Goal: Task Accomplishment & Management: Manage account settings

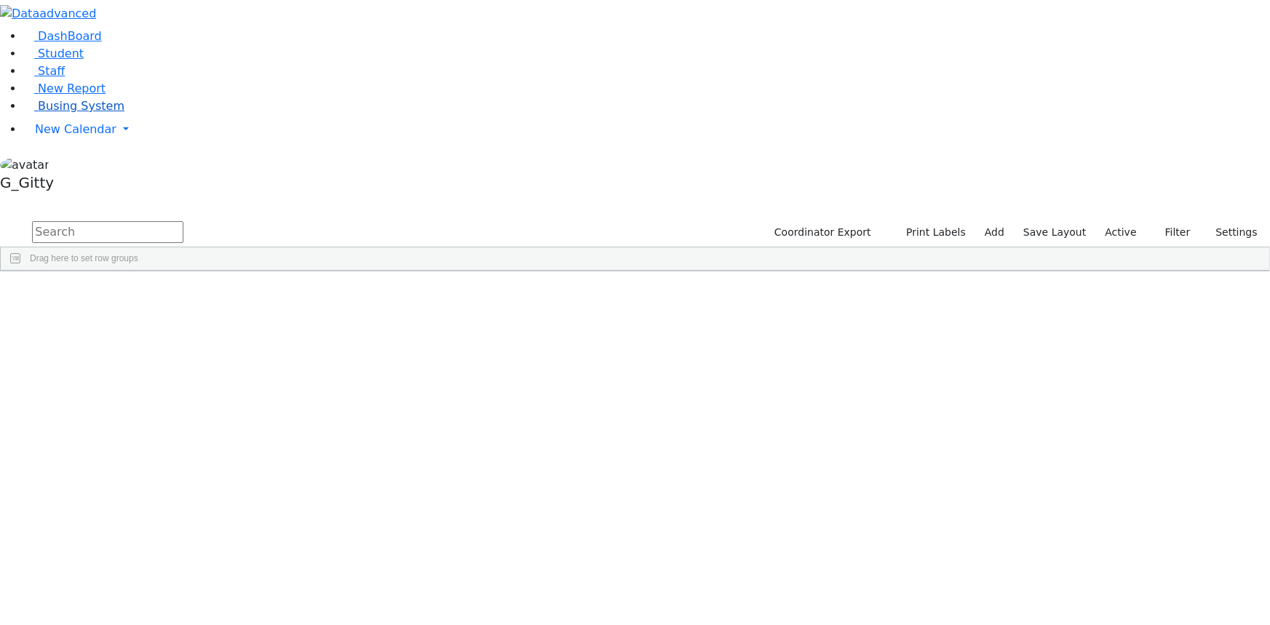
click at [64, 113] on span "Busing System" at bounding box center [81, 106] width 87 height 14
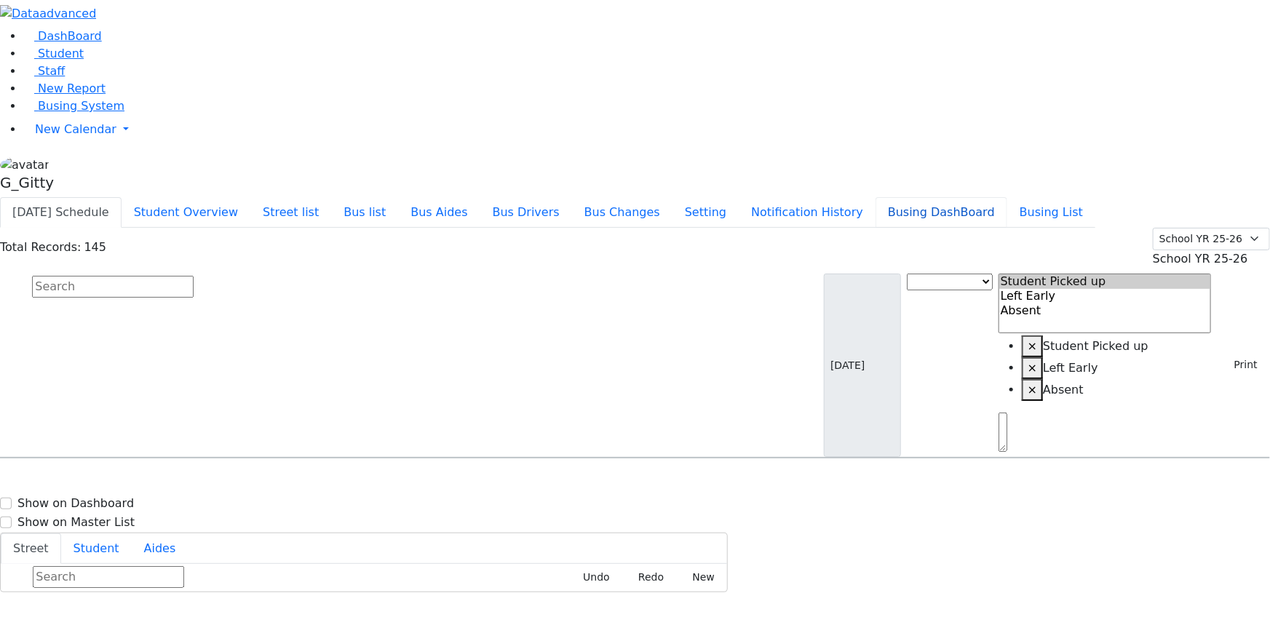
click at [1000, 197] on button "Busing DashBoard" at bounding box center [941, 212] width 132 height 31
click at [672, 197] on button "Bus Changes" at bounding box center [622, 212] width 100 height 31
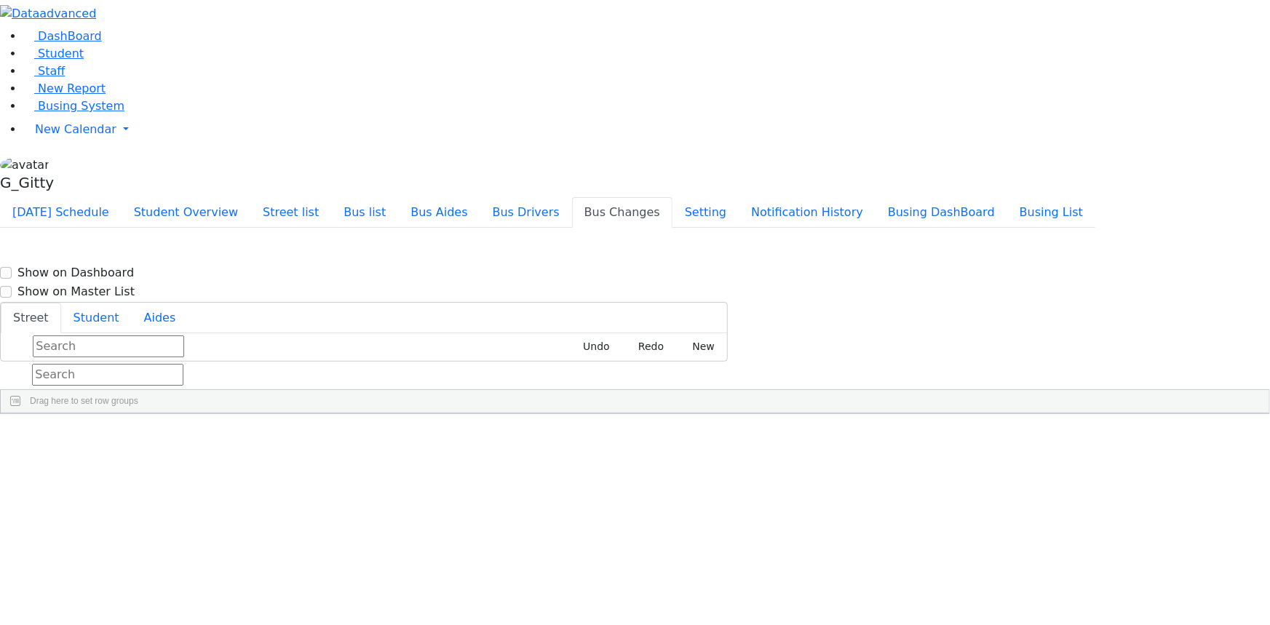
click at [183, 364] on input "text" at bounding box center [107, 375] width 151 height 22
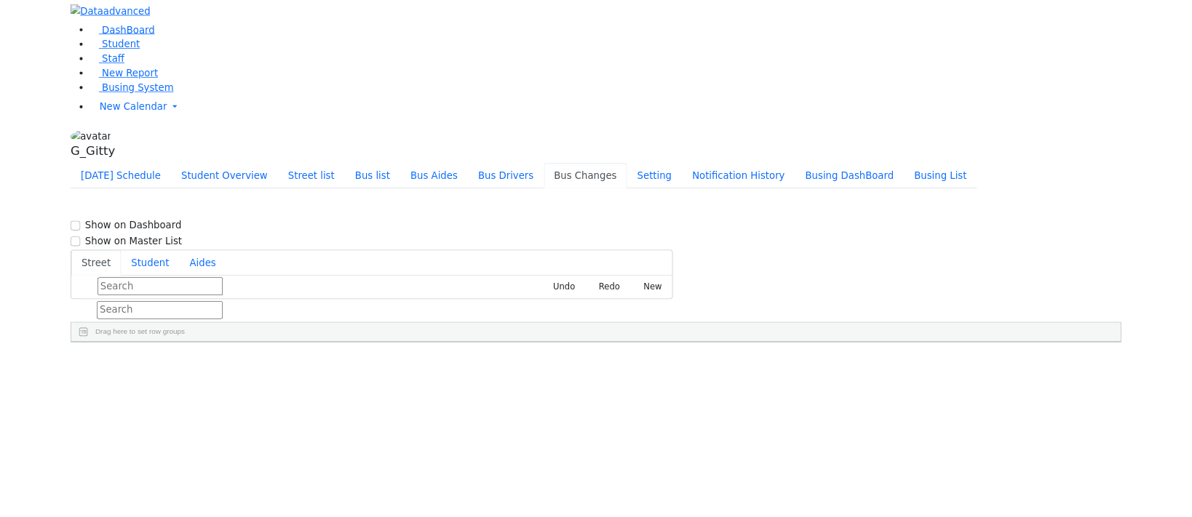
scroll to position [1058, 0]
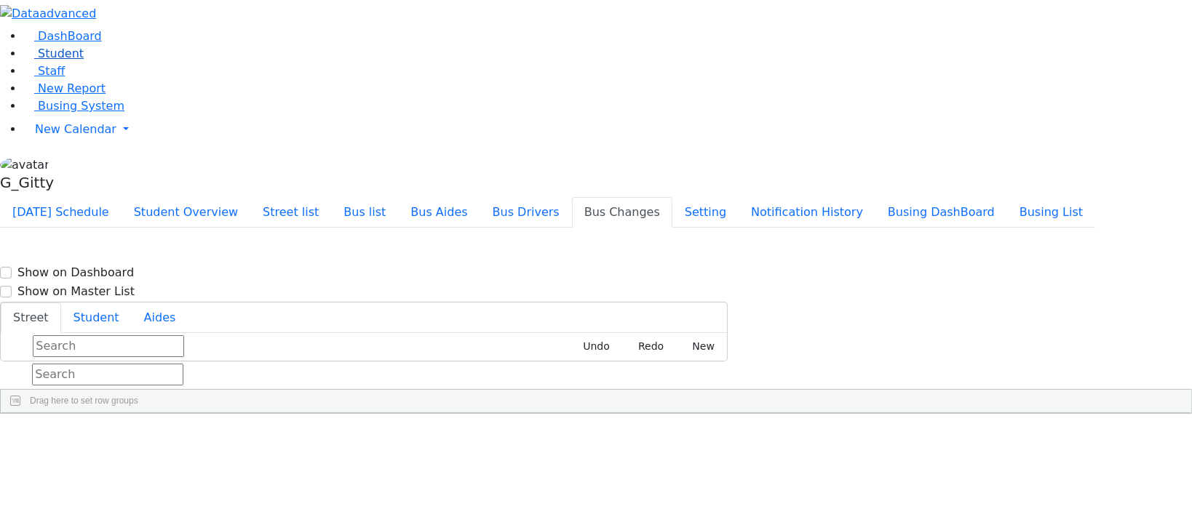
click at [84, 60] on link "Student" at bounding box center [53, 54] width 60 height 14
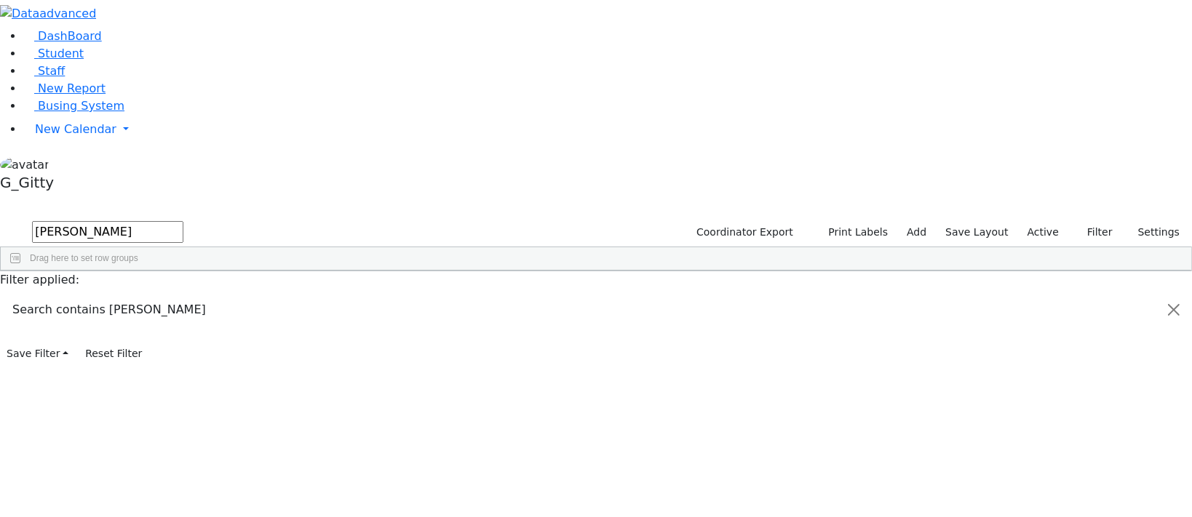
type input "hersh"
click at [184, 490] on div "Jacobowitz" at bounding box center [138, 500] width 92 height 20
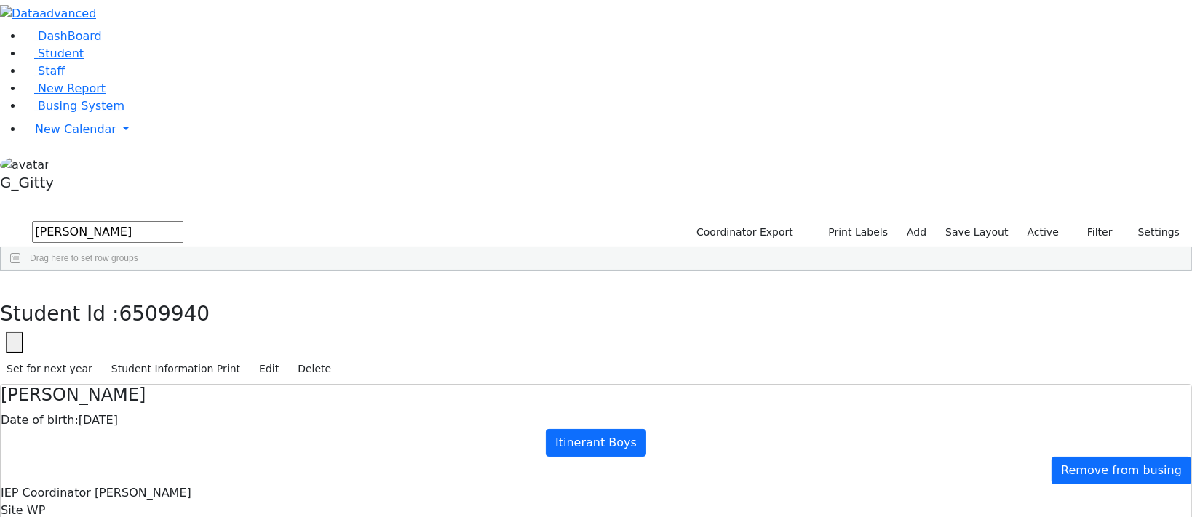
click at [21, 271] on button "button" at bounding box center [10, 286] width 21 height 31
click at [183, 221] on input "hersh" at bounding box center [107, 232] width 151 height 22
click at [183, 221] on input "text" at bounding box center [107, 232] width 151 height 22
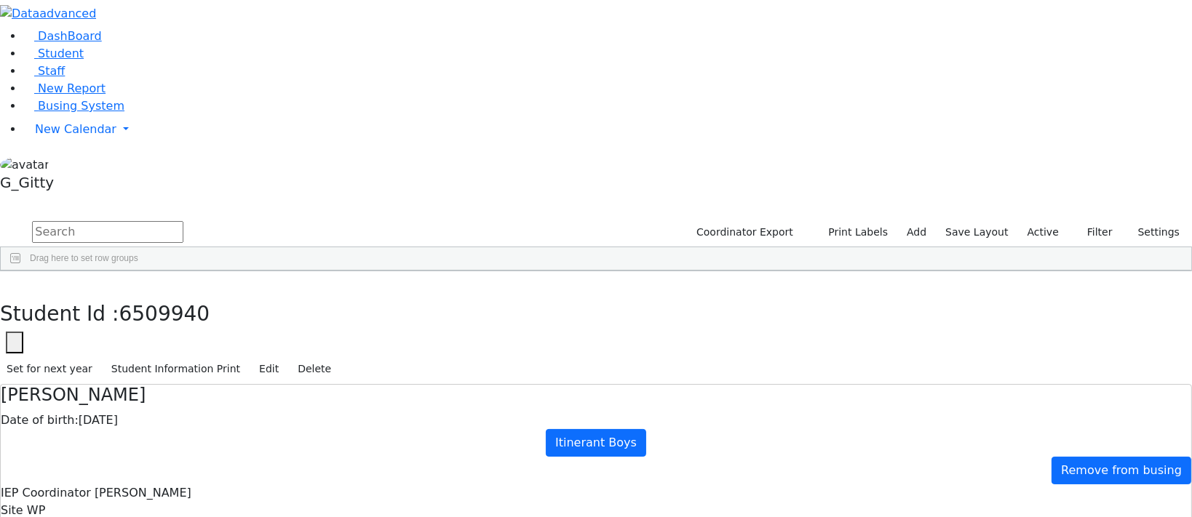
click at [183, 221] on input "text" at bounding box center [107, 232] width 151 height 22
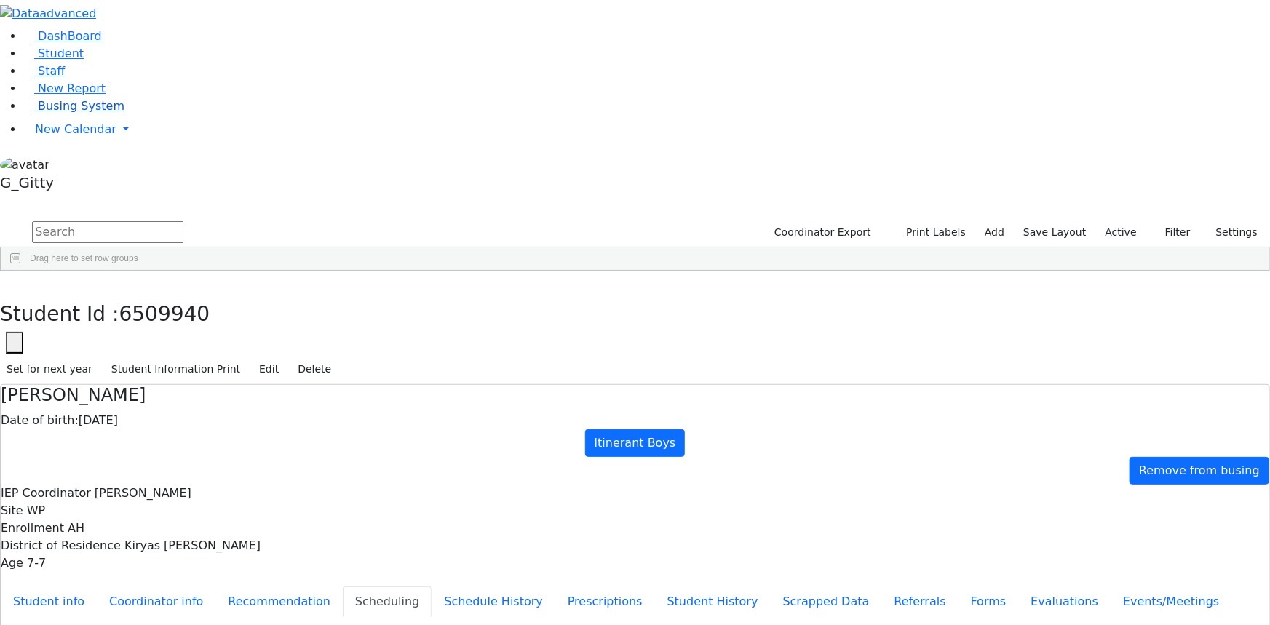
click at [95, 113] on span "Busing System" at bounding box center [81, 106] width 87 height 14
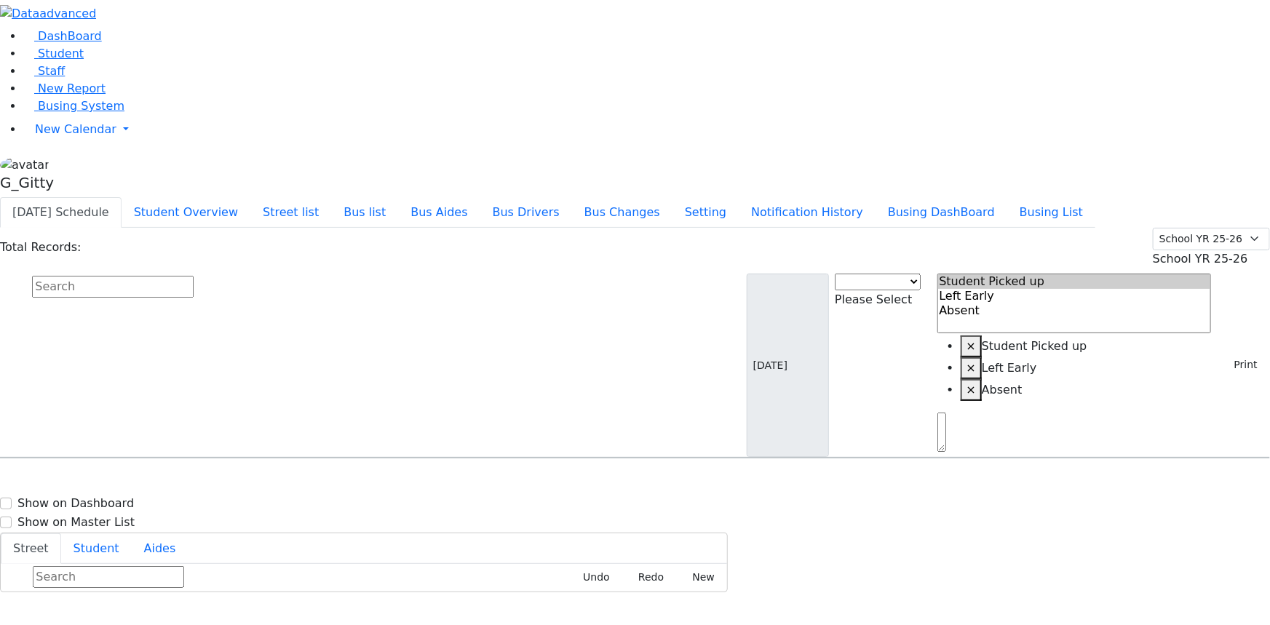
click at [194, 276] on input "text" at bounding box center [113, 287] width 162 height 22
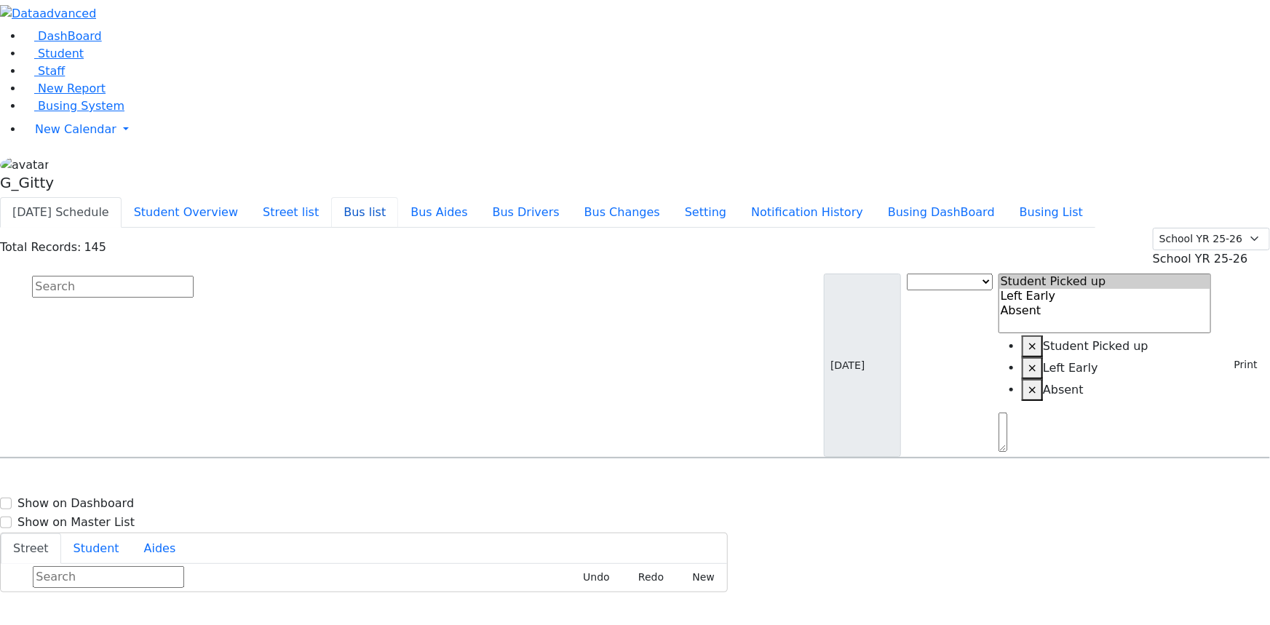
click at [398, 197] on button "Bus list" at bounding box center [364, 212] width 67 height 31
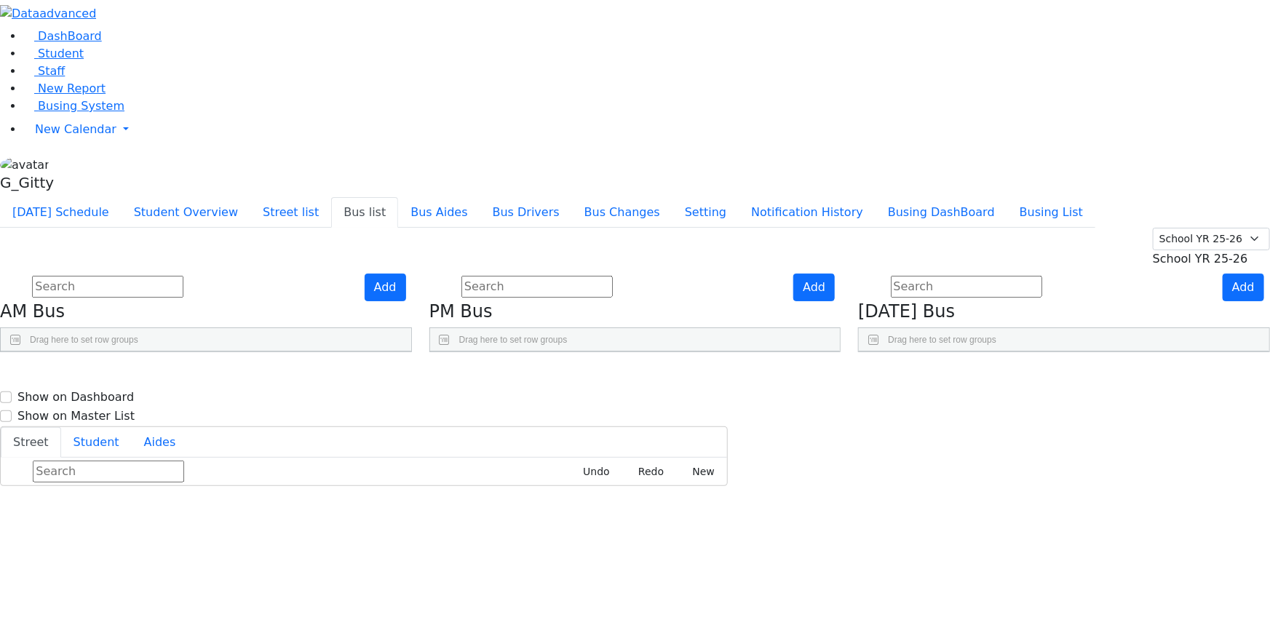
scroll to position [65, 0]
checkbox input "true"
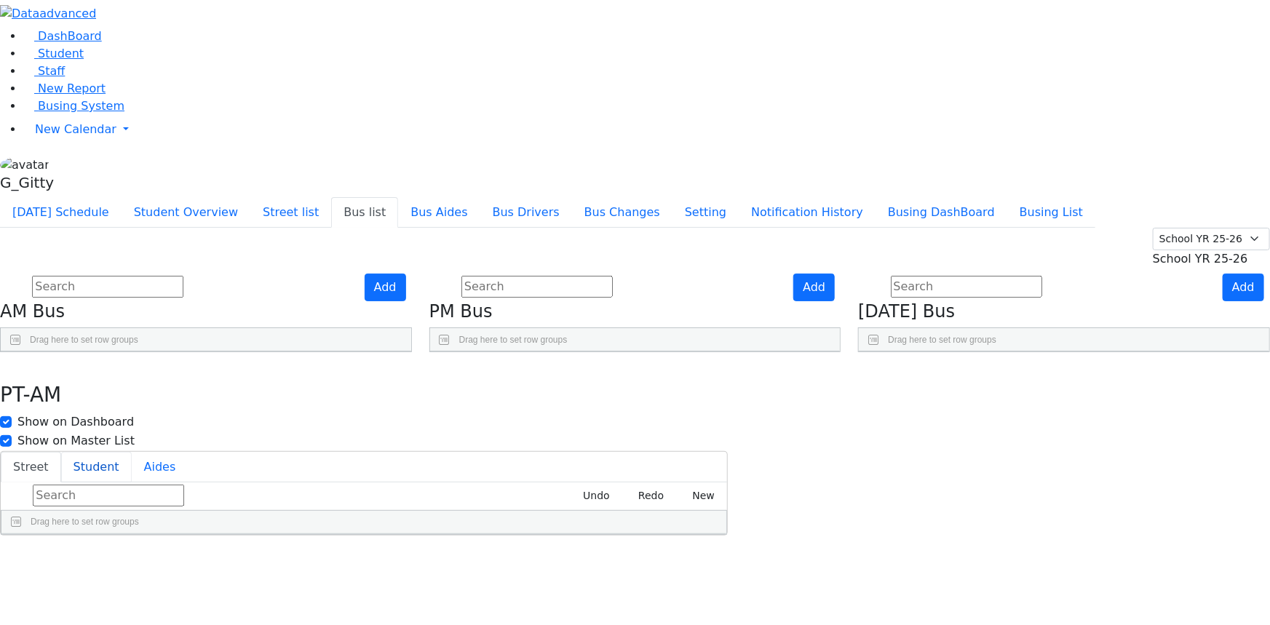
click at [132, 452] on button "Student" at bounding box center [96, 467] width 71 height 31
click at [15, 364] on icon "button" at bounding box center [11, 368] width 8 height 9
click at [532, 353] on div "Add PM Bus Drag here to set row groups Drag here to set column labels BusNumber" at bounding box center [635, 313] width 429 height 79
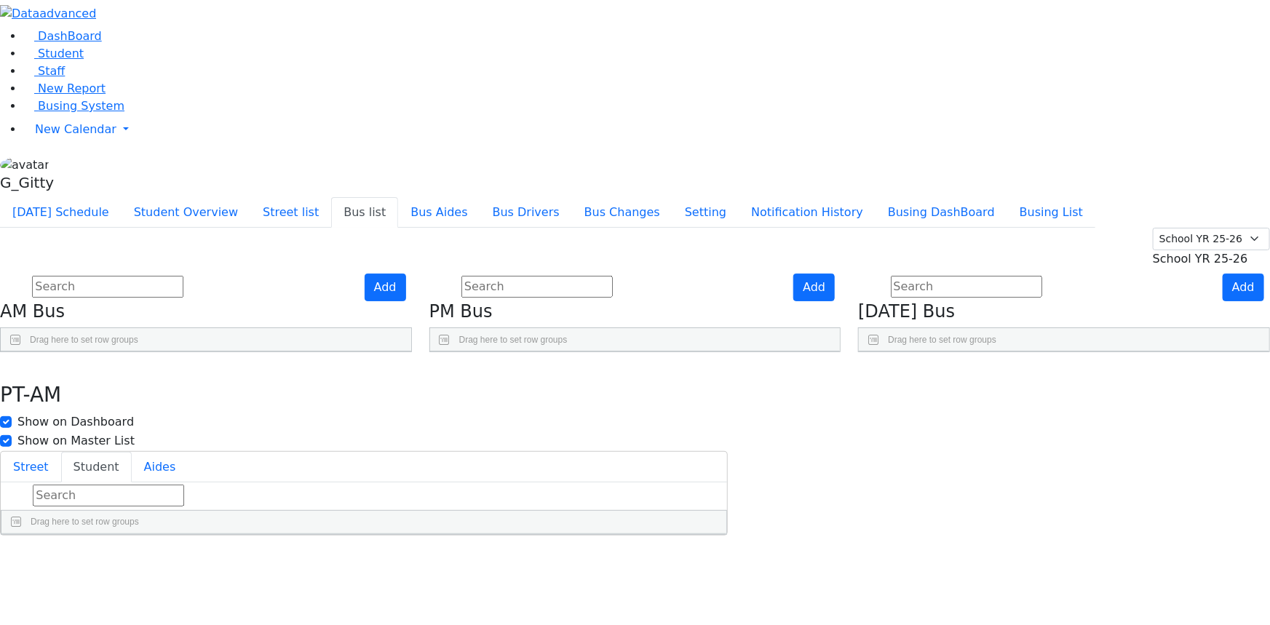
click at [850, 353] on div "Add PM Bus Drag here to set row groups Drag here to set column labels BusNumber" at bounding box center [635, 313] width 429 height 79
click at [55, 113] on link "Busing System" at bounding box center [73, 106] width 101 height 14
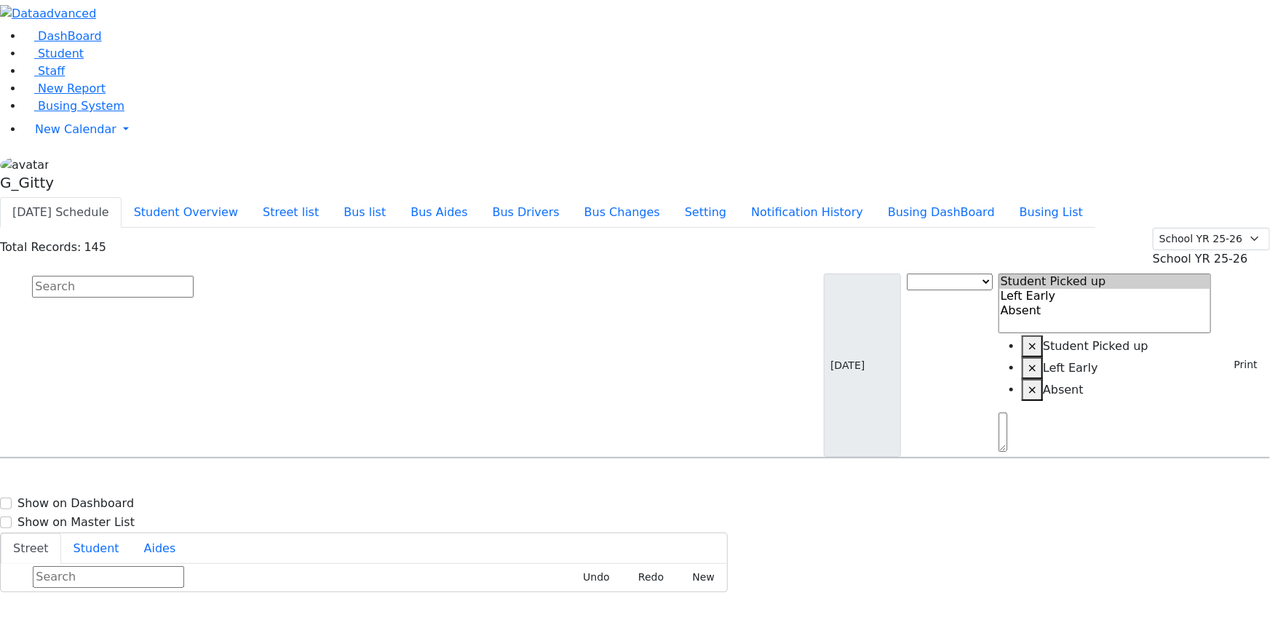
click at [194, 276] on input "text" at bounding box center [113, 287] width 162 height 22
type input "[PERSON_NAME]"
click at [116, 536] on span "8457836454" at bounding box center [83, 542] width 68 height 12
select select
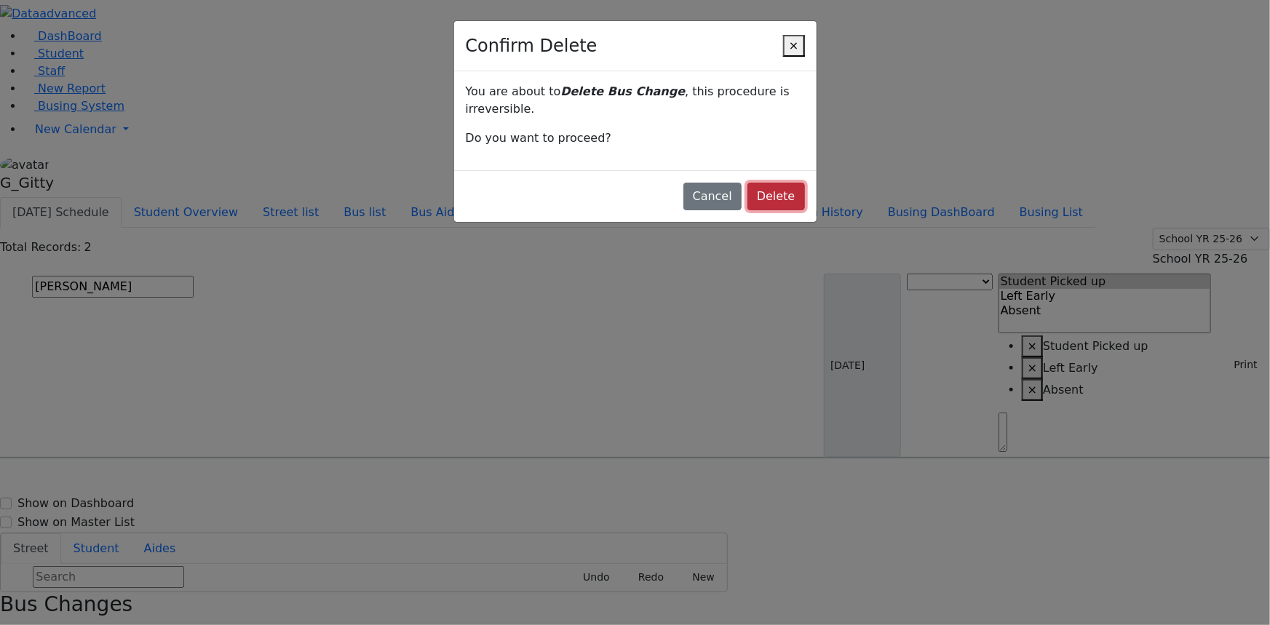
click at [761, 183] on button "Delete" at bounding box center [775, 197] width 57 height 28
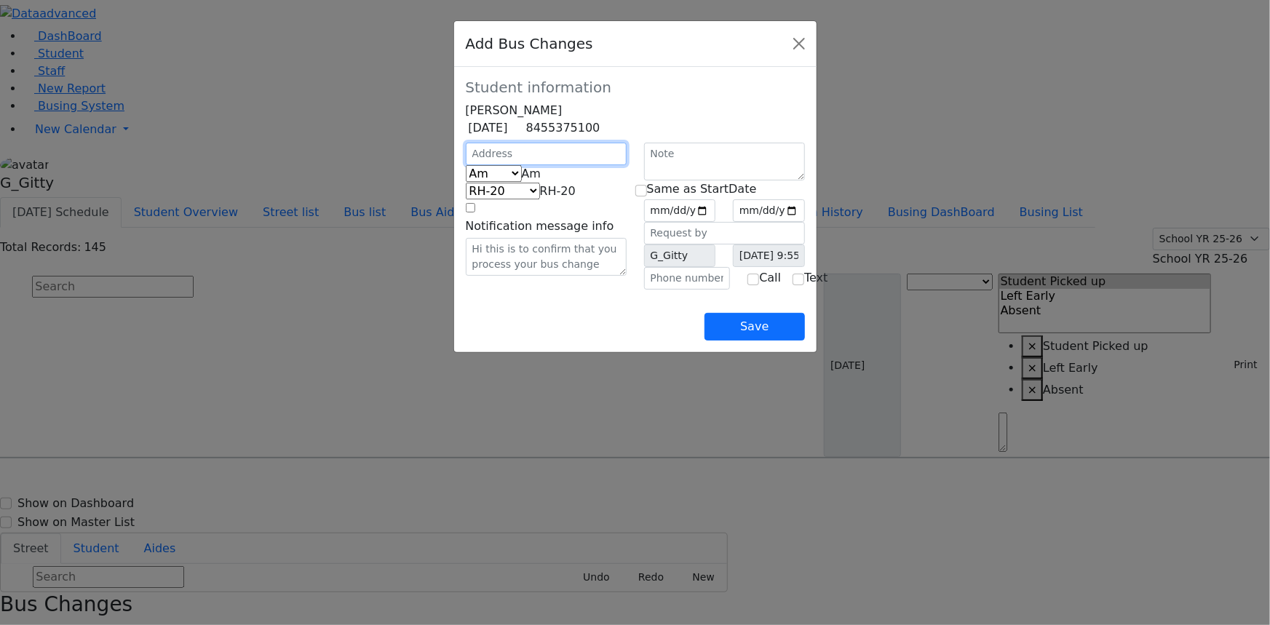
click at [503, 165] on input "text" at bounding box center [546, 154] width 161 height 23
click at [466, 165] on input "text" at bounding box center [546, 154] width 161 height 23
click at [522, 180] on span "Am" at bounding box center [532, 174] width 20 height 14
select select "2"
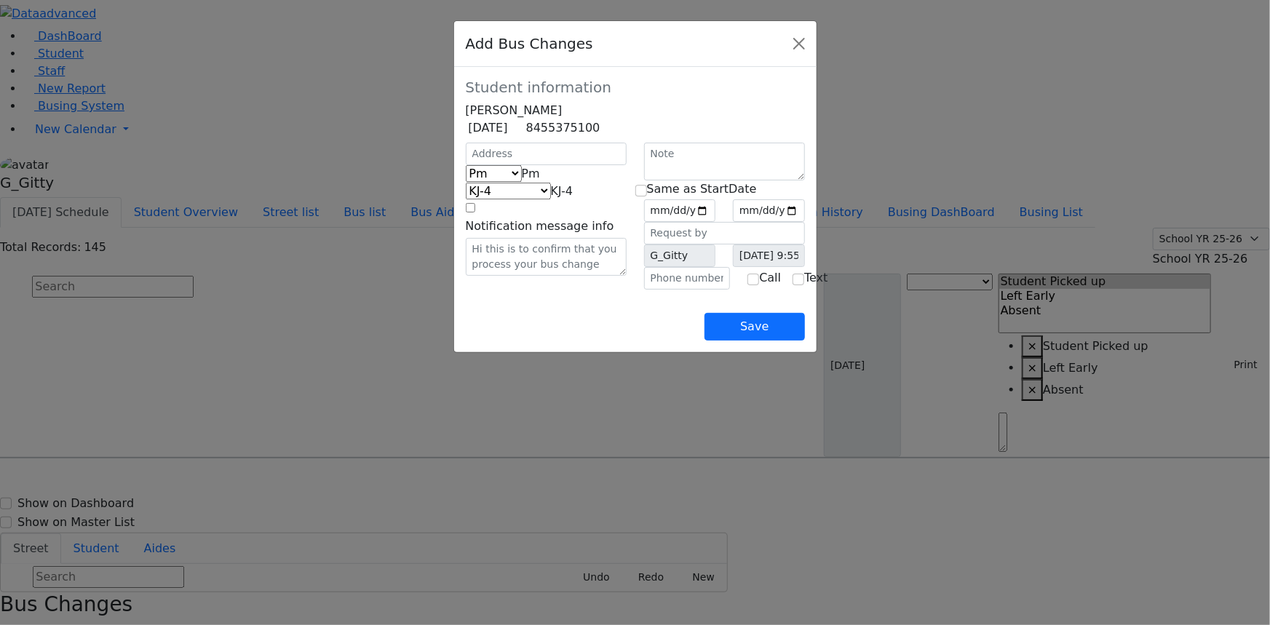
click at [551, 198] on span "KJ-4" at bounding box center [562, 191] width 23 height 14
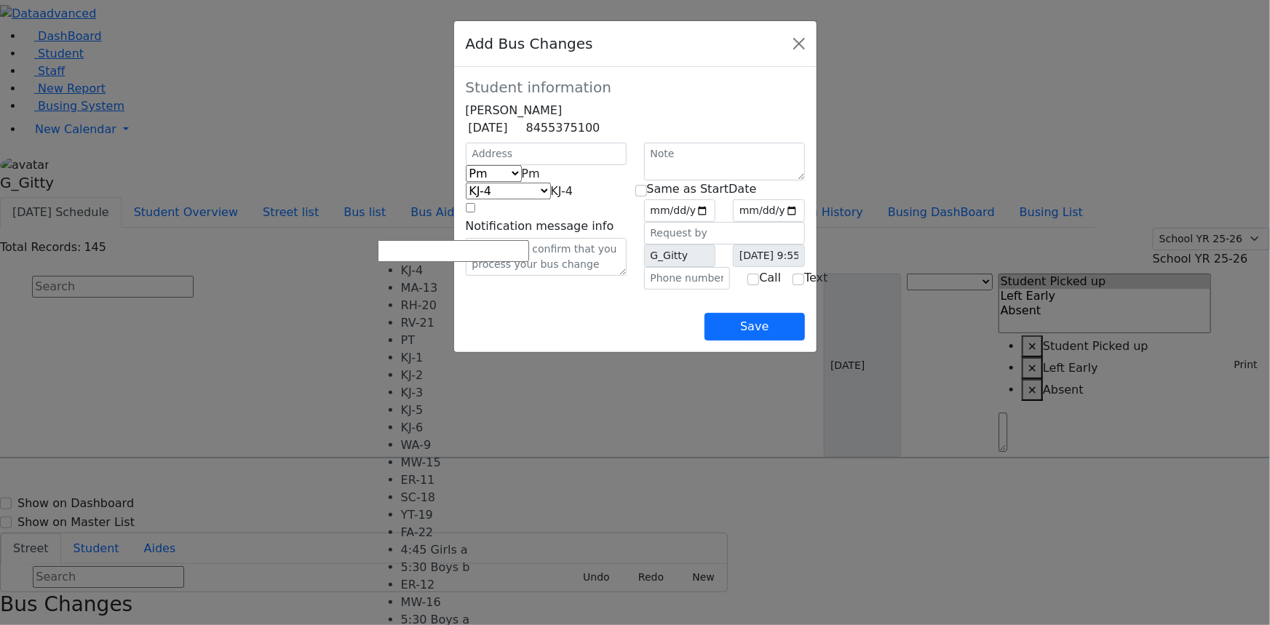
scroll to position [156, 0]
select select "452"
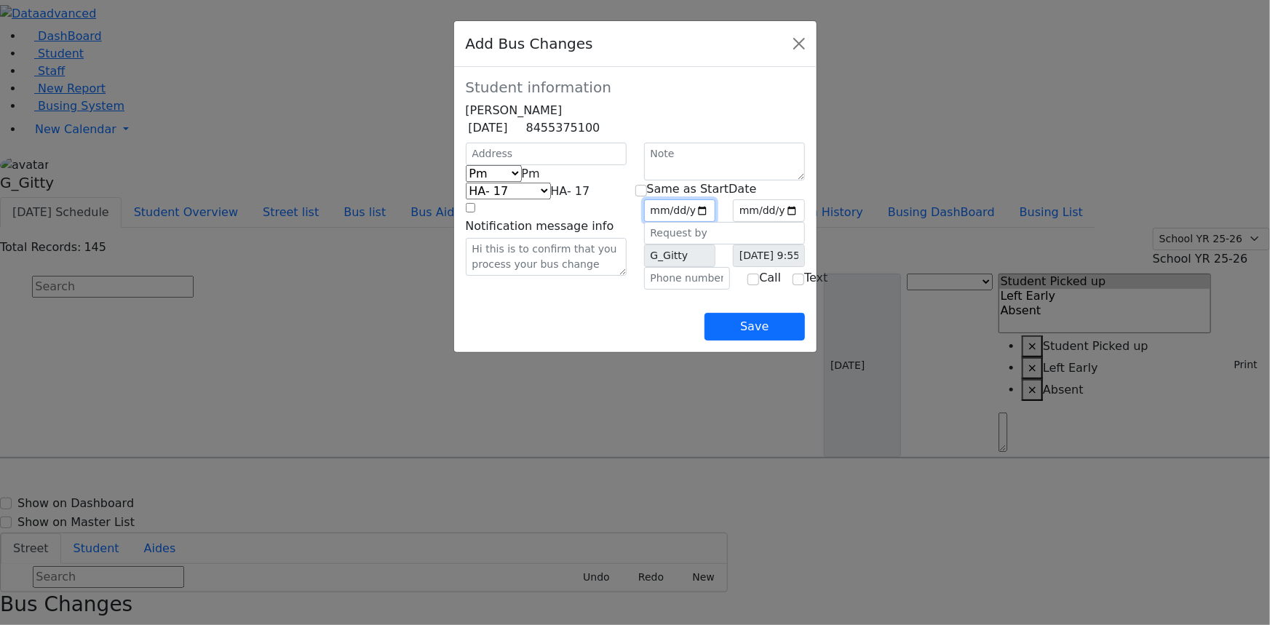
click at [716, 222] on input "date" at bounding box center [680, 210] width 72 height 23
drag, startPoint x: 752, startPoint y: 226, endPoint x: 755, endPoint y: 235, distance: 9.9
click at [716, 222] on input "date" at bounding box center [680, 210] width 72 height 23
type input "2025-09-25"
click at [647, 196] on input "checkbox" at bounding box center [641, 191] width 12 height 12
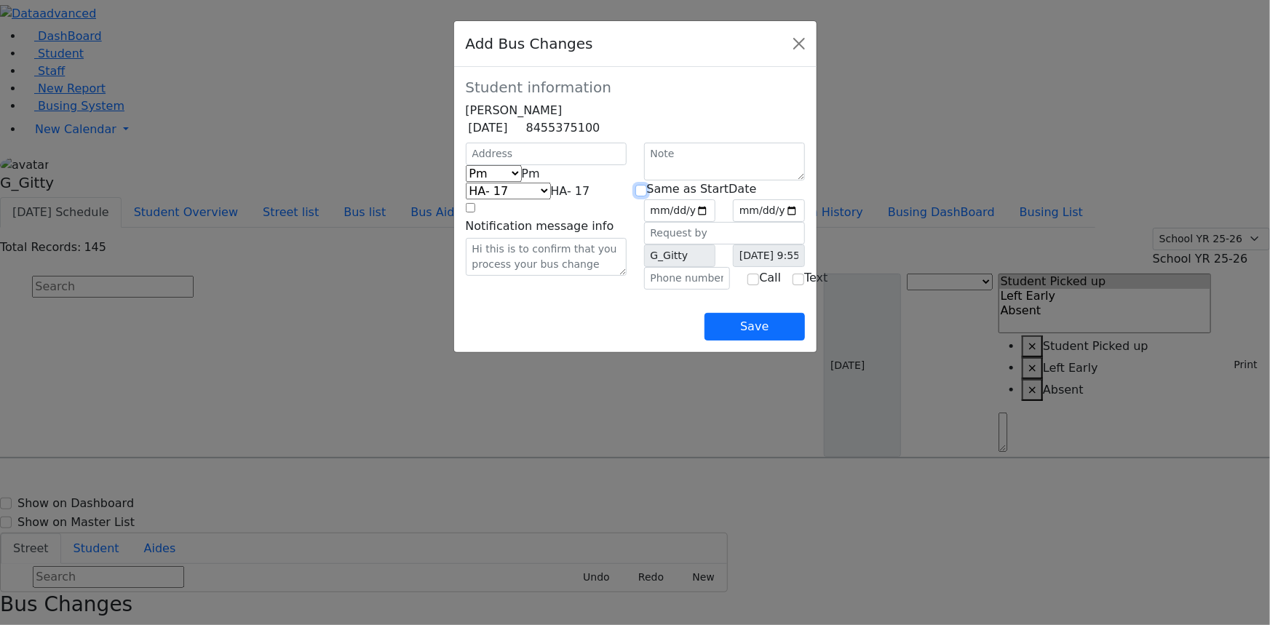
checkbox input "true"
type input "2025-09-25"
click at [585, 290] on div "Am Pm Friday Pm KJ-4 MA-13 RH-20 RV-21 PT KJ-1 KJ-2 KJ-3 KJ-5 KJ-6 WA-9 MW-15 E…" at bounding box center [546, 216] width 178 height 147
click at [804, 341] on button "Save" at bounding box center [754, 327] width 100 height 28
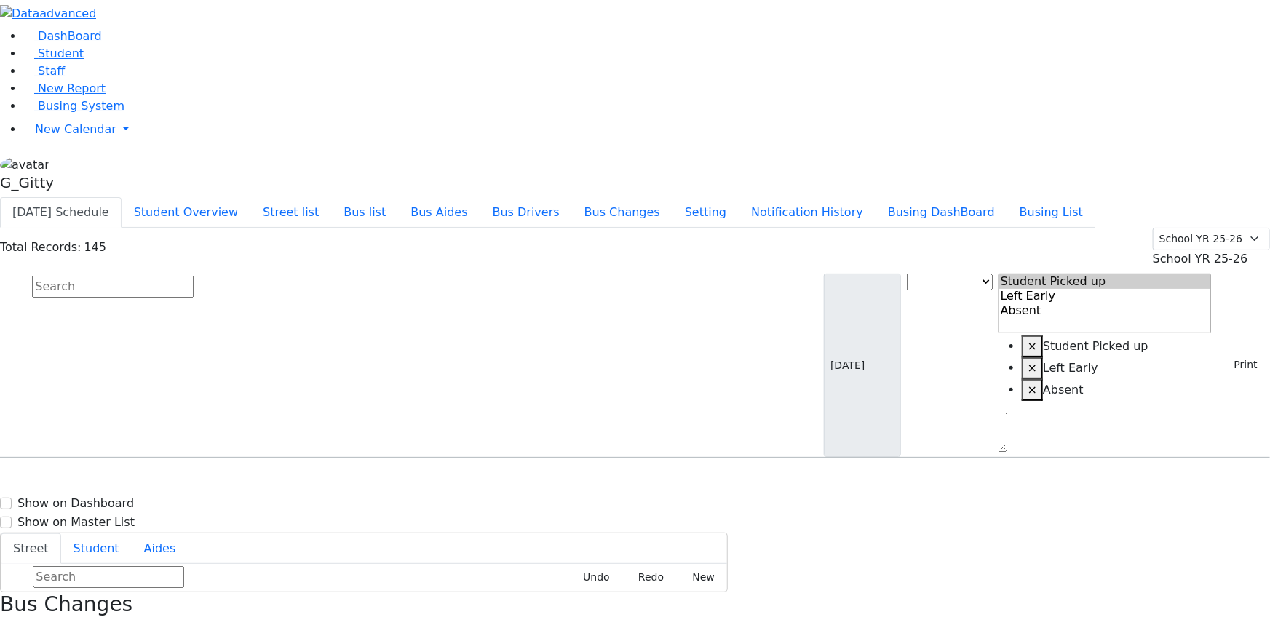
click at [194, 276] on input "text" at bounding box center [113, 287] width 162 height 22
click at [398, 197] on button "Bus list" at bounding box center [364, 212] width 67 height 31
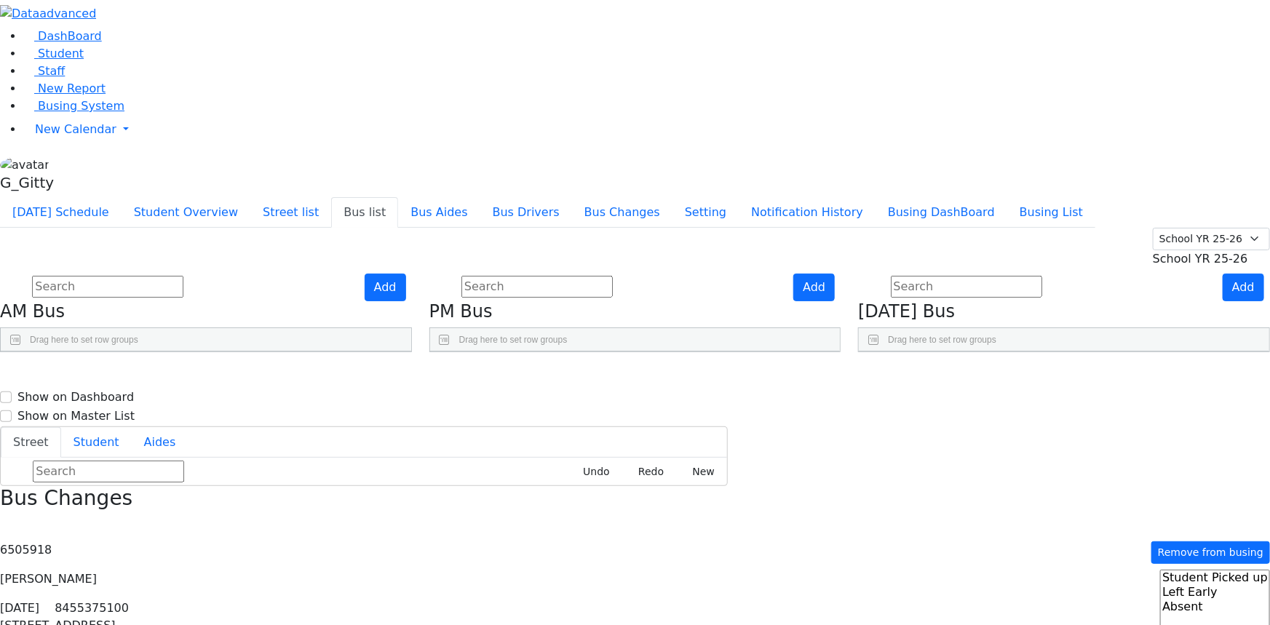
scroll to position [504, 0]
click at [765, 564] on use "Press SPACE to select this row." at bounding box center [765, 564] width 0 height 0
click at [183, 276] on input "text" at bounding box center [107, 287] width 151 height 22
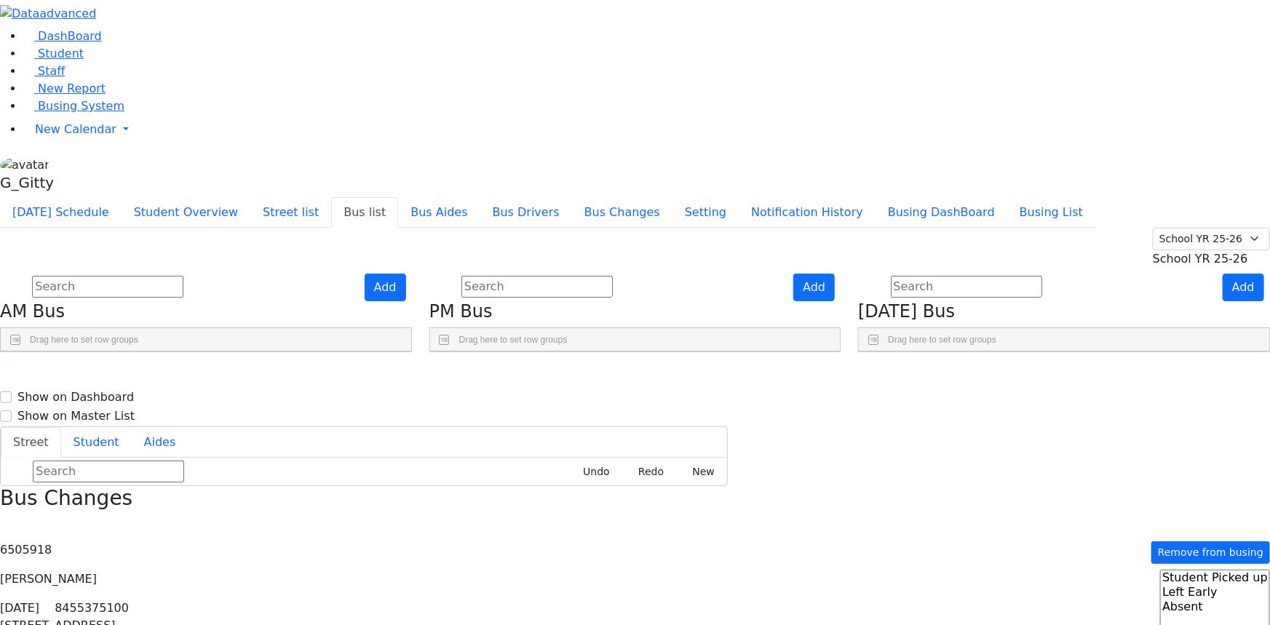
click at [183, 276] on input "text" at bounding box center [107, 287] width 151 height 22
click at [57, 113] on span "Busing System" at bounding box center [81, 106] width 87 height 14
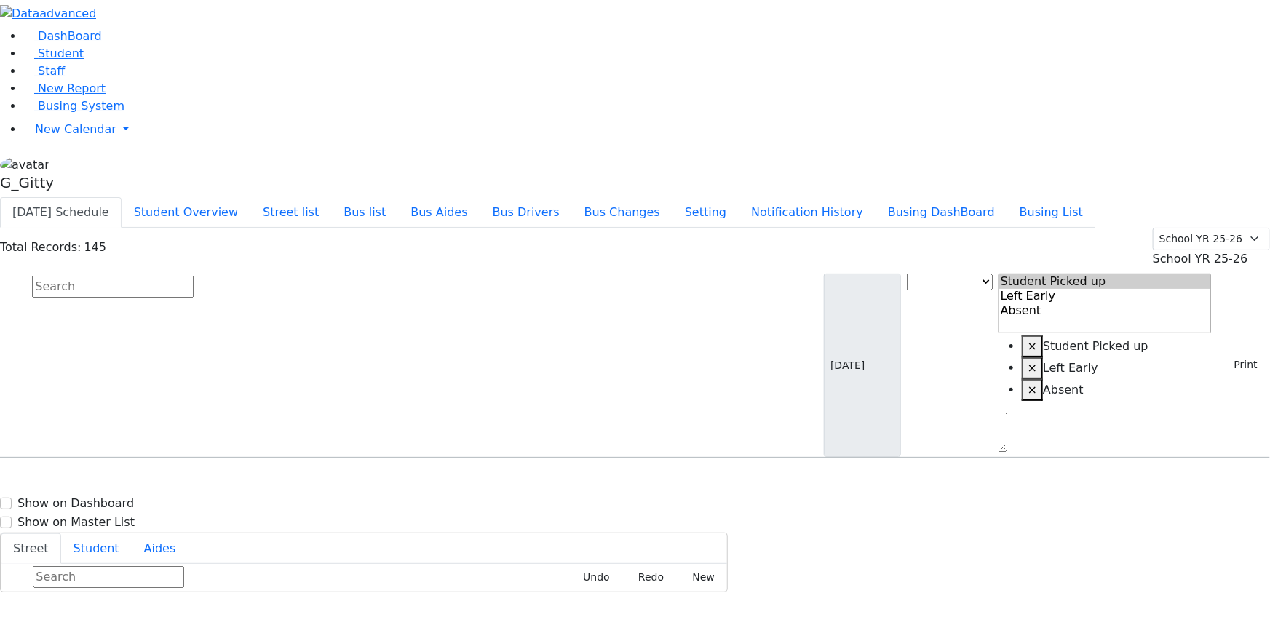
click at [194, 276] on input "text" at bounding box center [113, 287] width 162 height 22
drag, startPoint x: 290, startPoint y: 91, endPoint x: 326, endPoint y: 53, distance: 52.0
click at [194, 276] on input "text" at bounding box center [113, 287] width 162 height 22
click at [87, 113] on span "Busing System" at bounding box center [81, 106] width 87 height 14
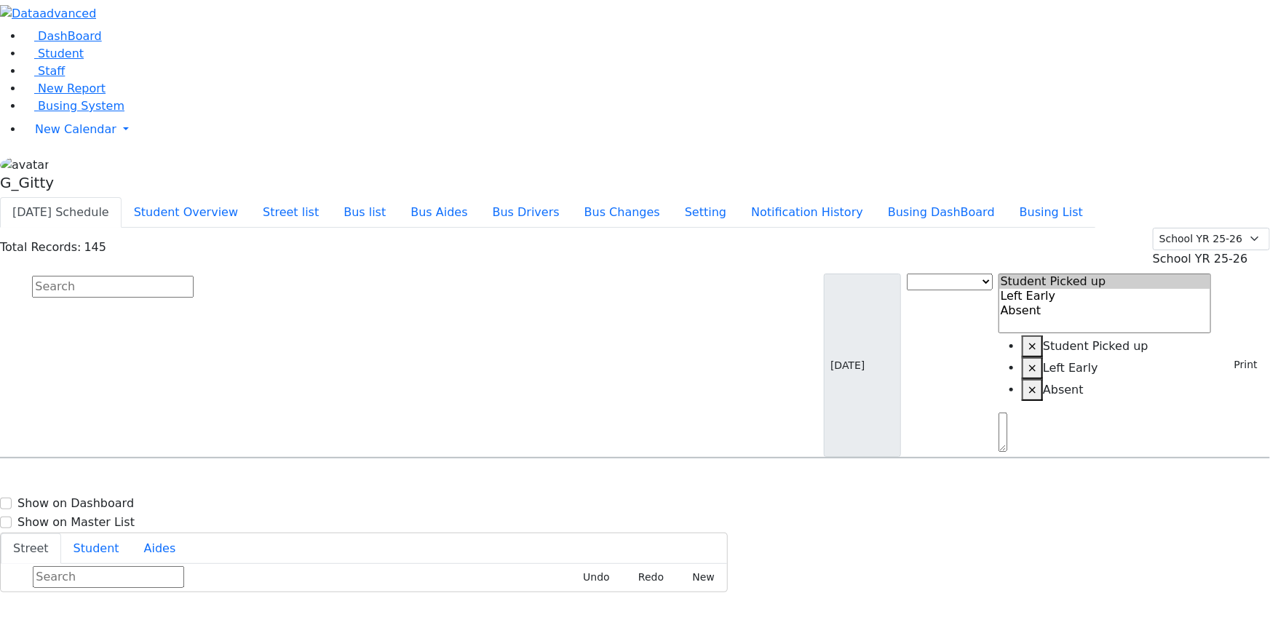
click at [194, 276] on input "text" at bounding box center [113, 287] width 162 height 22
drag, startPoint x: 89, startPoint y: 191, endPoint x: 92, endPoint y: 181, distance: 10.1
click at [89, 113] on span "Busing System" at bounding box center [81, 106] width 87 height 14
click at [194, 276] on input "text" at bounding box center [113, 287] width 162 height 22
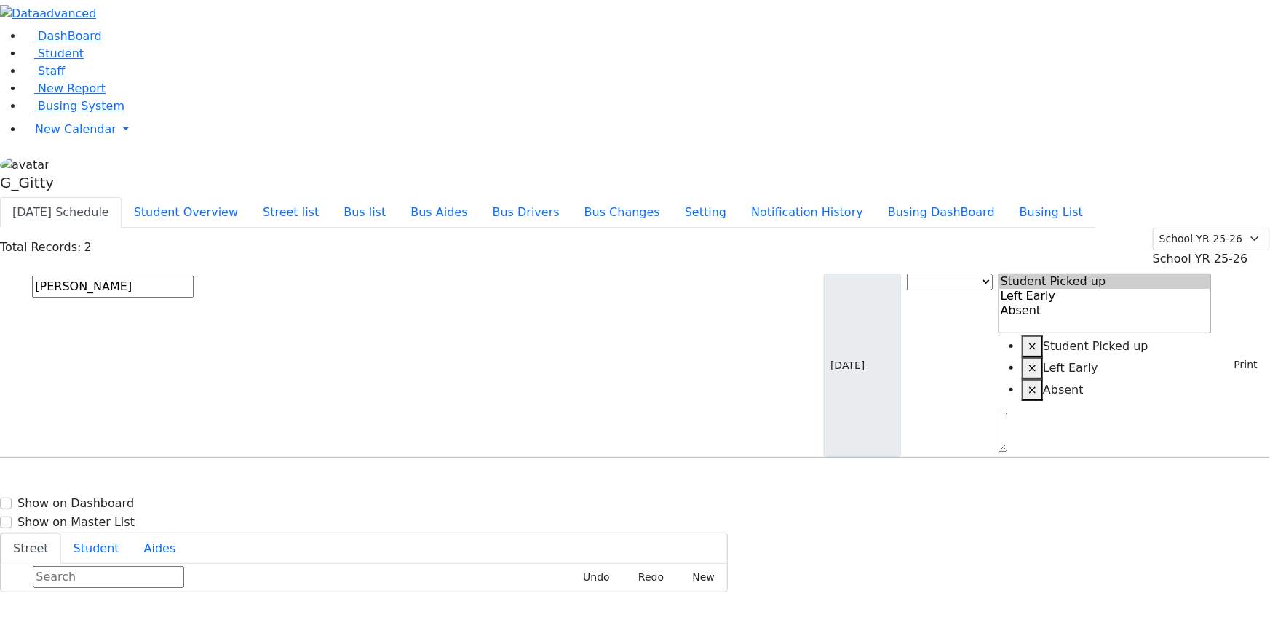
click at [194, 276] on input "[PERSON_NAME]" at bounding box center [113, 287] width 162 height 22
type input "diam"
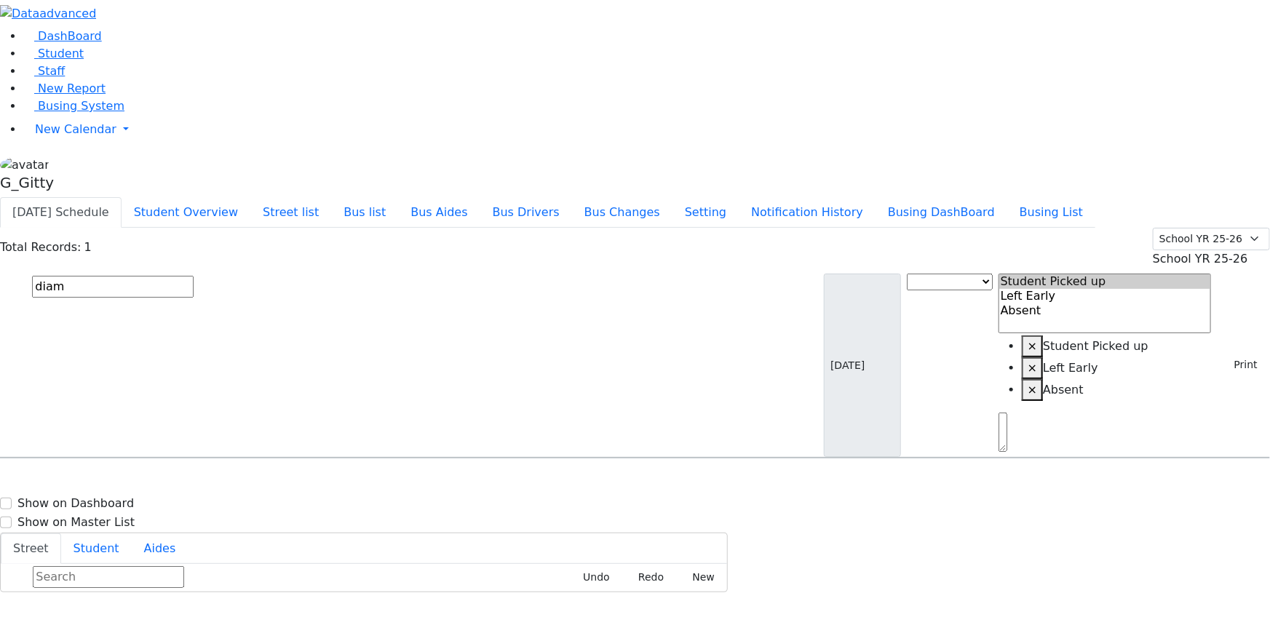
click at [116, 499] on h6 "[DATE] 8457834250" at bounding box center [62, 506] width 107 height 14
select select
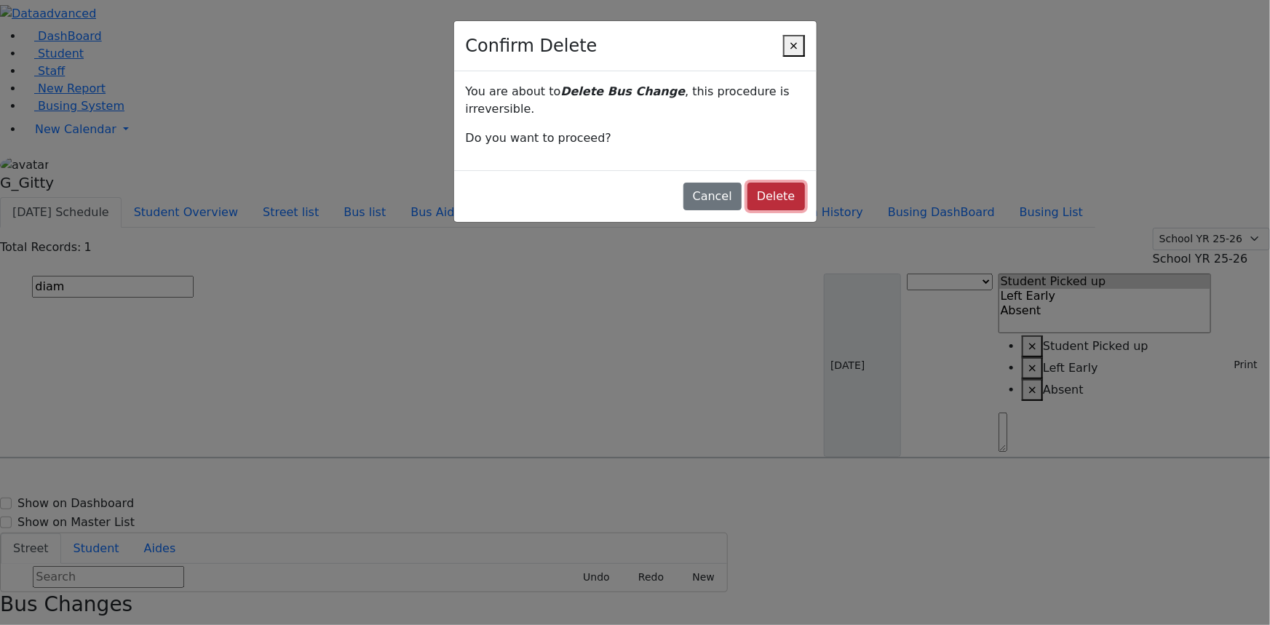
click at [747, 183] on button "Delete" at bounding box center [775, 197] width 57 height 28
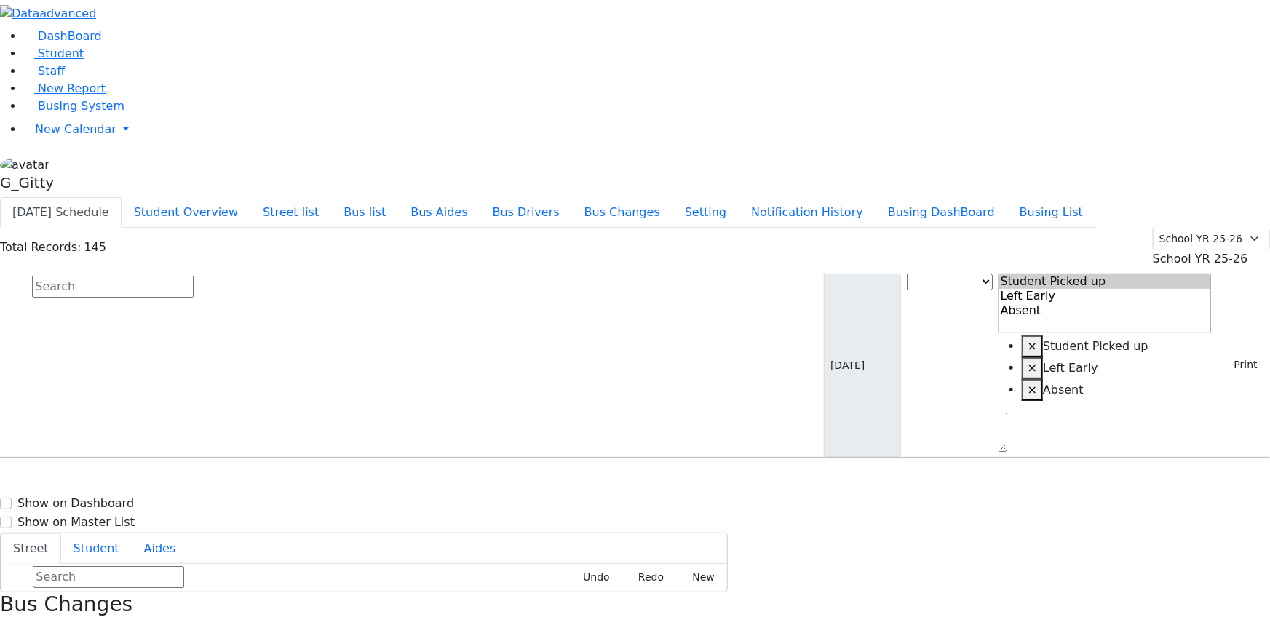
click at [194, 276] on input "text" at bounding box center [113, 287] width 162 height 22
type input "meise"
click at [361, 517] on div "11 Prag Blvd. #103" at bounding box center [270, 535] width 180 height 36
select select
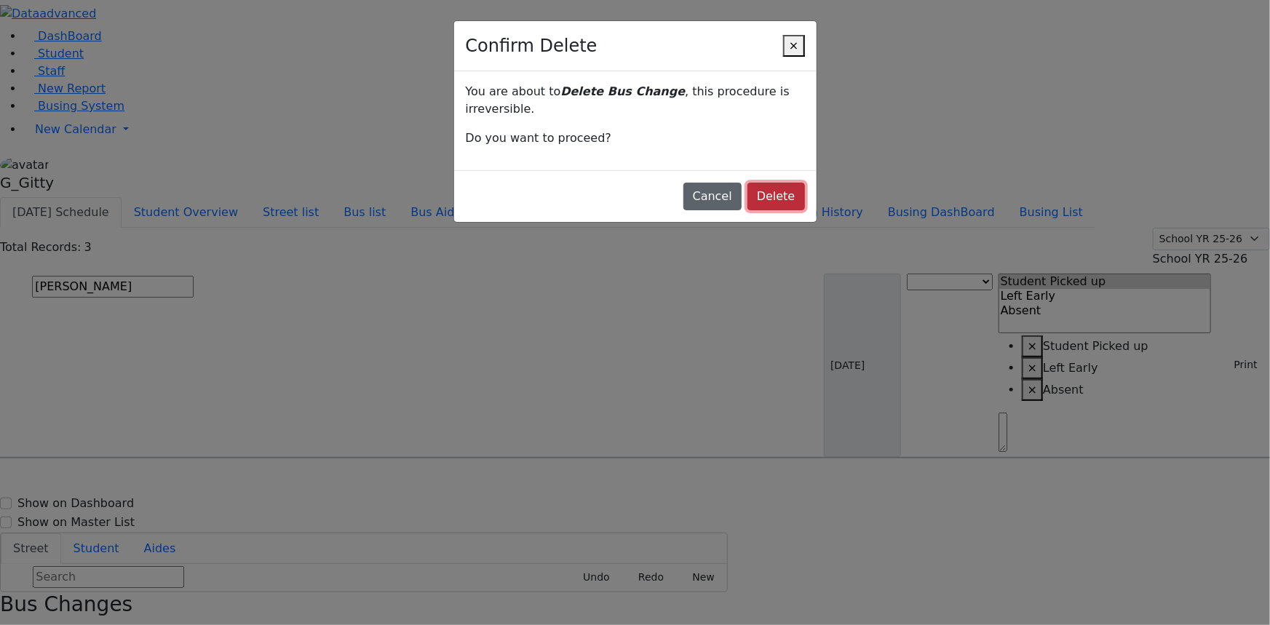
drag, startPoint x: 736, startPoint y: 162, endPoint x: 696, endPoint y: 146, distance: 42.8
click at [747, 183] on button "Delete" at bounding box center [775, 197] width 57 height 28
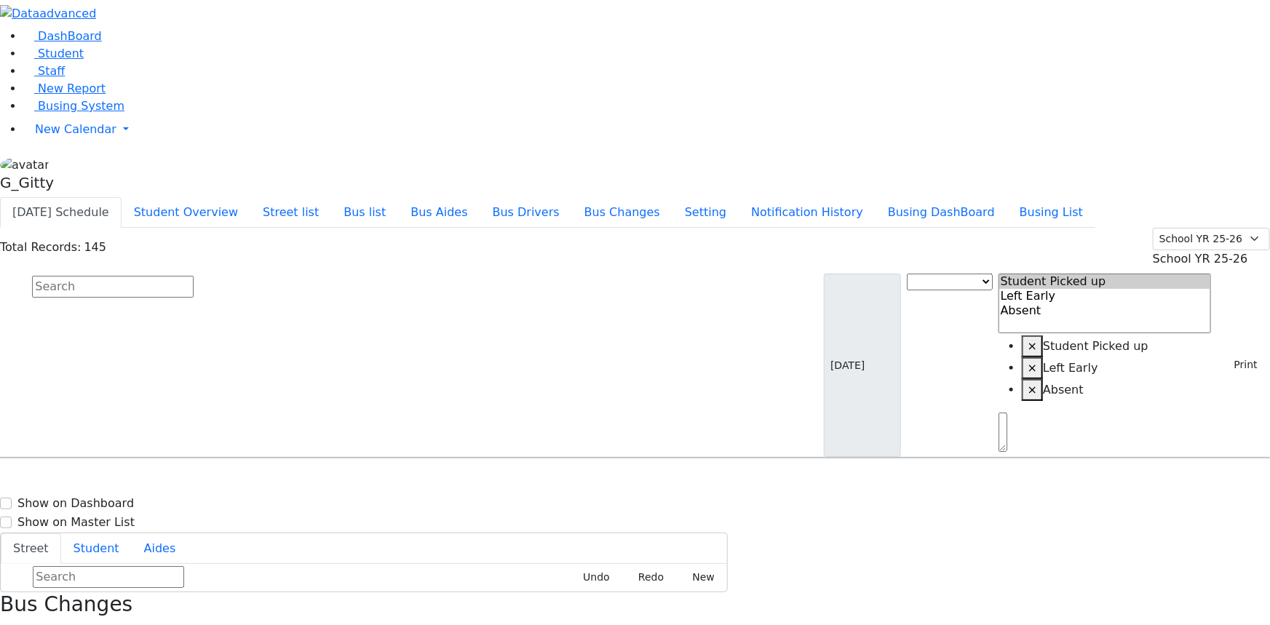
click at [194, 276] on input "text" at bounding box center [113, 287] width 162 height 22
type input "esty"
click at [116, 479] on h6 "Schwimmer Esty" at bounding box center [62, 486] width 107 height 14
select select
drag, startPoint x: 1194, startPoint y: 148, endPoint x: 1202, endPoint y: 158, distance: 13.0
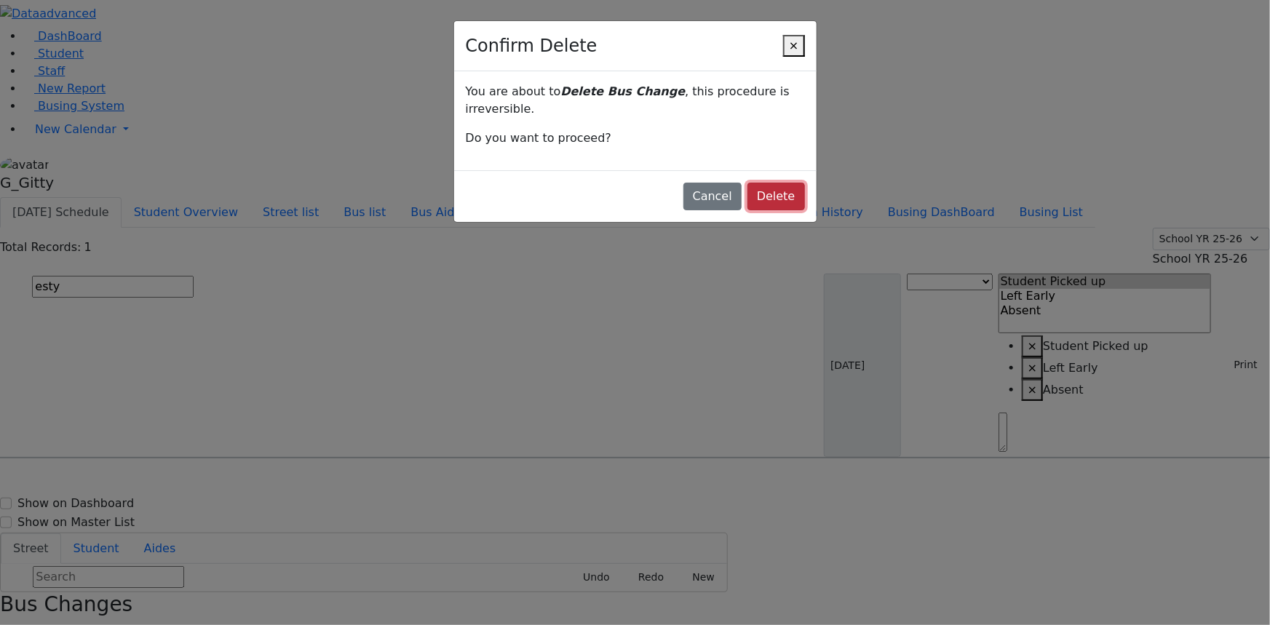
click at [759, 183] on button "Delete" at bounding box center [775, 197] width 57 height 28
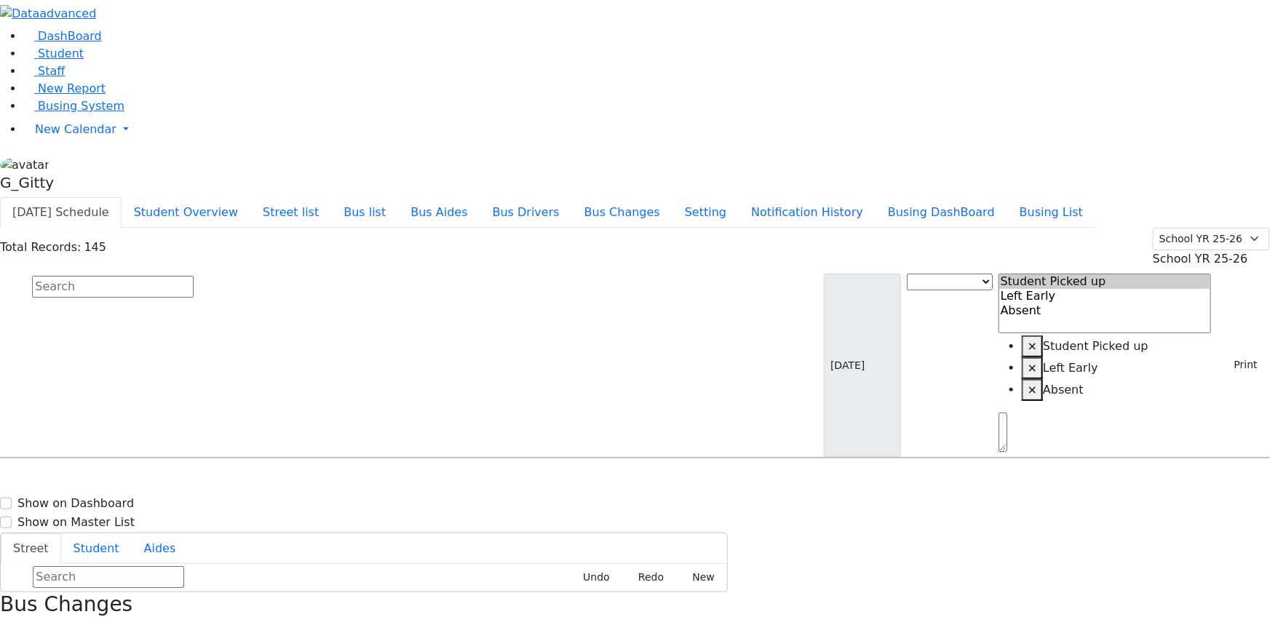
click at [194, 276] on input "text" at bounding box center [113, 287] width 162 height 22
click at [9, 624] on icon "button" at bounding box center [5, 632] width 8 height 8
click at [194, 276] on input "text" at bounding box center [113, 287] width 162 height 22
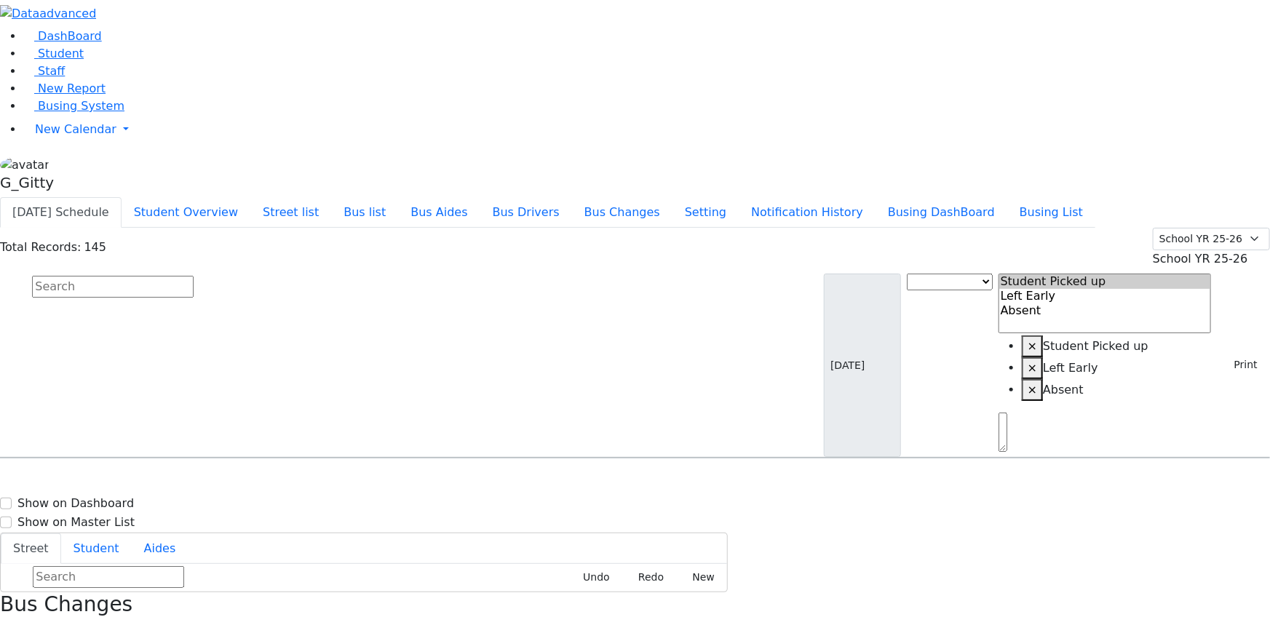
scroll to position [132, 0]
click at [194, 276] on input "text" at bounding box center [113, 287] width 162 height 22
type input "simcha"
click at [116, 515] on h6 "Silberman Simcha" at bounding box center [62, 522] width 107 height 14
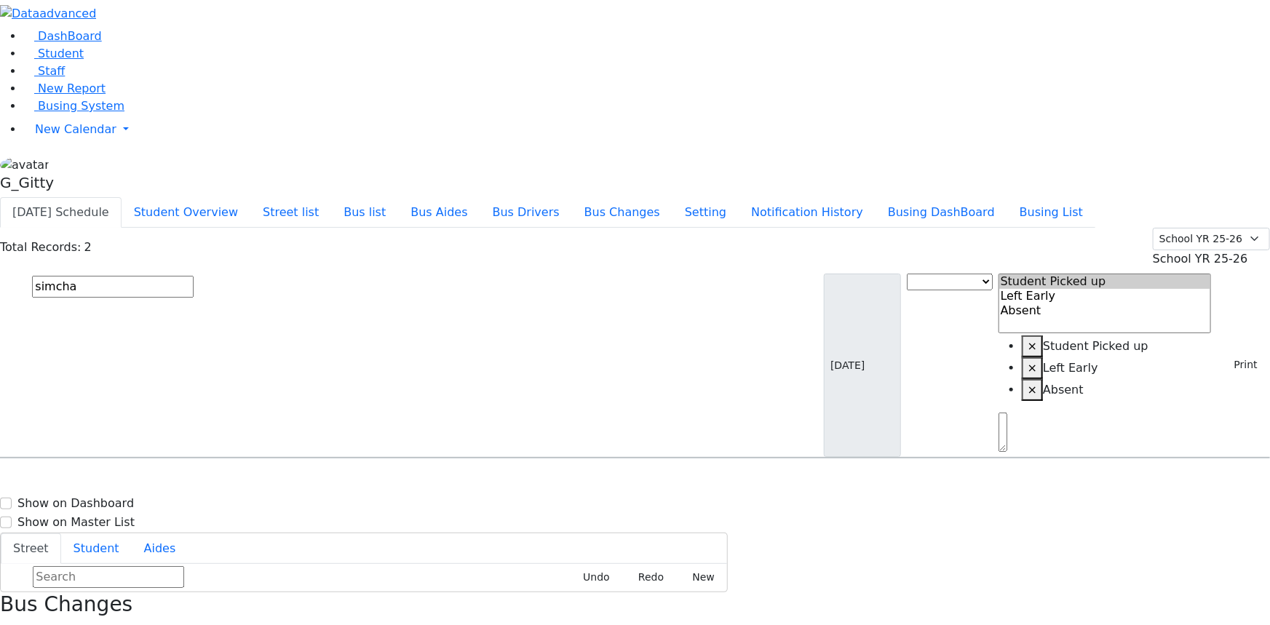
select select
click at [194, 276] on input "simcha" at bounding box center [113, 287] width 162 height 22
type input "cik"
click at [180, 481] on div "Cik Yitzchok 12/10/2018" at bounding box center [91, 499] width 180 height 36
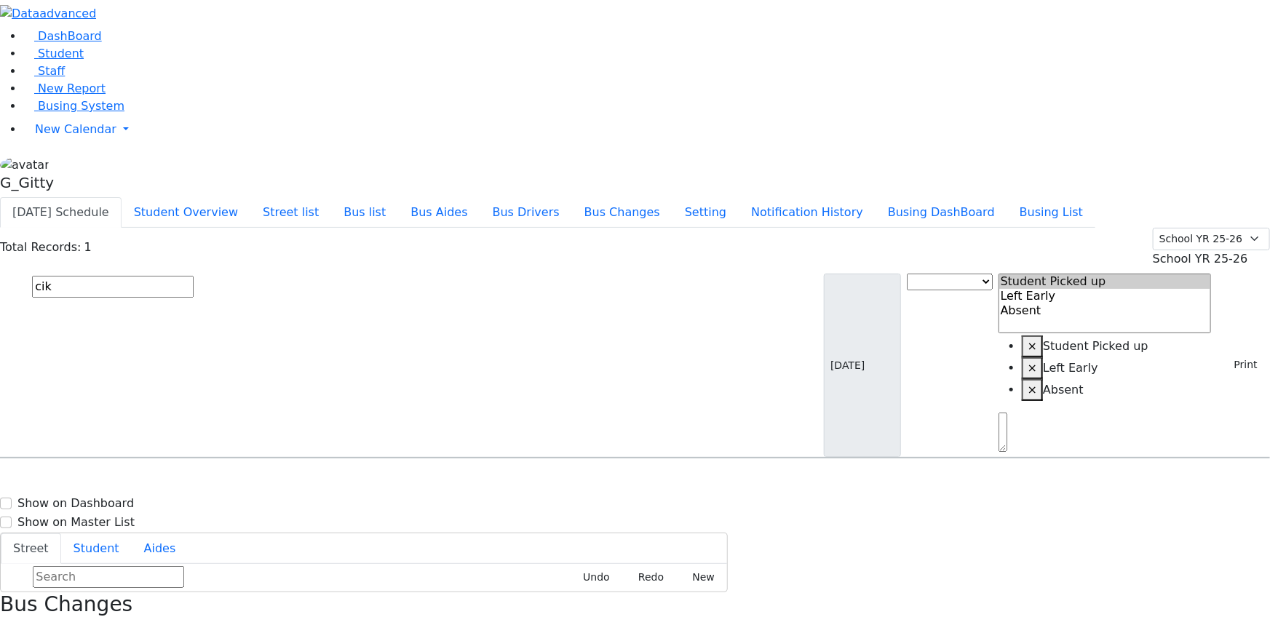
select select
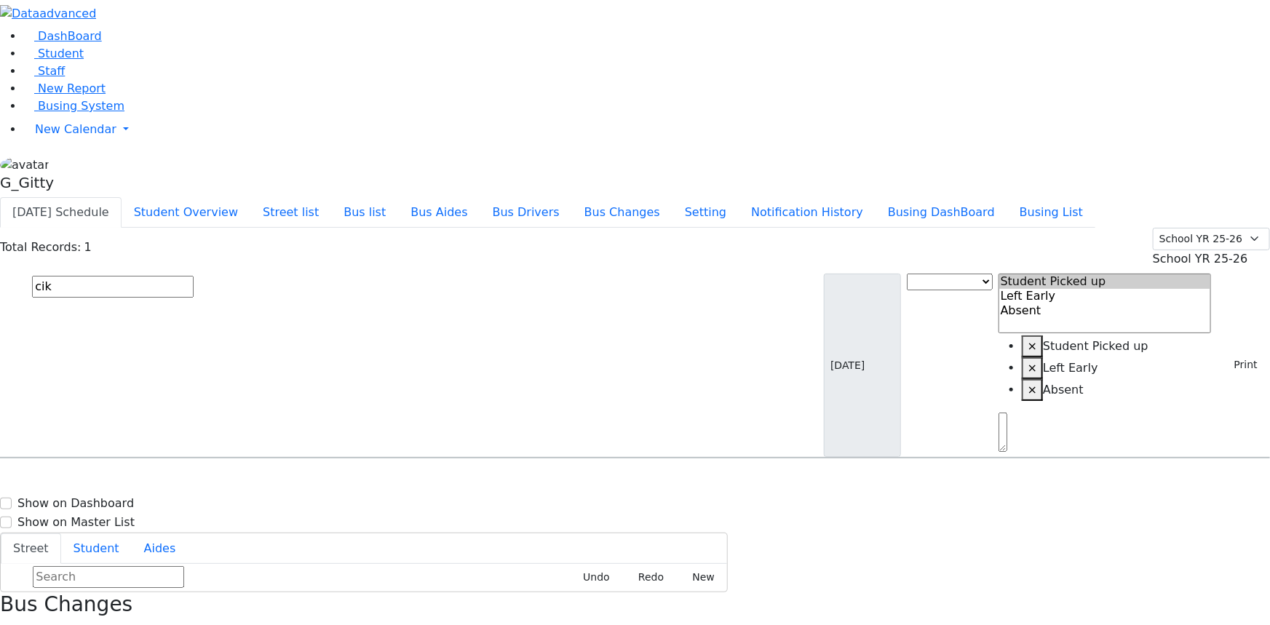
click at [194, 276] on input "cik" at bounding box center [113, 287] width 162 height 22
click at [9, 624] on icon "button" at bounding box center [5, 632] width 8 height 8
click at [194, 276] on input "text" at bounding box center [113, 287] width 162 height 22
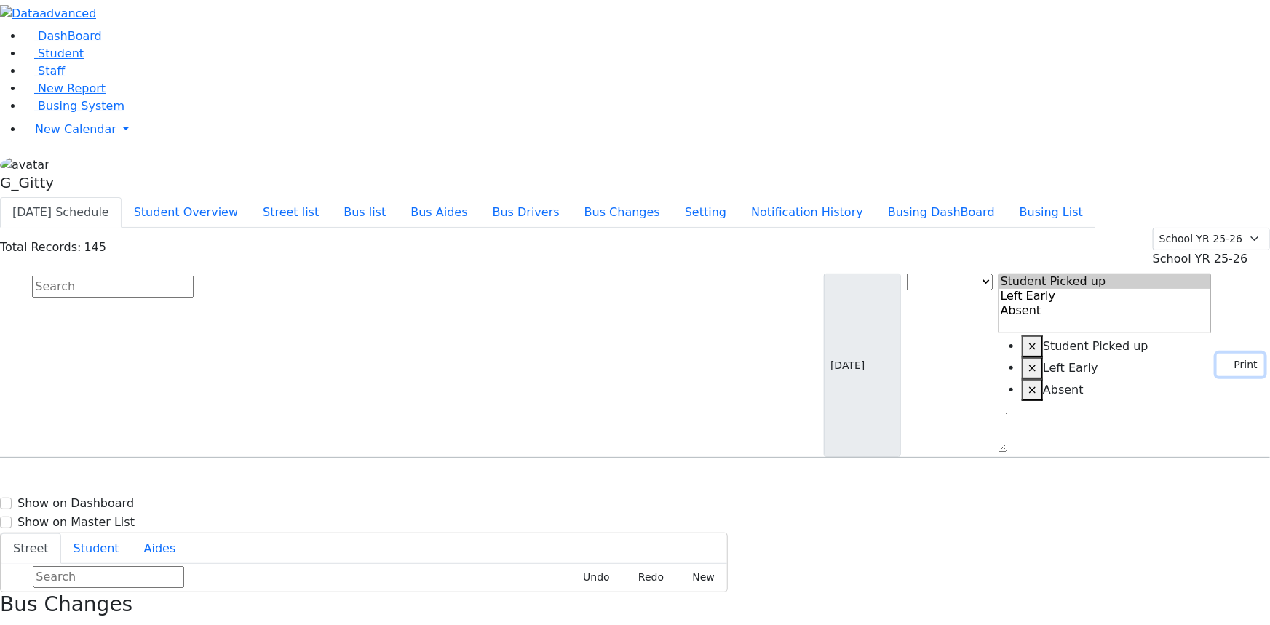
click at [1223, 361] on icon "button" at bounding box center [1227, 365] width 8 height 8
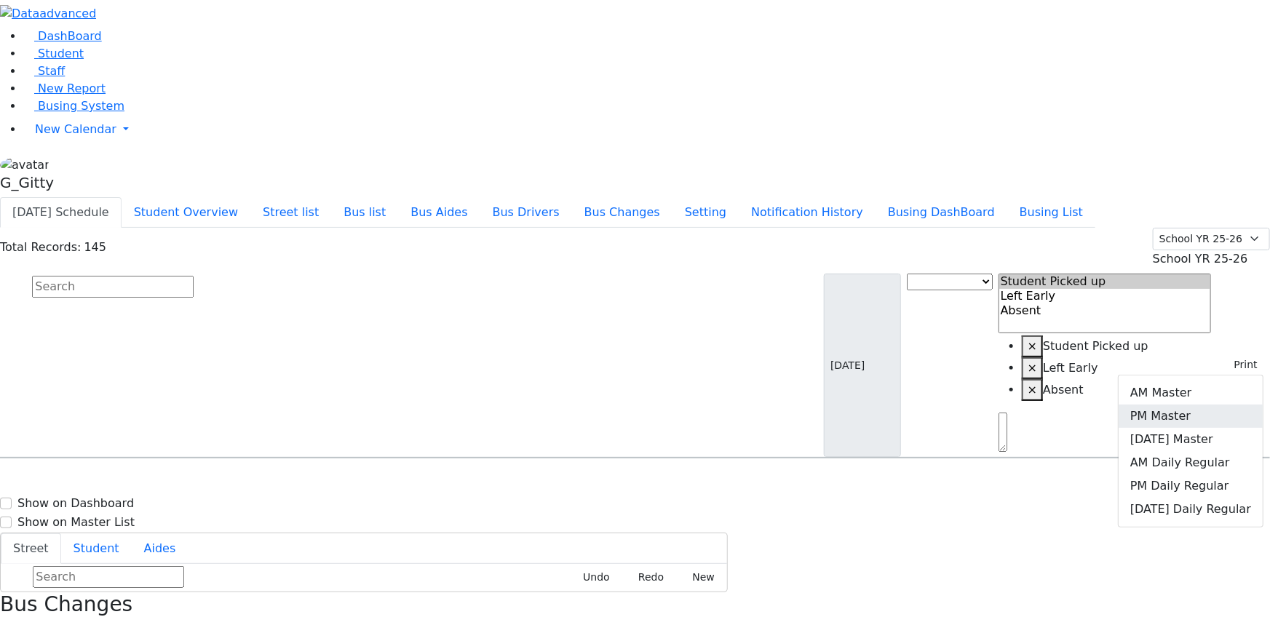
click at [1190, 405] on link "PM Master" at bounding box center [1190, 416] width 144 height 23
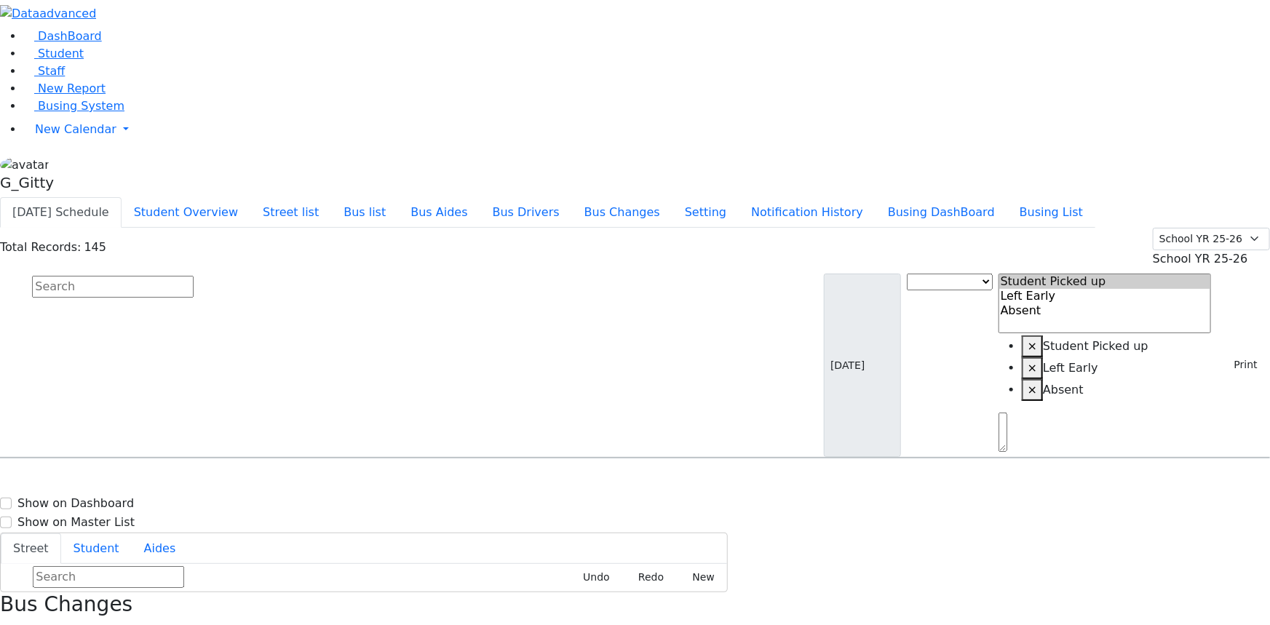
click at [194, 276] on input "text" at bounding box center [113, 287] width 162 height 22
type input "juda"
click at [116, 499] on h6 "5/5/2011 8457830142" at bounding box center [62, 506] width 107 height 14
select select
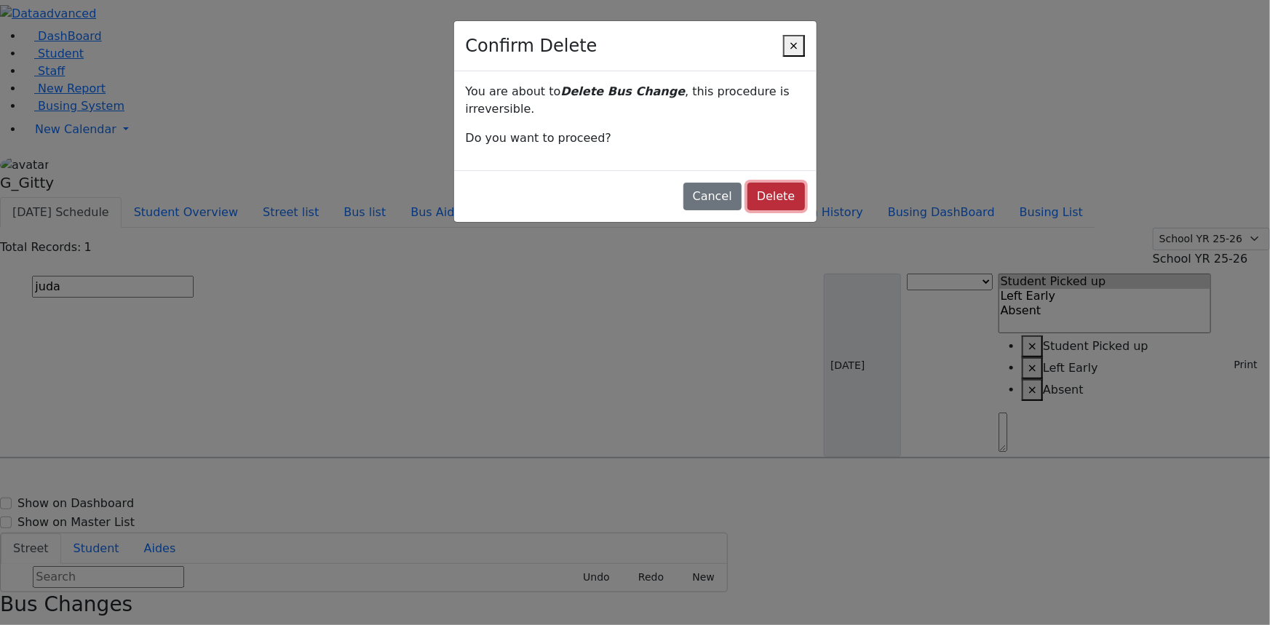
click at [749, 183] on button "Delete" at bounding box center [775, 197] width 57 height 28
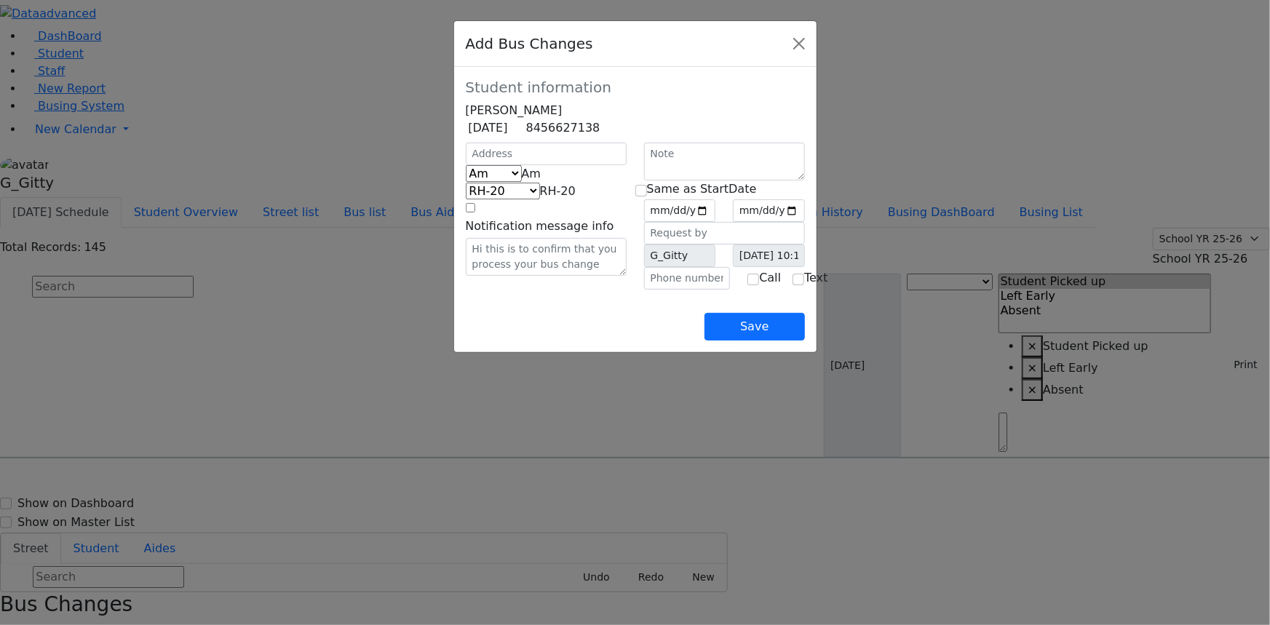
click at [457, 165] on div at bounding box center [546, 154] width 178 height 23
click at [466, 165] on input "text" at bounding box center [546, 154] width 161 height 23
click at [522, 180] on span "Am" at bounding box center [532, 174] width 20 height 14
select select "2"
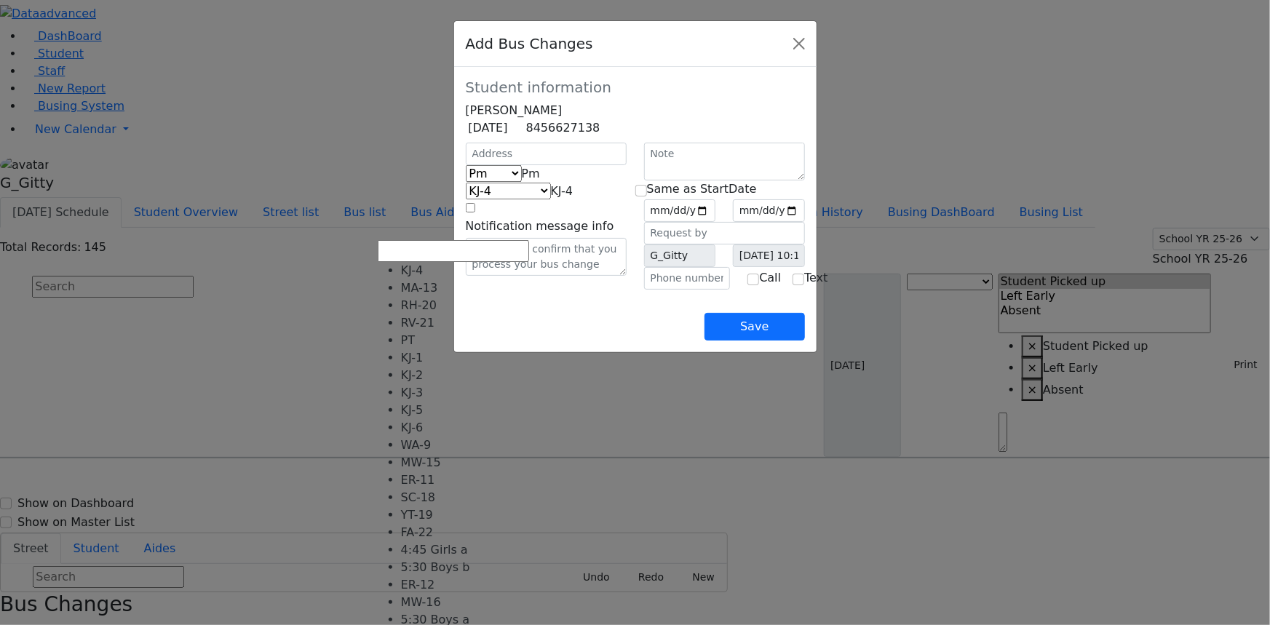
click at [551, 198] on span "KJ-4" at bounding box center [562, 191] width 23 height 14
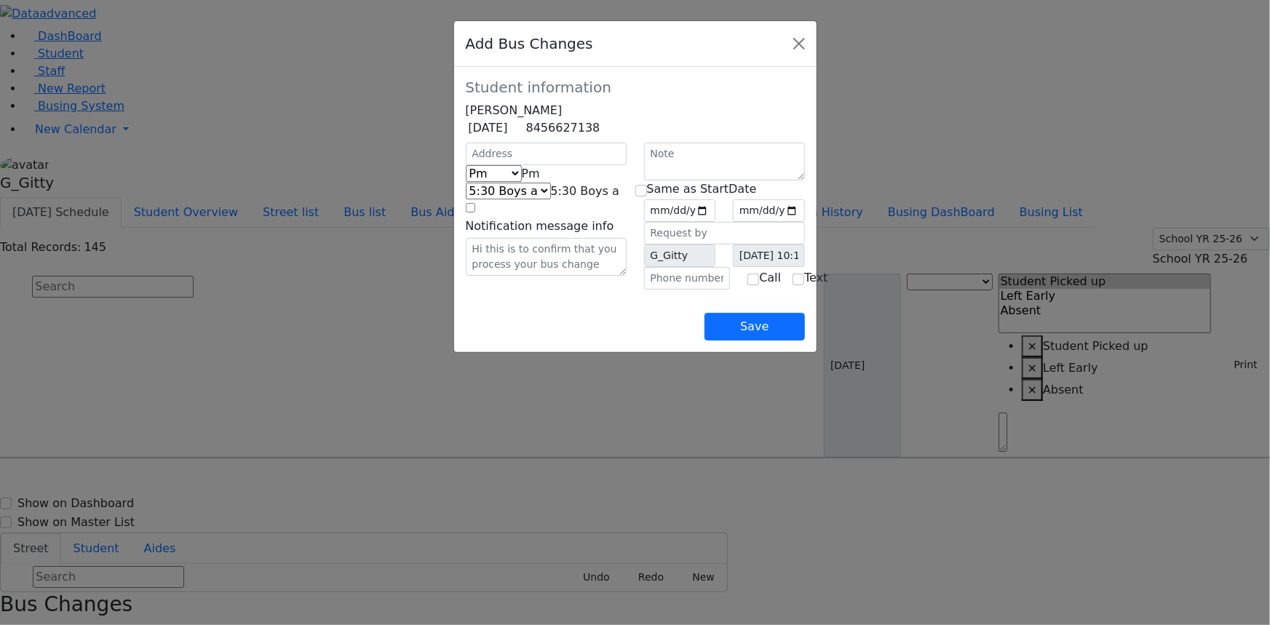
click at [551, 198] on span "5:30 Boys a" at bounding box center [585, 191] width 68 height 14
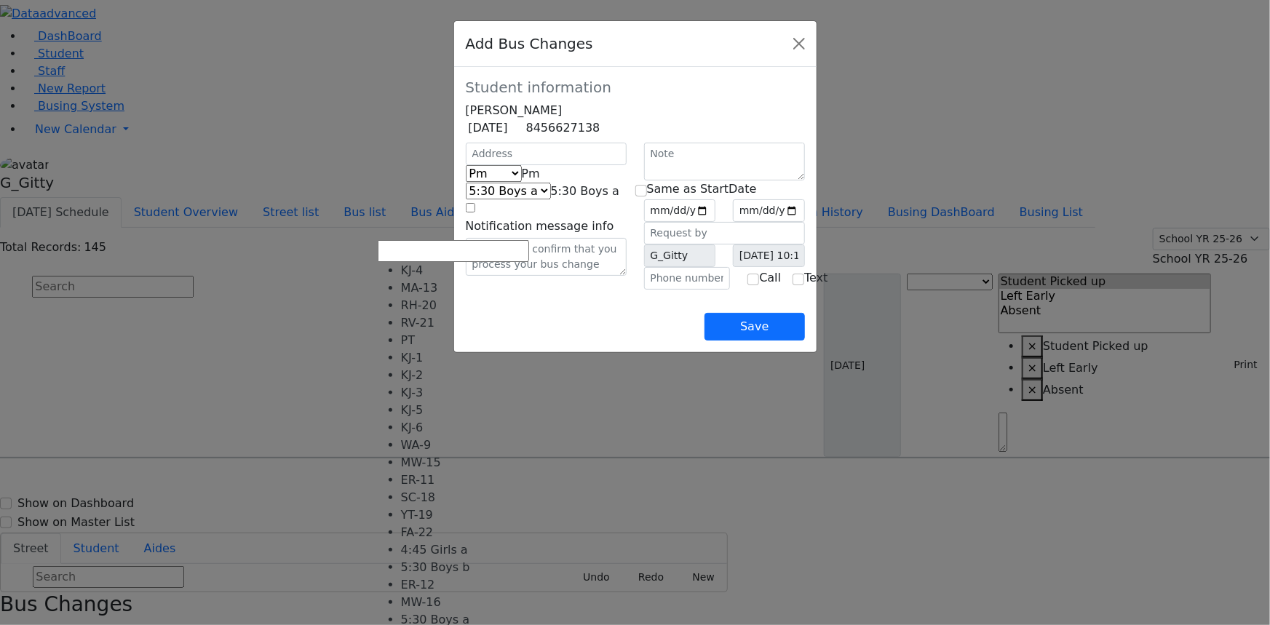
select select "452"
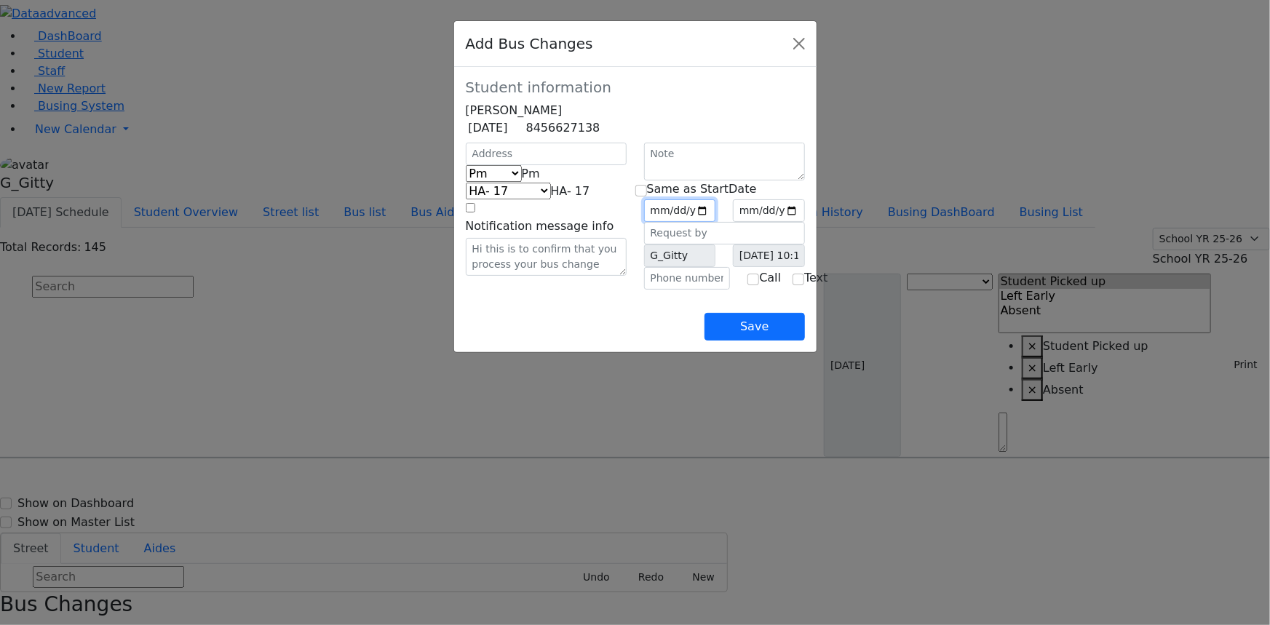
click at [716, 222] on input "date" at bounding box center [680, 210] width 72 height 23
type input "2025-09-25"
click at [647, 196] on input "checkbox" at bounding box center [641, 191] width 12 height 12
checkbox input "true"
type input "2025-09-25"
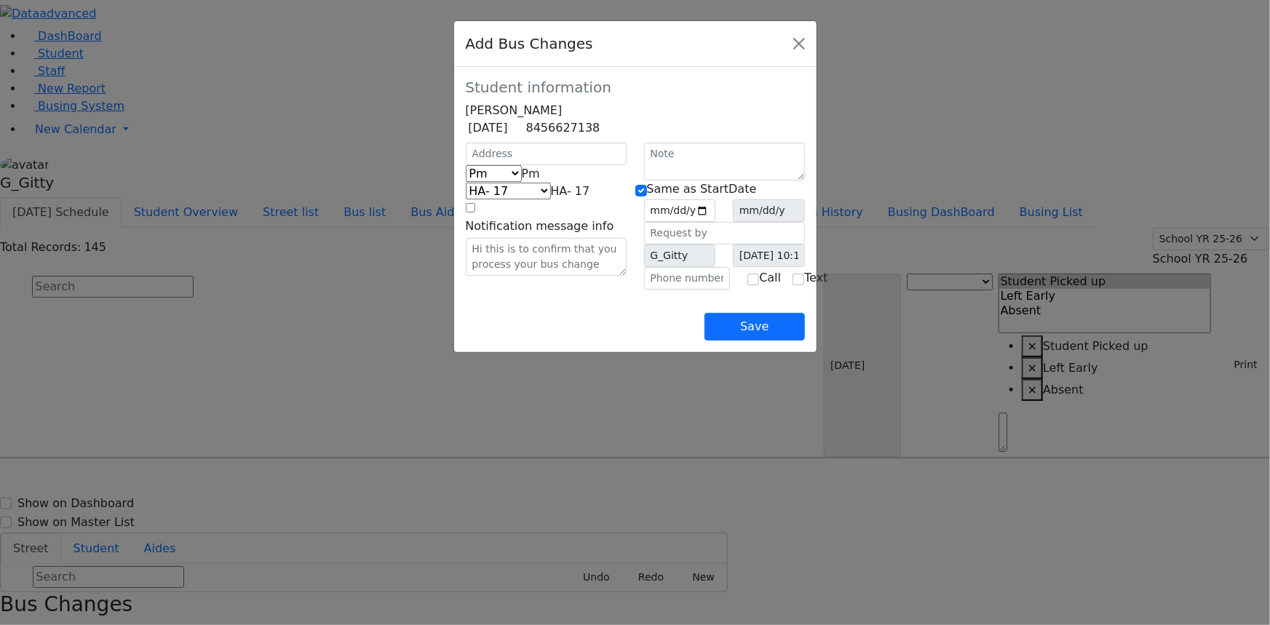
drag, startPoint x: 619, startPoint y: 350, endPoint x: 803, endPoint y: 427, distance: 198.9
click at [619, 341] on div "Save" at bounding box center [635, 315] width 339 height 51
click at [804, 341] on button "Save" at bounding box center [754, 327] width 100 height 28
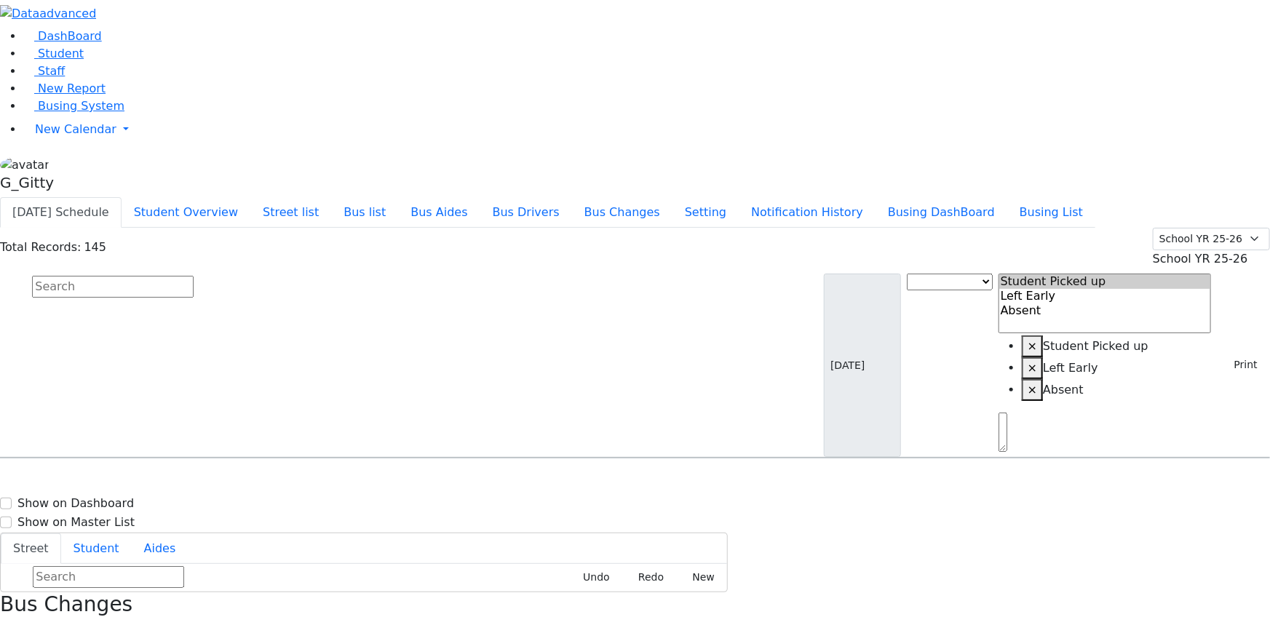
click at [194, 276] on input "text" at bounding box center [113, 287] width 162 height 22
type input "shia"
click at [361, 517] on div "10 Prag Blvd. #201" at bounding box center [270, 535] width 180 height 36
select select
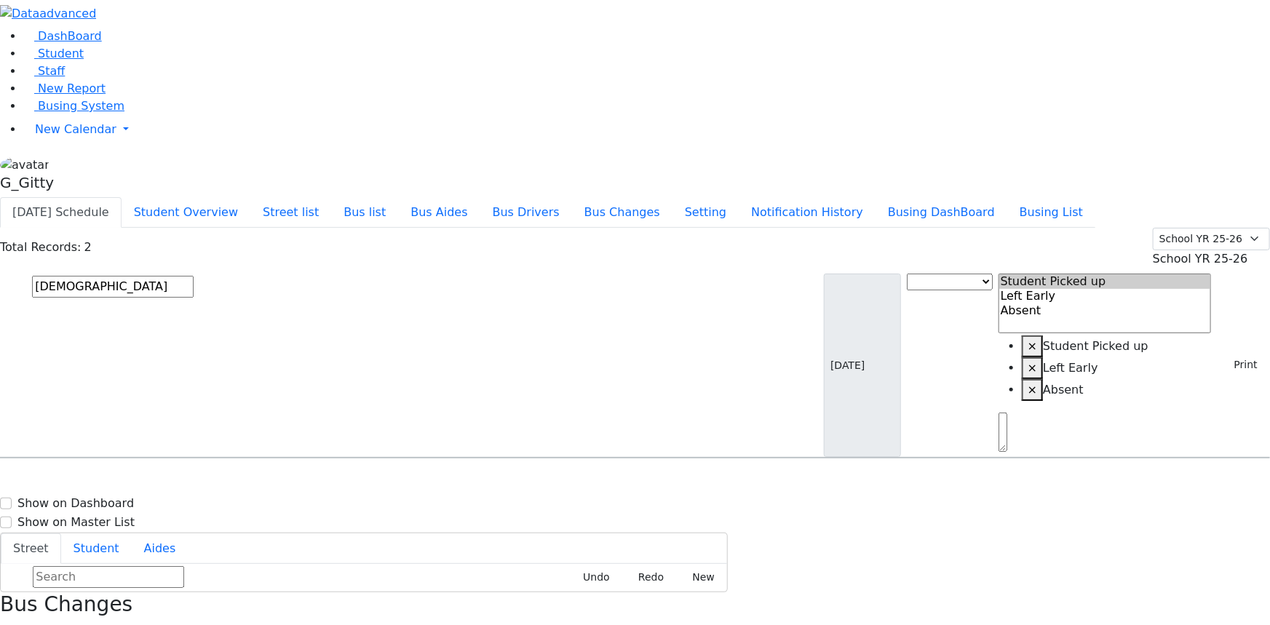
click at [194, 276] on input "shia" at bounding box center [113, 287] width 162 height 22
type input "brucha"
click at [180, 481] on div "Katz Brucha 1/25/2015 8457830142" at bounding box center [91, 499] width 180 height 36
select select
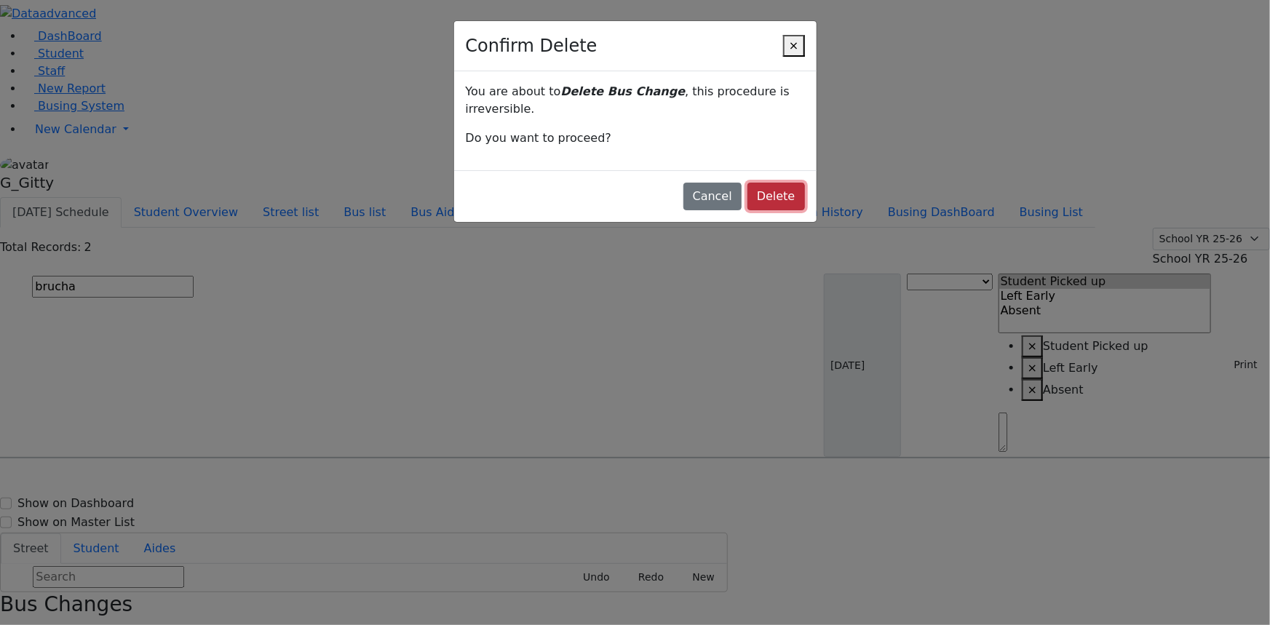
drag, startPoint x: 747, startPoint y: 146, endPoint x: 752, endPoint y: 159, distance: 14.1
click at [747, 183] on button "Delete" at bounding box center [775, 197] width 57 height 28
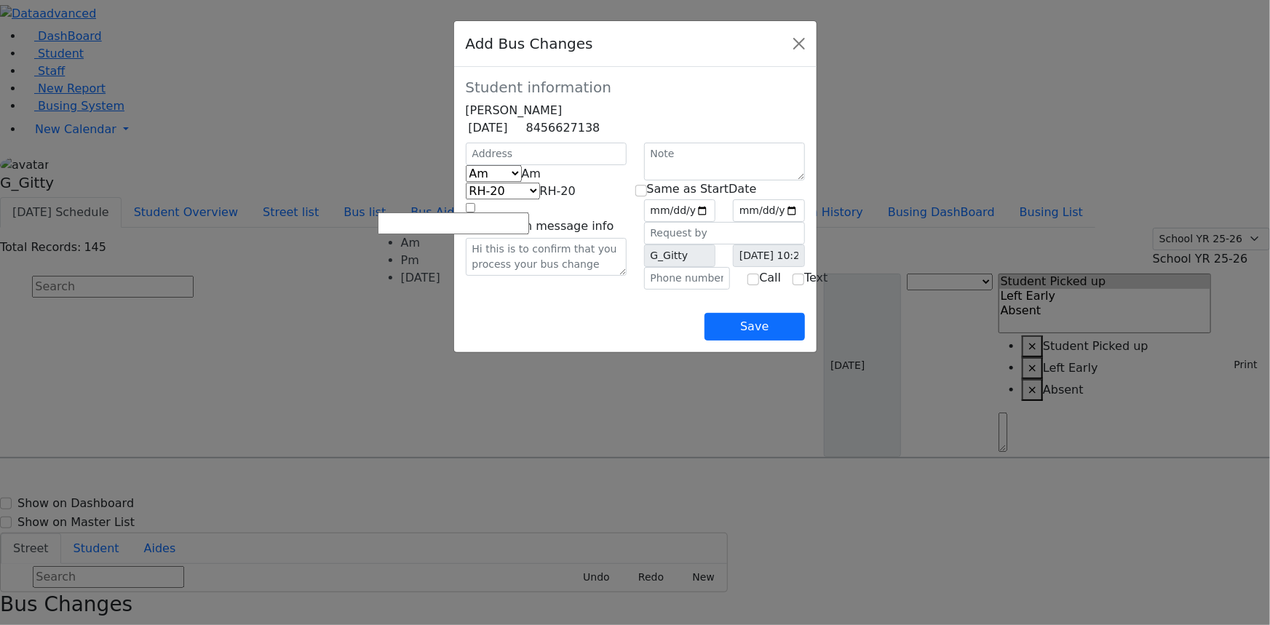
click at [522, 180] on span "Am" at bounding box center [532, 174] width 20 height 14
select select "2"
click at [551, 198] on span "KJ-4" at bounding box center [562, 191] width 23 height 14
click at [551, 198] on span "KJ-6" at bounding box center [562, 191] width 23 height 14
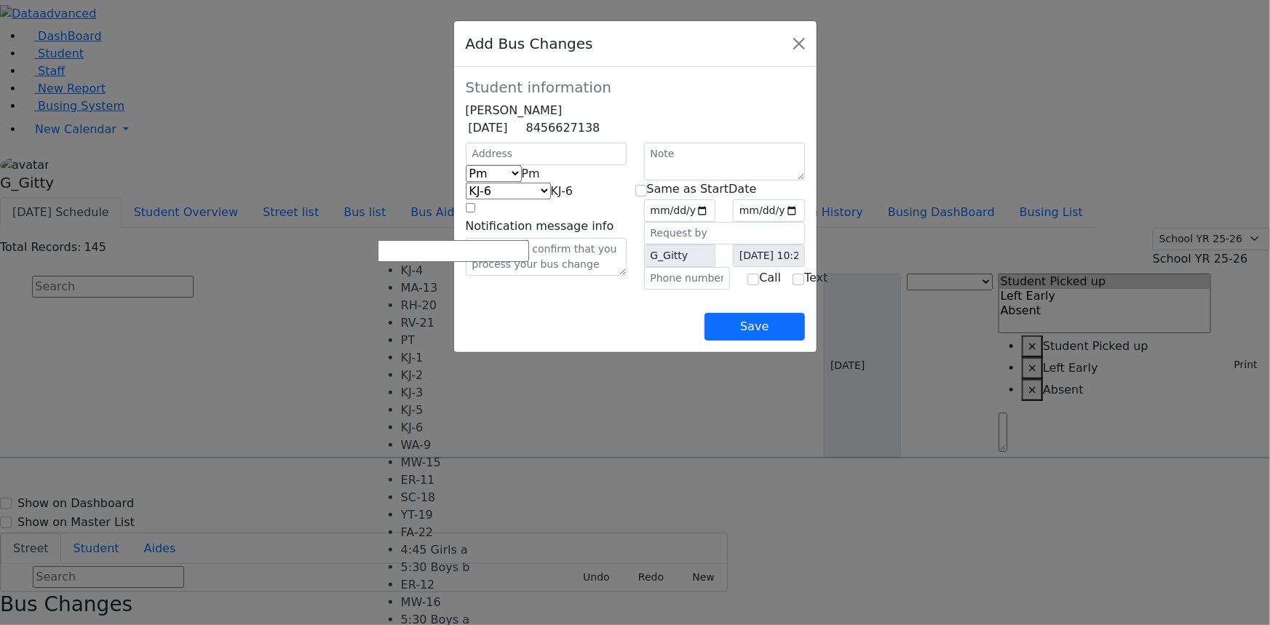
select select "401"
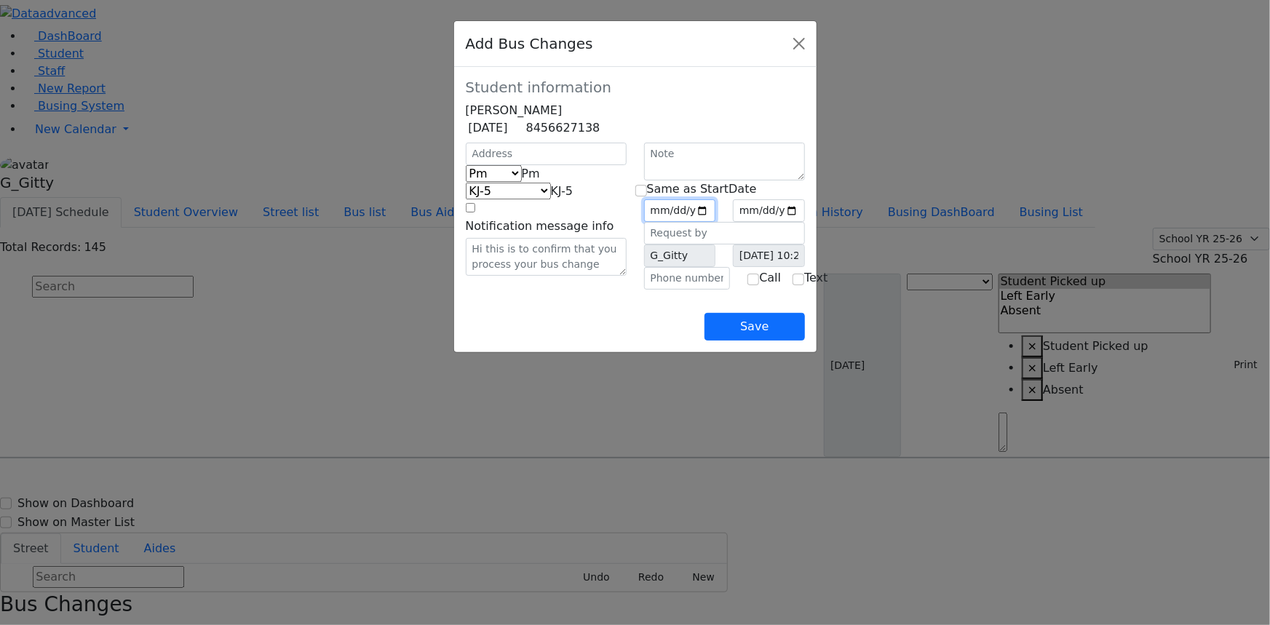
click at [716, 222] on input "date" at bounding box center [680, 210] width 72 height 23
type input "2025-09-25"
click at [647, 196] on input "checkbox" at bounding box center [641, 191] width 12 height 12
checkbox input "true"
type input "2025-09-25"
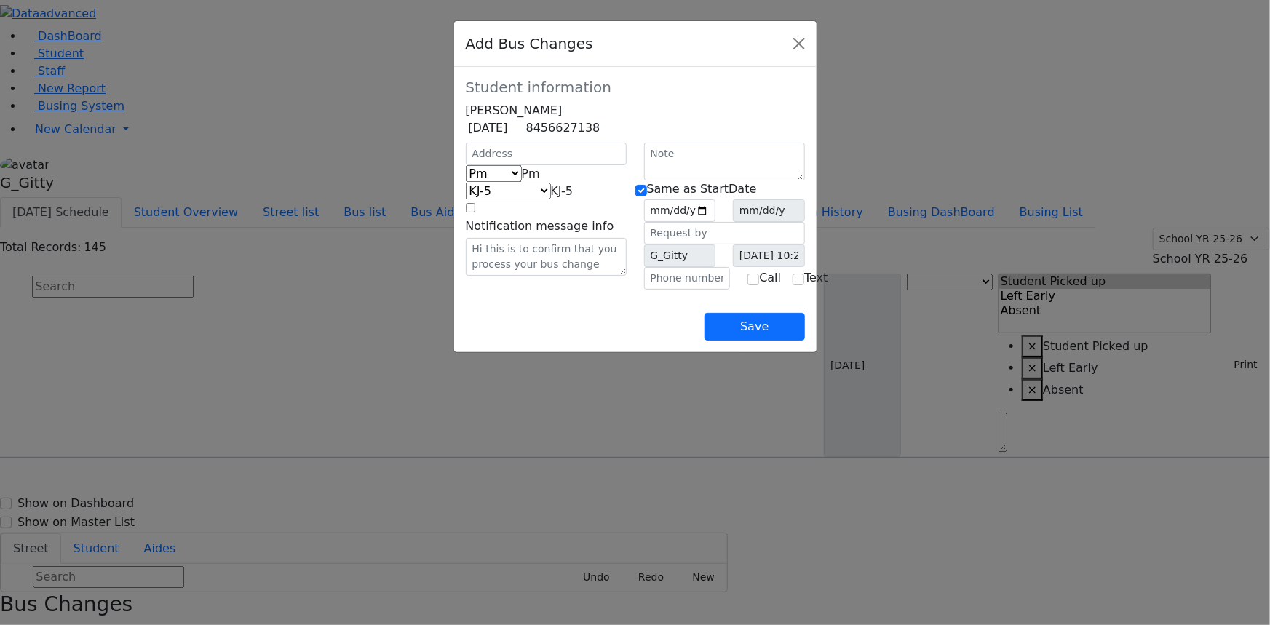
click at [805, 341] on div "Save" at bounding box center [635, 315] width 339 height 51
click at [804, 341] on button "Save" at bounding box center [754, 327] width 100 height 28
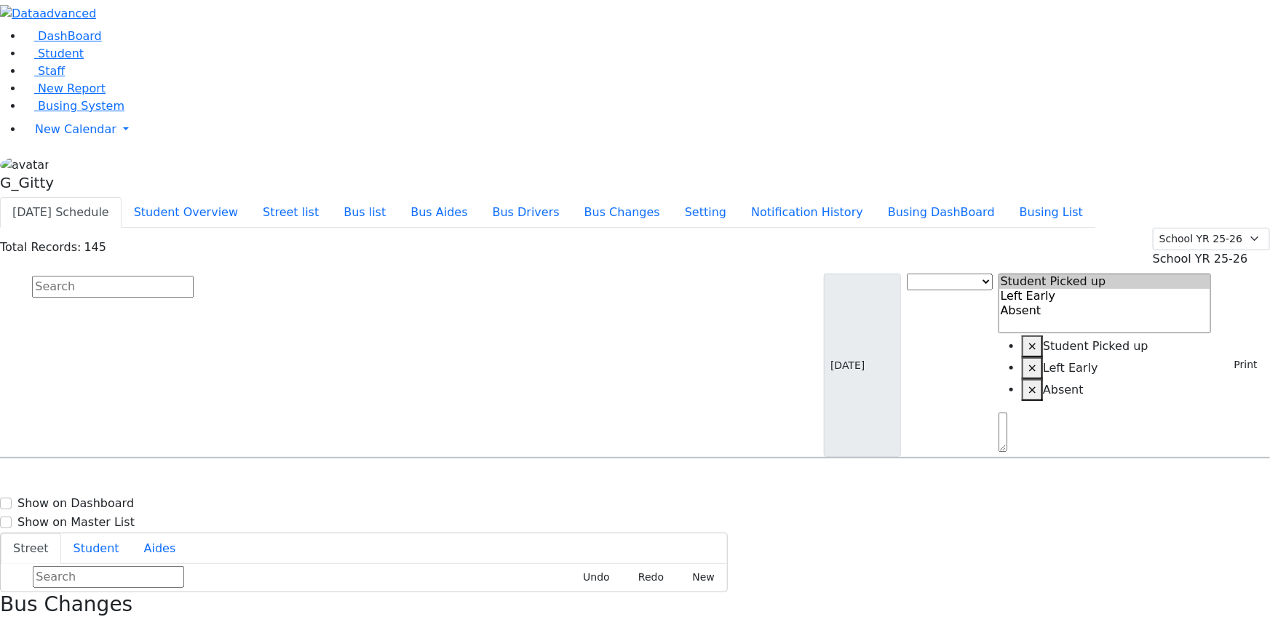
click at [194, 276] on input "text" at bounding box center [113, 287] width 162 height 22
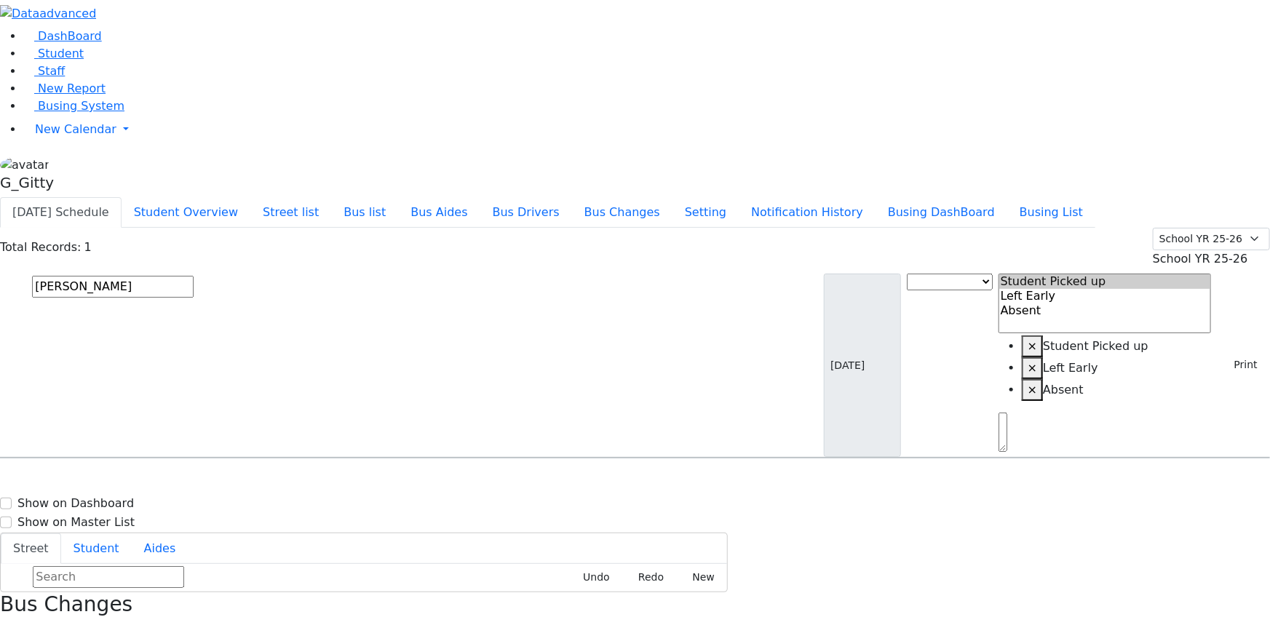
type input "faigy"
click at [361, 481] on div "32 Van Buren Dr. #102" at bounding box center [270, 499] width 180 height 36
select select
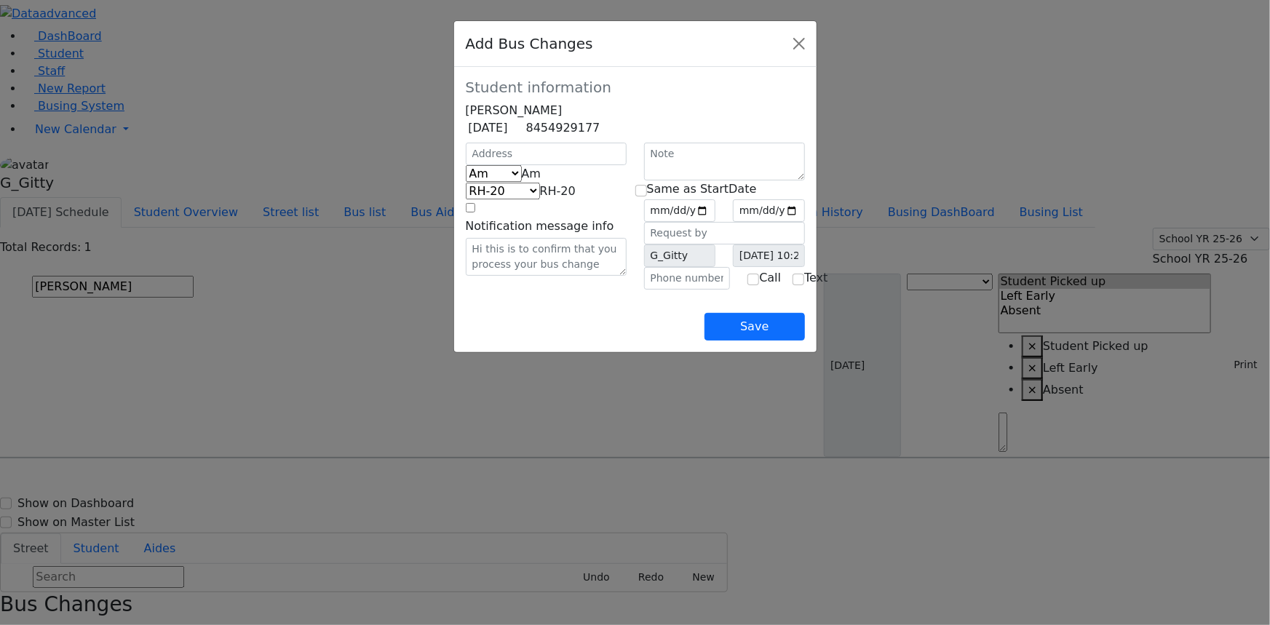
click at [466, 163] on form "Student information Faigy Gelb 5/3/2006 8454929177 Am Pm" at bounding box center [635, 184] width 339 height 211
click at [466, 164] on input "text" at bounding box center [546, 154] width 161 height 23
click at [466, 165] on input "text" at bounding box center [546, 154] width 161 height 23
type input "7 Apta Way"
select select "393"
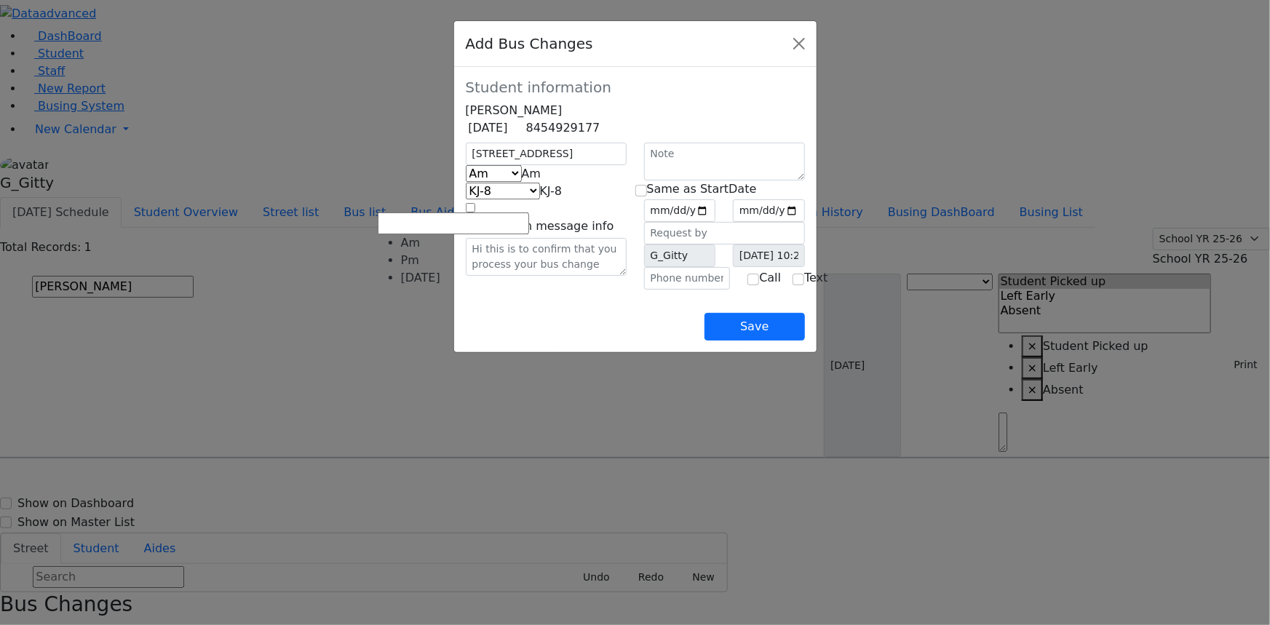
click at [522, 180] on span "Am" at bounding box center [532, 174] width 20 height 14
select select "2"
select select "399"
click at [489, 339] on div "Save" at bounding box center [635, 315] width 339 height 51
click at [716, 222] on input "date" at bounding box center [680, 210] width 72 height 23
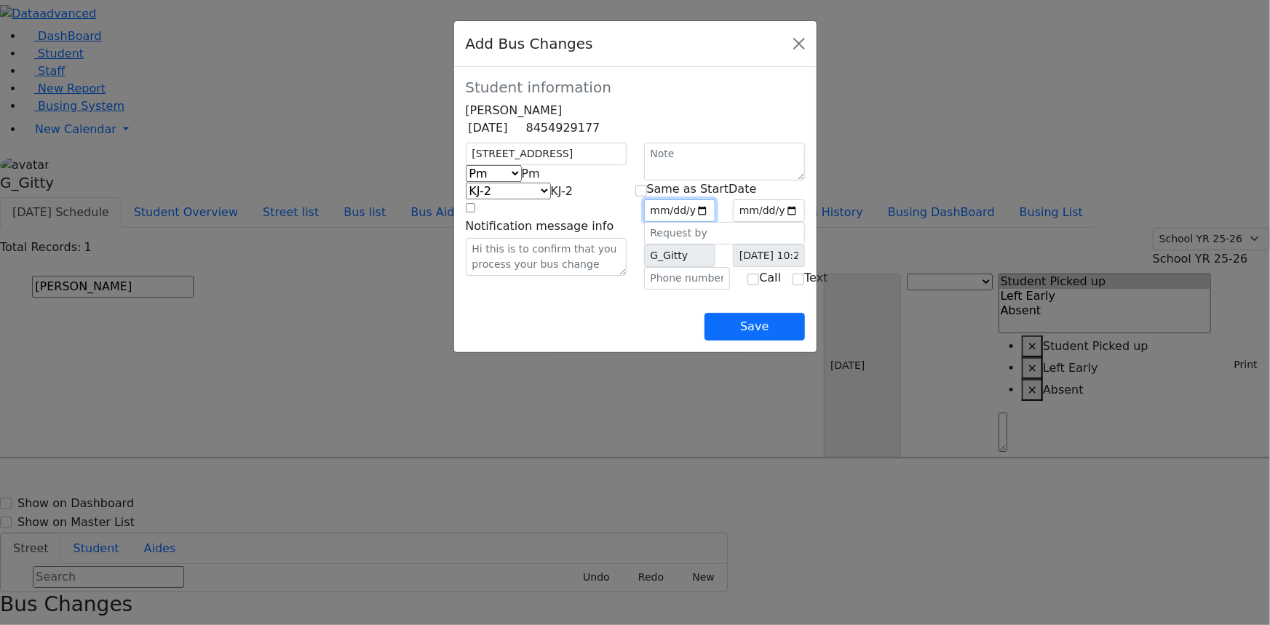
type input "[DATE]"
click at [645, 196] on input "checkbox" at bounding box center [641, 191] width 12 height 12
checkbox input "true"
type input "[DATE]"
click at [669, 290] on input "text" at bounding box center [687, 278] width 87 height 23
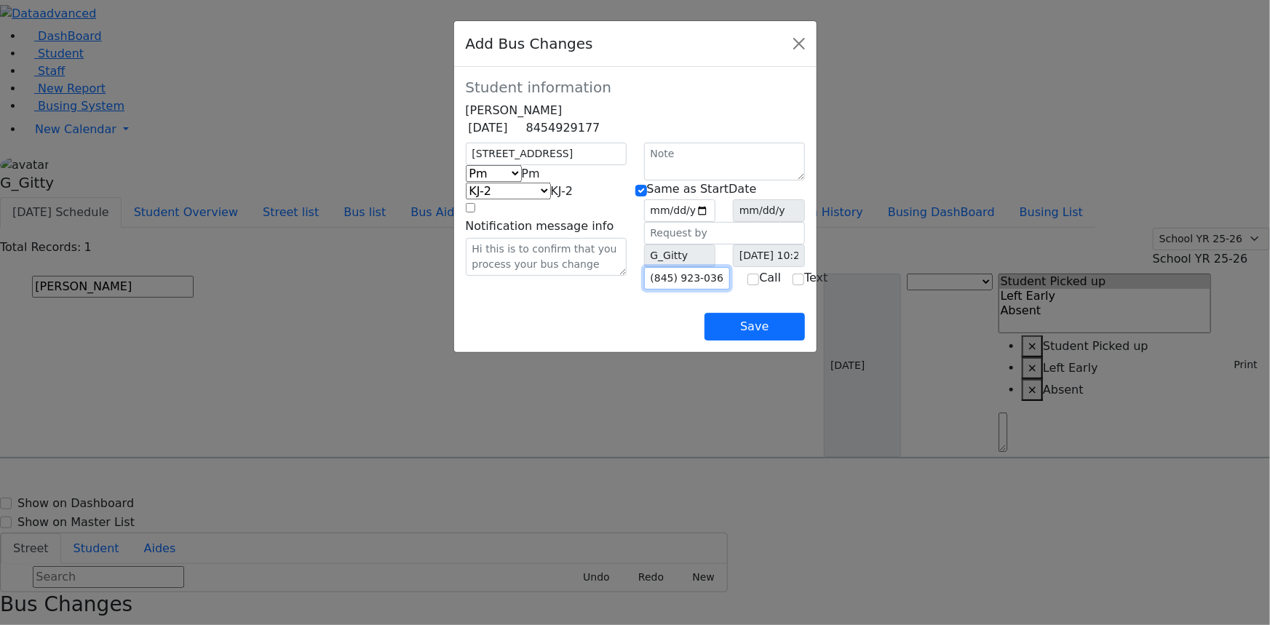
type input "[PHONE_NUMBER]"
click at [804, 341] on button "Save" at bounding box center [754, 327] width 100 height 28
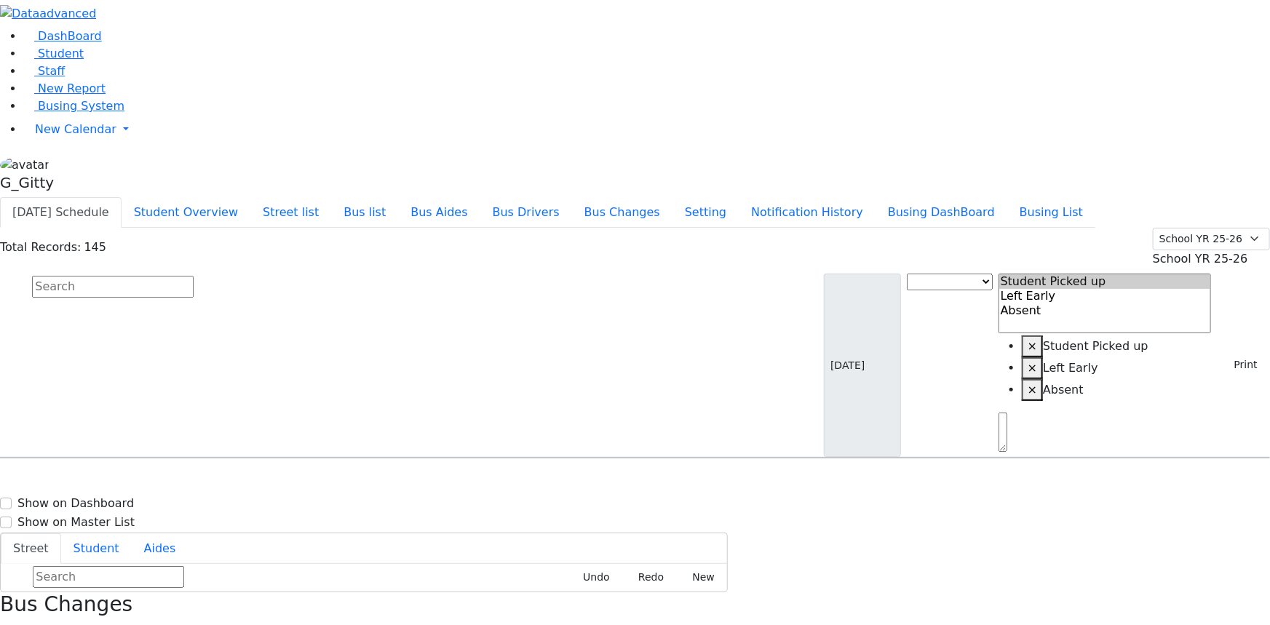
click at [194, 276] on input "text" at bounding box center [113, 287] width 162 height 22
type input "gelb"
click at [116, 536] on span "8457821781" at bounding box center [83, 542] width 68 height 12
select select
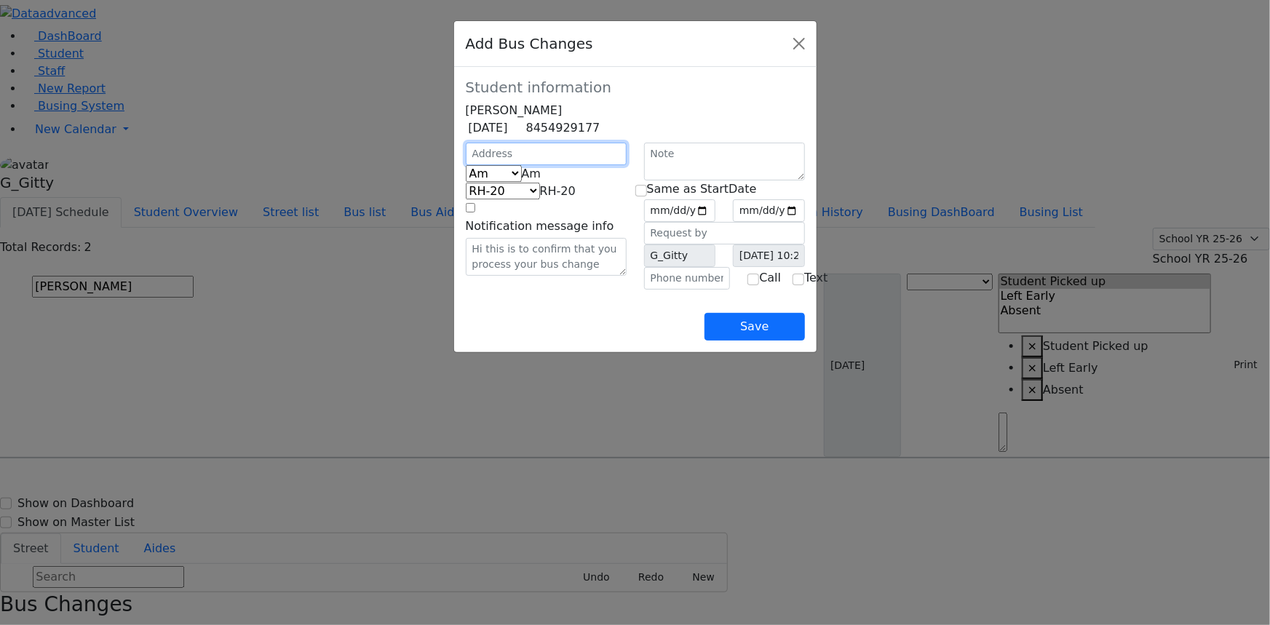
click at [466, 165] on input "text" at bounding box center [546, 154] width 161 height 23
type input "7 Apta Way"
select select "393"
click at [522, 180] on span "Am" at bounding box center [532, 174] width 20 height 14
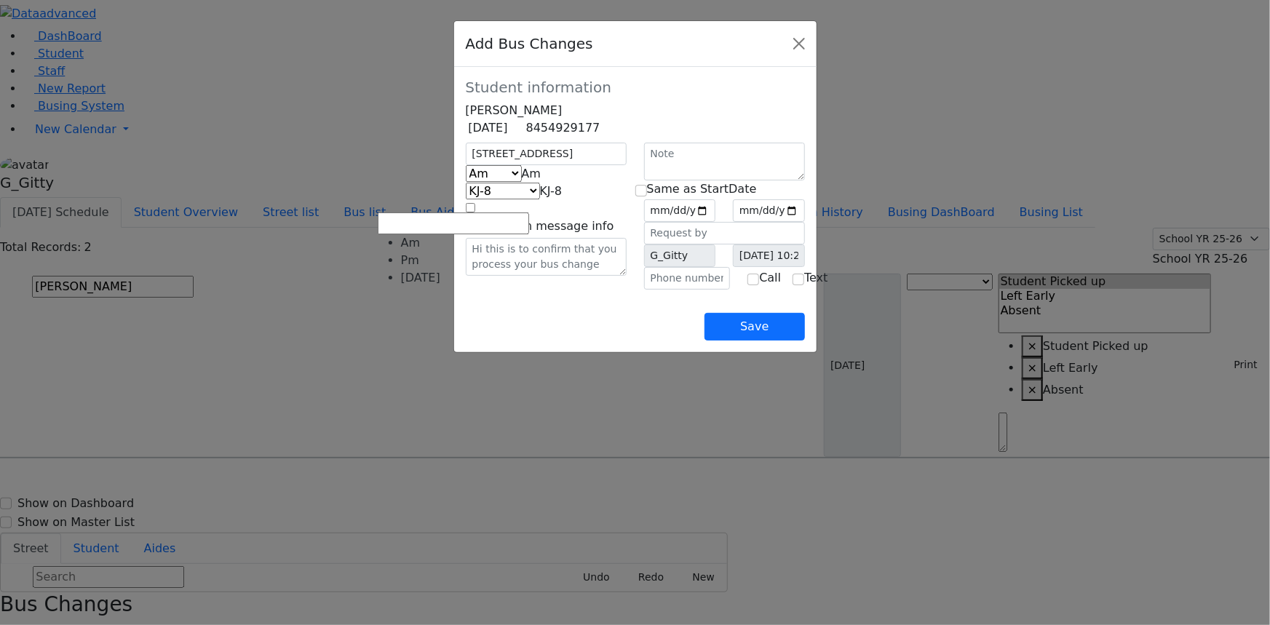
select select "2"
select select "399"
click at [716, 222] on input "date" at bounding box center [680, 210] width 72 height 23
type input "2025-09-25"
click at [645, 196] on input "checkbox" at bounding box center [641, 191] width 12 height 12
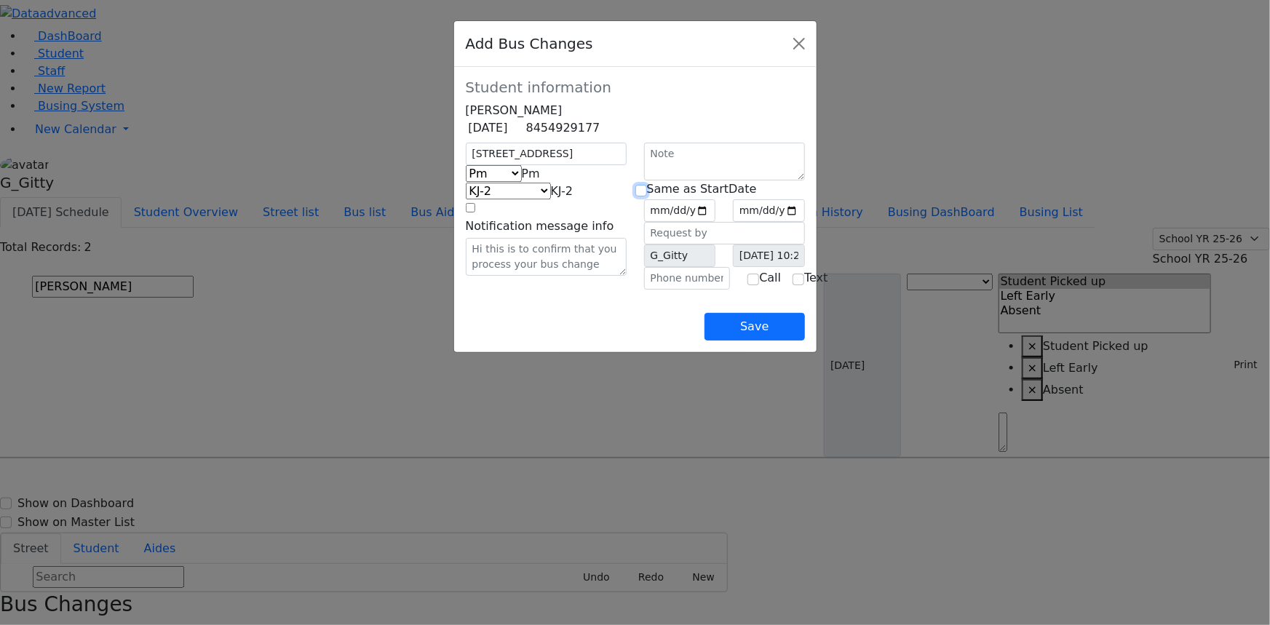
checkbox input "true"
type input "2025-09-25"
click at [667, 290] on input "text" at bounding box center [687, 278] width 87 height 23
type input "(845) 92_-____"
click at [629, 340] on div "Save" at bounding box center [635, 315] width 339 height 51
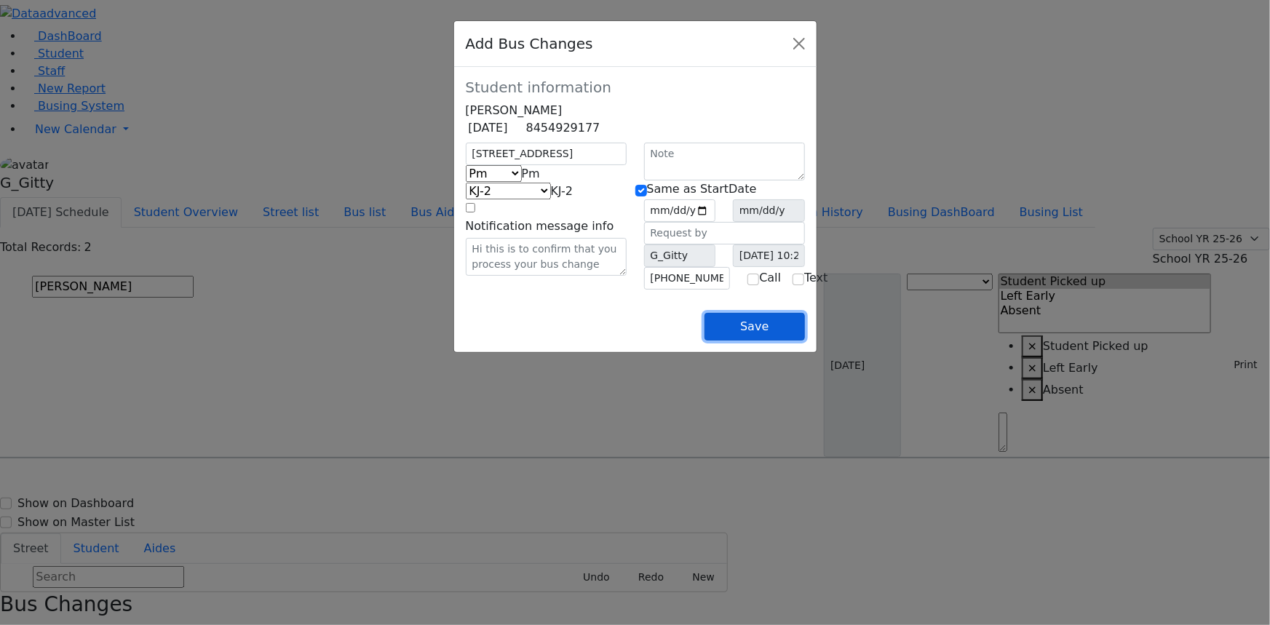
click at [804, 341] on button "Save" at bounding box center [754, 327] width 100 height 28
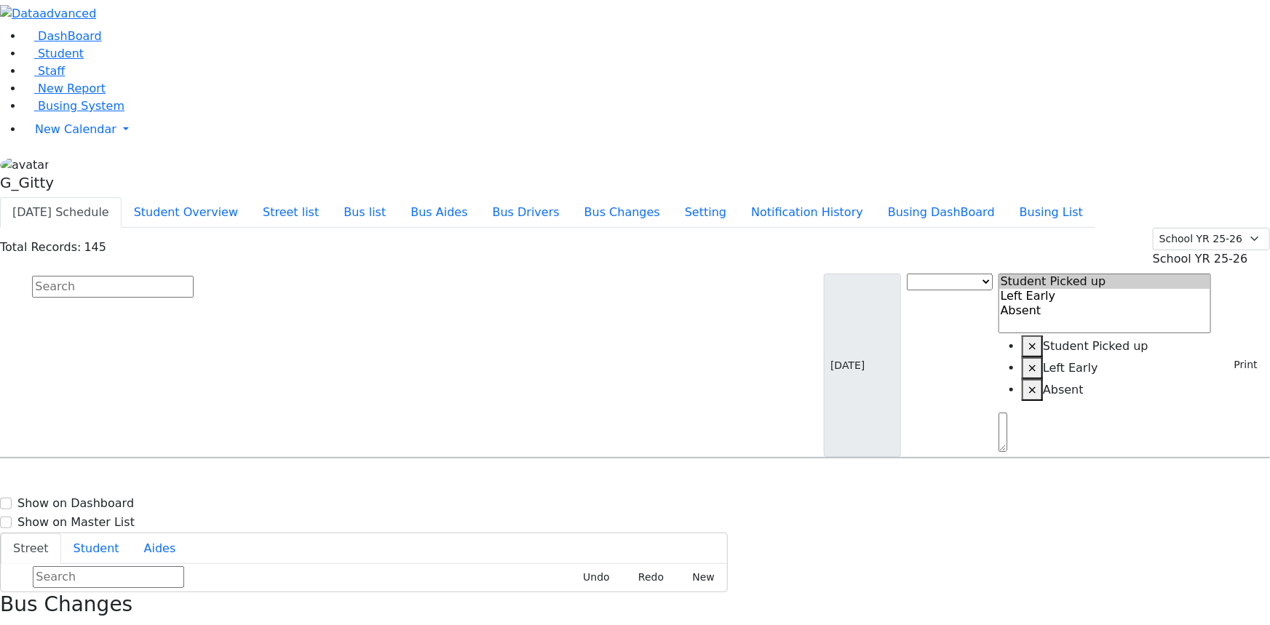
click at [194, 276] on input "text" at bounding box center [113, 287] width 162 height 22
type input "frankel"
click at [361, 517] on div "166 Acres Rd. #312" at bounding box center [270, 535] width 180 height 36
select select
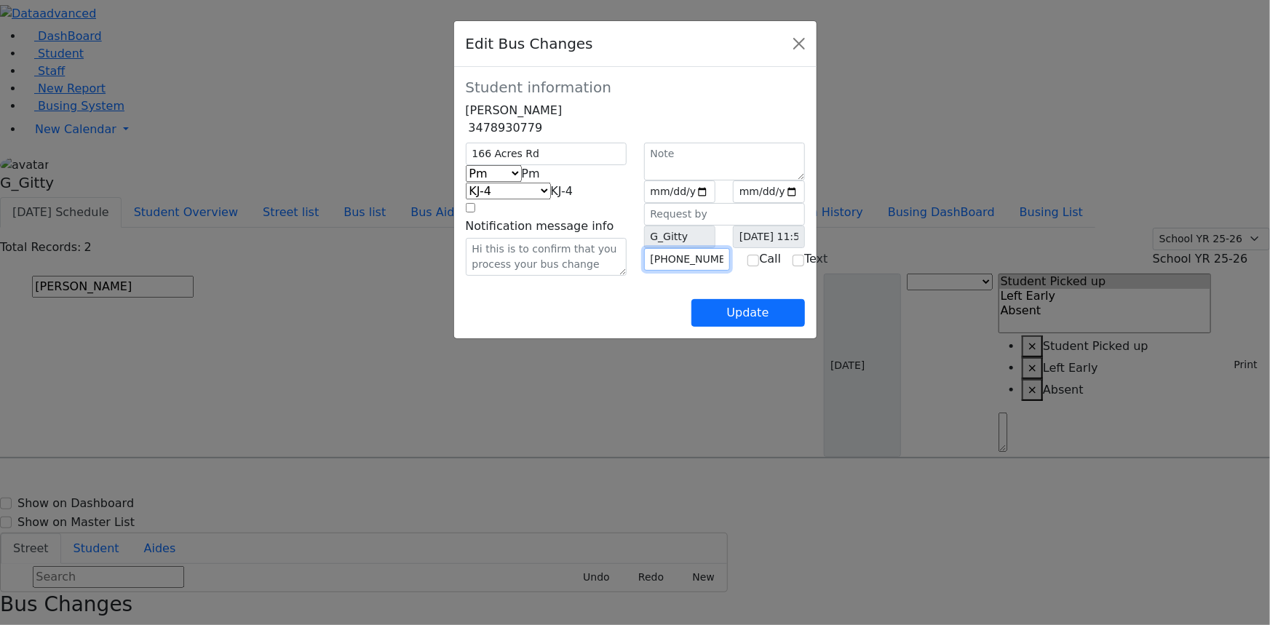
click at [715, 271] on input "(845) 492-3119" at bounding box center [687, 259] width 87 height 23
drag, startPoint x: 717, startPoint y: 300, endPoint x: 677, endPoint y: 296, distance: 39.5
click at [677, 271] on input "(845) 492-3119" at bounding box center [687, 259] width 87 height 23
type input "(845) 806-908_"
click at [719, 327] on div "Update" at bounding box center [635, 301] width 339 height 51
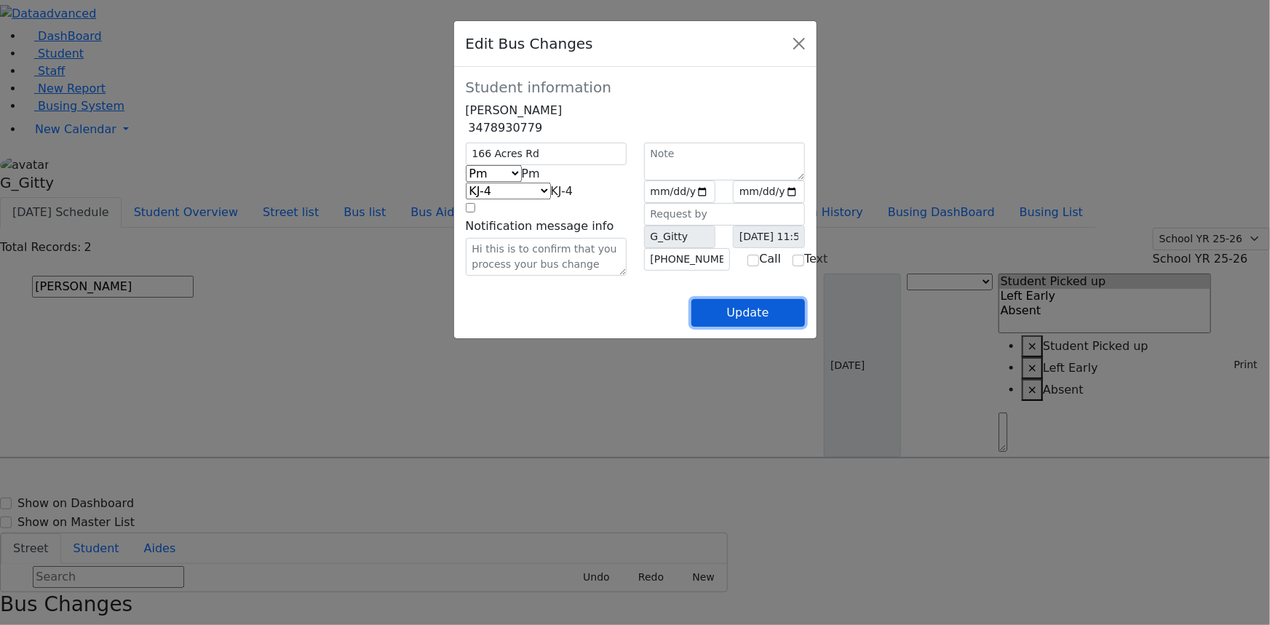
click at [805, 327] on button "Update" at bounding box center [748, 313] width 114 height 28
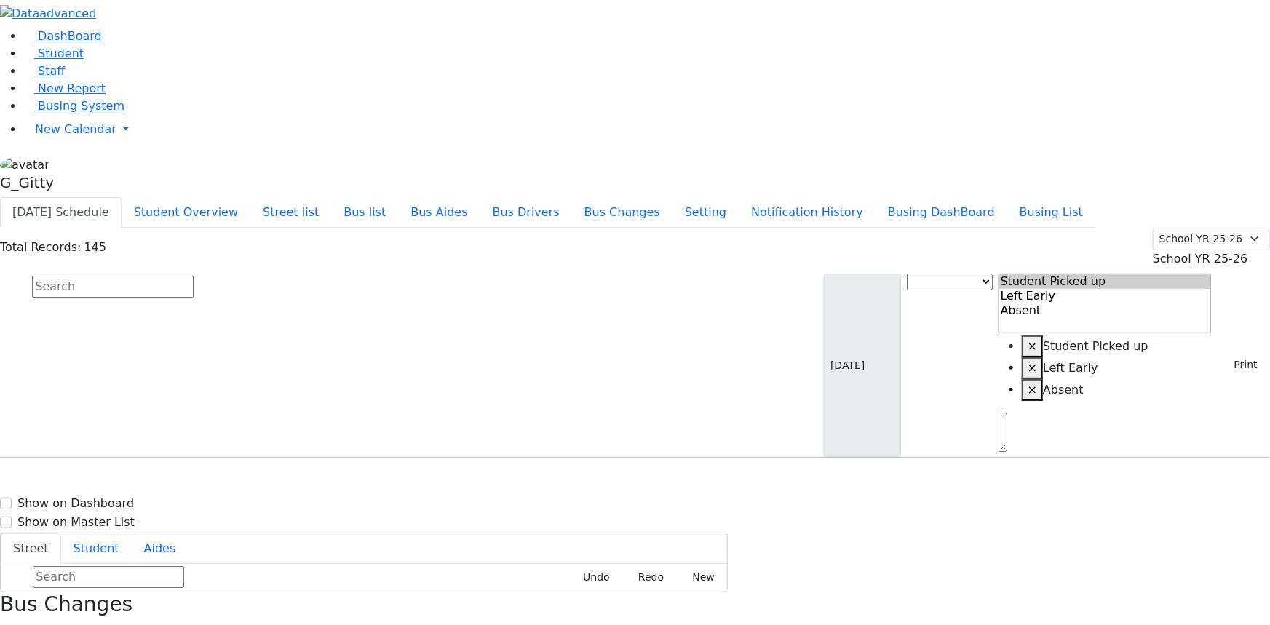
click at [194, 276] on input "text" at bounding box center [113, 287] width 162 height 22
type input "green"
click at [116, 572] on h6 "4/5/2017 8457823317" at bounding box center [62, 579] width 107 height 14
select select
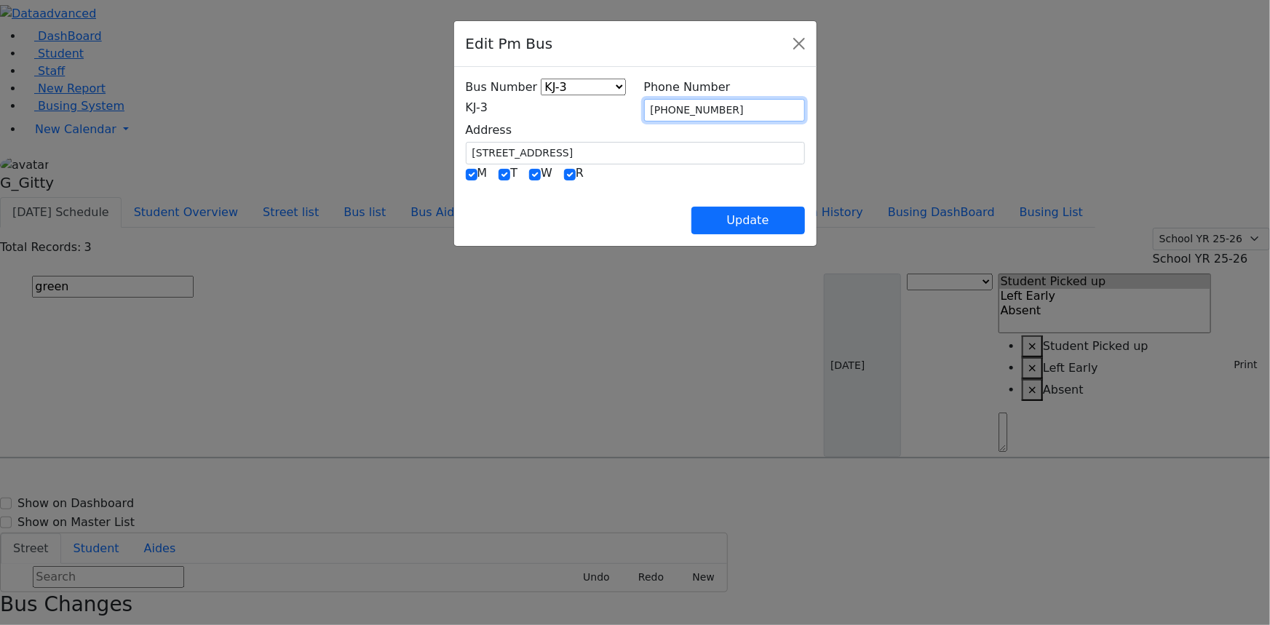
drag, startPoint x: 741, startPoint y: 106, endPoint x: 676, endPoint y: 102, distance: 65.6
click at [676, 102] on input "(845) 250-8686" at bounding box center [724, 110] width 161 height 23
type input "(845) 248-5164"
drag, startPoint x: 720, startPoint y: 182, endPoint x: 736, endPoint y: 188, distance: 17.3
click at [720, 183] on div "Update" at bounding box center [635, 208] width 339 height 51
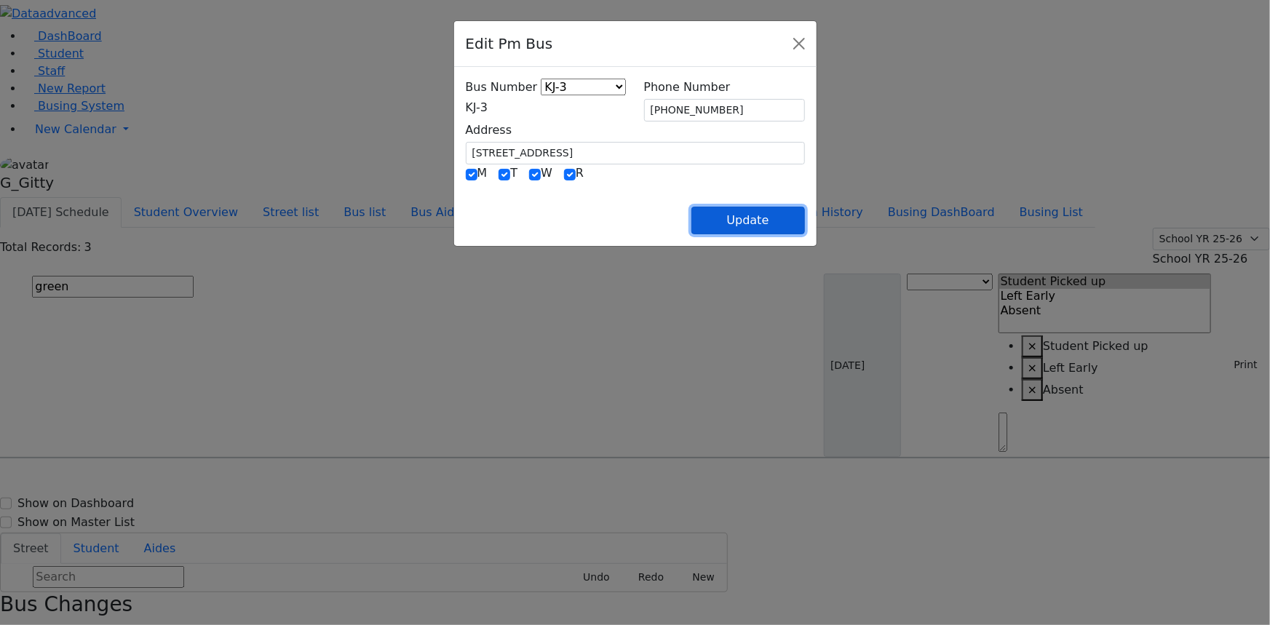
click at [805, 231] on button "Update" at bounding box center [748, 221] width 114 height 28
select select
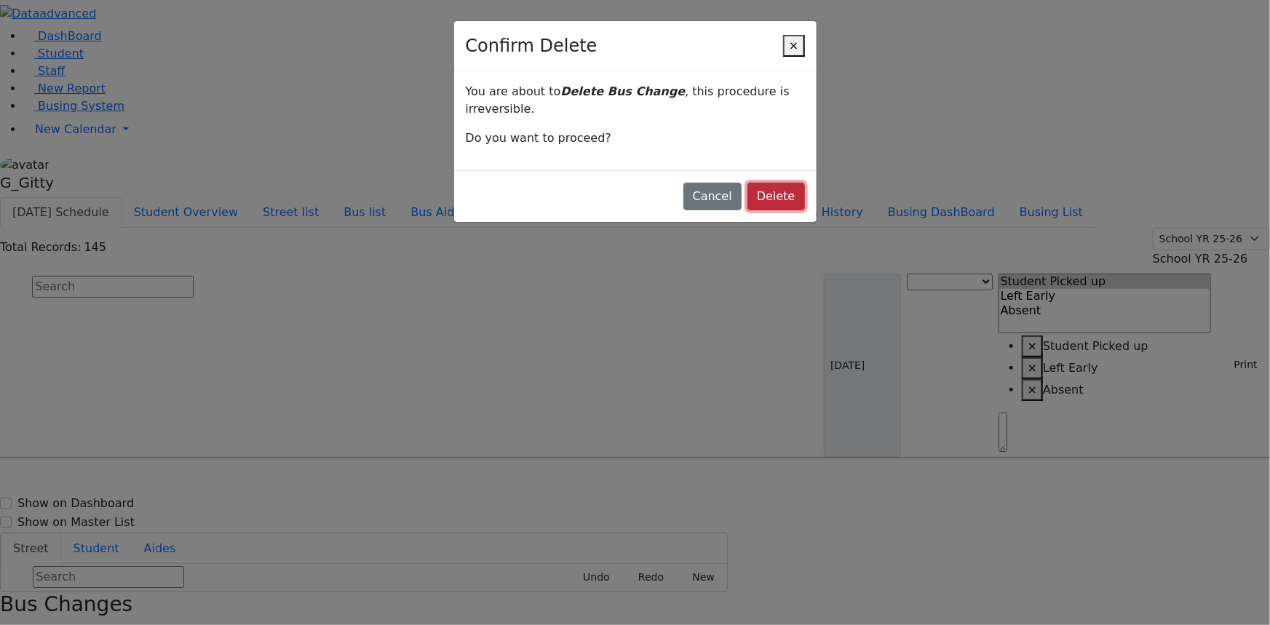
click at [747, 183] on button "Delete" at bounding box center [775, 197] width 57 height 28
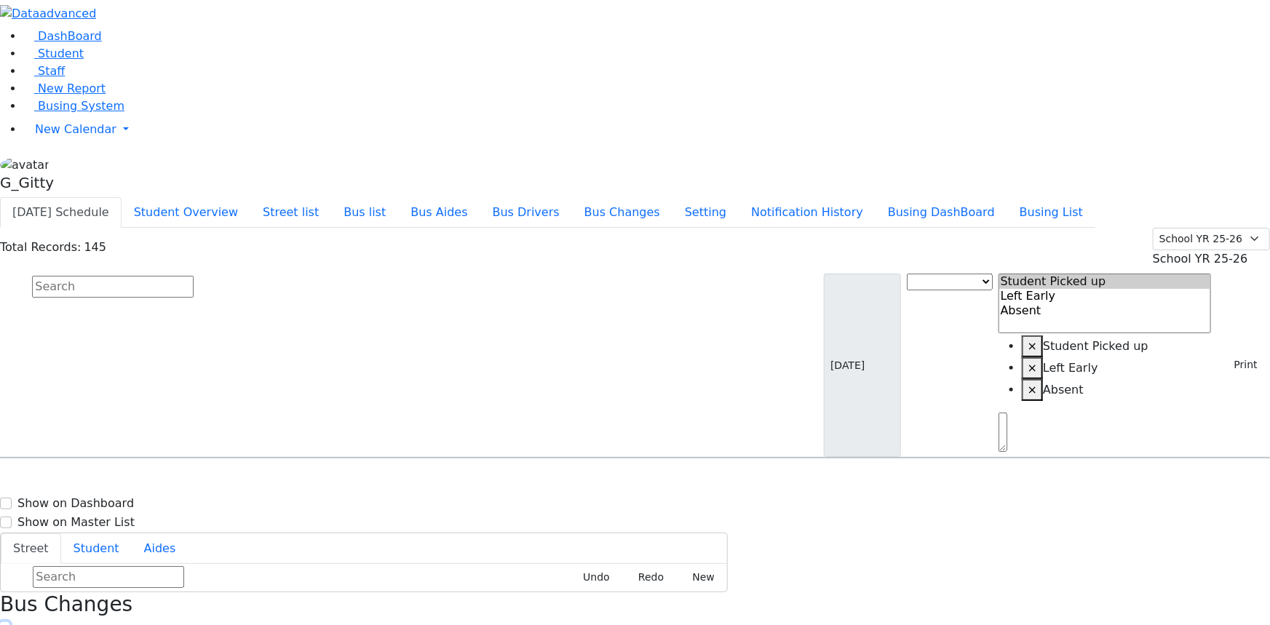
click at [9, 624] on icon "button" at bounding box center [5, 632] width 8 height 8
click at [194, 276] on input "text" at bounding box center [113, 287] width 162 height 22
click at [71, 113] on link "Busing System" at bounding box center [73, 106] width 101 height 14
click at [194, 276] on input "text" at bounding box center [113, 287] width 162 height 22
type input "pola"
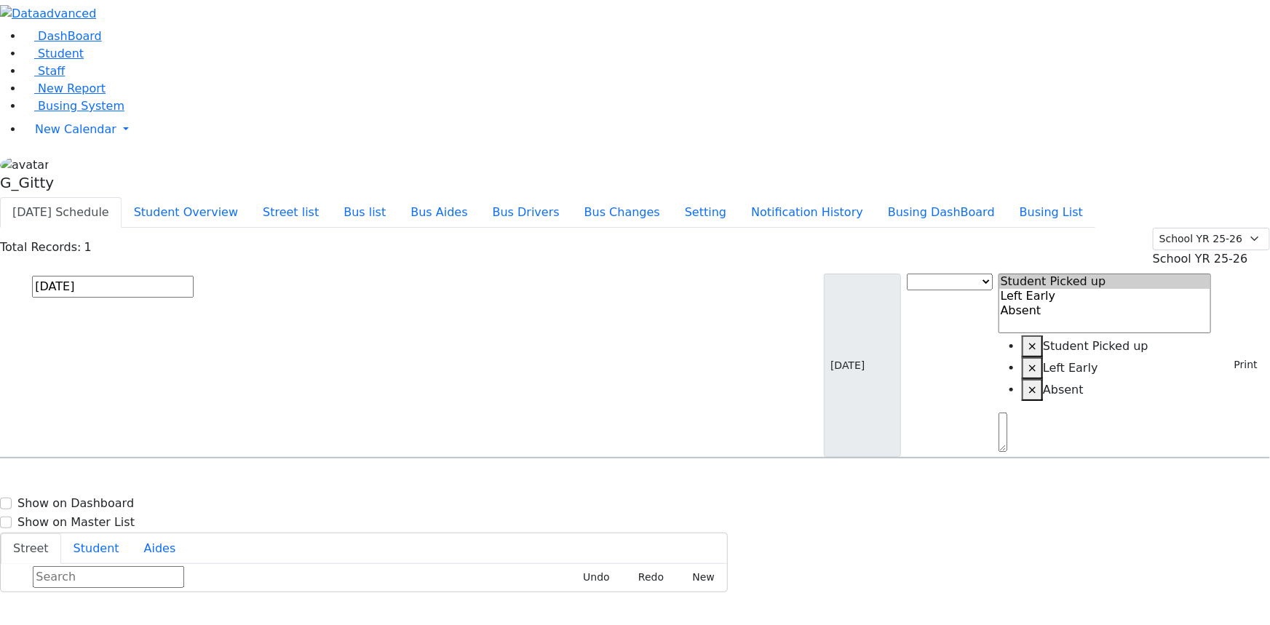
click at [180, 481] on div "Polatsek Yisroel 12/20/2007 8457832575" at bounding box center [91, 499] width 180 height 36
select select
click at [194, 276] on input "pola" at bounding box center [113, 287] width 162 height 22
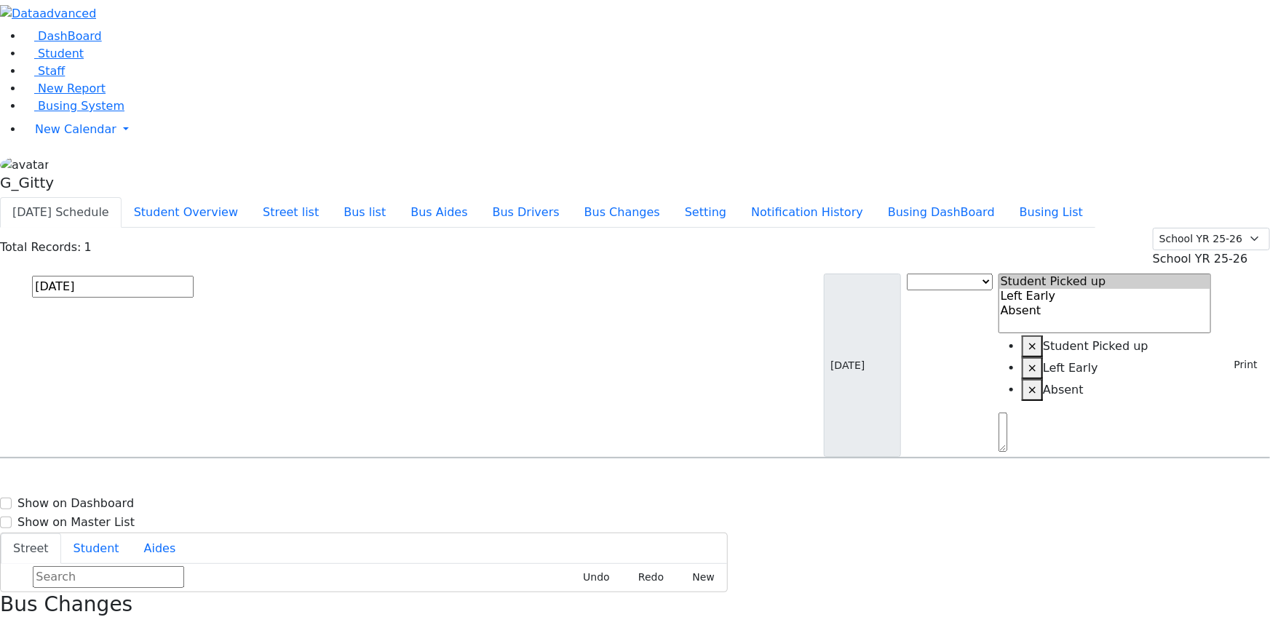
click at [194, 276] on input "pola" at bounding box center [113, 287] width 162 height 22
click at [194, 276] on input "text" at bounding box center [113, 287] width 162 height 22
type input "[PERSON_NAME]"
click at [116, 479] on span "Appel Jacob 9/12/2016 8454925198" at bounding box center [62, 498] width 107 height 39
select select
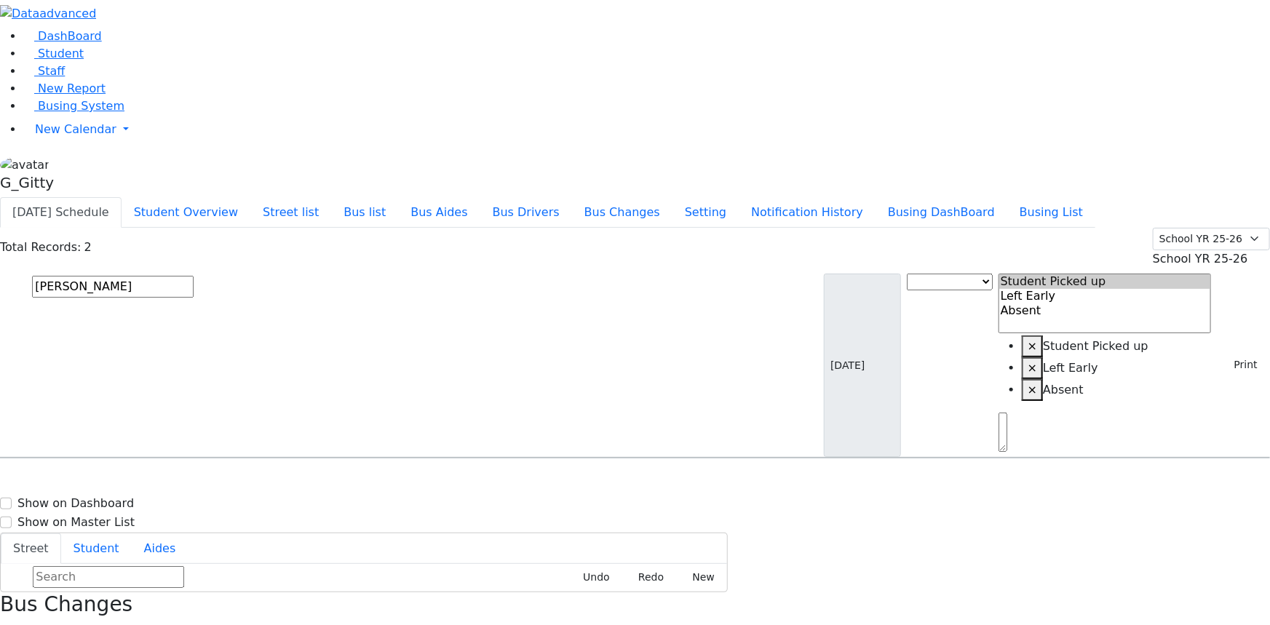
click at [194, 276] on input "[PERSON_NAME]" at bounding box center [113, 287] width 162 height 22
click at [9, 624] on icon "button" at bounding box center [5, 632] width 8 height 8
click at [1230, 354] on button "Print" at bounding box center [1240, 365] width 47 height 23
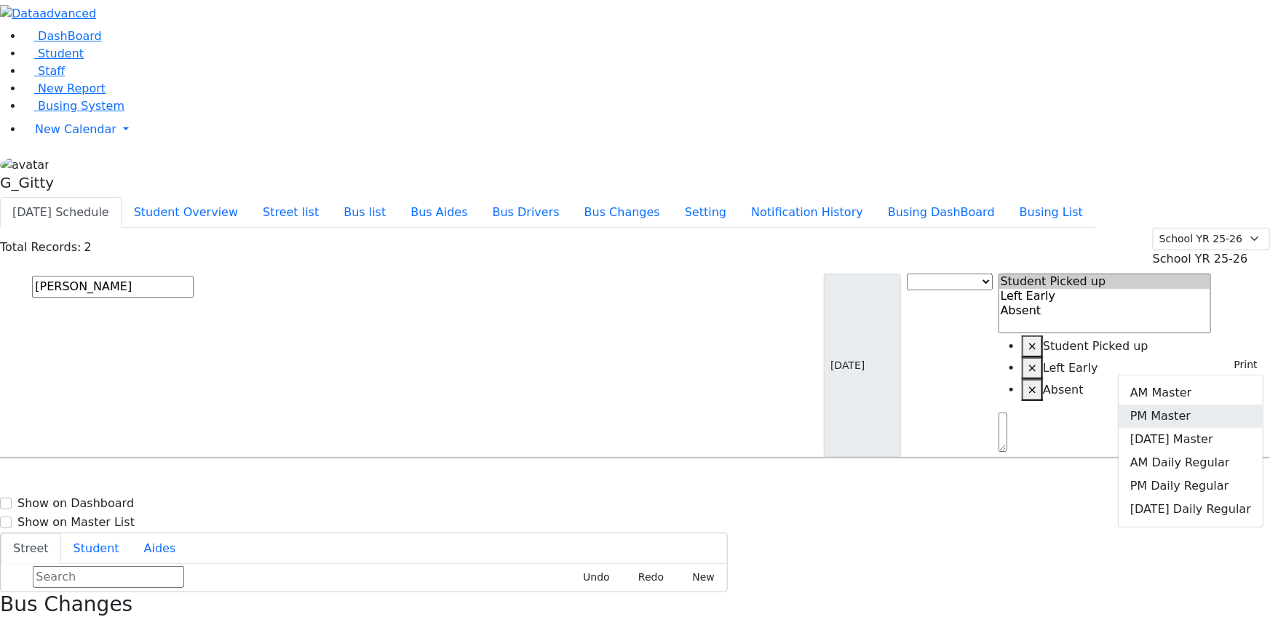
click at [1201, 405] on link "PM Master" at bounding box center [1190, 416] width 144 height 23
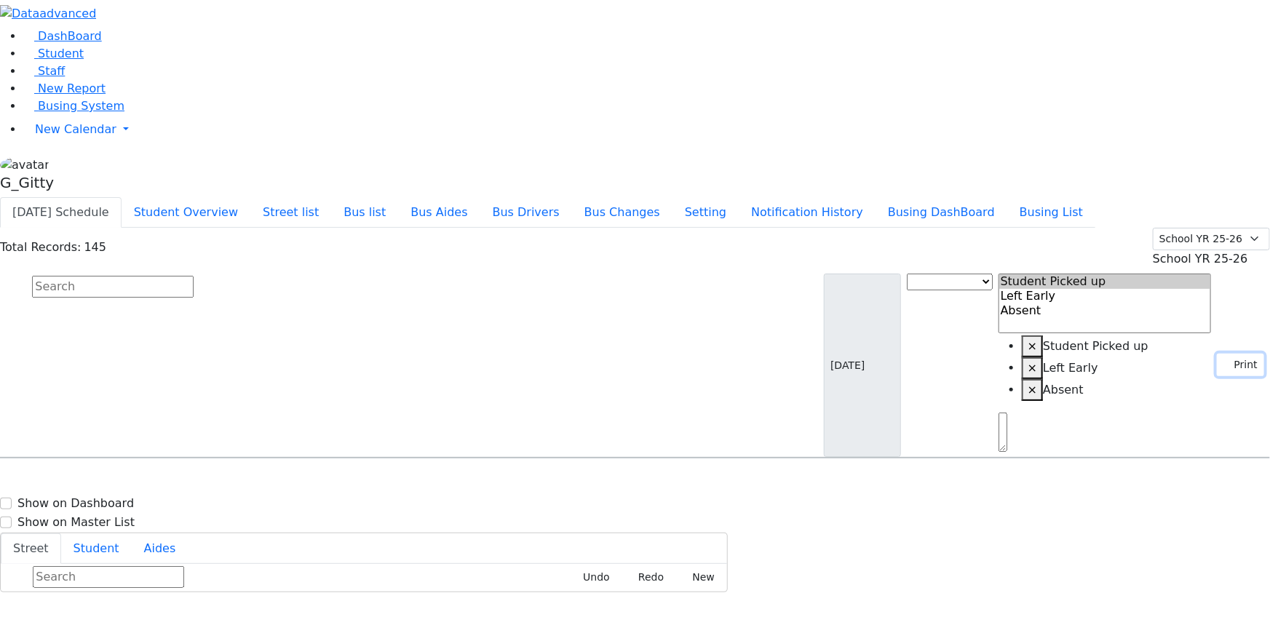
click at [1238, 354] on button "Print" at bounding box center [1240, 365] width 47 height 23
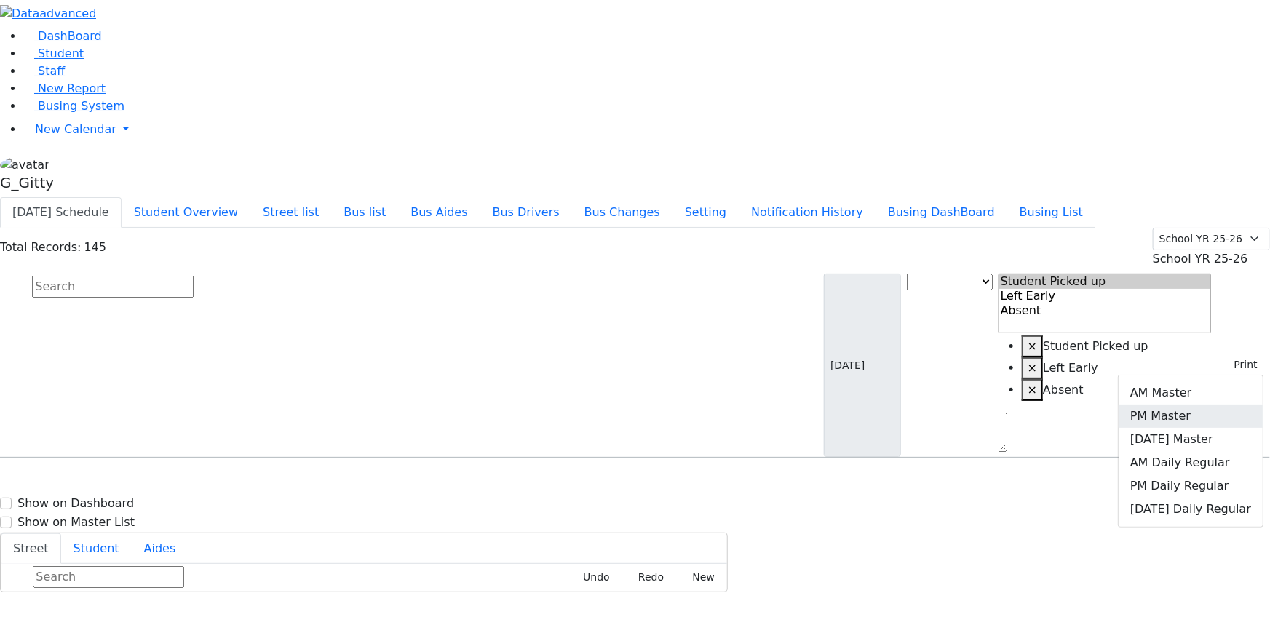
click at [1217, 405] on link "PM Master" at bounding box center [1190, 416] width 144 height 23
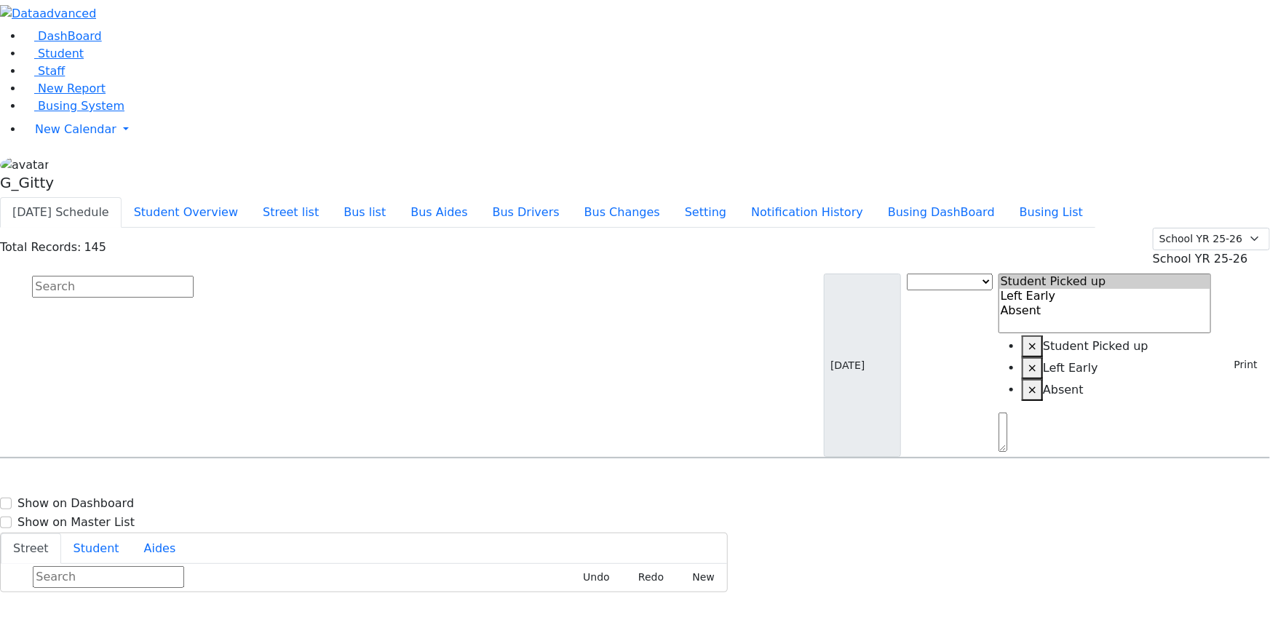
click at [23, 113] on link "Busing System" at bounding box center [73, 106] width 101 height 14
click at [194, 276] on input "text" at bounding box center [113, 287] width 162 height 22
type input "chave"
click at [116, 479] on h6 "Goldman Chave" at bounding box center [62, 486] width 107 height 14
select select
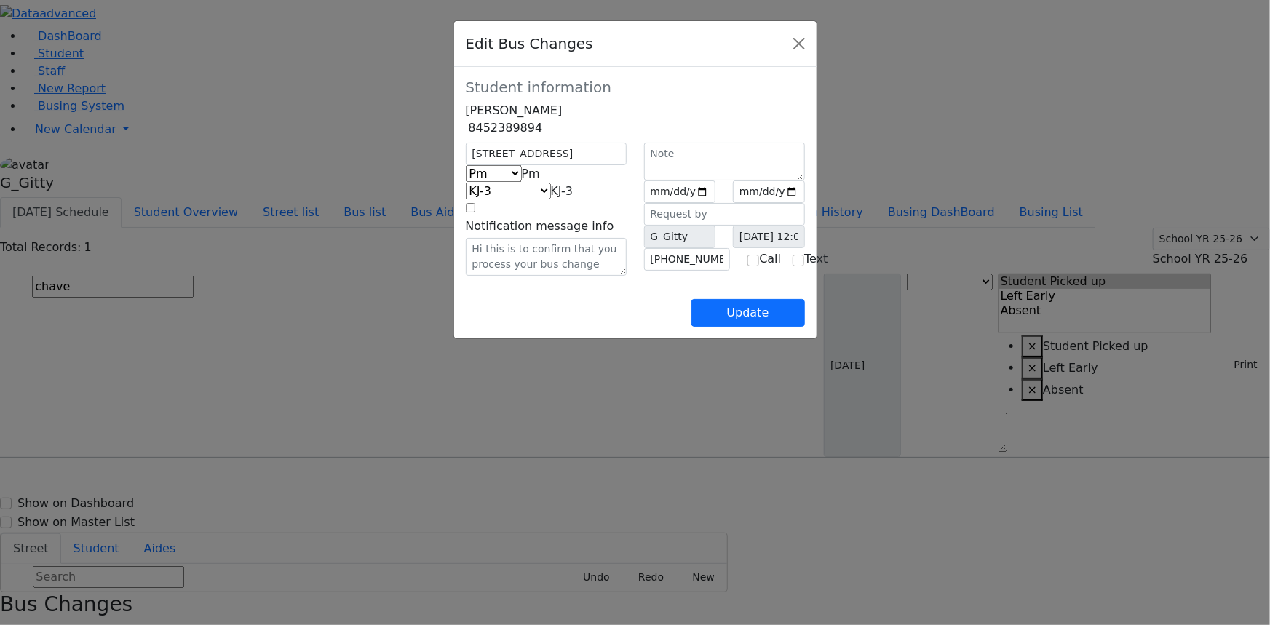
click at [551, 198] on span "KJ-3" at bounding box center [562, 191] width 23 height 14
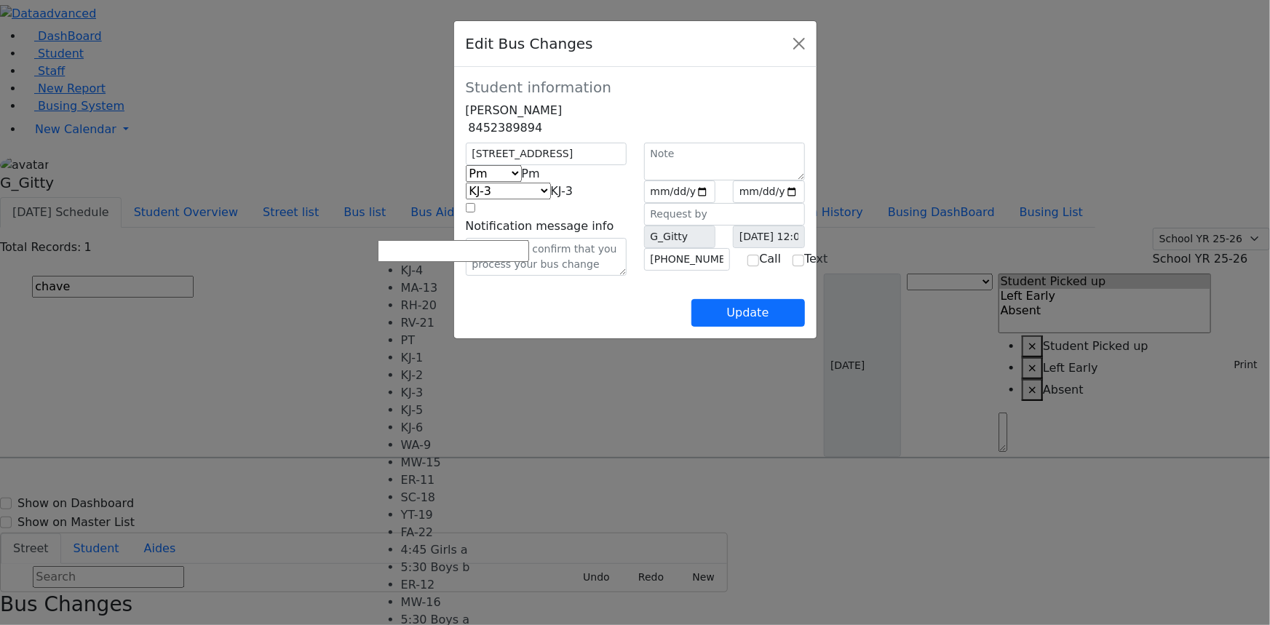
select select "398"
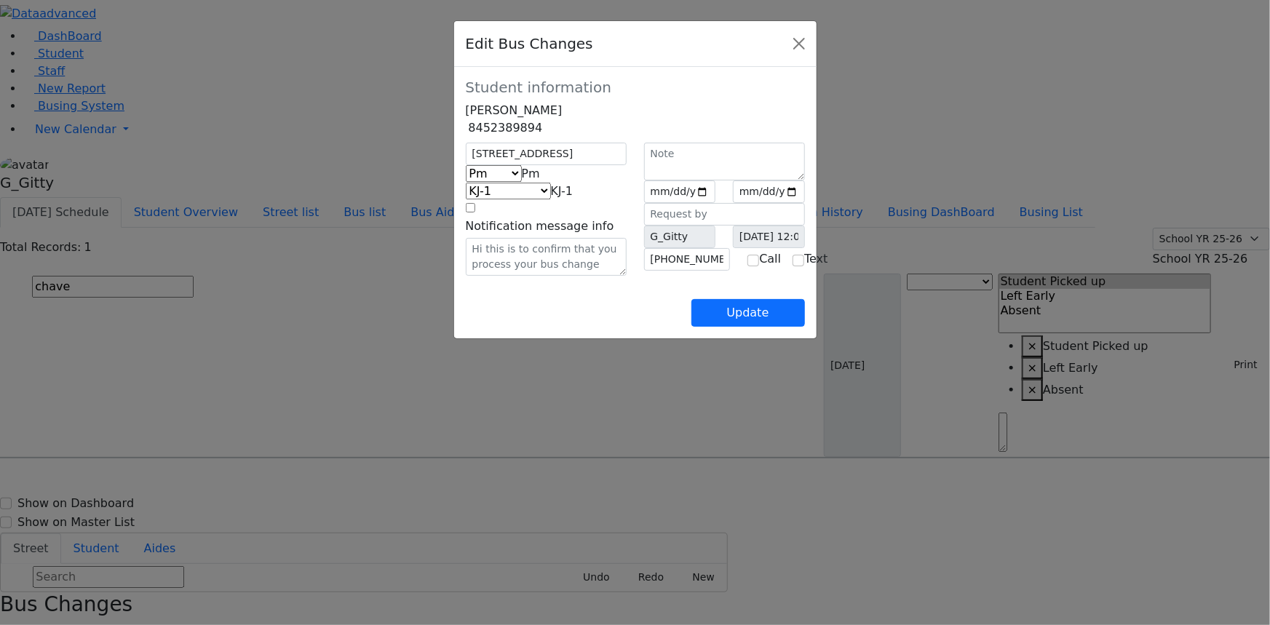
click at [582, 327] on div "Update" at bounding box center [635, 301] width 339 height 51
click at [811, 47] on button "Close" at bounding box center [798, 43] width 23 height 23
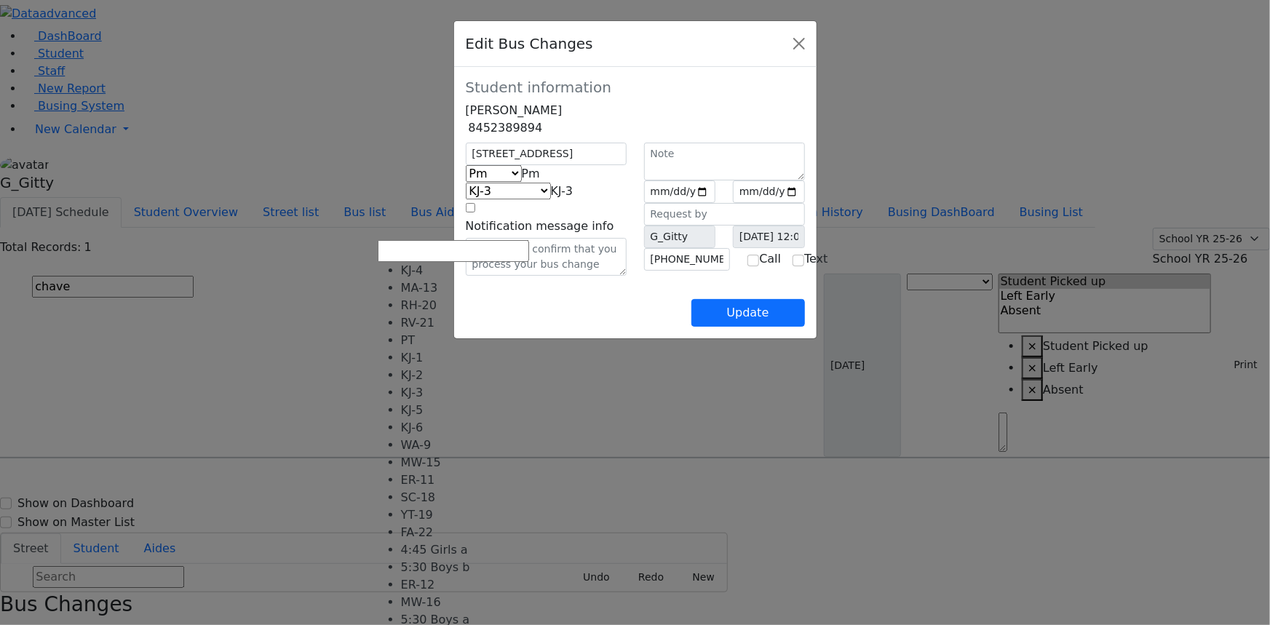
click at [551, 198] on span "KJ-3" at bounding box center [562, 191] width 23 height 14
select select "398"
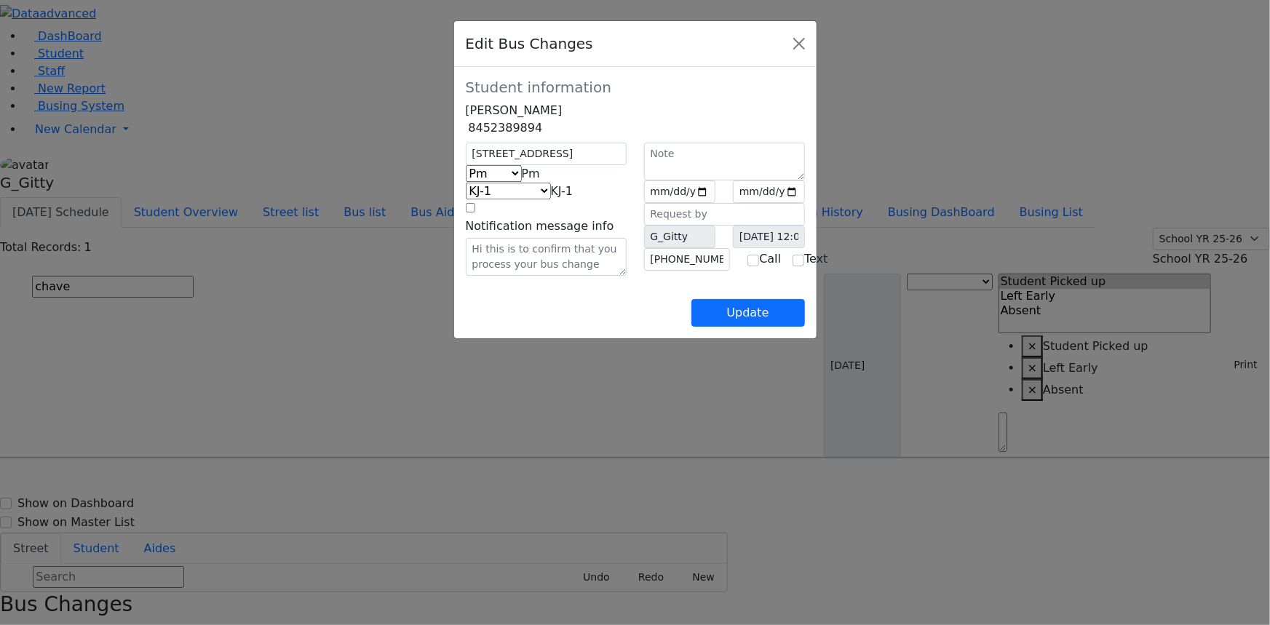
click at [503, 276] on div "4 Hamaspik Way Am Pm Friday Pm KJ-4 MA-13 RH-20 RV-21 PT KJ-1 KJ-2 KJ-3 KJ-5 KJ…" at bounding box center [546, 209] width 178 height 133
click at [526, 276] on div "4 Hamaspik Way Am Pm Friday Pm KJ-4 MA-13 RH-20 RV-21 PT KJ-1 KJ-2 KJ-3 KJ-5 KJ…" at bounding box center [546, 209] width 178 height 133
click at [805, 327] on button "Update" at bounding box center [748, 313] width 114 height 28
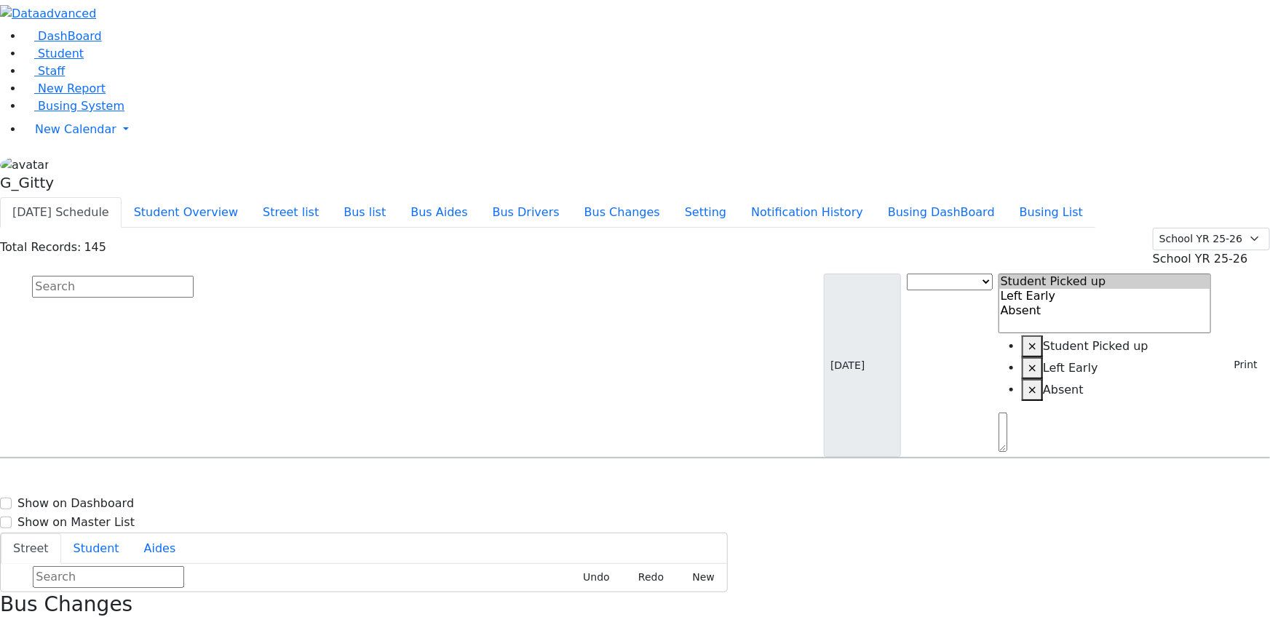
click at [194, 276] on input "text" at bounding box center [113, 287] width 162 height 22
click at [1243, 592] on div "Bus Changes" at bounding box center [635, 616] width 1270 height 49
click at [9, 624] on icon "button" at bounding box center [5, 632] width 8 height 8
click at [992, 197] on button "Busing DashBoard" at bounding box center [941, 212] width 132 height 31
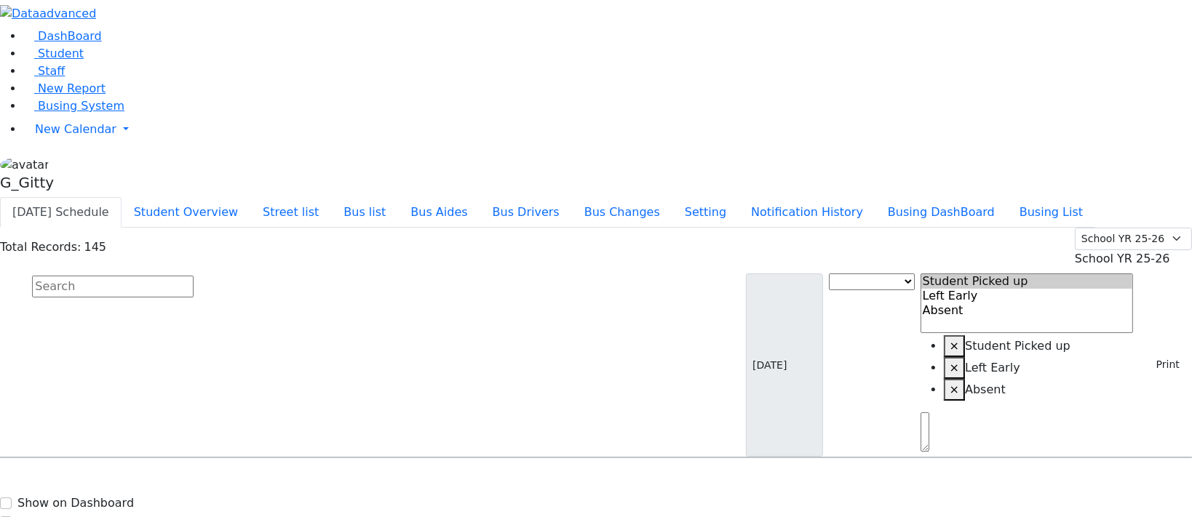
click at [194, 276] on input "text" at bounding box center [113, 287] width 162 height 22
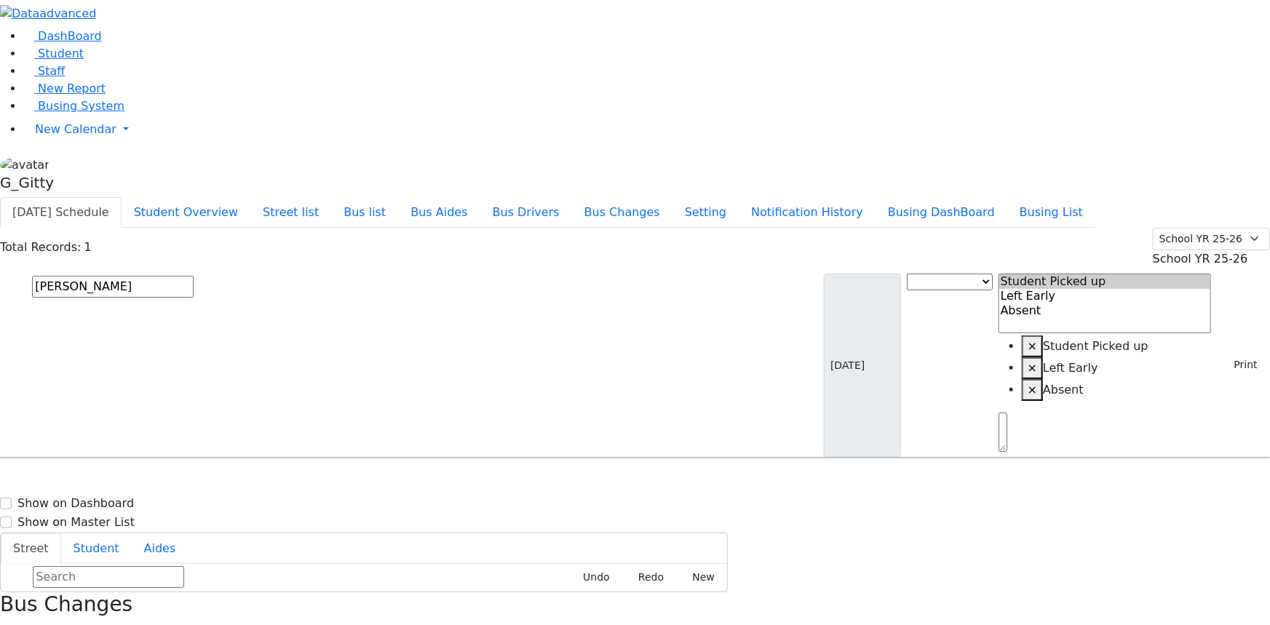
type input "friesel"
click at [361, 481] on div "19 Austra Pkwy 103" at bounding box center [270, 499] width 180 height 36
select select
drag, startPoint x: 1089, startPoint y: 323, endPoint x: 1016, endPoint y: 317, distance: 72.3
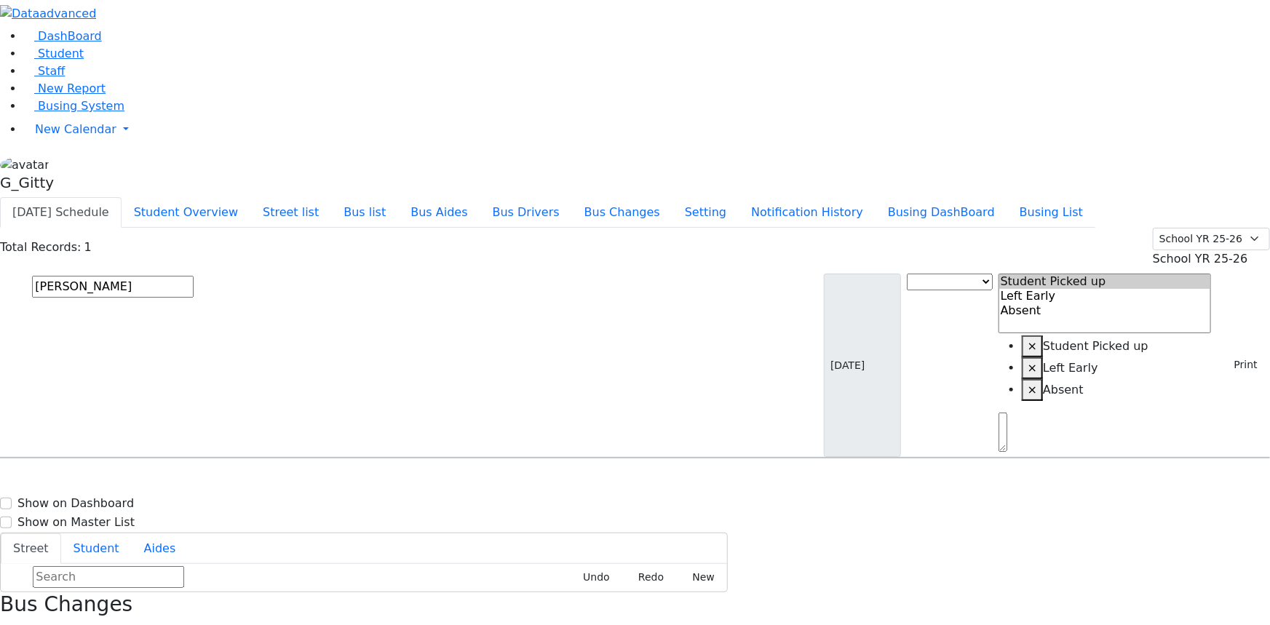
click at [194, 276] on input "friesel" at bounding box center [113, 287] width 162 height 22
click at [55, 113] on link "Busing System" at bounding box center [73, 106] width 101 height 14
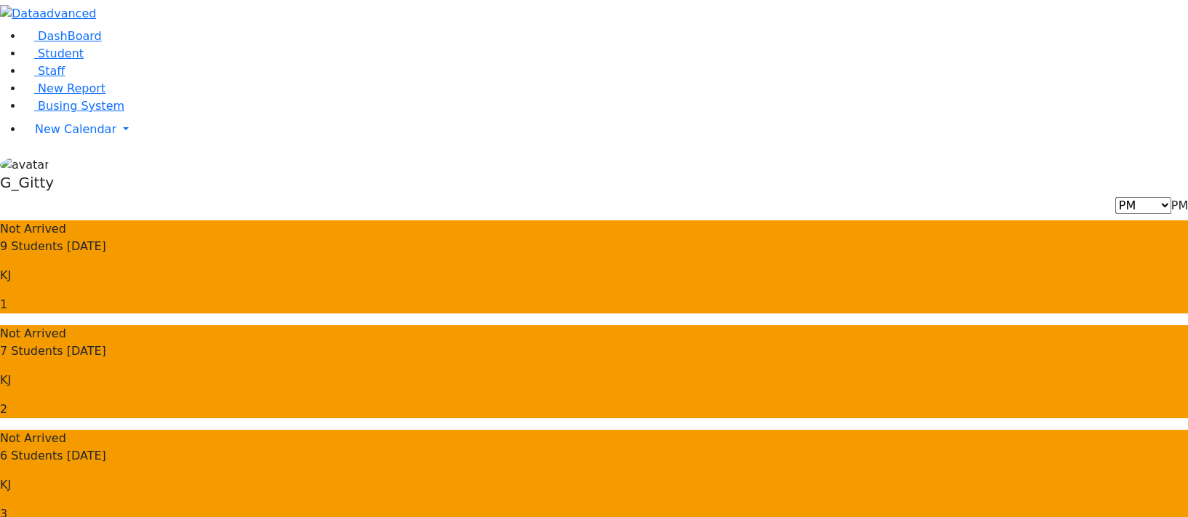
scroll to position [65, 0]
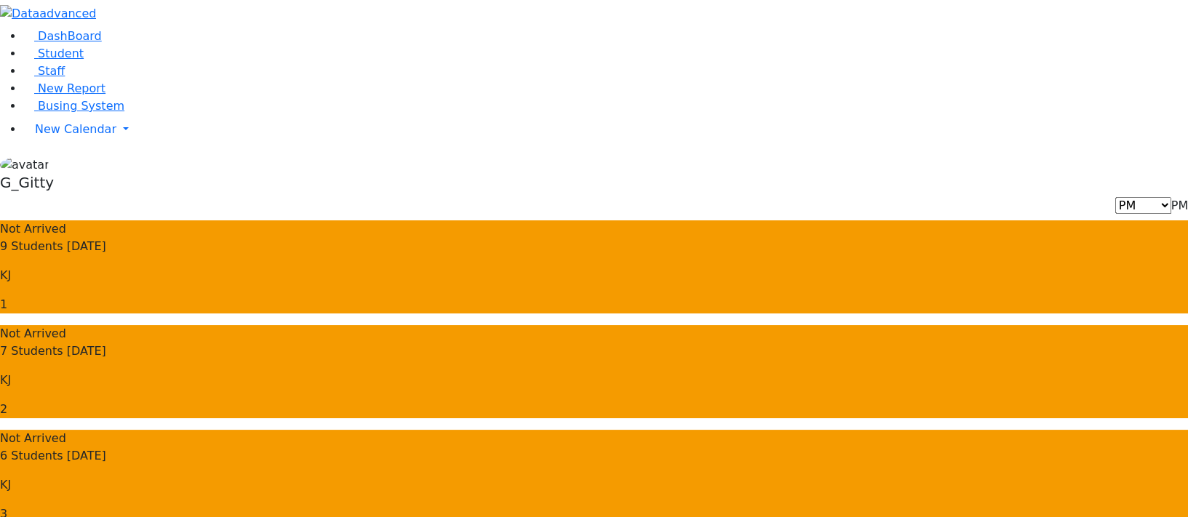
drag, startPoint x: 855, startPoint y: 437, endPoint x: 797, endPoint y: 429, distance: 58.7
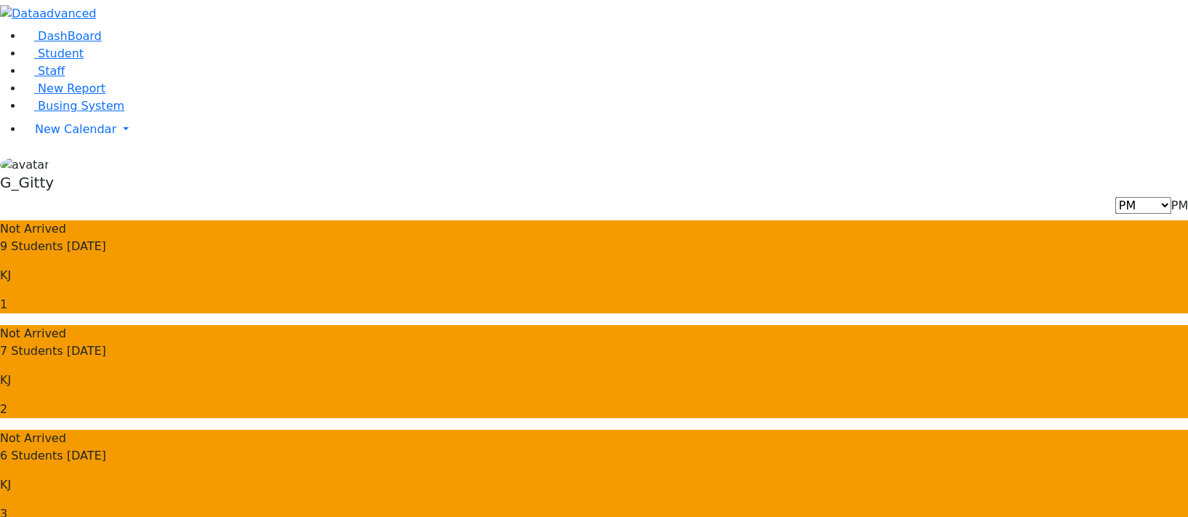
drag, startPoint x: 979, startPoint y: 480, endPoint x: 837, endPoint y: 480, distance: 141.9
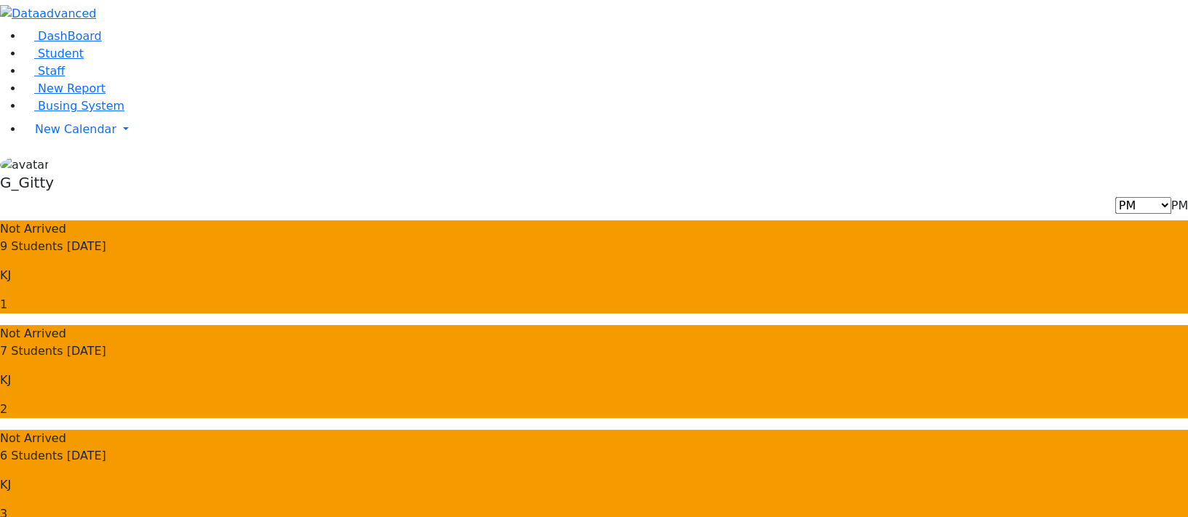
drag, startPoint x: 867, startPoint y: 477, endPoint x: 819, endPoint y: 474, distance: 48.2
drag, startPoint x: 949, startPoint y: 475, endPoint x: 820, endPoint y: 472, distance: 128.8
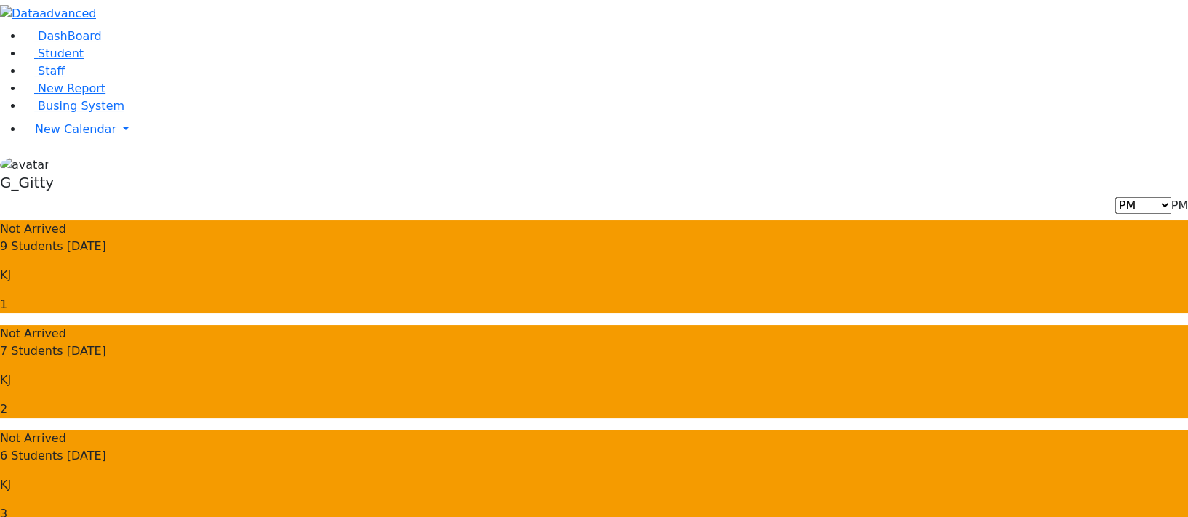
drag, startPoint x: 847, startPoint y: 436, endPoint x: 792, endPoint y: 440, distance: 54.7
drag, startPoint x: 850, startPoint y: 437, endPoint x: 800, endPoint y: 433, distance: 49.7
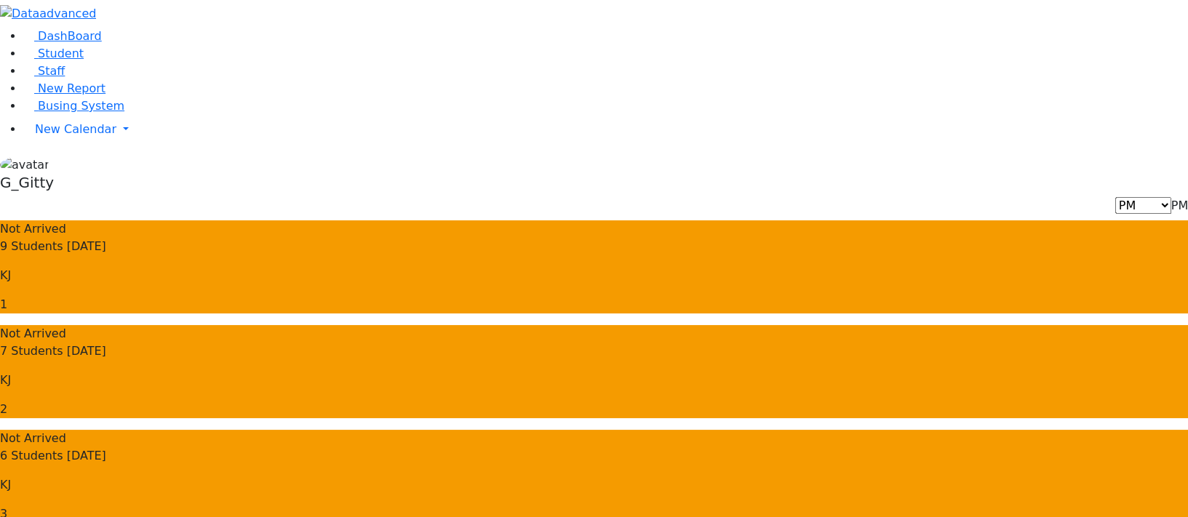
drag, startPoint x: 974, startPoint y: 433, endPoint x: 890, endPoint y: 433, distance: 84.4
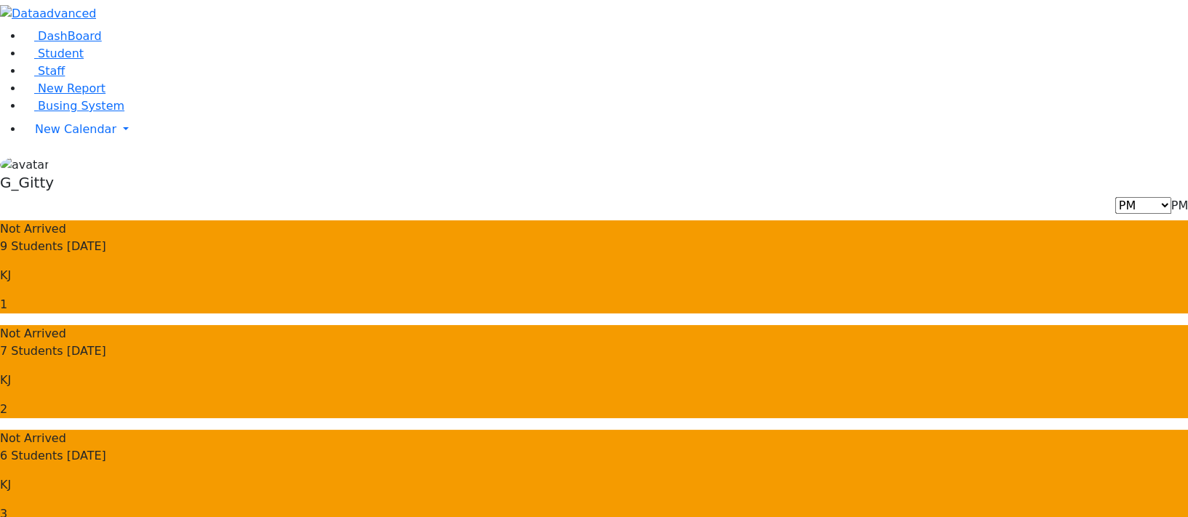
drag, startPoint x: 968, startPoint y: 421, endPoint x: 910, endPoint y: 421, distance: 58.2
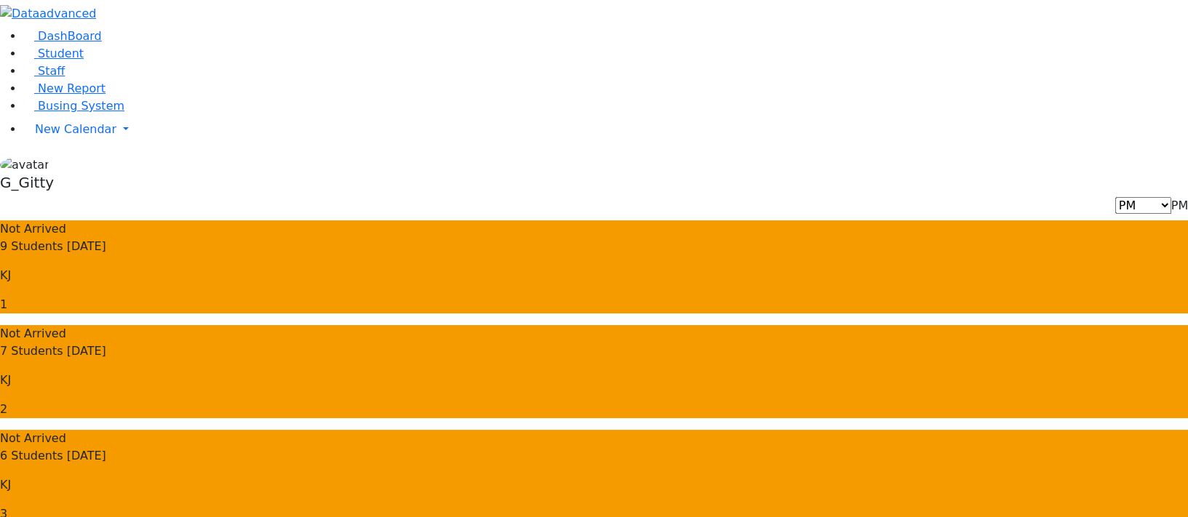
scroll to position [330, 0]
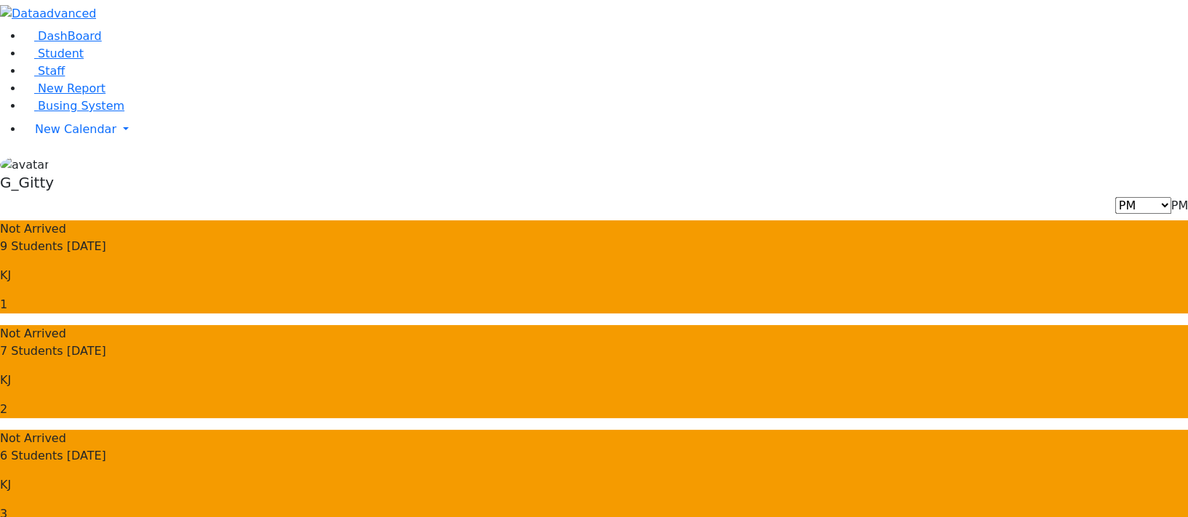
drag, startPoint x: 838, startPoint y: 431, endPoint x: 816, endPoint y: 431, distance: 22.6
drag, startPoint x: 959, startPoint y: 455, endPoint x: 880, endPoint y: 453, distance: 78.6
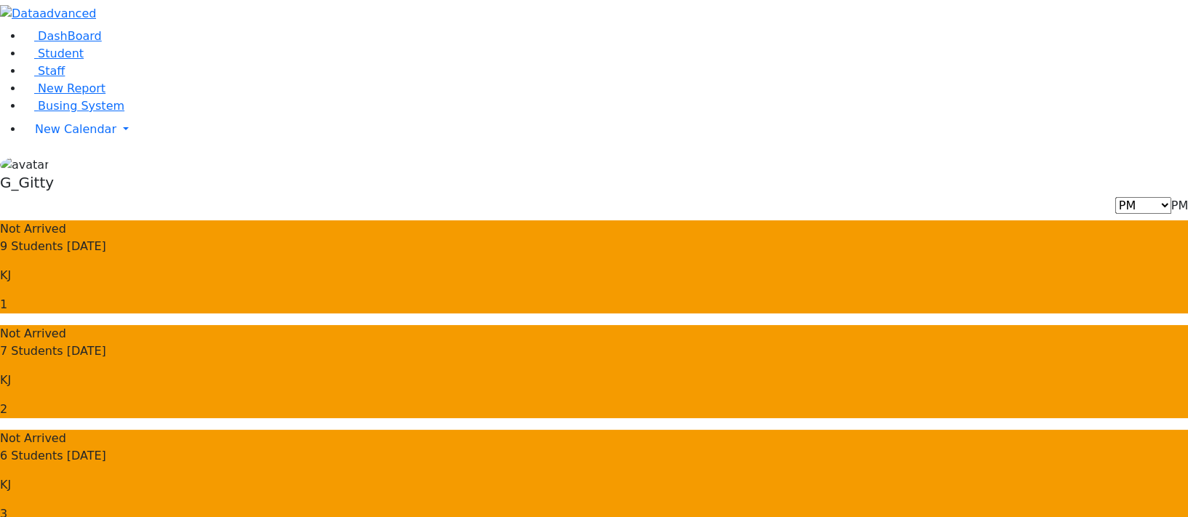
drag, startPoint x: 985, startPoint y: 457, endPoint x: 907, endPoint y: 454, distance: 78.6
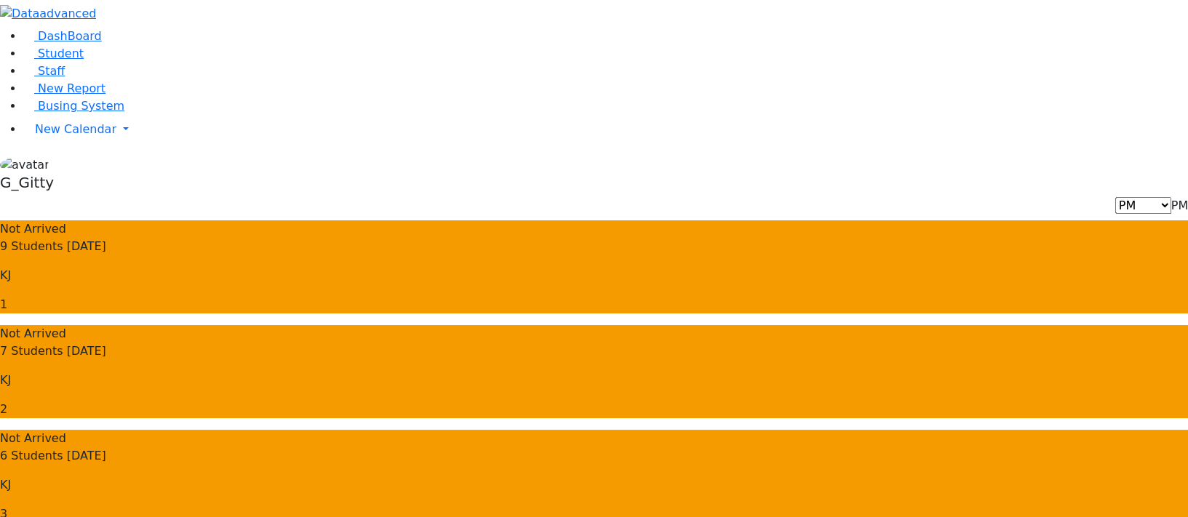
drag, startPoint x: 923, startPoint y: 458, endPoint x: 902, endPoint y: 455, distance: 20.6
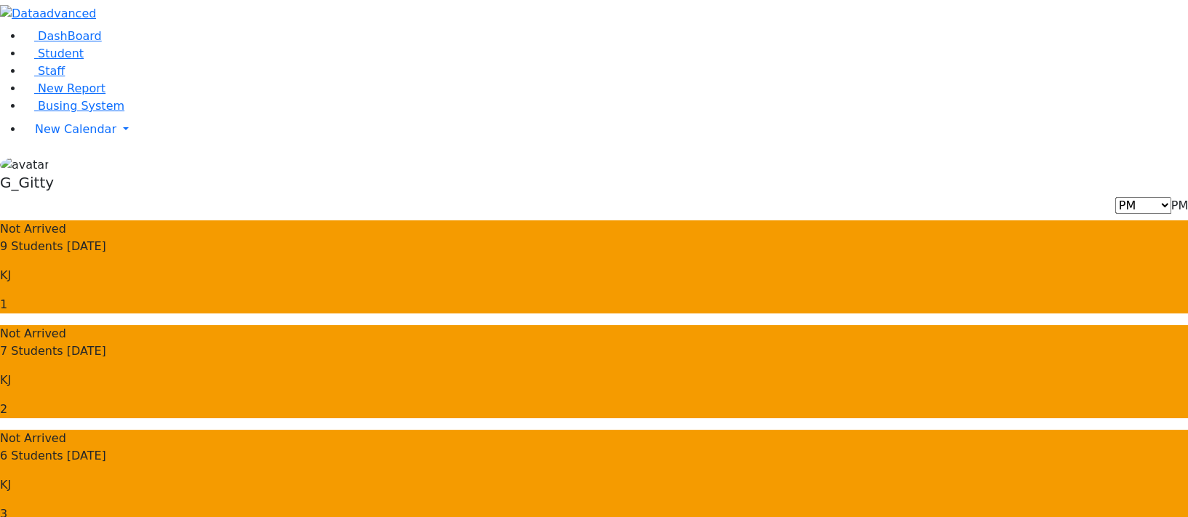
drag, startPoint x: 982, startPoint y: 462, endPoint x: 906, endPoint y: 466, distance: 76.5
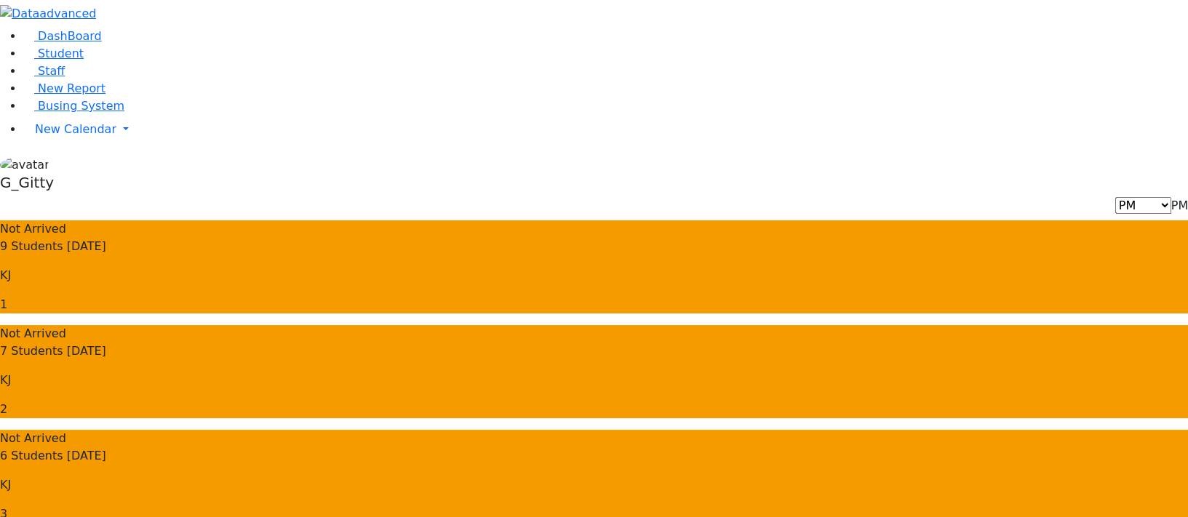
drag, startPoint x: 958, startPoint y: 458, endPoint x: 898, endPoint y: 470, distance: 60.8
drag, startPoint x: 960, startPoint y: 454, endPoint x: 899, endPoint y: 464, distance: 62.7
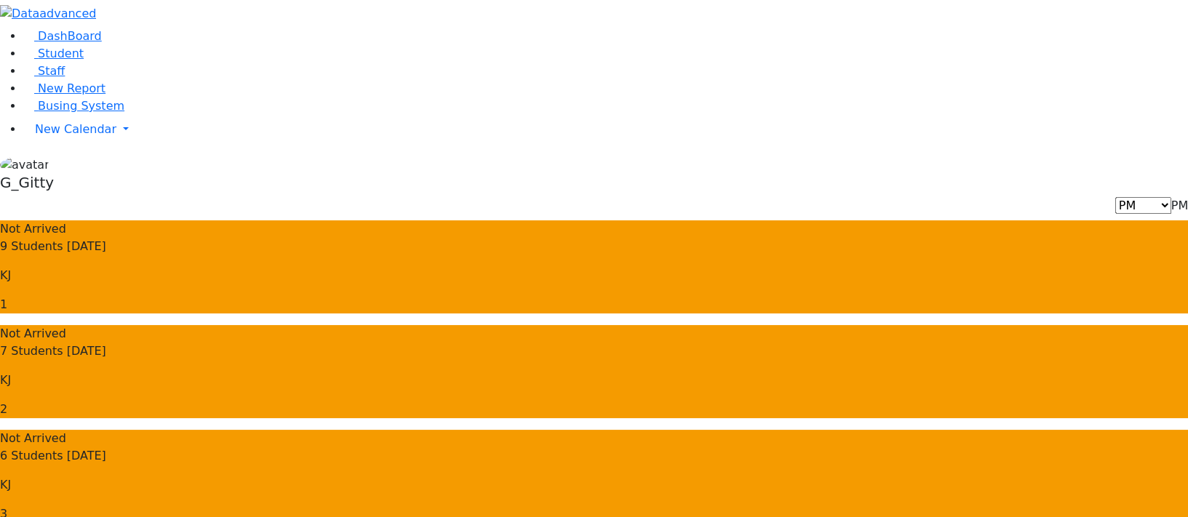
drag, startPoint x: 899, startPoint y: 458, endPoint x: 975, endPoint y: 469, distance: 77.2
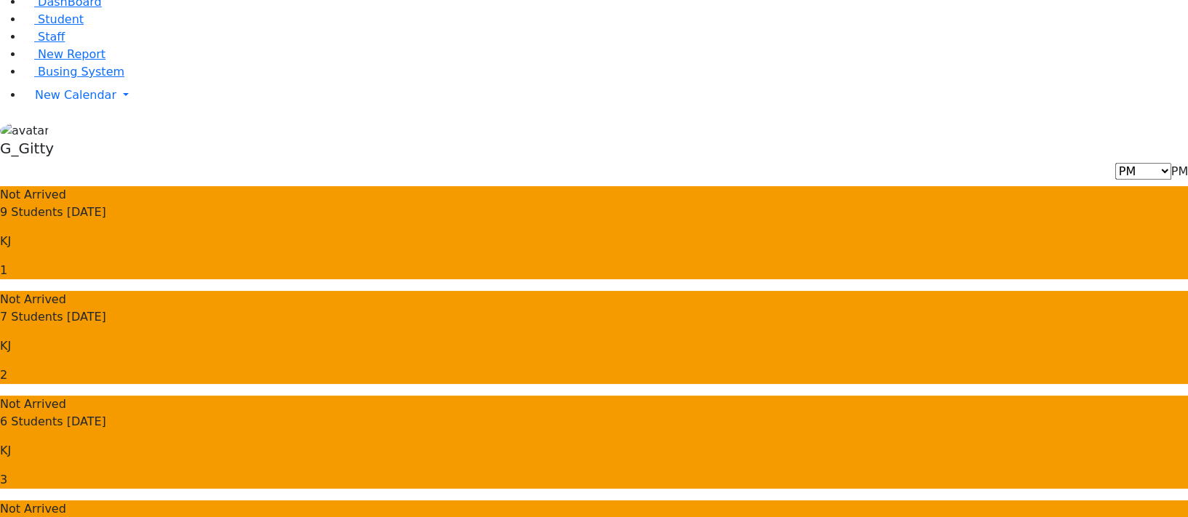
scroll to position [65, 0]
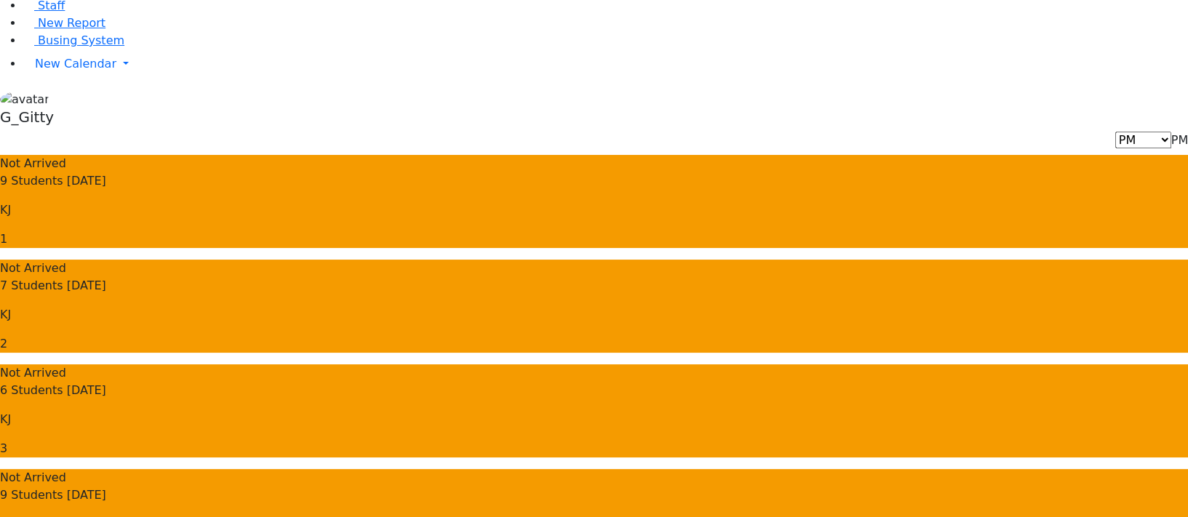
drag, startPoint x: 977, startPoint y: 458, endPoint x: 923, endPoint y: 461, distance: 53.9
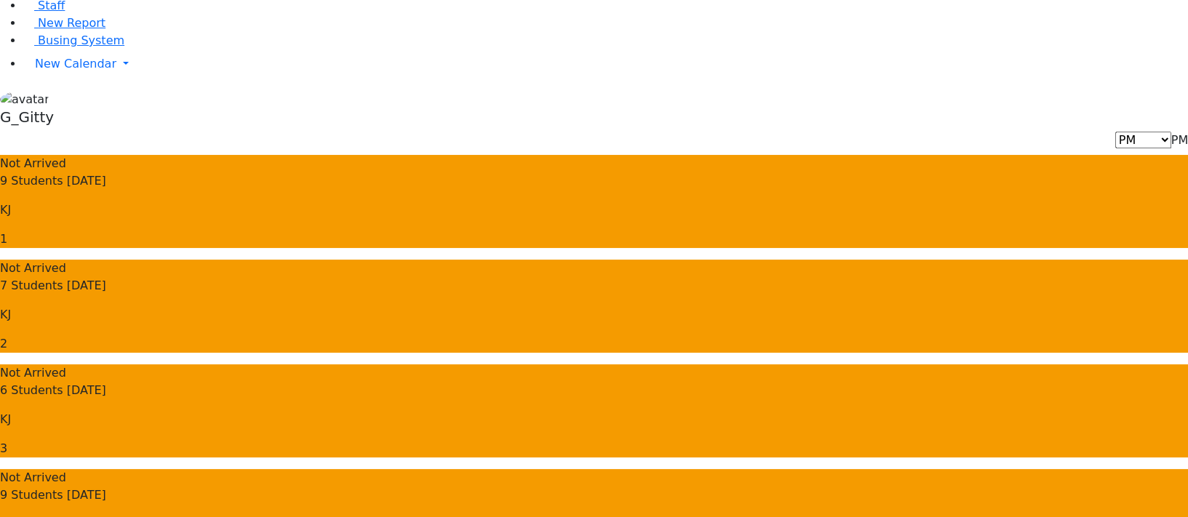
drag, startPoint x: 966, startPoint y: 477, endPoint x: 913, endPoint y: 483, distance: 52.7
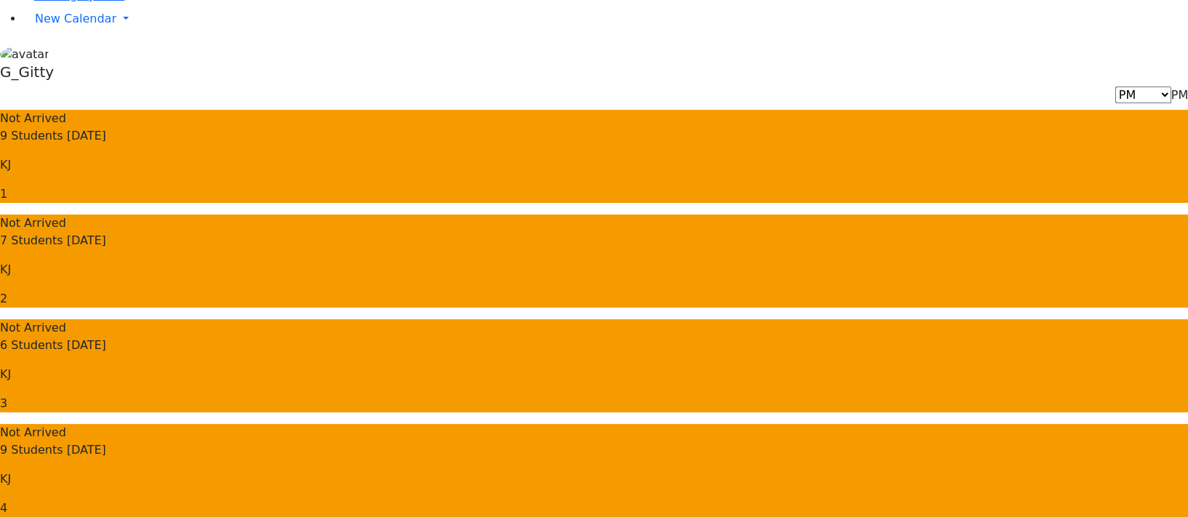
scroll to position [132, 0]
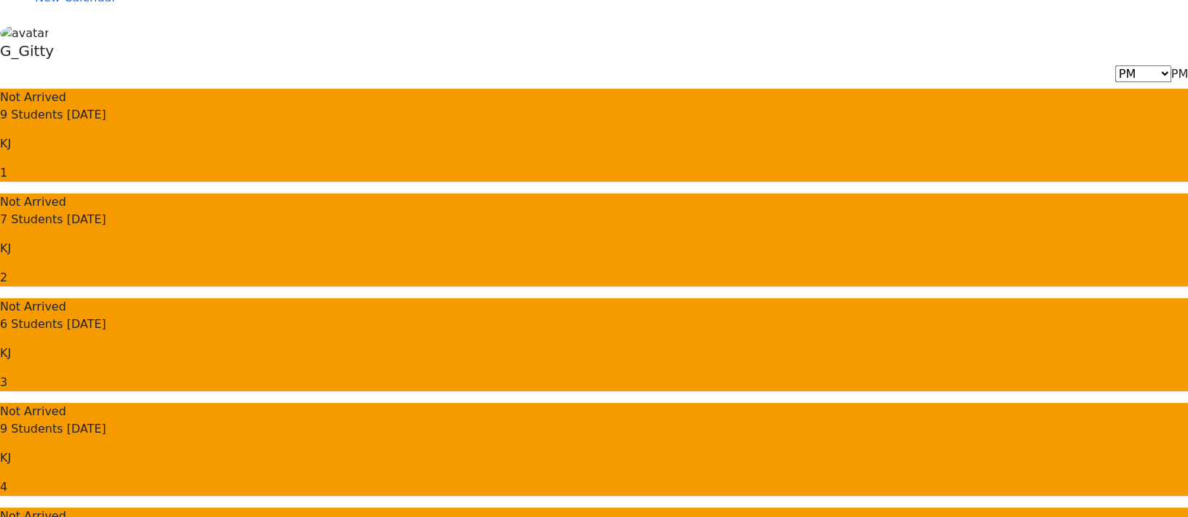
drag, startPoint x: 960, startPoint y: 461, endPoint x: 924, endPoint y: 474, distance: 38.4
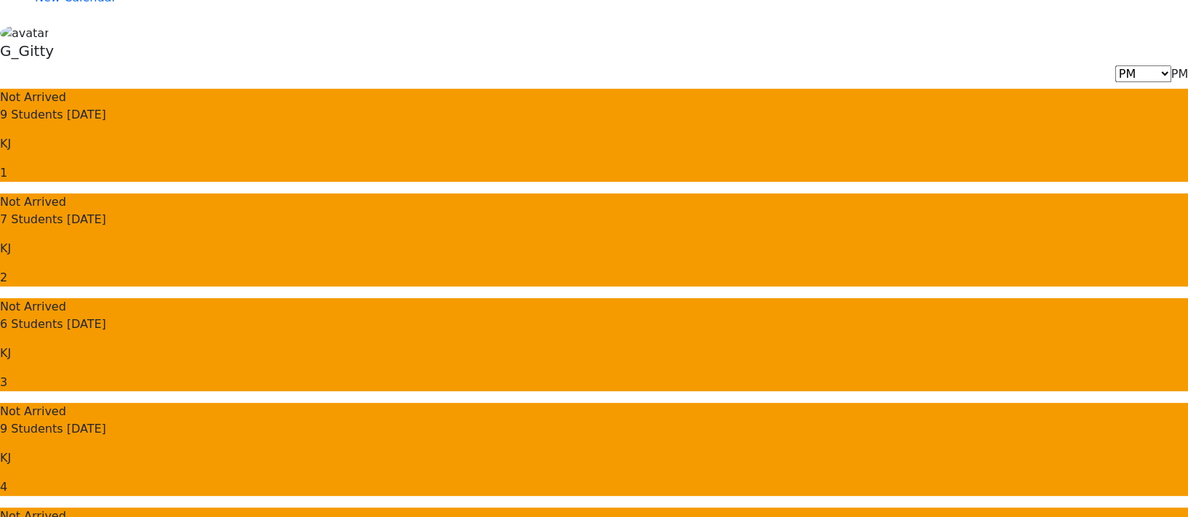
drag, startPoint x: 947, startPoint y: 461, endPoint x: 895, endPoint y: 467, distance: 52.0
drag, startPoint x: 968, startPoint y: 454, endPoint x: 910, endPoint y: 453, distance: 58.2
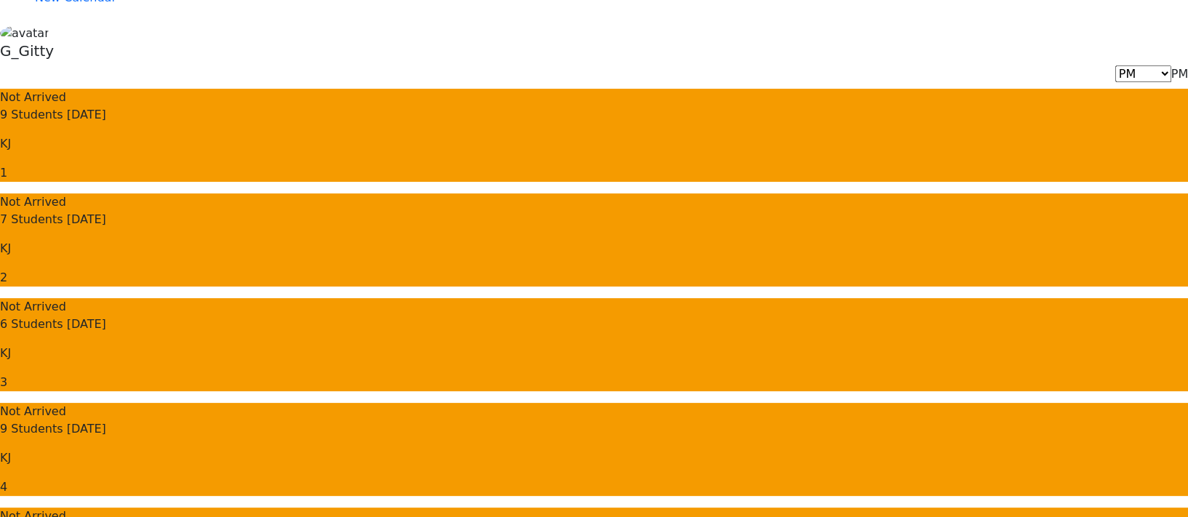
drag, startPoint x: 953, startPoint y: 478, endPoint x: 881, endPoint y: 483, distance: 72.2
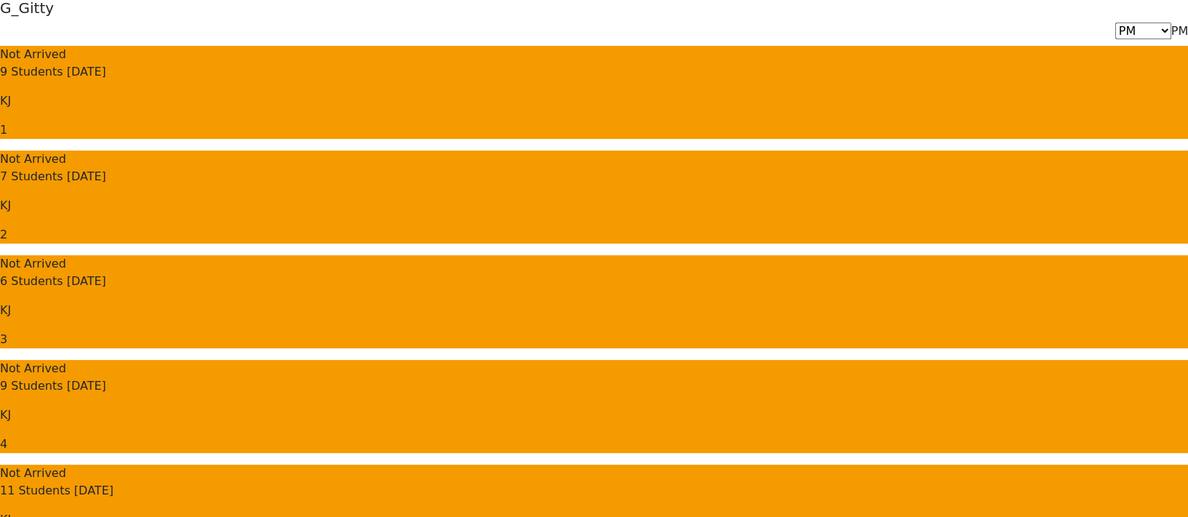
scroll to position [198, 0]
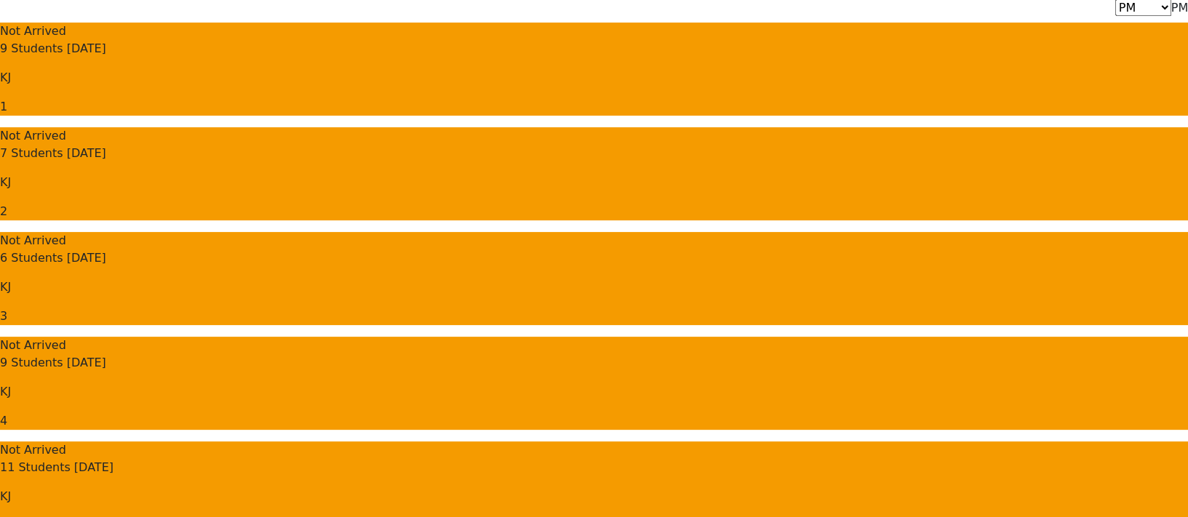
drag, startPoint x: 944, startPoint y: 441, endPoint x: 912, endPoint y: 444, distance: 32.1
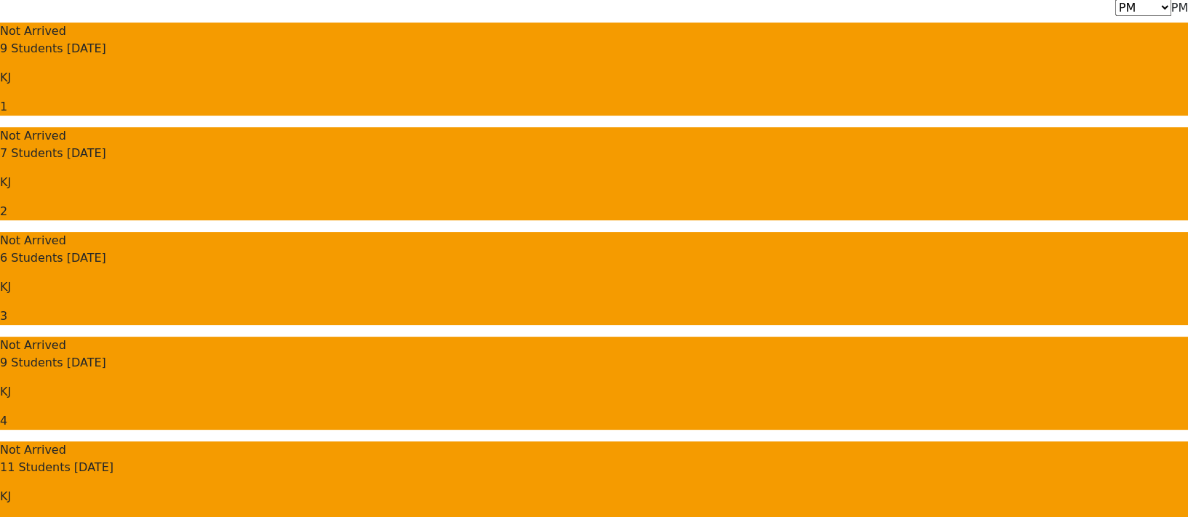
drag, startPoint x: 840, startPoint y: 470, endPoint x: 795, endPoint y: 472, distance: 44.4
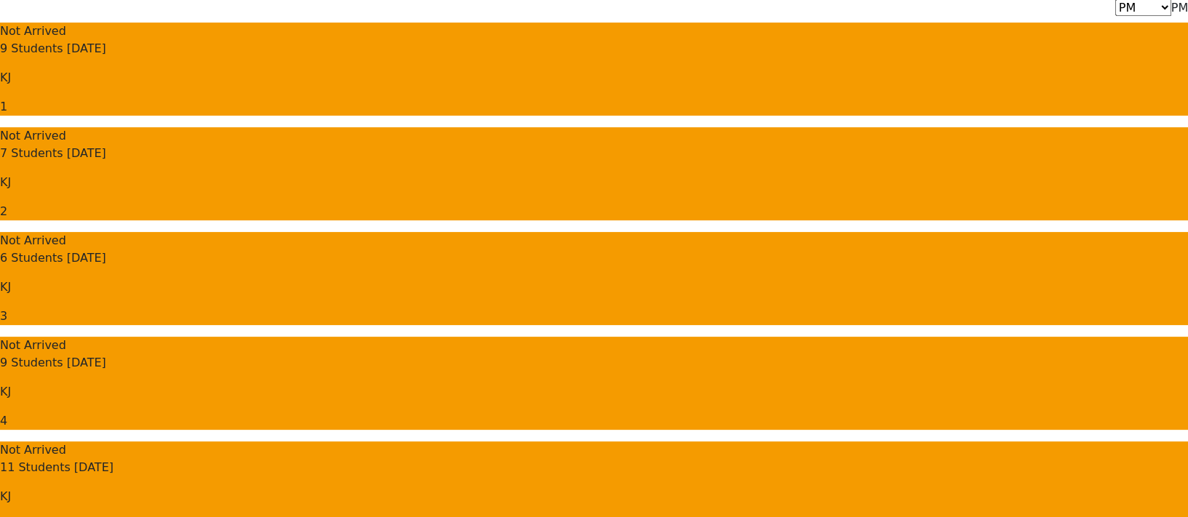
drag, startPoint x: 970, startPoint y: 466, endPoint x: 901, endPoint y: 471, distance: 69.4
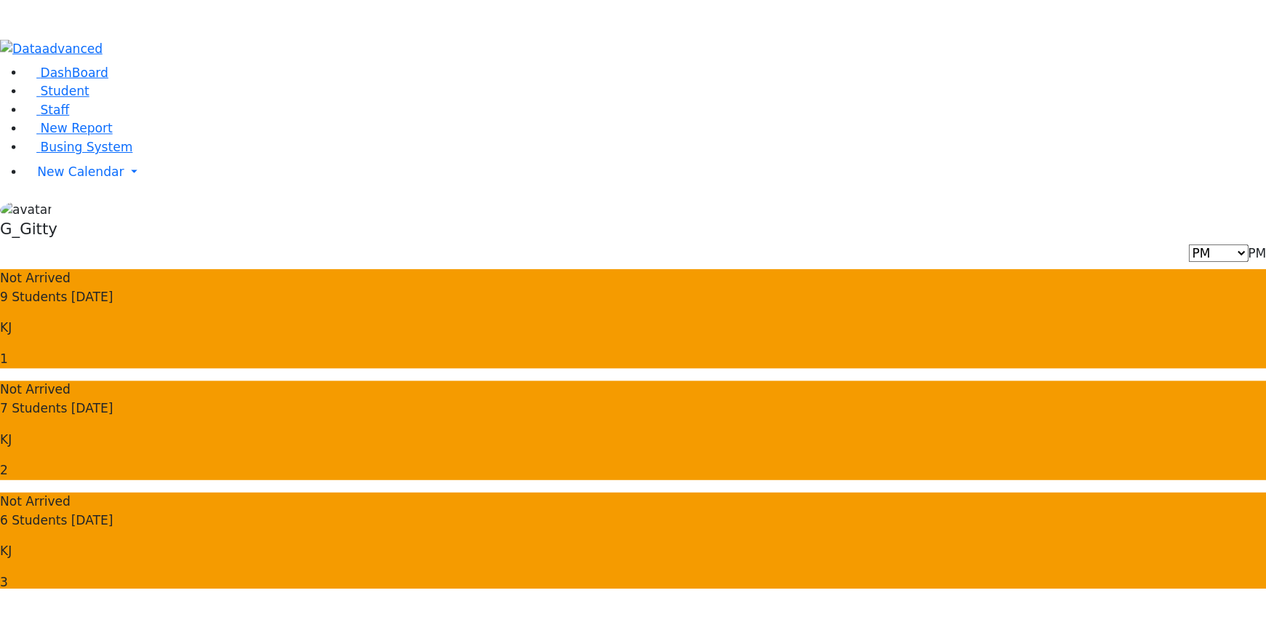
scroll to position [0, 0]
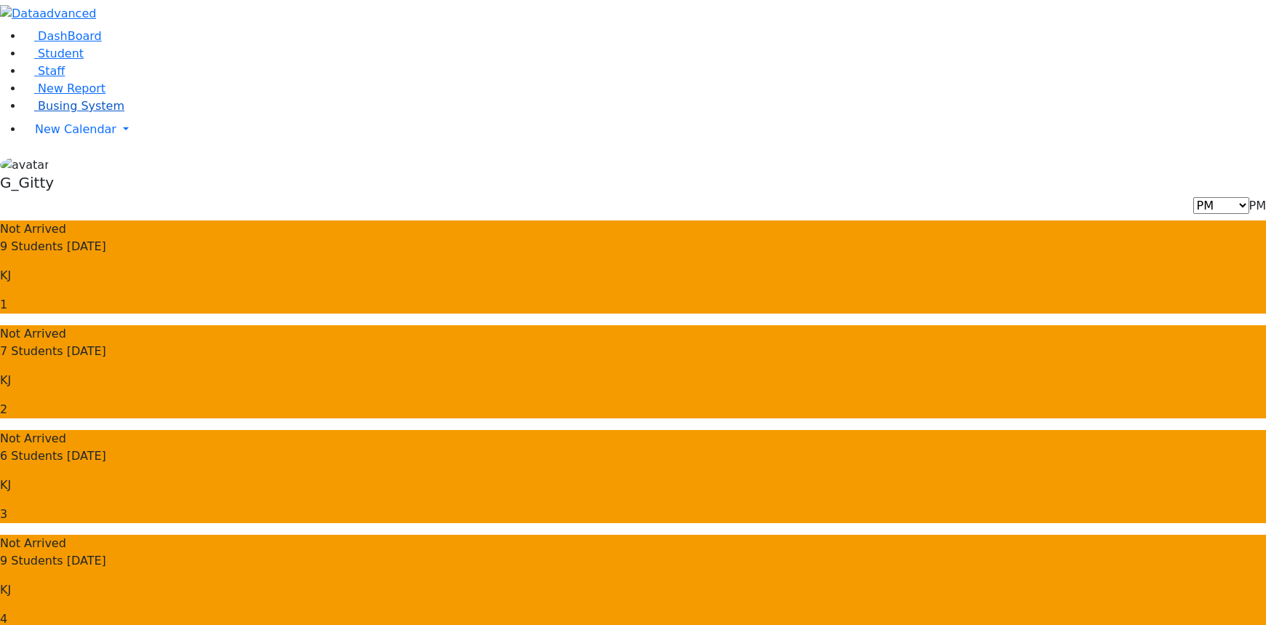
click at [67, 113] on link "Busing System" at bounding box center [73, 106] width 101 height 14
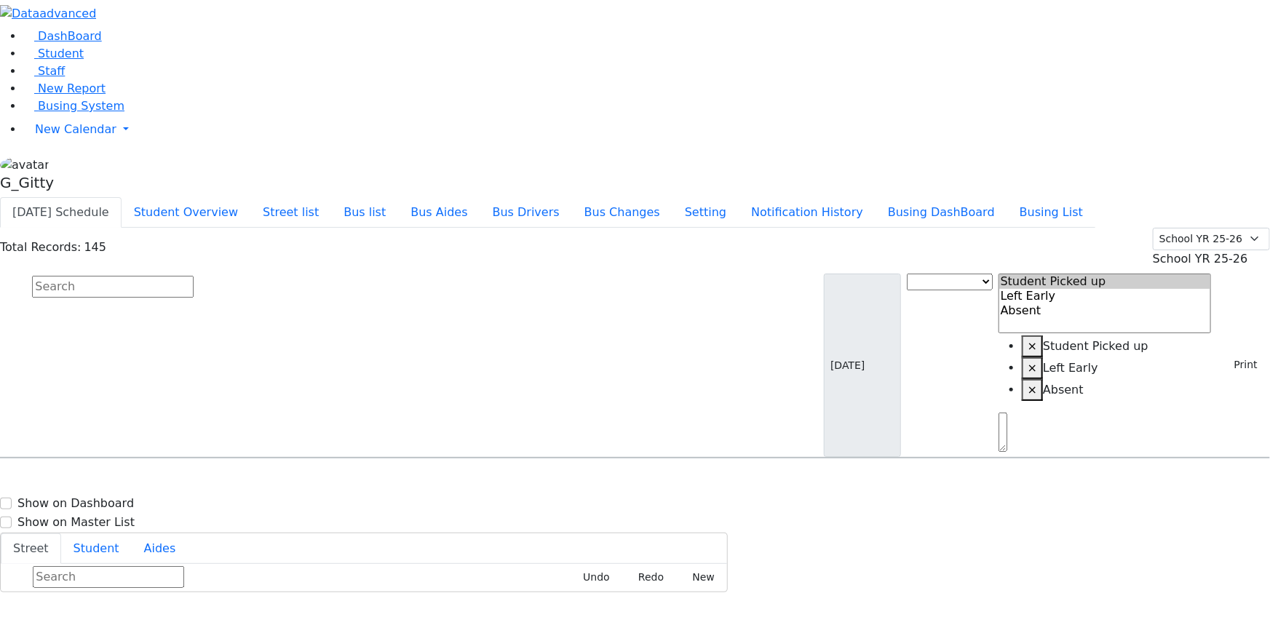
click at [194, 276] on input "text" at bounding box center [113, 287] width 162 height 22
click at [1233, 354] on button "Print" at bounding box center [1240, 365] width 47 height 23
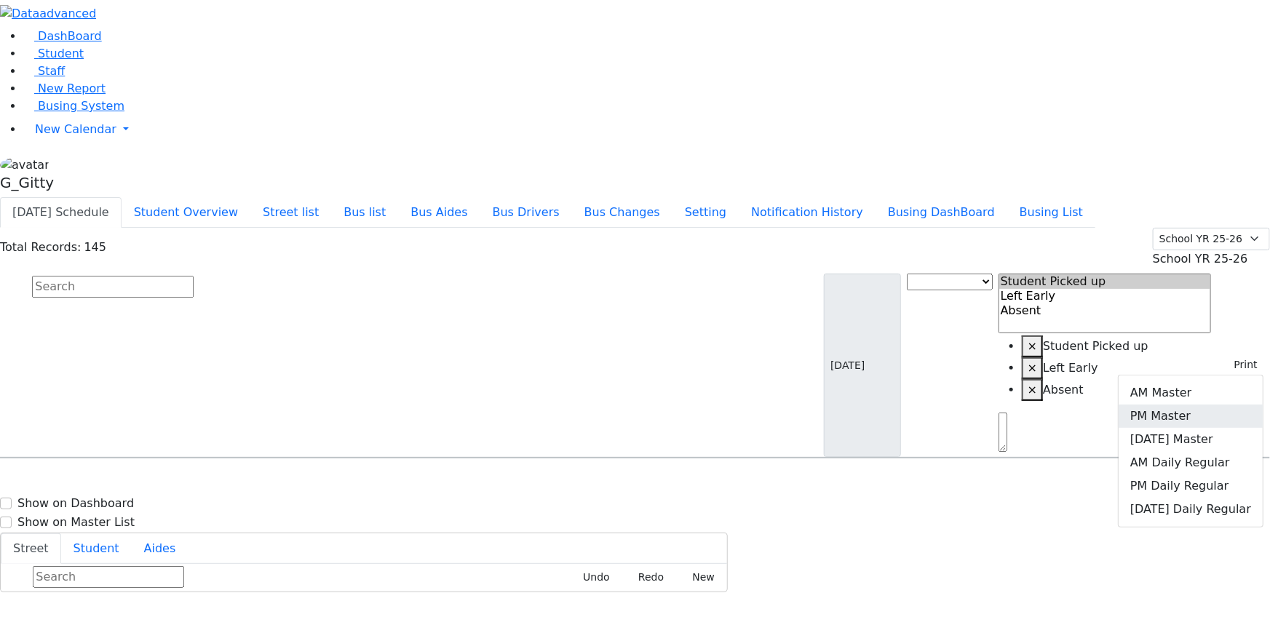
click at [1181, 405] on link "PM Master" at bounding box center [1190, 416] width 144 height 23
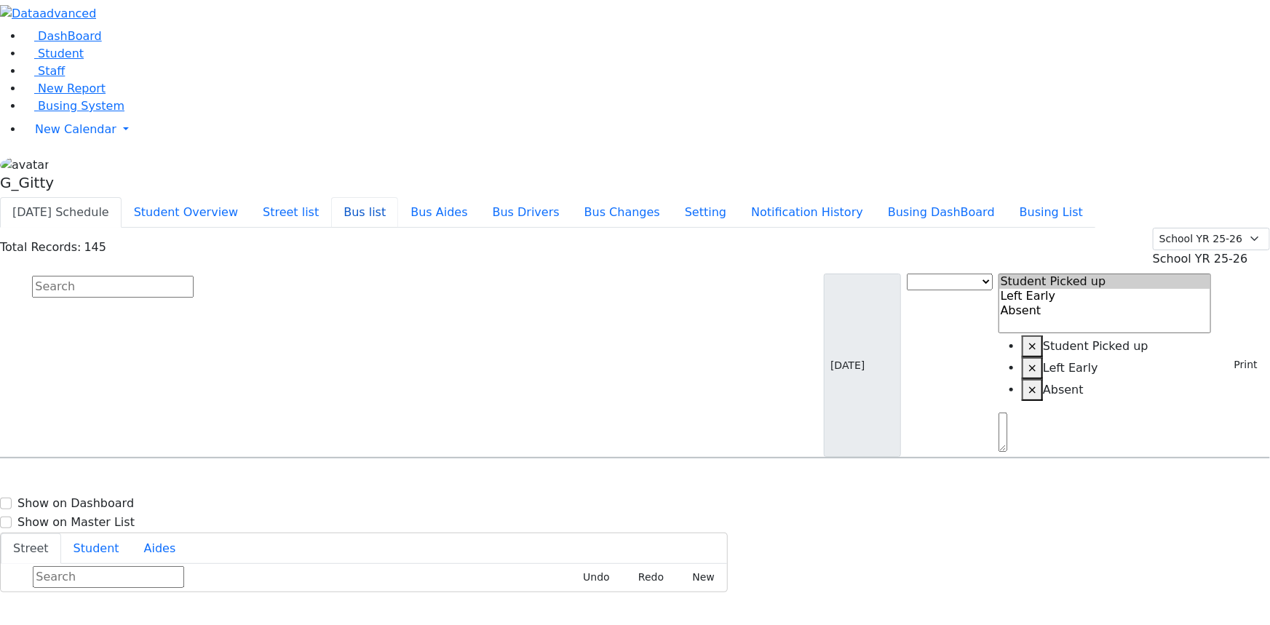
click at [398, 197] on button "Bus list" at bounding box center [364, 212] width 67 height 31
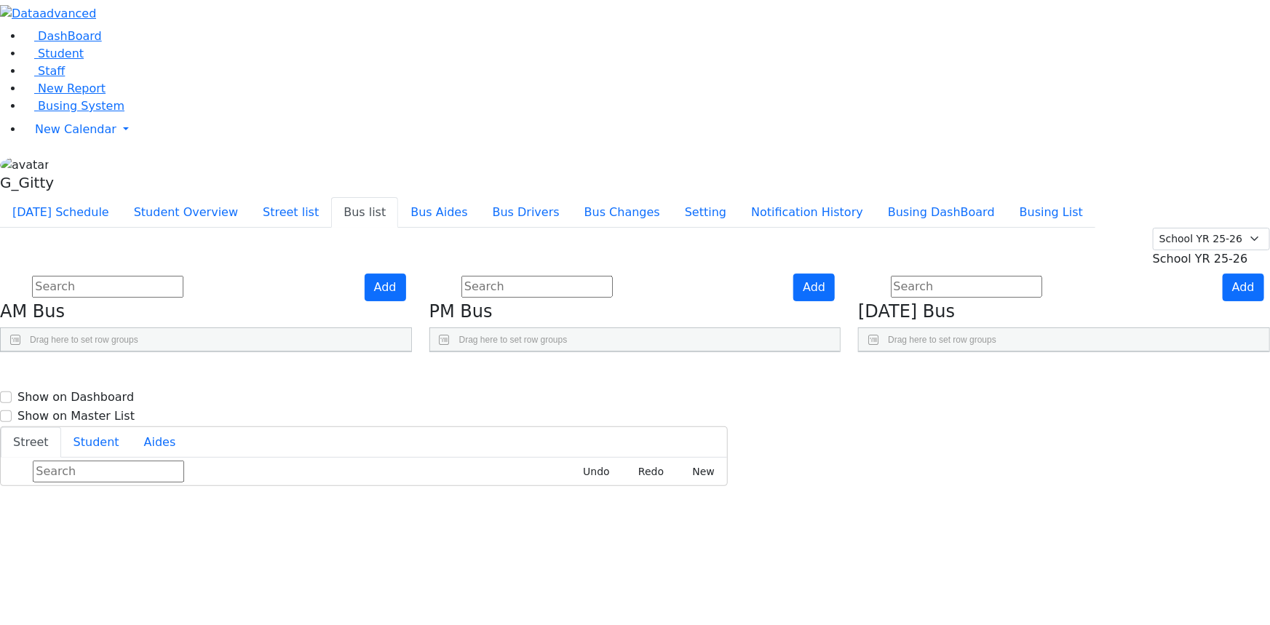
scroll to position [198, 0]
click at [421, 353] on div "Add AM Bus Drag here to set row groups Drag here to set column labels BusNumber" at bounding box center [205, 313] width 429 height 79
click at [55, 60] on span "Student" at bounding box center [61, 54] width 46 height 14
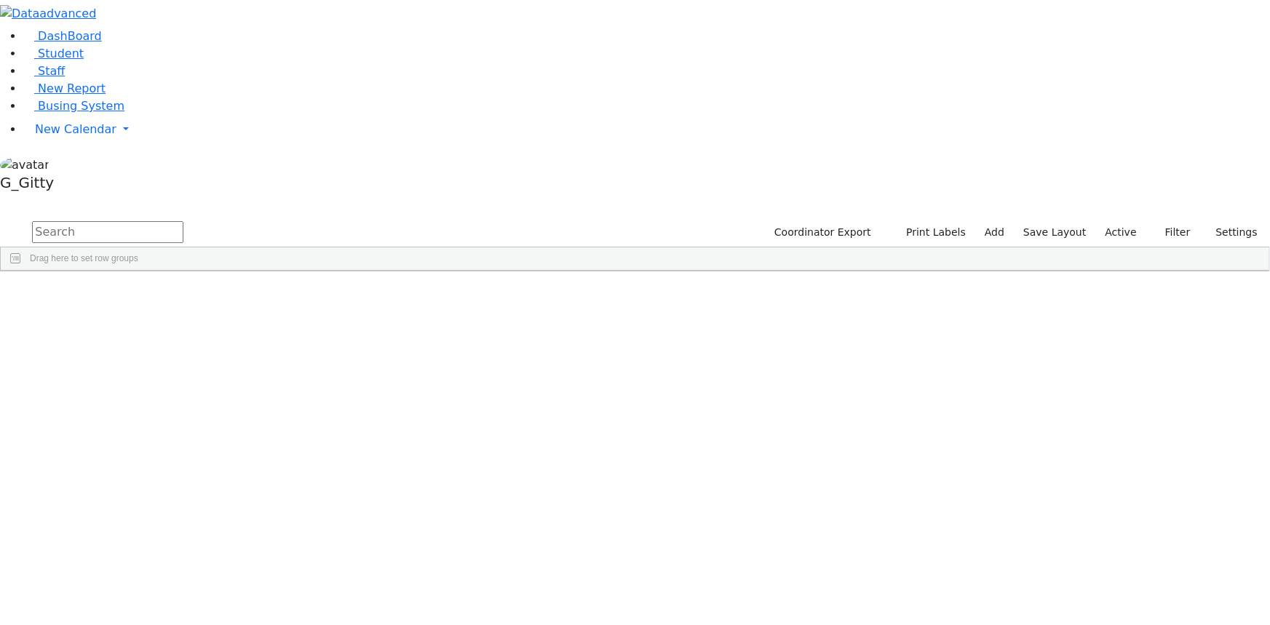
click at [183, 221] on input "text" at bounding box center [107, 232] width 151 height 22
type input "perl"
click at [184, 392] on div "Perl" at bounding box center [138, 402] width 92 height 20
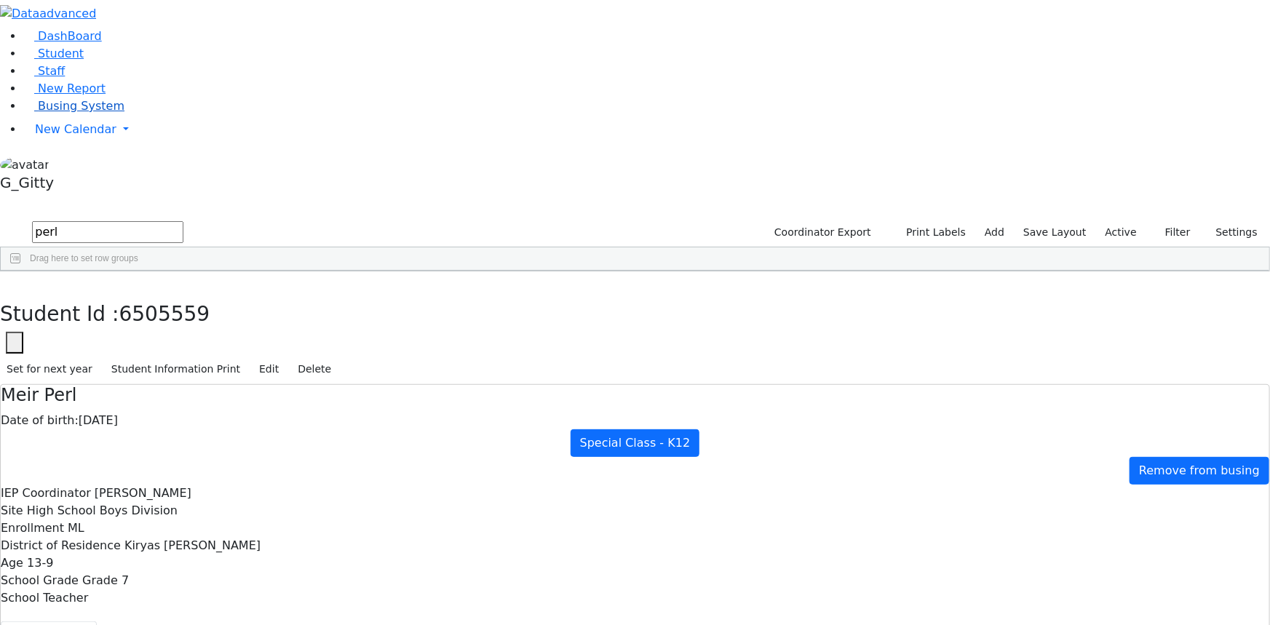
click at [84, 113] on span "Busing System" at bounding box center [81, 106] width 87 height 14
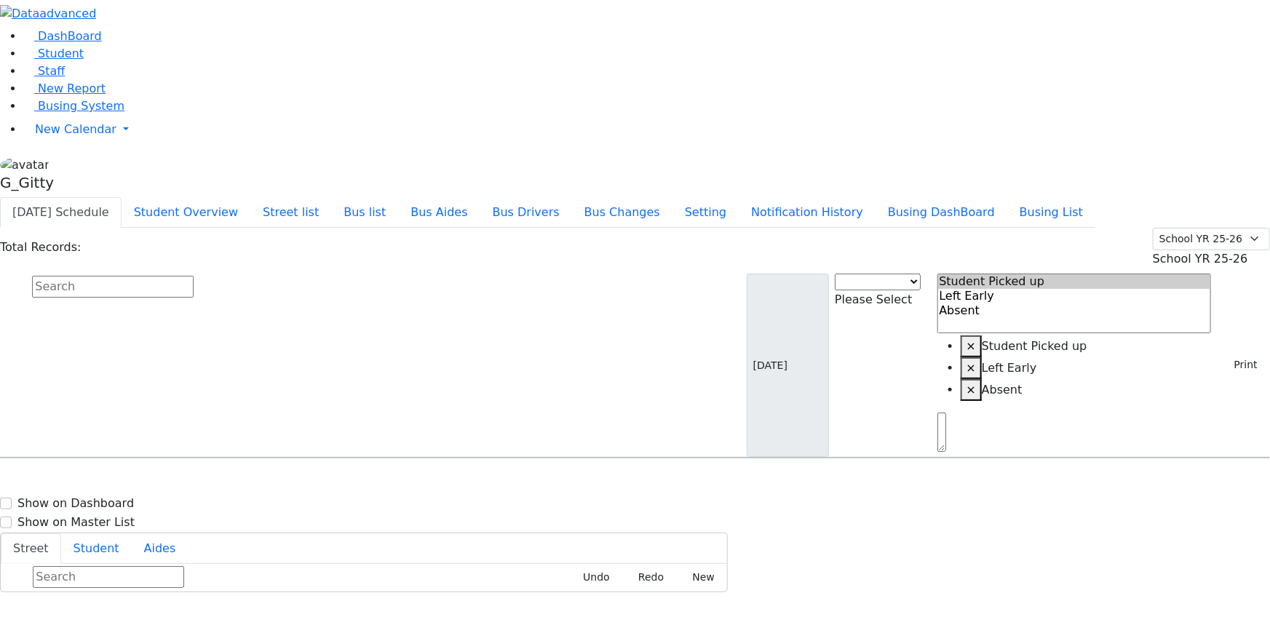
click at [194, 276] on input "text" at bounding box center [113, 287] width 162 height 22
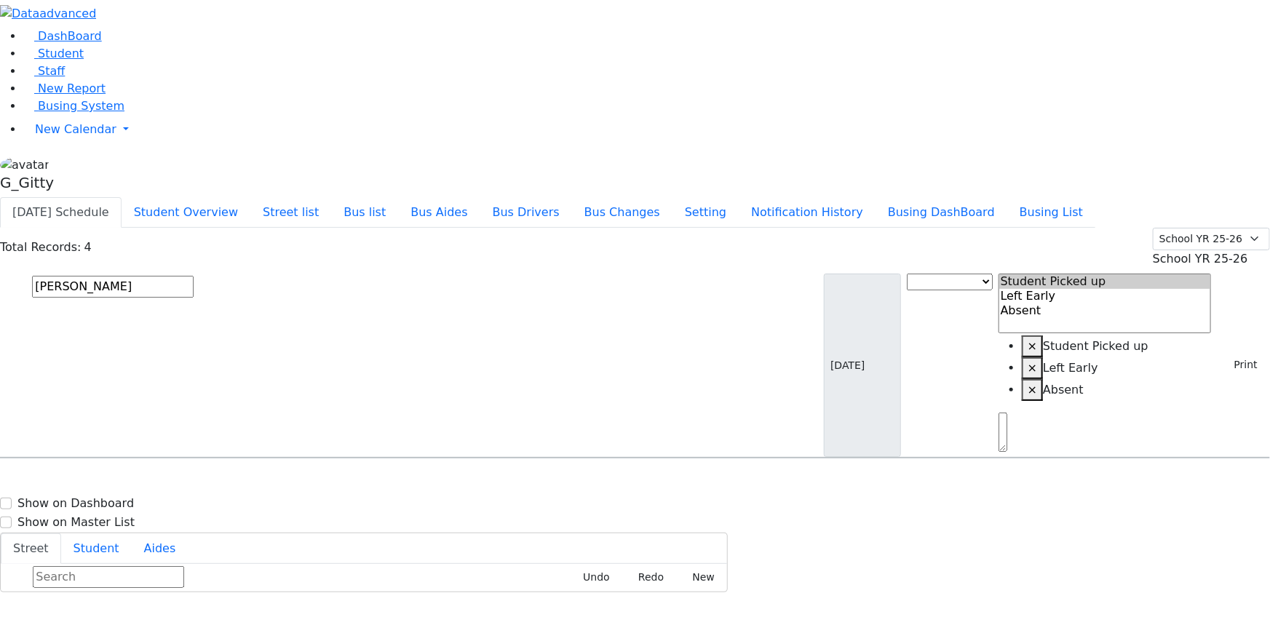
type input "shulem"
click at [120, 608] on h6 "4/19/2009 8457823179" at bounding box center [64, 615] width 111 height 14
select select
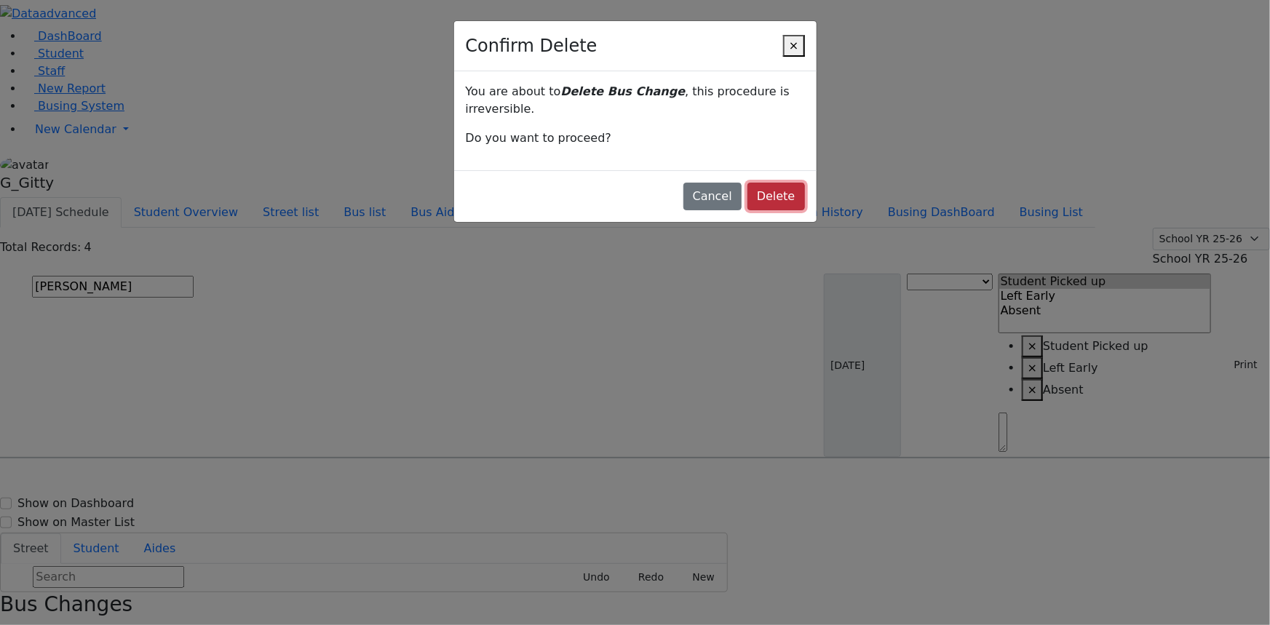
click at [747, 183] on button "Delete" at bounding box center [775, 197] width 57 height 28
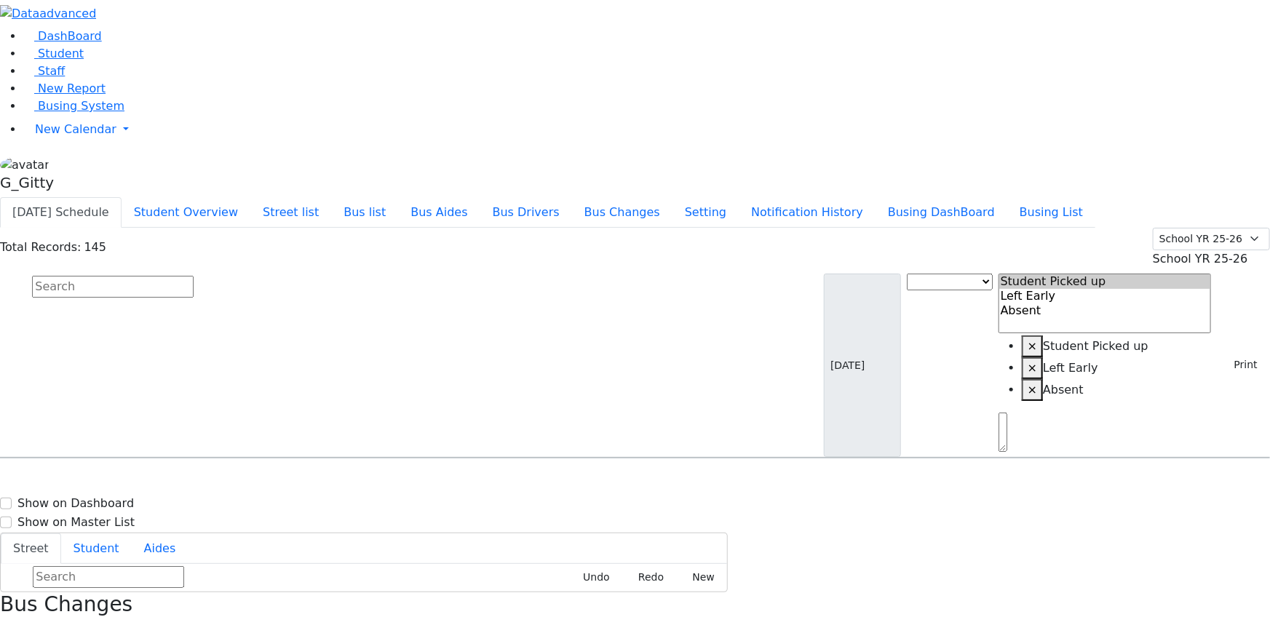
drag, startPoint x: 1171, startPoint y: 99, endPoint x: 1108, endPoint y: 95, distance: 63.5
select select "3"
click at [521, 458] on div "AM Bus" at bounding box center [445, 469] width 151 height 23
click at [194, 276] on input "text" at bounding box center [113, 287] width 162 height 22
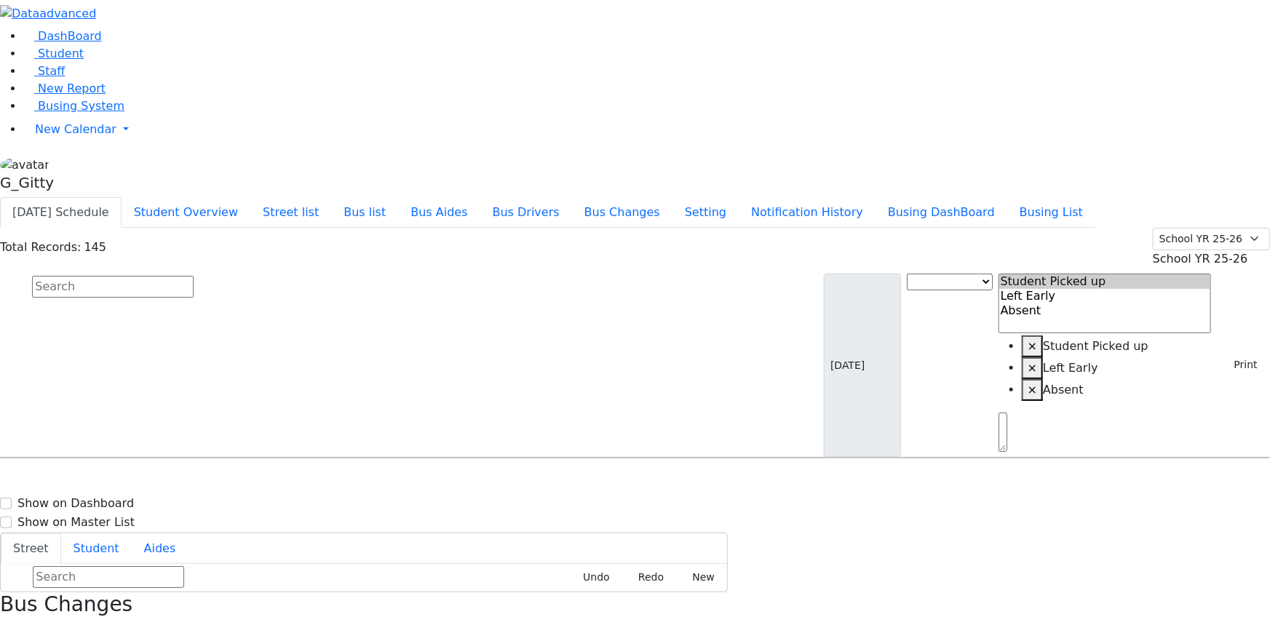
click at [194, 276] on input "text" at bounding box center [113, 287] width 162 height 22
type input "tei"
click at [116, 624] on h6 "Teitelbaum Michael" at bounding box center [62, 631] width 107 height 14
select select
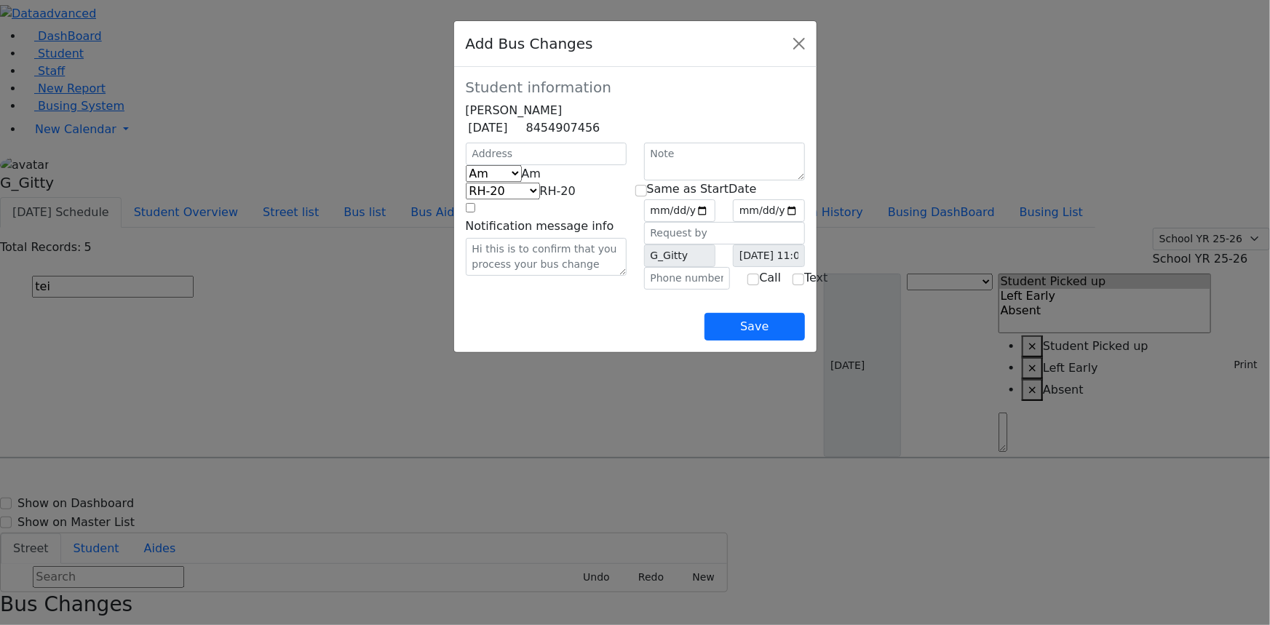
click at [522, 180] on span "Am" at bounding box center [532, 174] width 20 height 14
select select "2"
click at [551, 198] on span "KJ-4" at bounding box center [562, 191] width 23 height 14
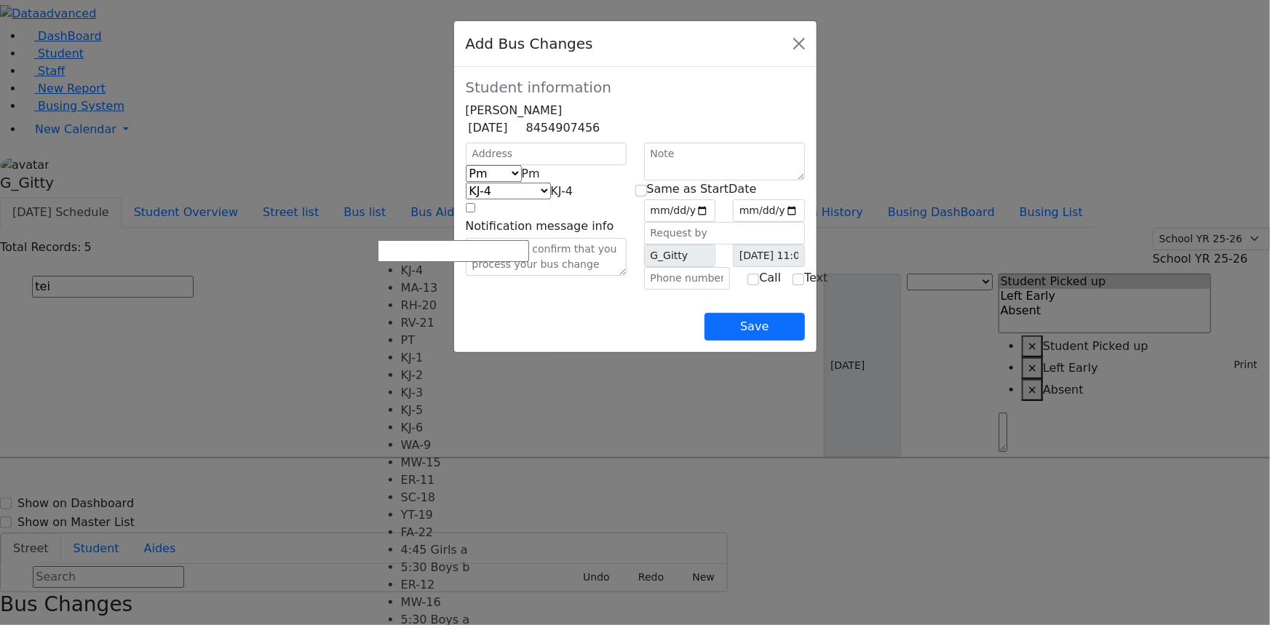
scroll to position [89, 0]
select select "422"
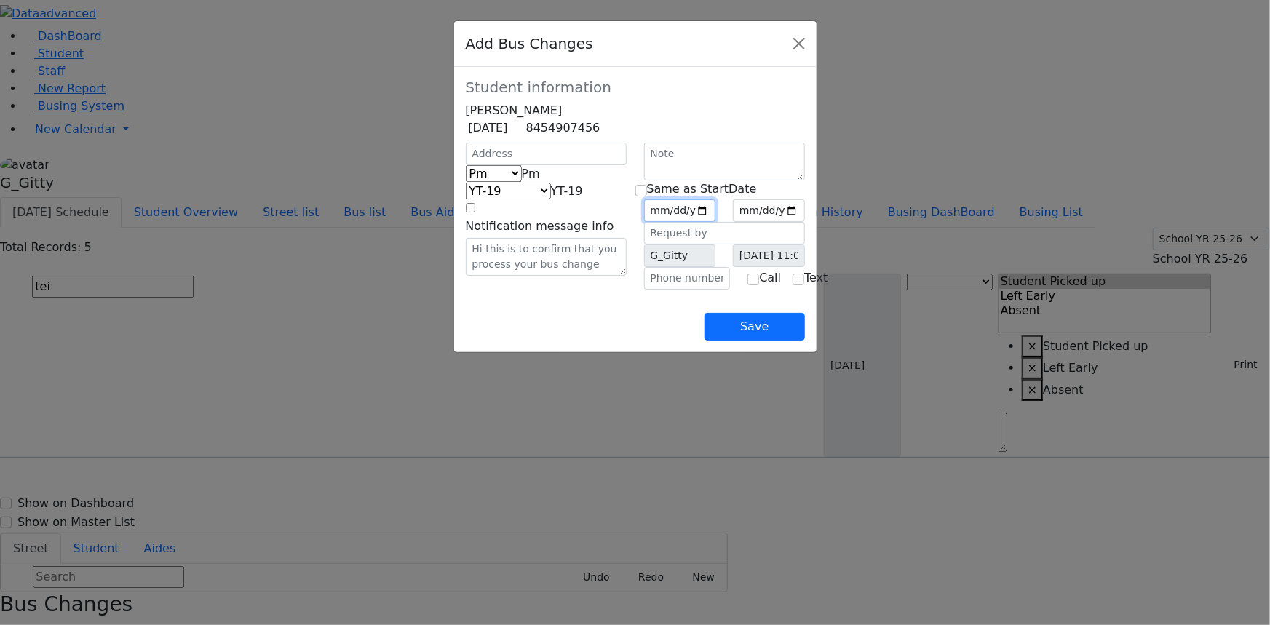
drag, startPoint x: 750, startPoint y: 233, endPoint x: 749, endPoint y: 240, distance: 7.3
click at [716, 222] on input "date" at bounding box center [680, 210] width 72 height 23
type input "[DATE]"
click at [647, 196] on input "checkbox" at bounding box center [641, 191] width 12 height 12
checkbox input "true"
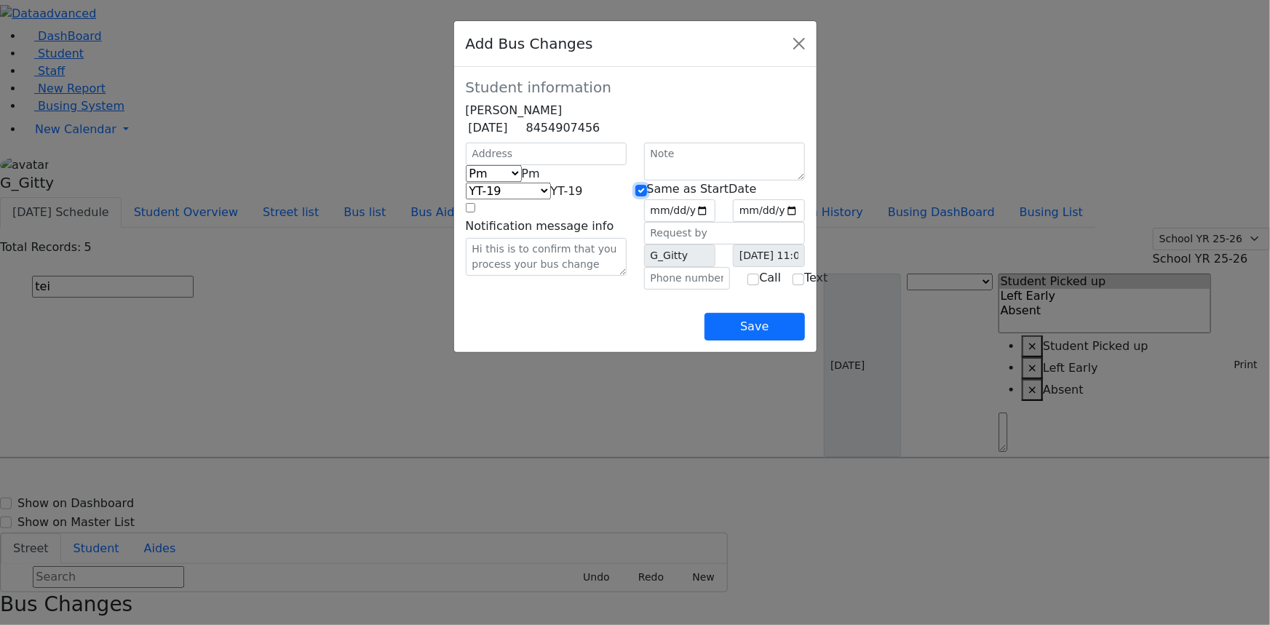
type input "[DATE]"
click at [804, 341] on button "Save" at bounding box center [754, 327] width 100 height 28
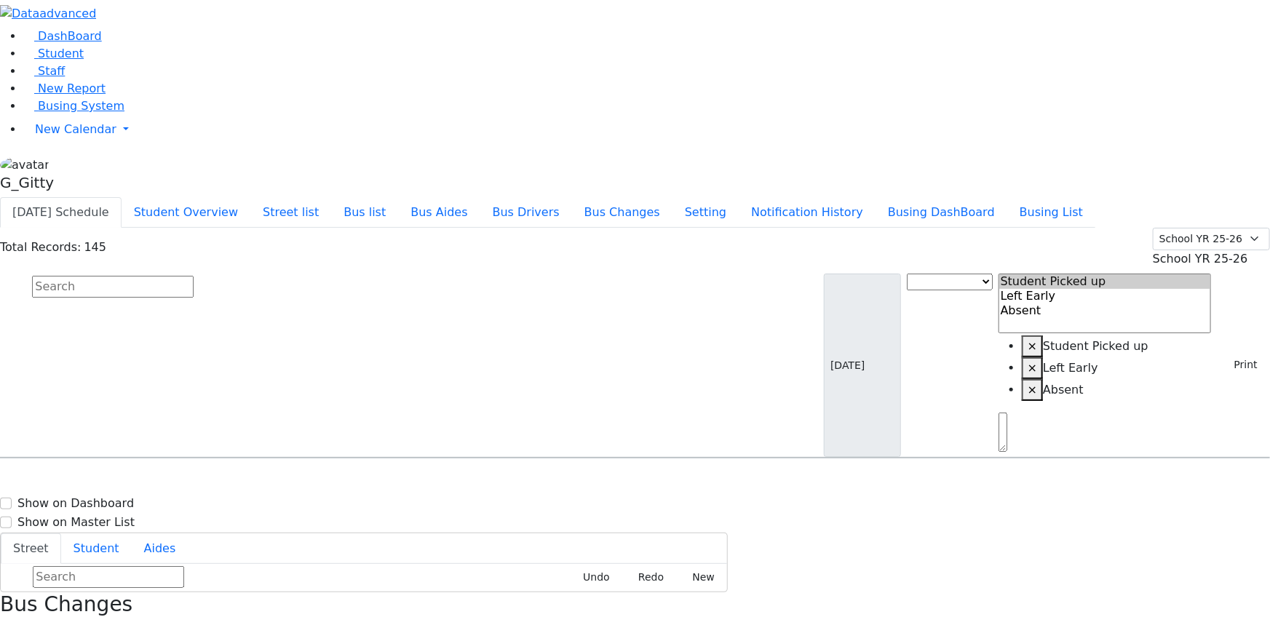
click at [194, 276] on input "text" at bounding box center [113, 287] width 162 height 22
type input "yuda"
click at [116, 479] on h6 "Friedman Yuda" at bounding box center [62, 486] width 107 height 14
select select
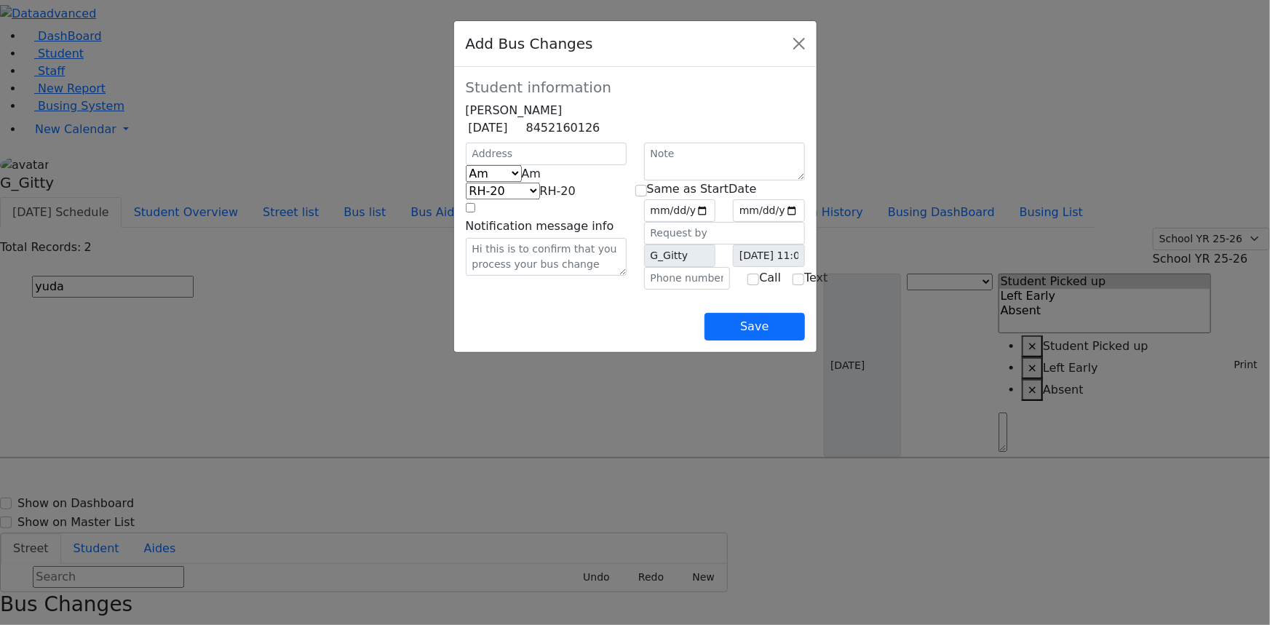
click at [522, 180] on span "Am" at bounding box center [532, 174] width 20 height 14
select select "2"
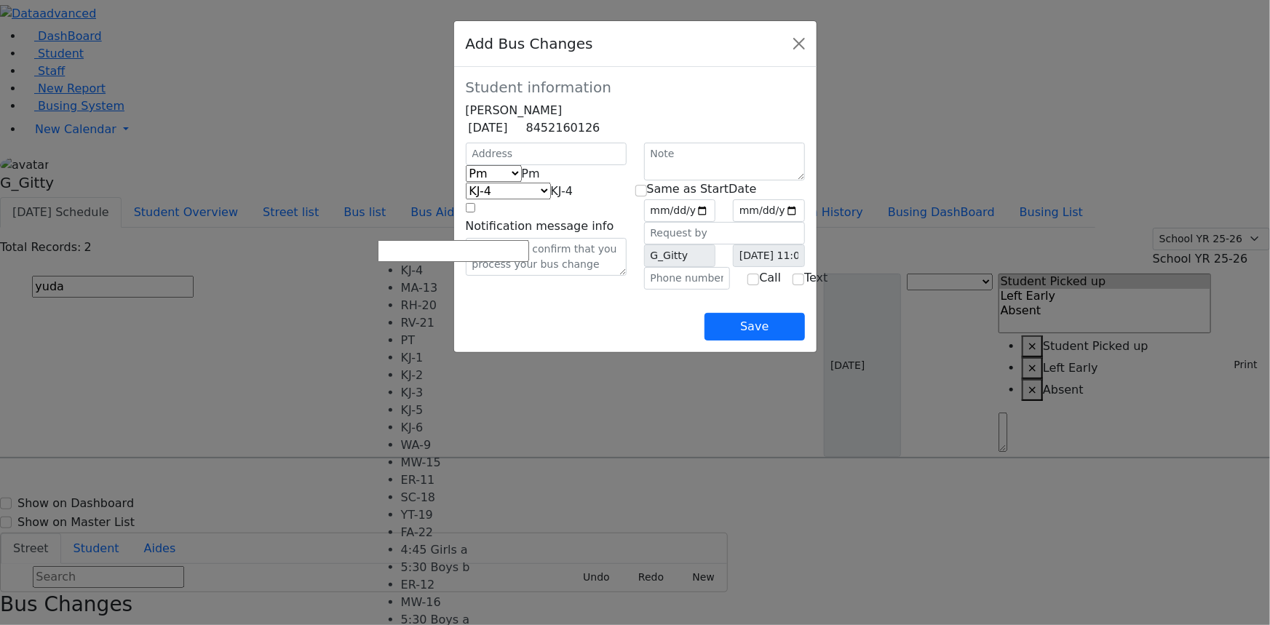
click at [551, 198] on span "KJ-4" at bounding box center [562, 191] width 23 height 14
select select "421"
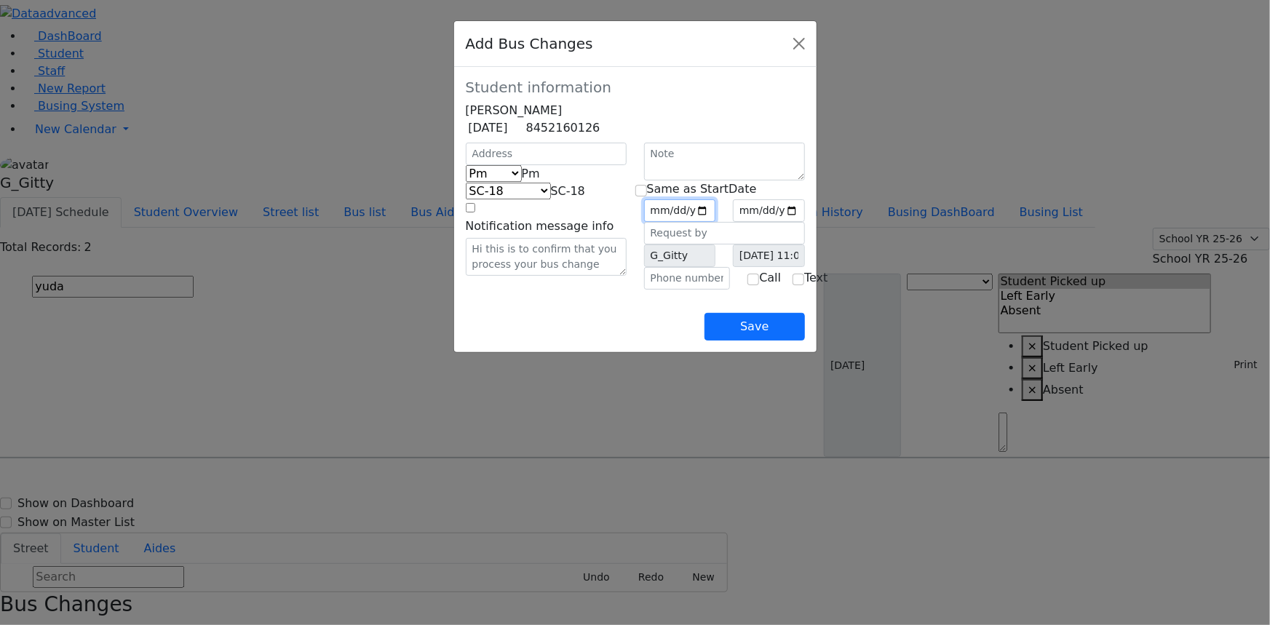
click at [716, 222] on input "date" at bounding box center [680, 210] width 72 height 23
type input "[DATE]"
drag, startPoint x: 646, startPoint y: 207, endPoint x: 701, endPoint y: 263, distance: 77.7
click at [647, 196] on input "checkbox" at bounding box center [641, 191] width 12 height 12
checkbox input "true"
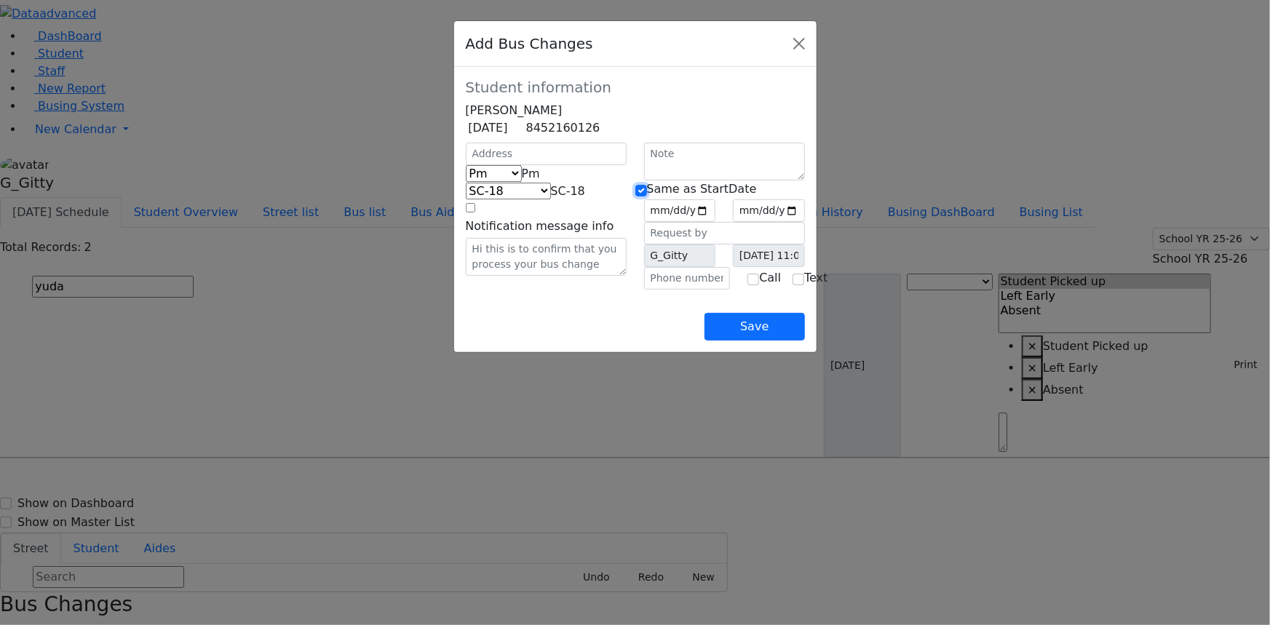
type input "[DATE]"
click at [804, 341] on button "Save" at bounding box center [754, 327] width 100 height 28
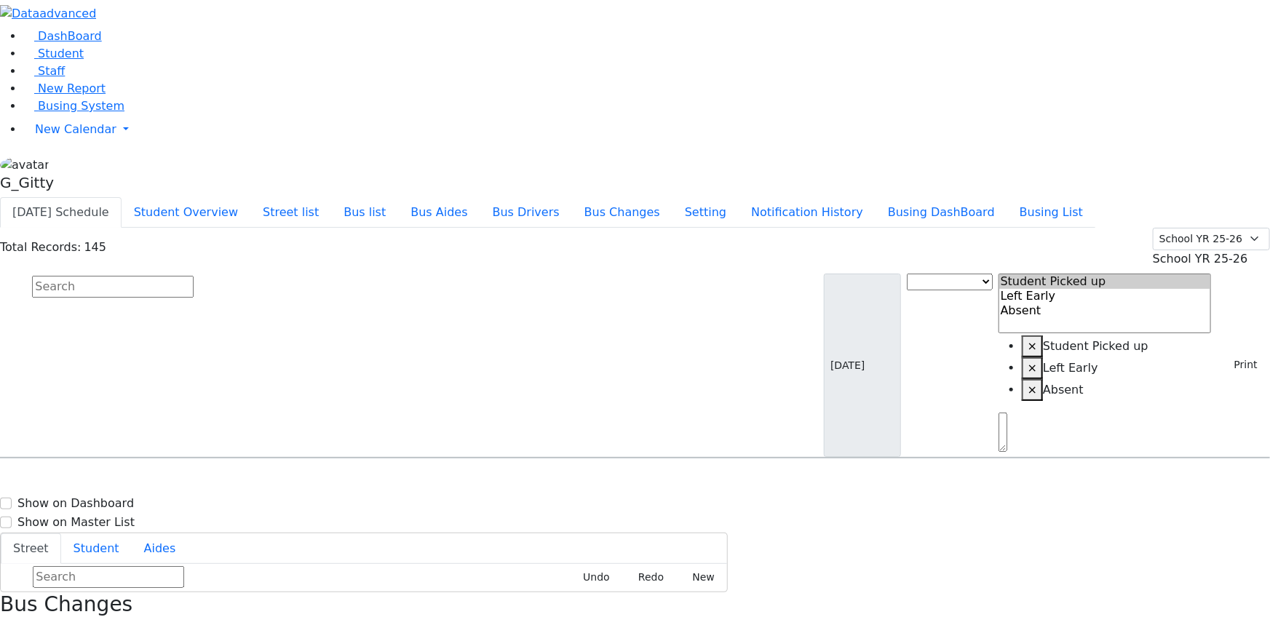
click at [194, 276] on input "text" at bounding box center [113, 287] width 162 height 22
type input "elie"
click at [361, 481] on div "[STREET_ADDRESS]" at bounding box center [270, 499] width 180 height 36
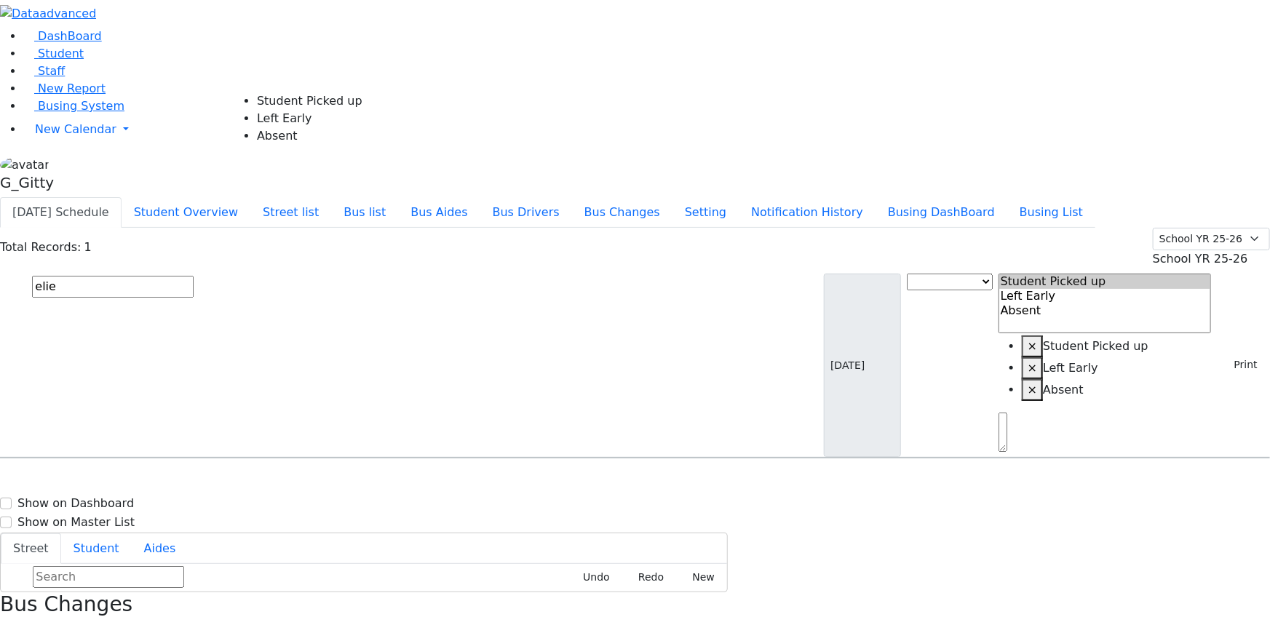
select select "1"
click at [194, 276] on input "text" at bounding box center [113, 287] width 162 height 22
click at [398, 197] on button "Bus list" at bounding box center [364, 212] width 67 height 31
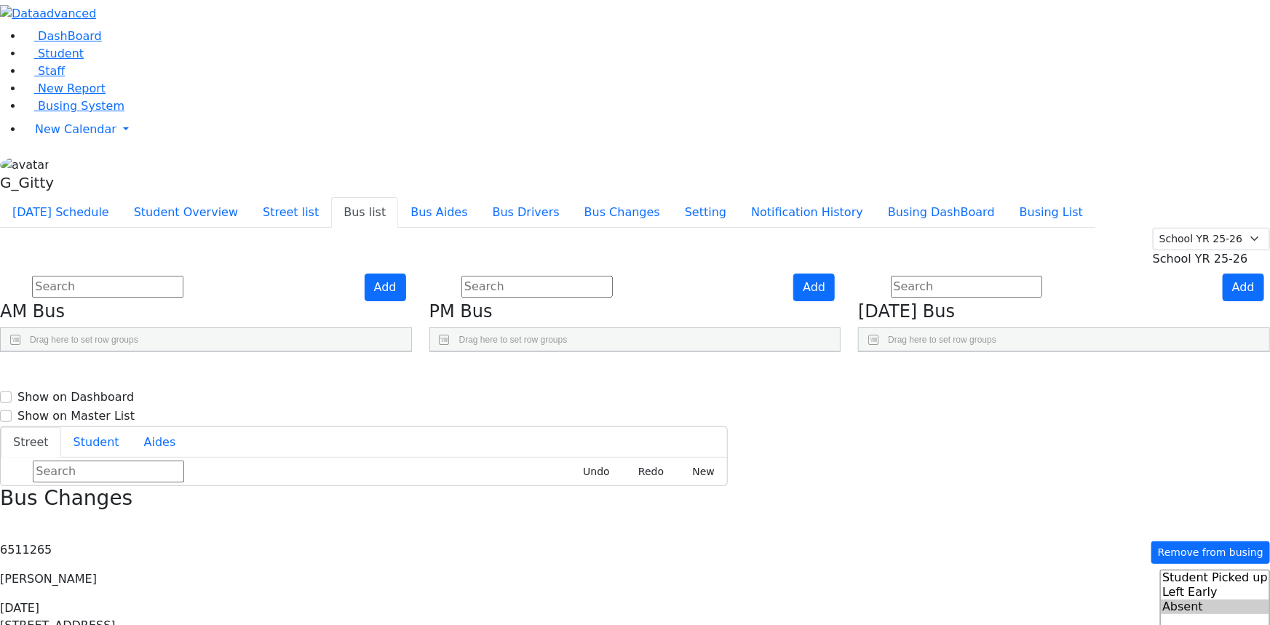
scroll to position [239, 0]
click at [765, 501] on use "Press SPACE to select this row." at bounding box center [765, 501] width 0 height 0
click at [47, 113] on link "Busing System" at bounding box center [73, 106] width 101 height 14
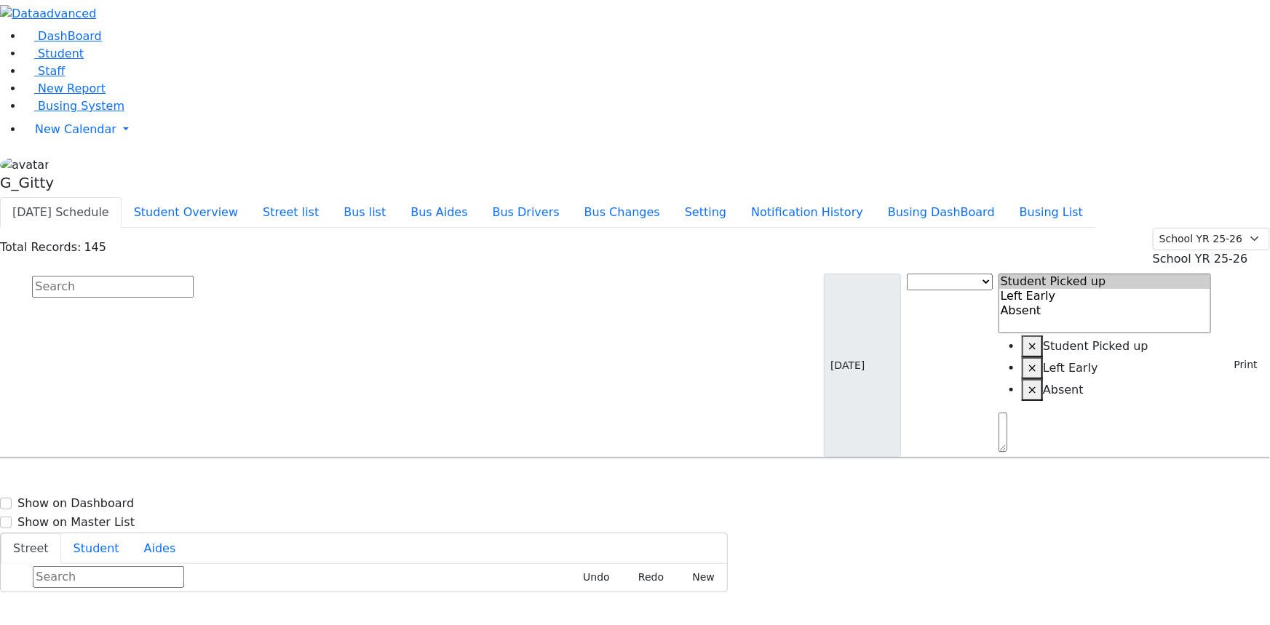
click at [194, 276] on input "text" at bounding box center [113, 287] width 162 height 22
click at [63, 113] on span "Busing System" at bounding box center [81, 106] width 87 height 14
click at [194, 276] on input "text" at bounding box center [113, 287] width 162 height 22
click at [1007, 197] on button "Busing DashBoard" at bounding box center [941, 212] width 132 height 31
click at [194, 276] on input "text" at bounding box center [113, 287] width 162 height 22
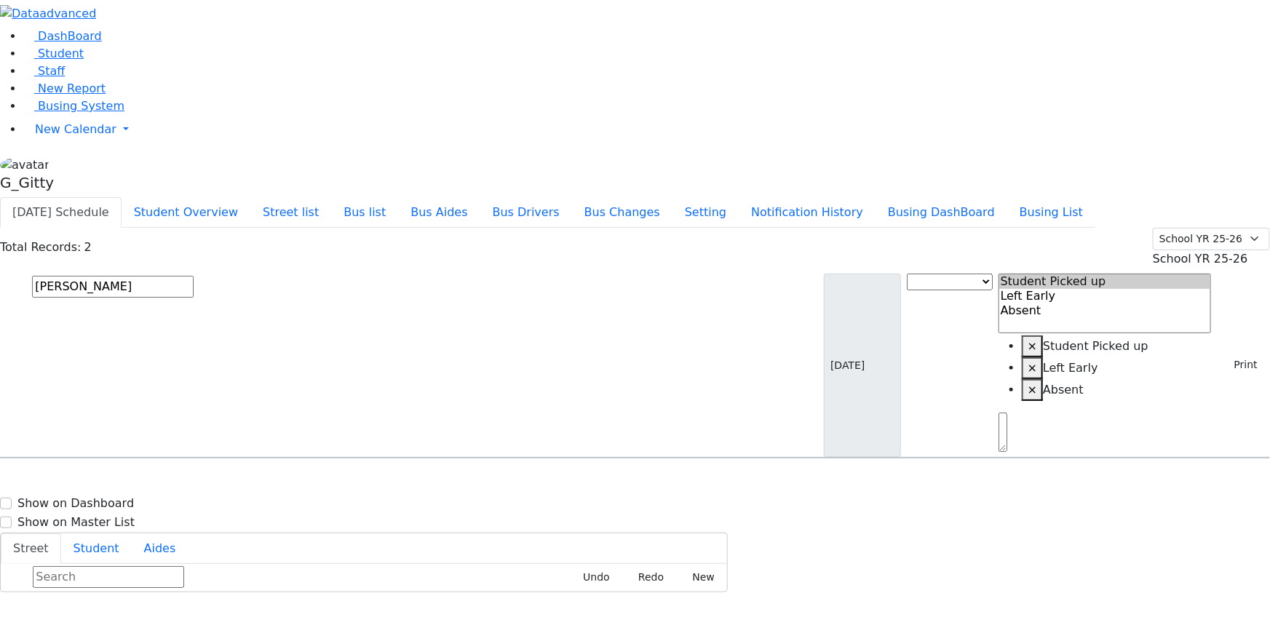
type input "[PERSON_NAME]"
click at [180, 481] on div "[PERSON_NAME] [DATE] 8454928692" at bounding box center [91, 499] width 180 height 36
select select
click at [194, 276] on input "mindy" at bounding box center [113, 287] width 162 height 22
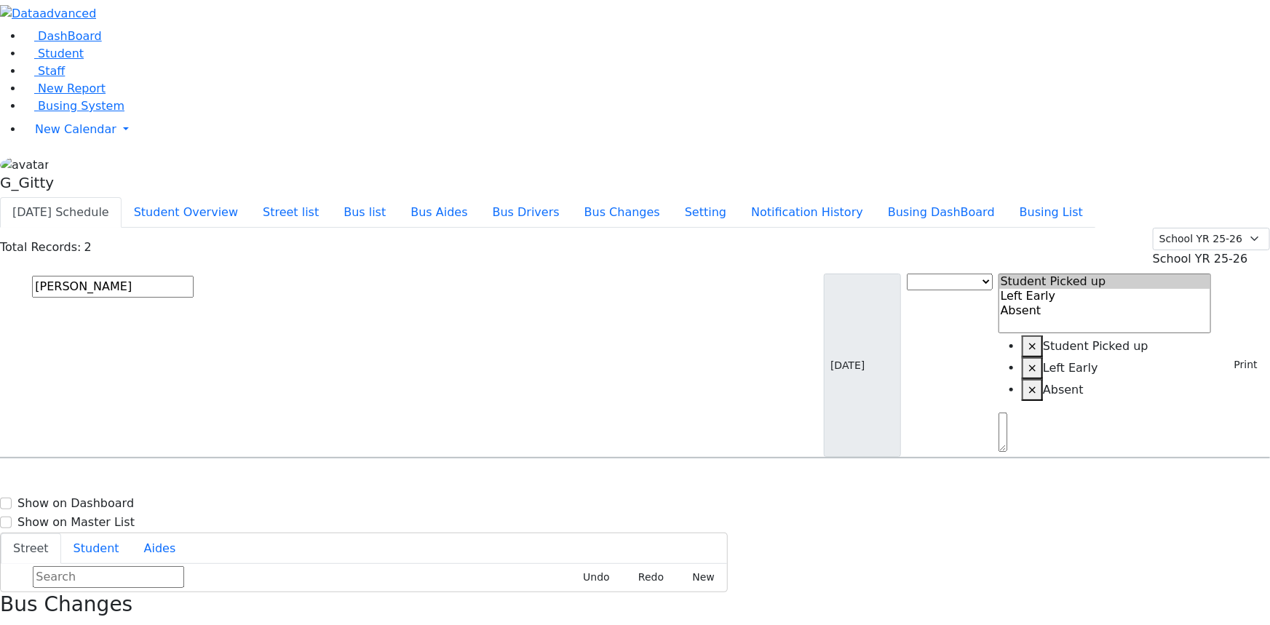
click at [194, 276] on input "mindy" at bounding box center [113, 287] width 162 height 22
drag, startPoint x: 1240, startPoint y: 17, endPoint x: 1245, endPoint y: 26, distance: 10.1
click at [9, 622] on button "button" at bounding box center [4, 631] width 9 height 19
drag, startPoint x: 1217, startPoint y: 96, endPoint x: 1208, endPoint y: 135, distance: 39.7
click at [1223, 361] on icon "button" at bounding box center [1227, 365] width 8 height 8
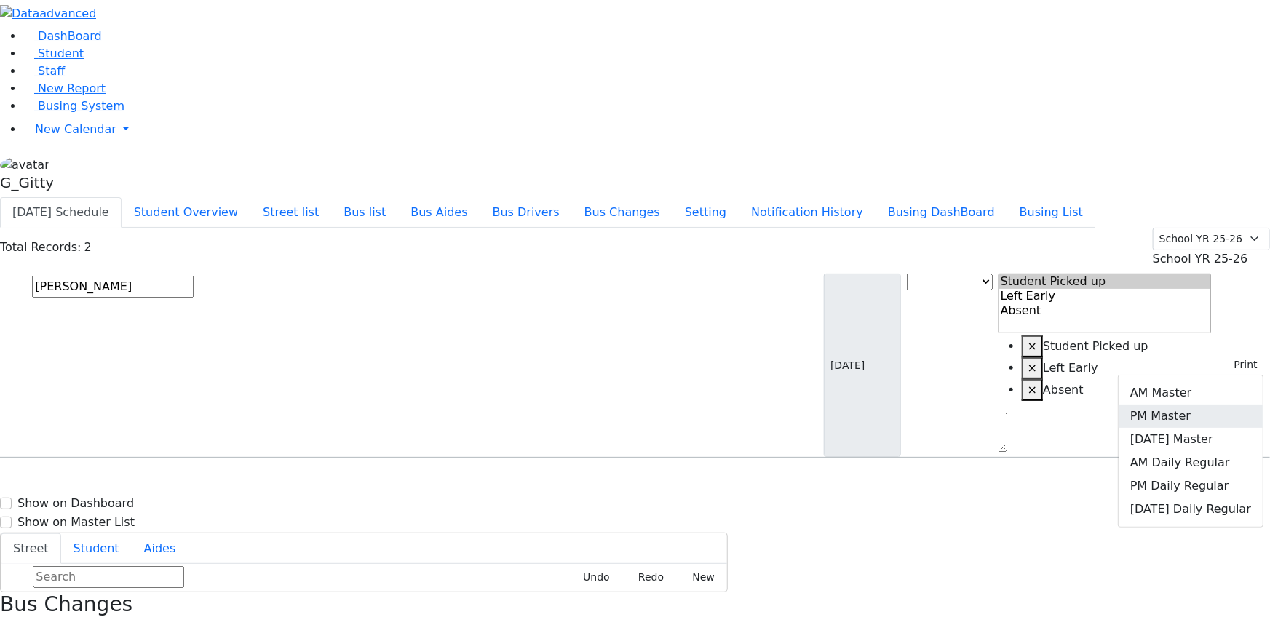
click at [1190, 405] on link "PM Master" at bounding box center [1190, 416] width 144 height 23
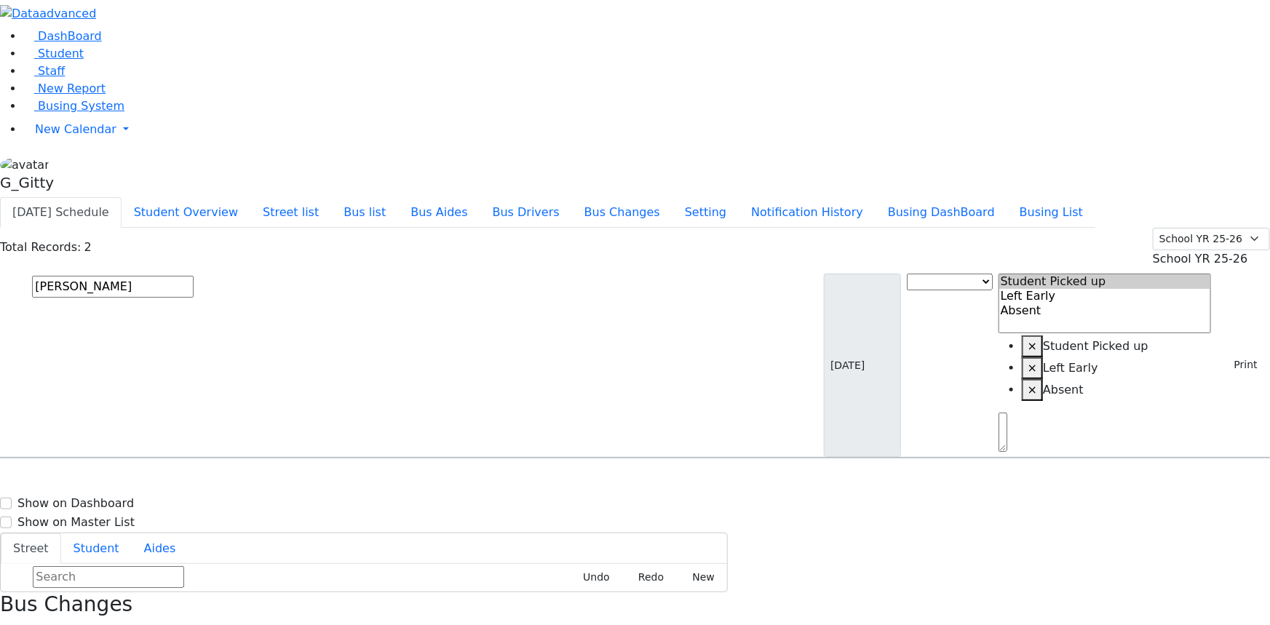
click at [56, 113] on span "Busing System" at bounding box center [81, 106] width 87 height 14
click at [194, 276] on input "text" at bounding box center [113, 287] width 162 height 22
type input "[PERSON_NAME]"
click at [180, 481] on div "[PERSON_NAME] [DATE] 8456624358" at bounding box center [91, 499] width 180 height 36
select select
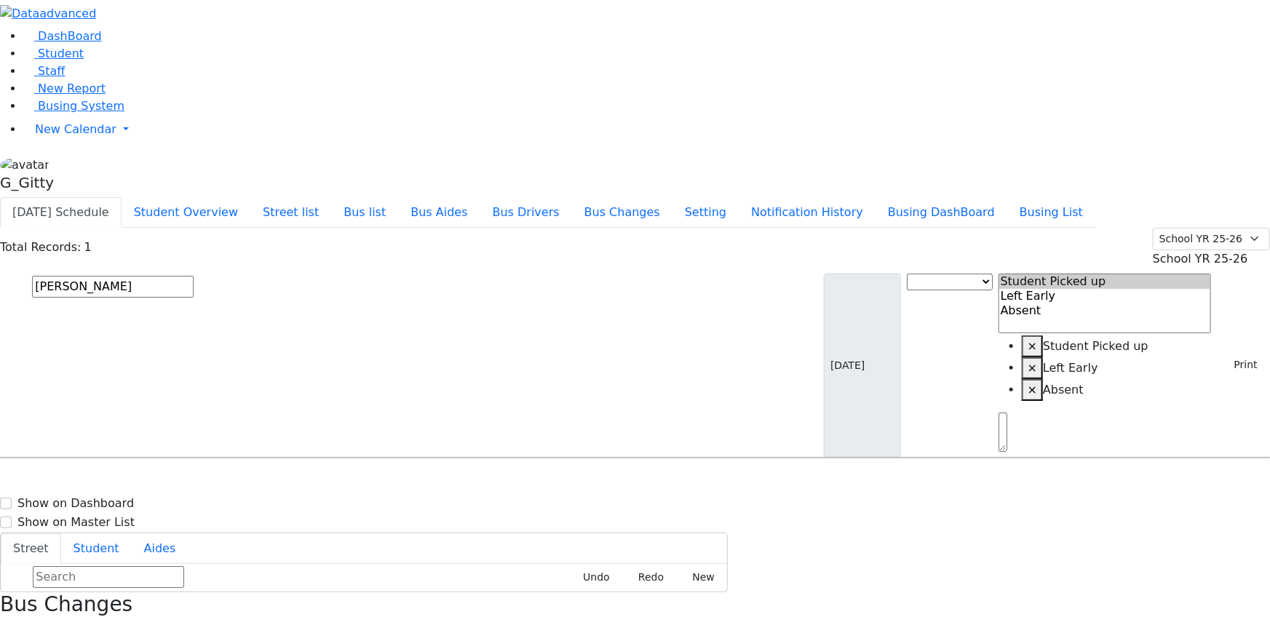
drag, startPoint x: 1120, startPoint y: 340, endPoint x: 1114, endPoint y: 332, distance: 9.9
click at [194, 276] on input "[PERSON_NAME]" at bounding box center [113, 287] width 162 height 22
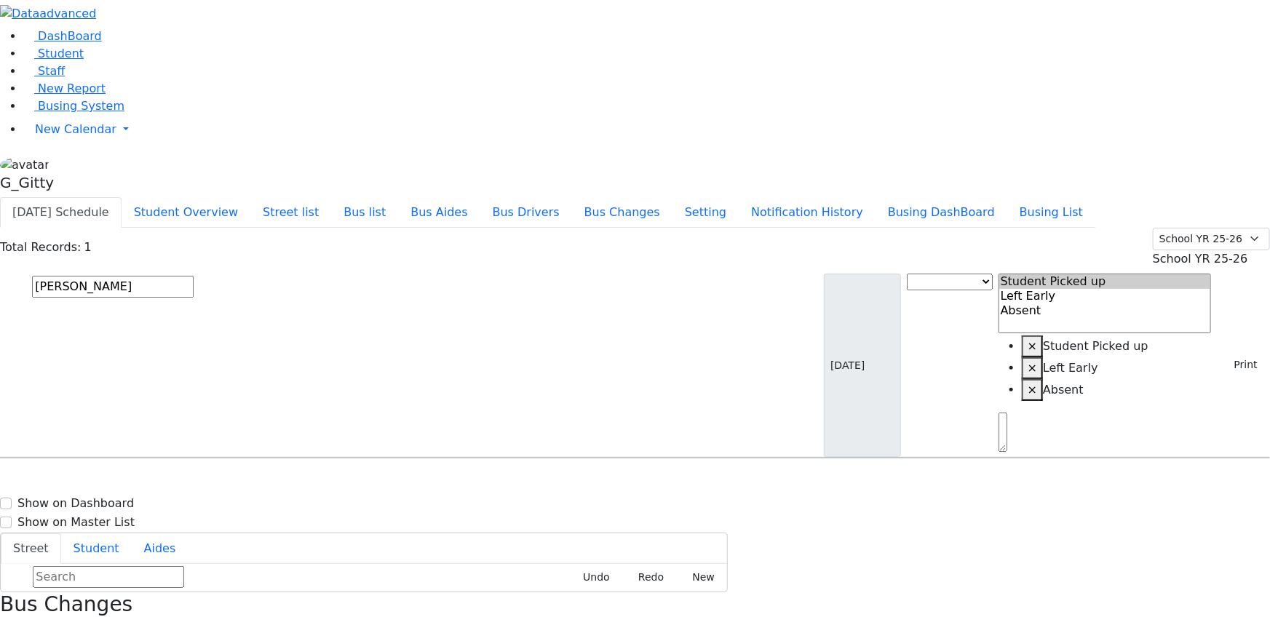
type input "[PERSON_NAME]"
click at [562, 479] on div "KJ-2 5 Satmar Dr #302 - 8457824076" at bounding box center [468, 498] width 187 height 39
select select
drag, startPoint x: 1218, startPoint y: 157, endPoint x: 1203, endPoint y: 170, distance: 20.1
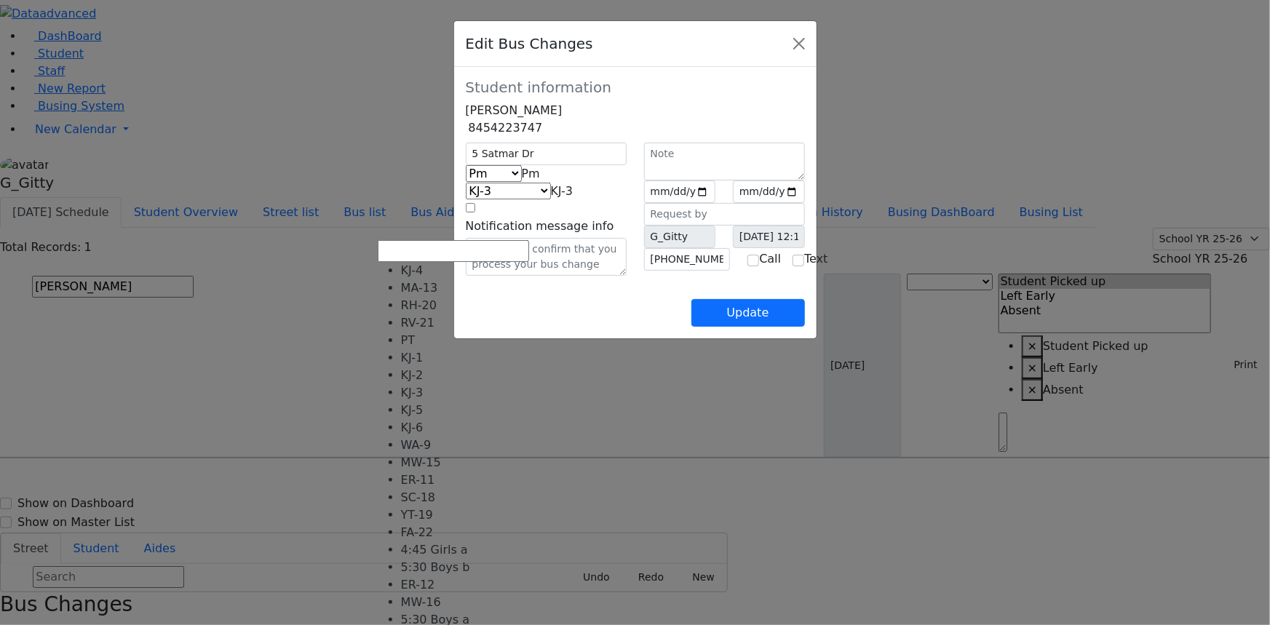
click at [551, 198] on span "KJ-3" at bounding box center [562, 191] width 23 height 14
select select "337"
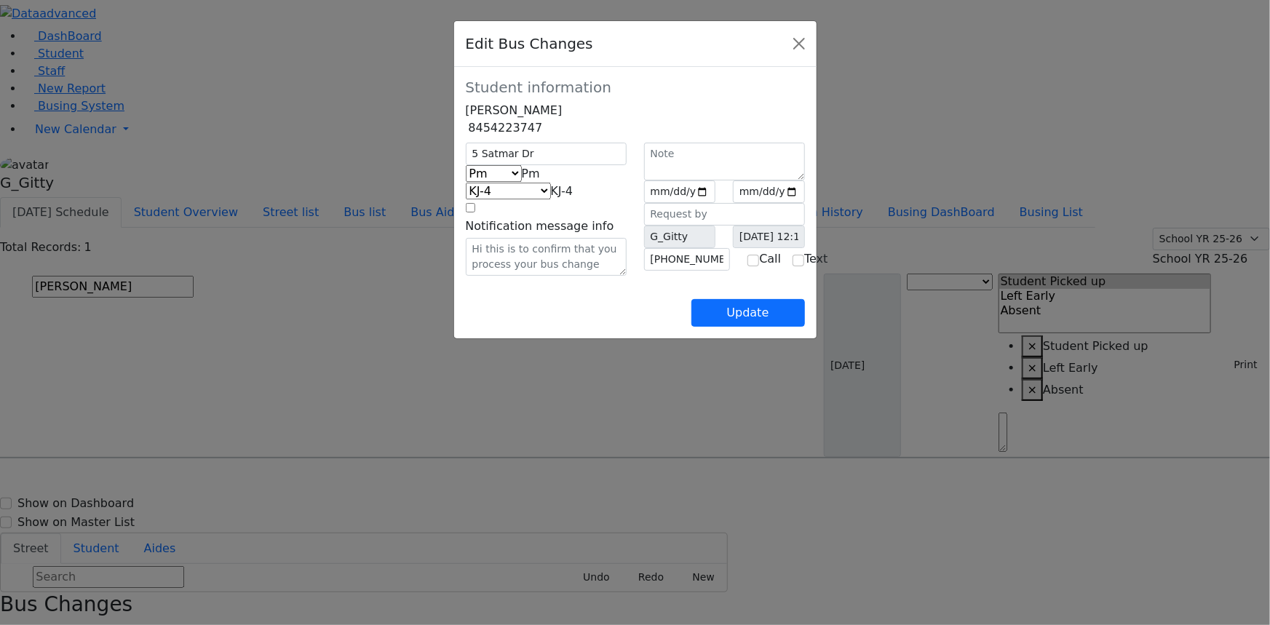
click at [805, 327] on div "Update" at bounding box center [635, 301] width 339 height 51
click at [805, 327] on button "Update" at bounding box center [748, 313] width 114 height 28
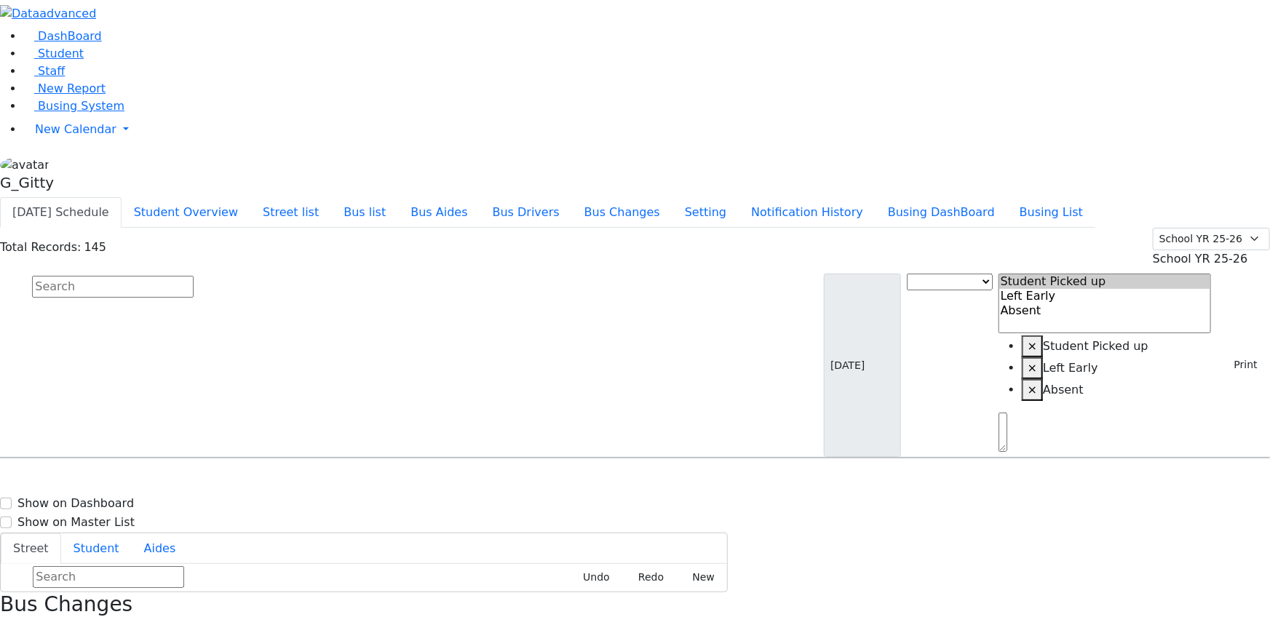
click at [194, 276] on input "text" at bounding box center [113, 287] width 162 height 22
type input "[PERSON_NAME]"
click at [116, 536] on h6 "[DATE] 8457837922" at bounding box center [62, 543] width 107 height 14
select select
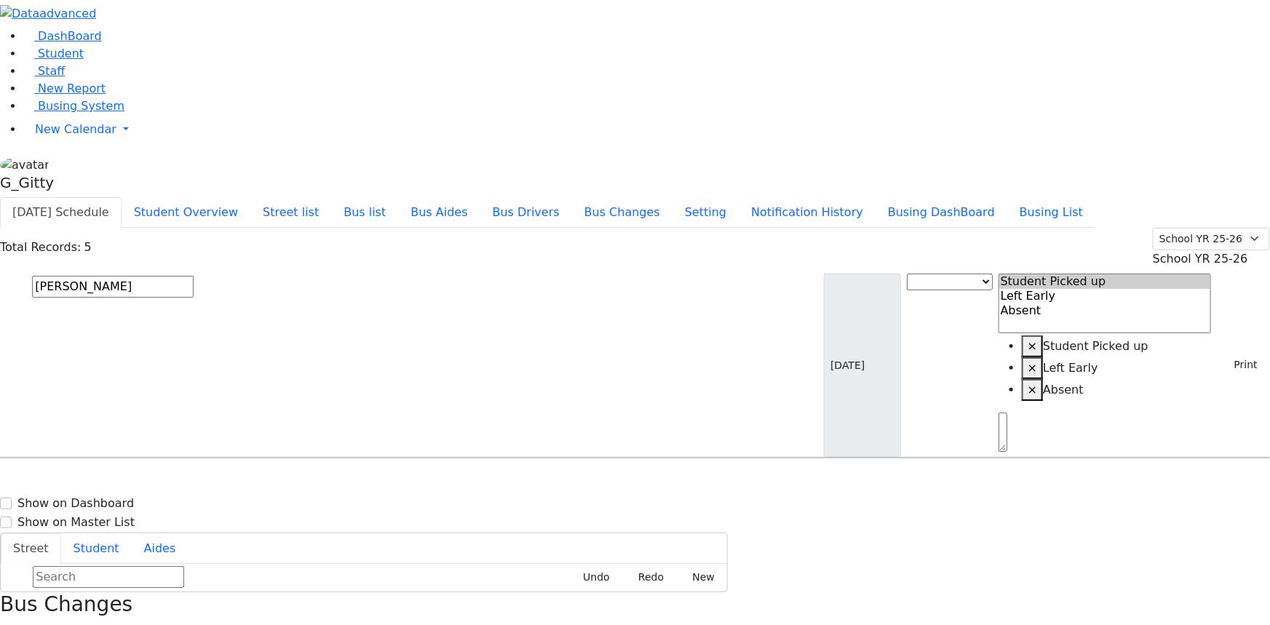
drag, startPoint x: 967, startPoint y: 386, endPoint x: 933, endPoint y: 383, distance: 34.3
drag, startPoint x: 951, startPoint y: 290, endPoint x: 936, endPoint y: 285, distance: 15.4
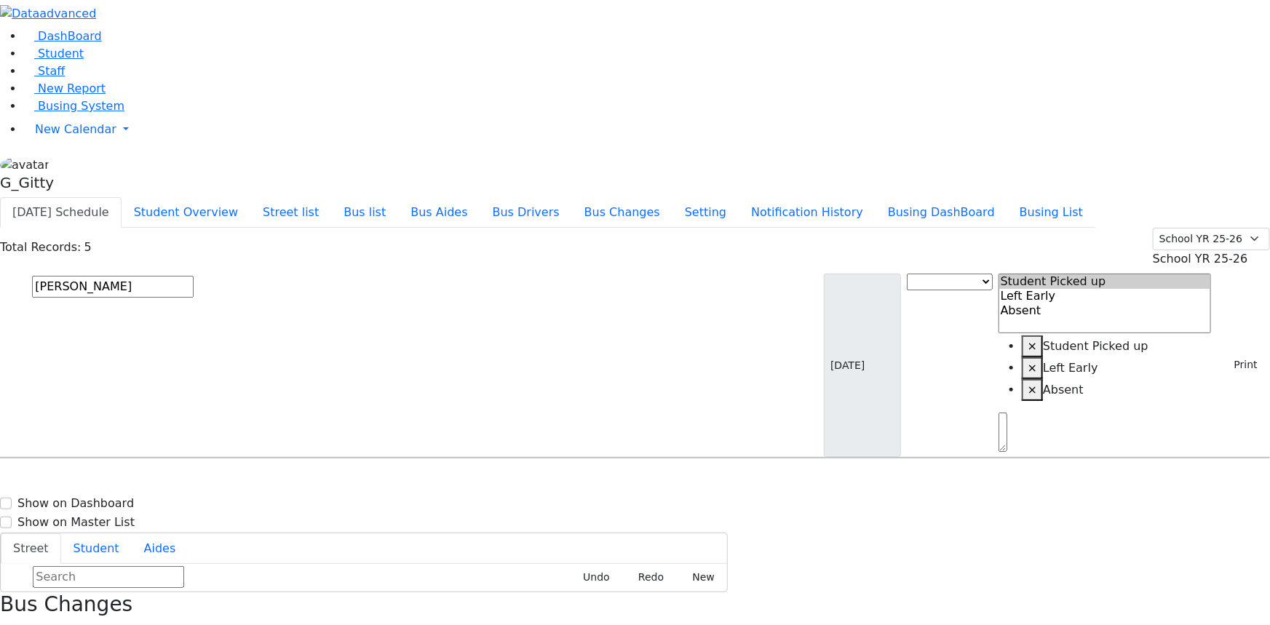
drag, startPoint x: 957, startPoint y: 198, endPoint x: 931, endPoint y: 195, distance: 25.6
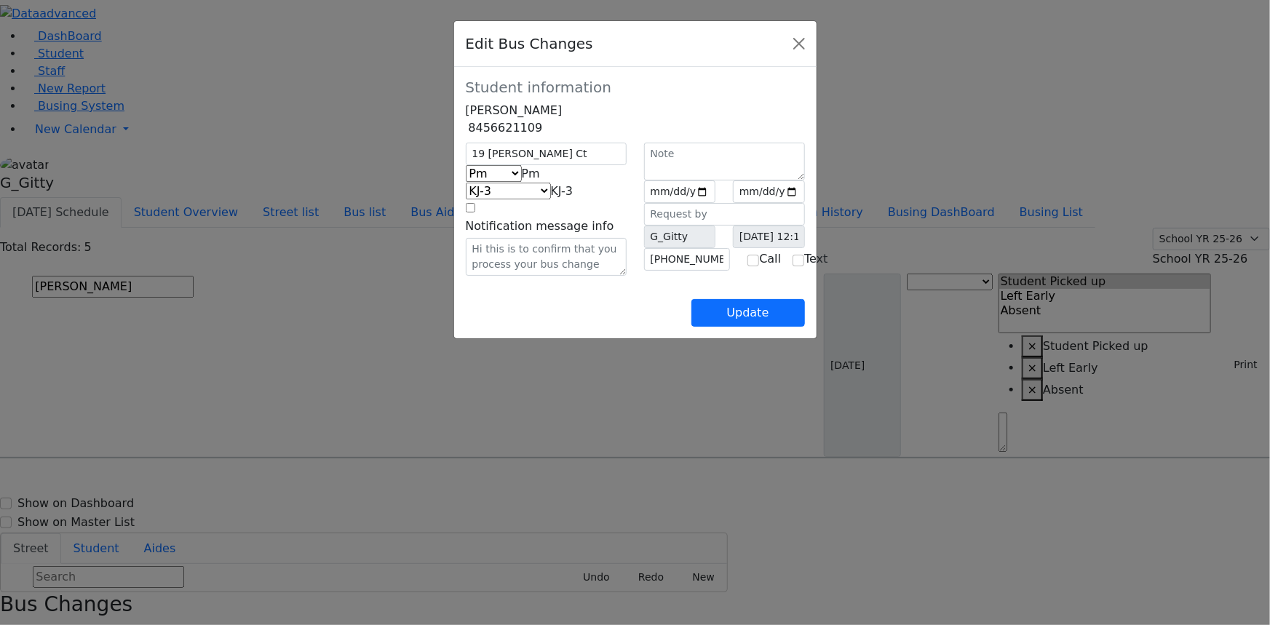
click at [551, 198] on span "KJ-3" at bounding box center [562, 191] width 23 height 14
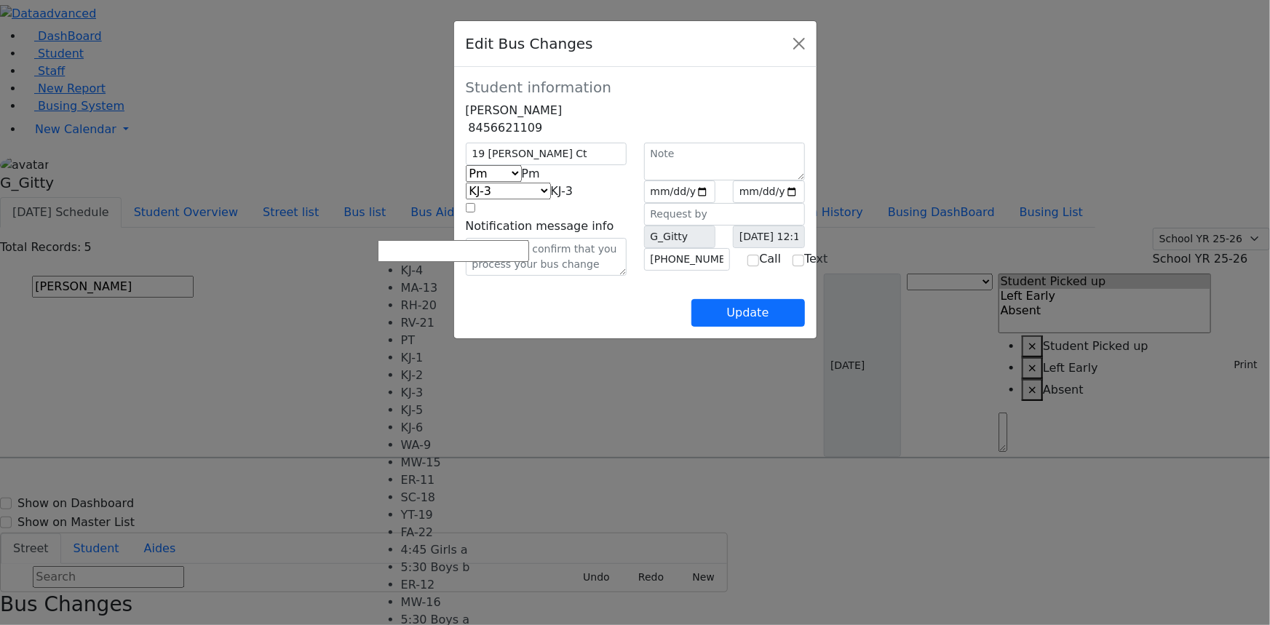
select select "337"
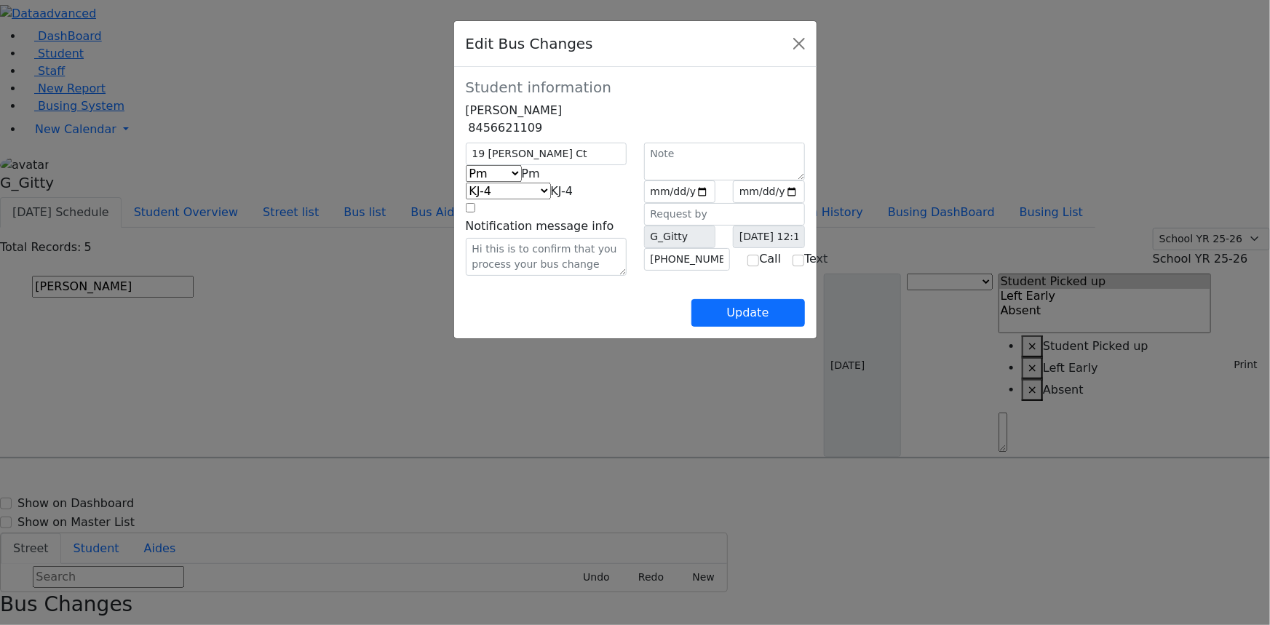
click at [522, 327] on div "Update" at bounding box center [635, 301] width 339 height 51
click at [805, 327] on button "Update" at bounding box center [748, 313] width 114 height 28
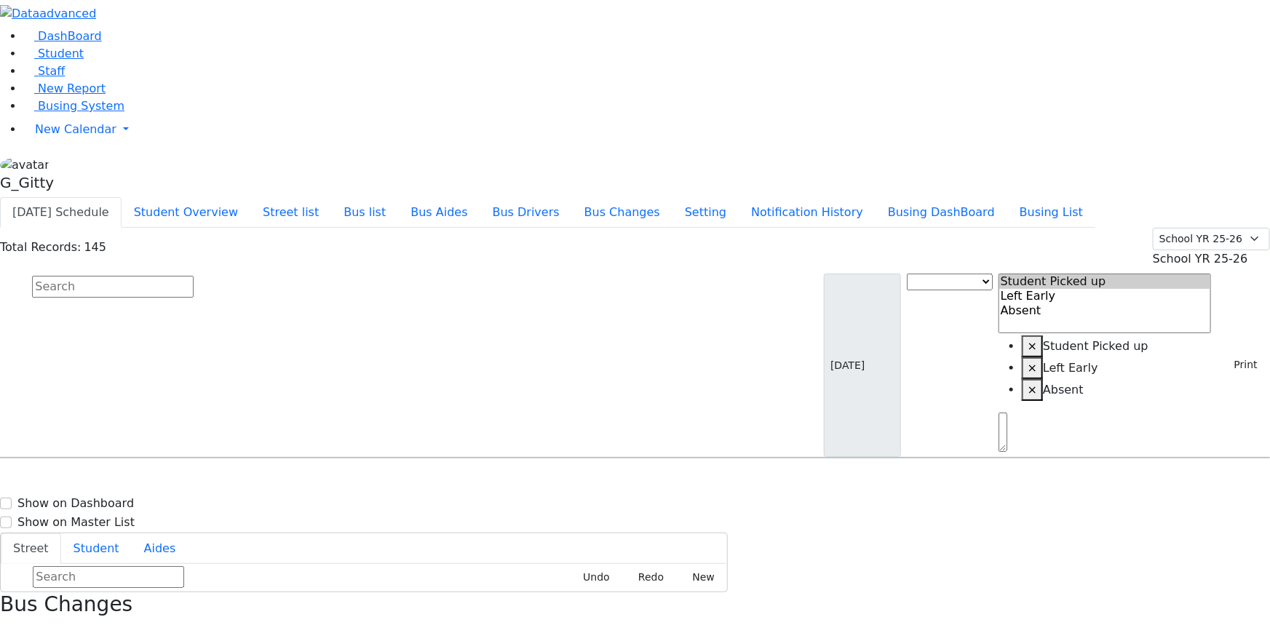
click at [194, 276] on input "text" at bounding box center [113, 287] width 162 height 22
click at [9, 624] on icon "button" at bounding box center [5, 632] width 8 height 8
click at [194, 276] on input "text" at bounding box center [113, 287] width 162 height 22
click at [1223, 361] on icon "button" at bounding box center [1227, 365] width 8 height 8
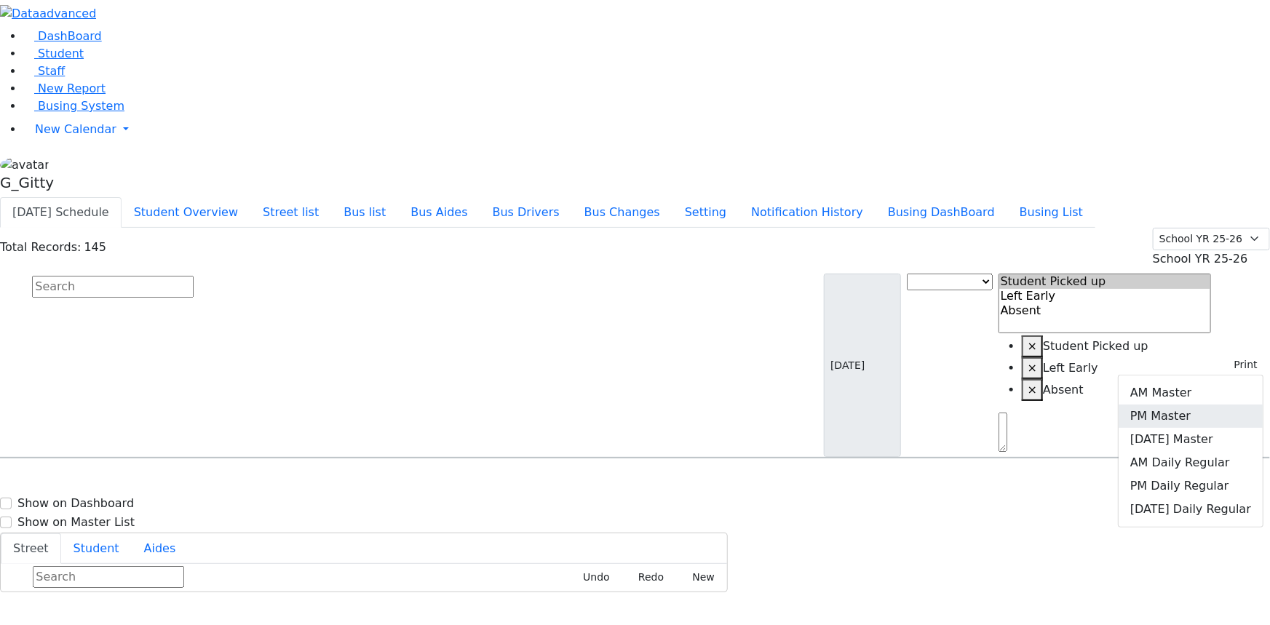
click at [1192, 405] on link "PM Master" at bounding box center [1190, 416] width 144 height 23
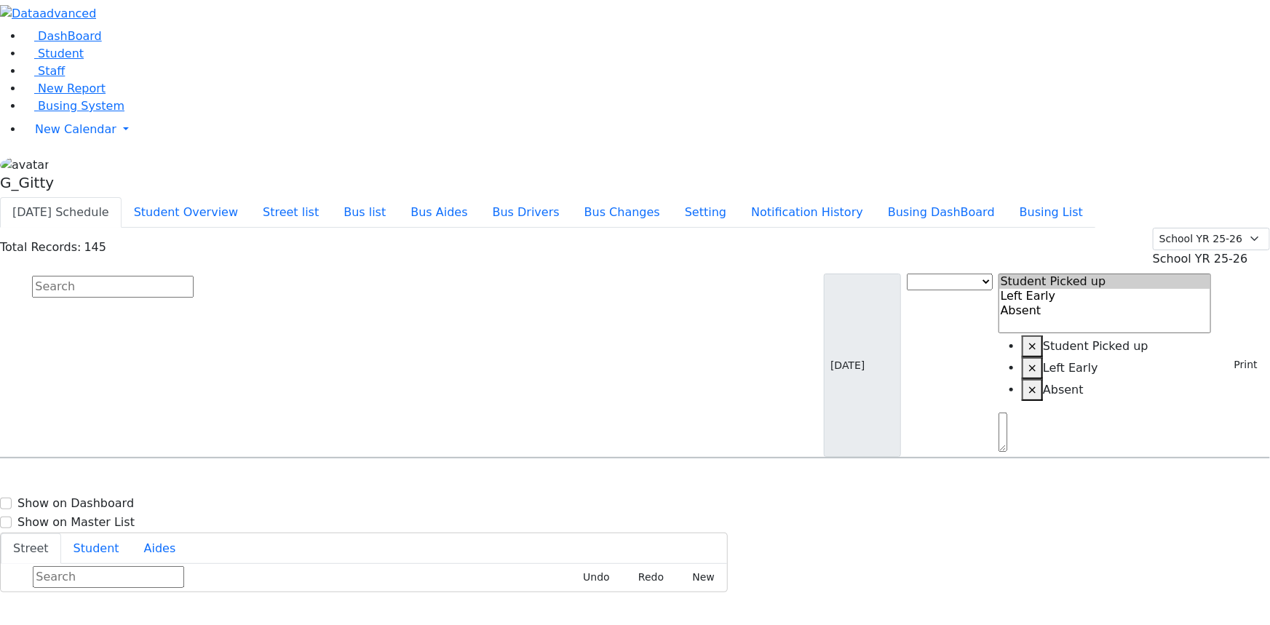
click at [194, 276] on input "text" at bounding box center [113, 287] width 162 height 22
type input "ban"
click at [116, 479] on h6 "[PERSON_NAME]" at bounding box center [62, 486] width 107 height 14
select select
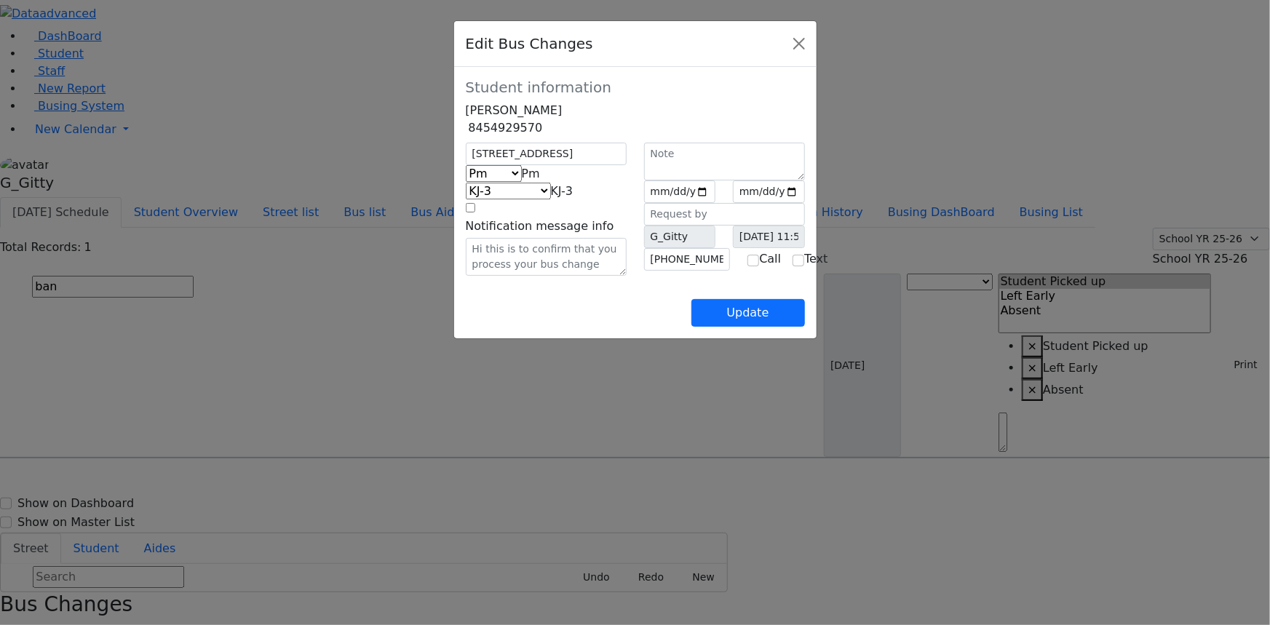
click at [551, 198] on span "KJ-3" at bounding box center [562, 191] width 23 height 14
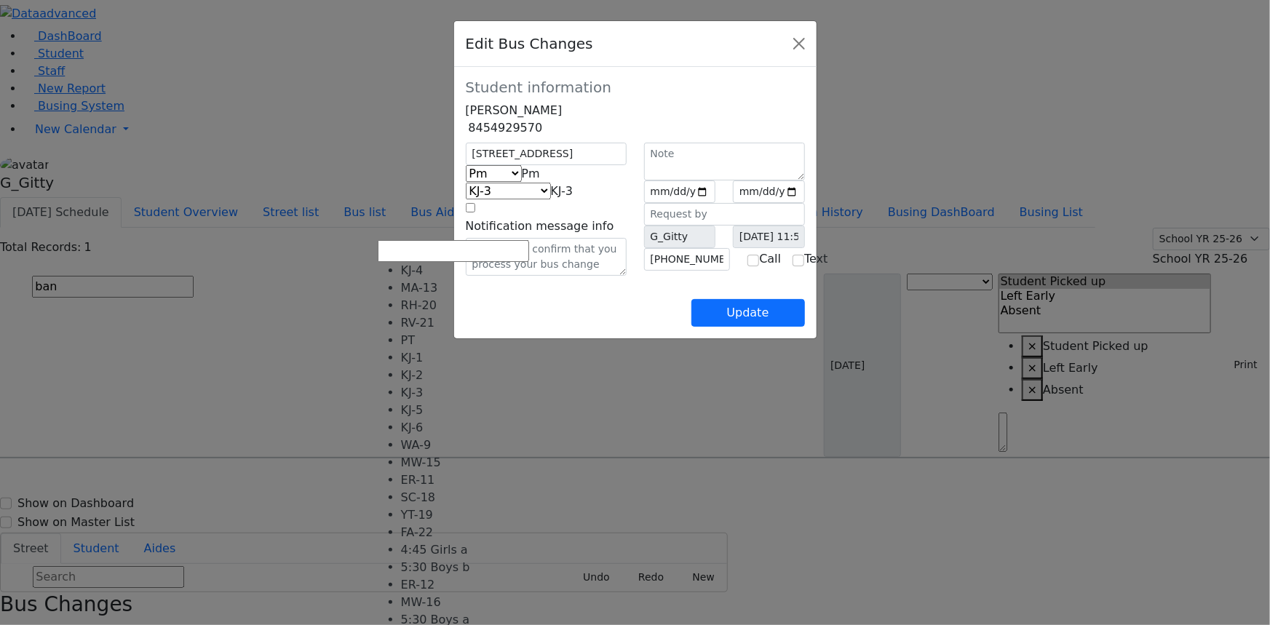
select select "337"
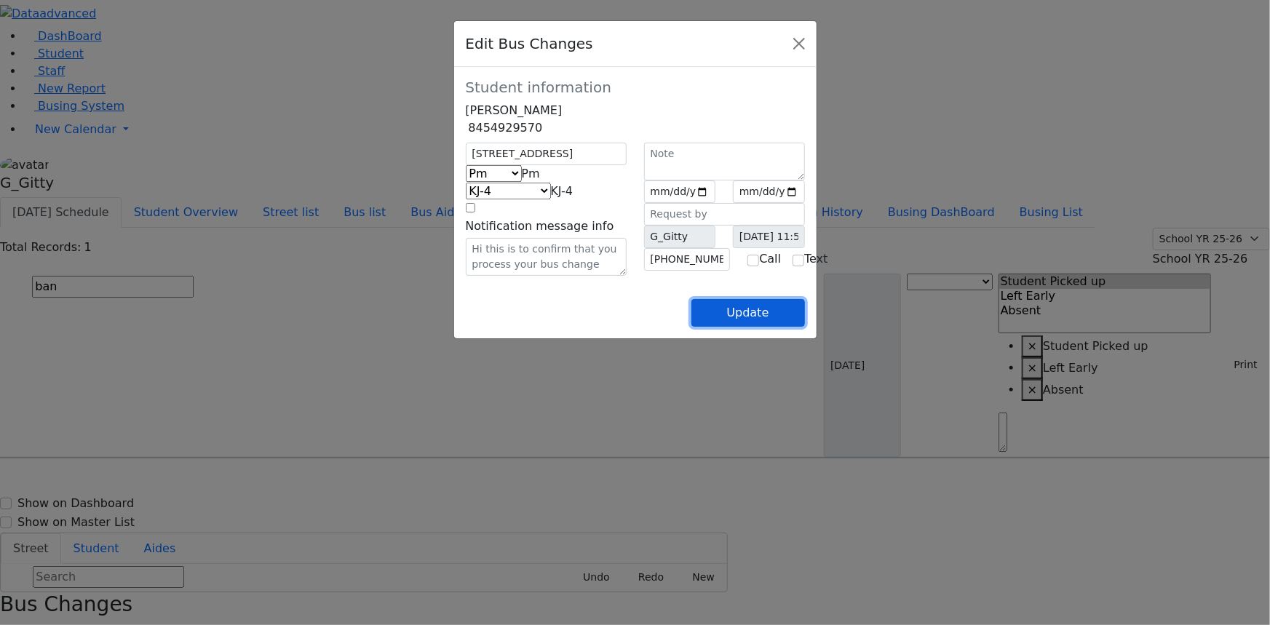
click at [805, 327] on button "Update" at bounding box center [748, 313] width 114 height 28
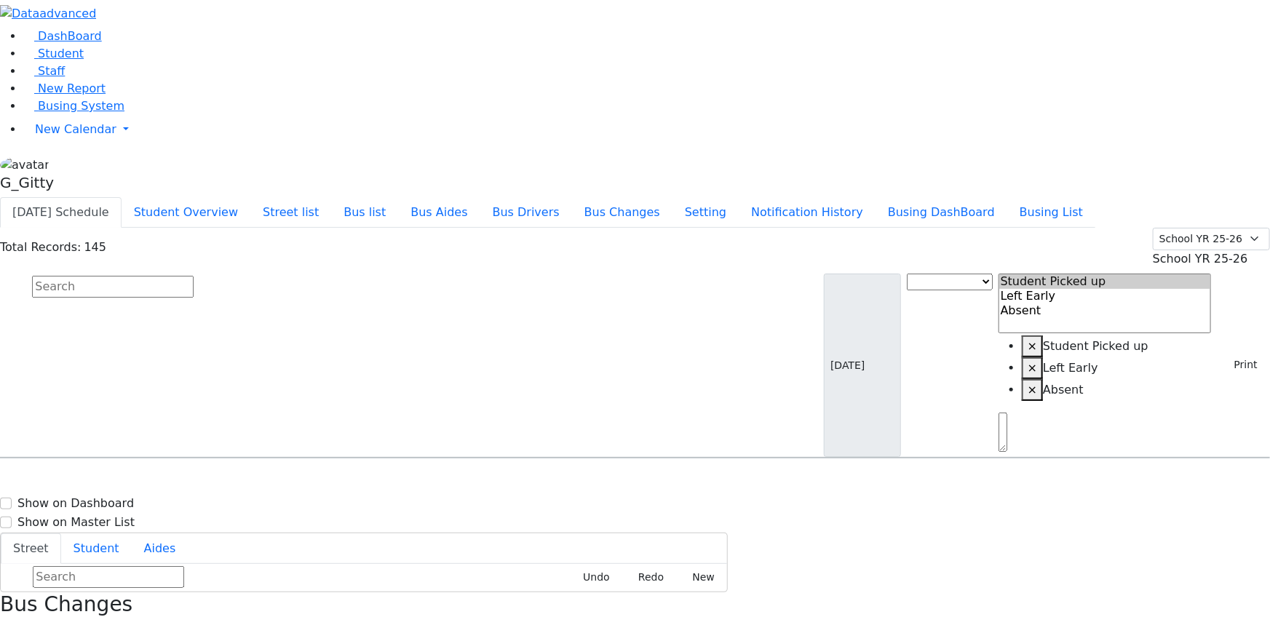
click at [194, 276] on input "text" at bounding box center [113, 287] width 162 height 22
click at [9, 622] on button "button" at bounding box center [4, 631] width 9 height 19
click at [1222, 354] on button "Print" at bounding box center [1240, 365] width 47 height 23
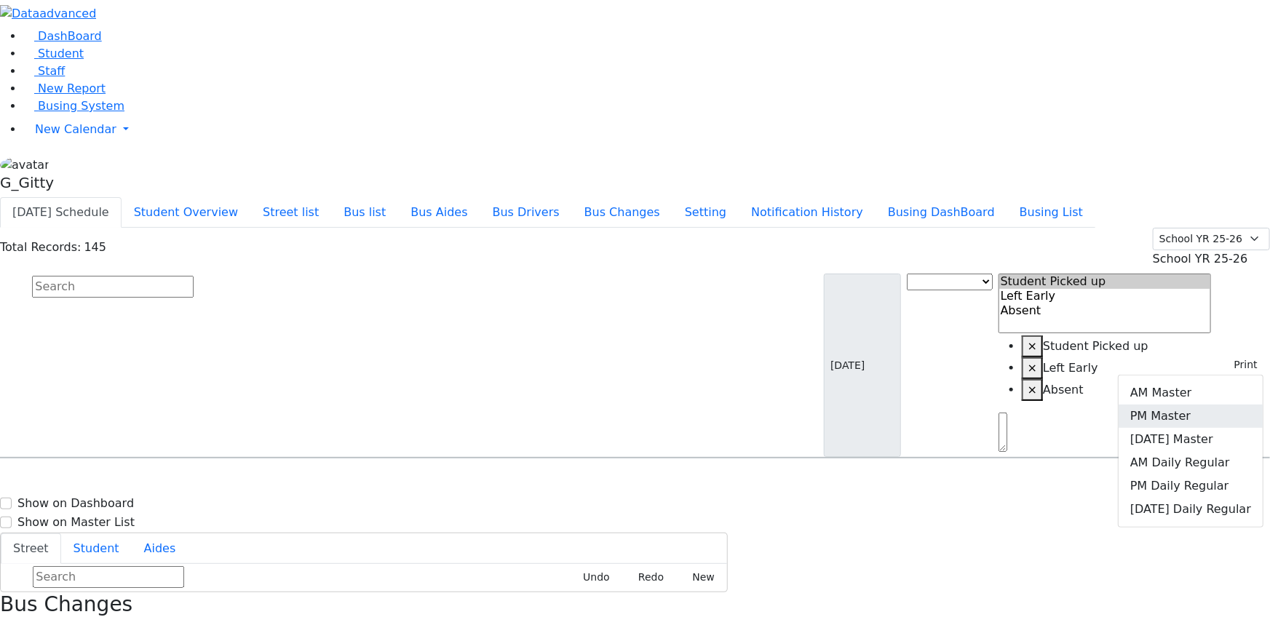
click at [1176, 405] on link "PM Master" at bounding box center [1190, 416] width 144 height 23
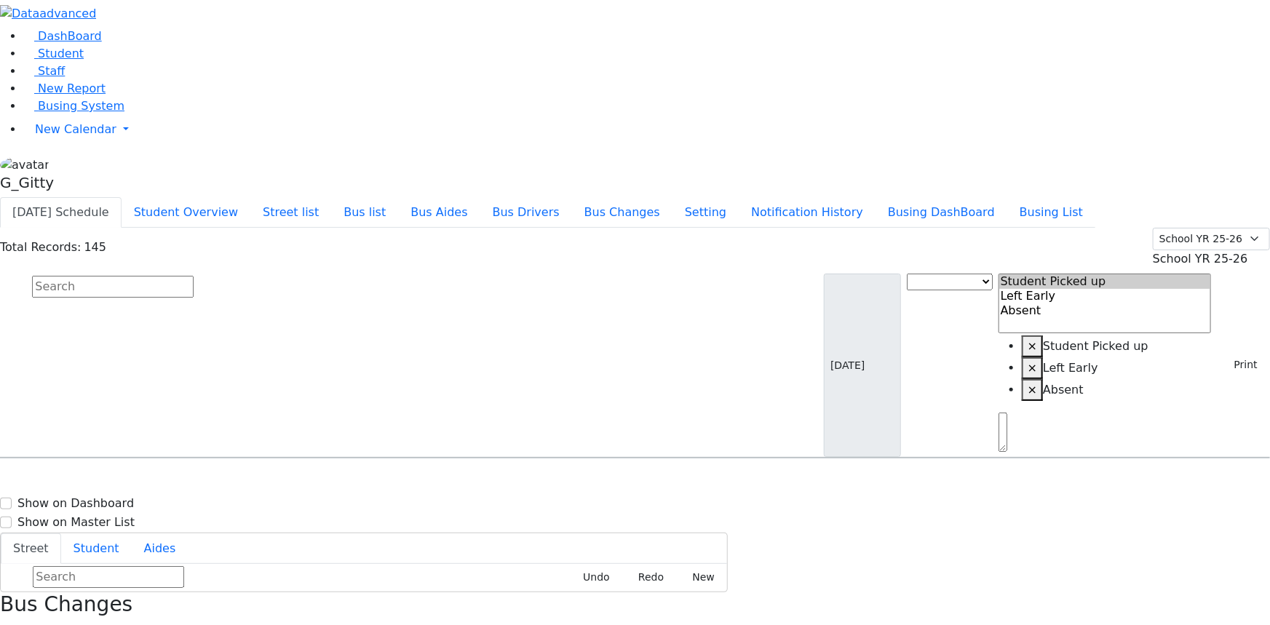
click at [194, 276] on input "text" at bounding box center [113, 287] width 162 height 22
click at [1224, 354] on button "Print" at bounding box center [1240, 365] width 47 height 23
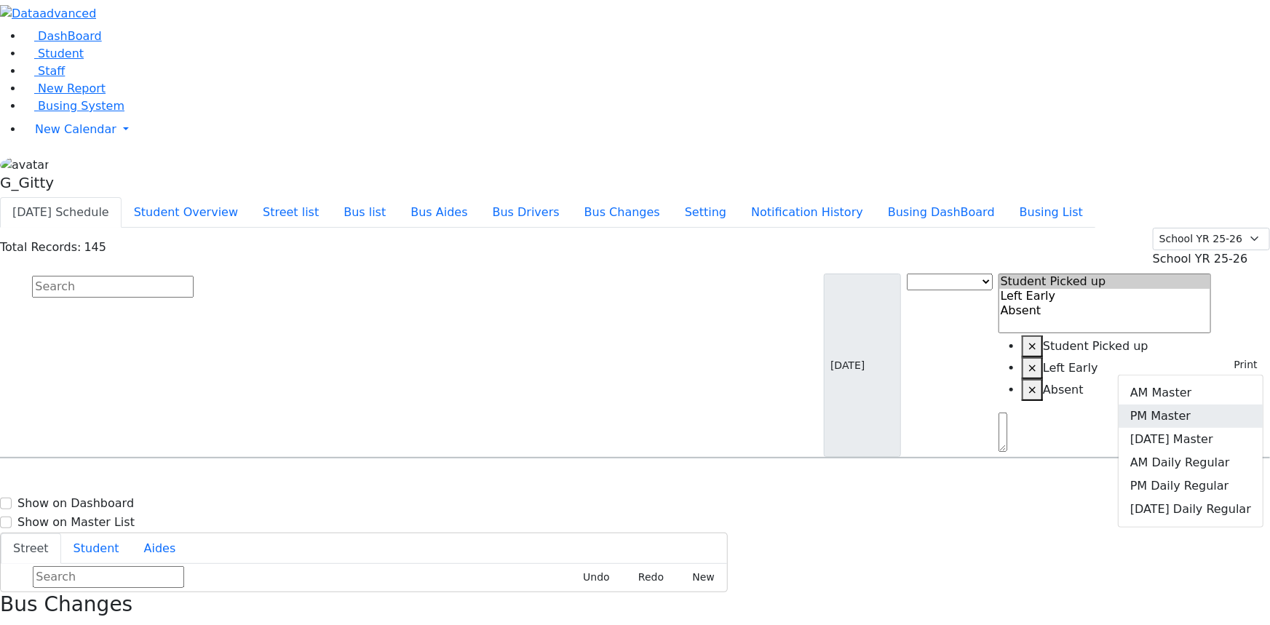
click at [1190, 405] on link "PM Master" at bounding box center [1190, 416] width 144 height 23
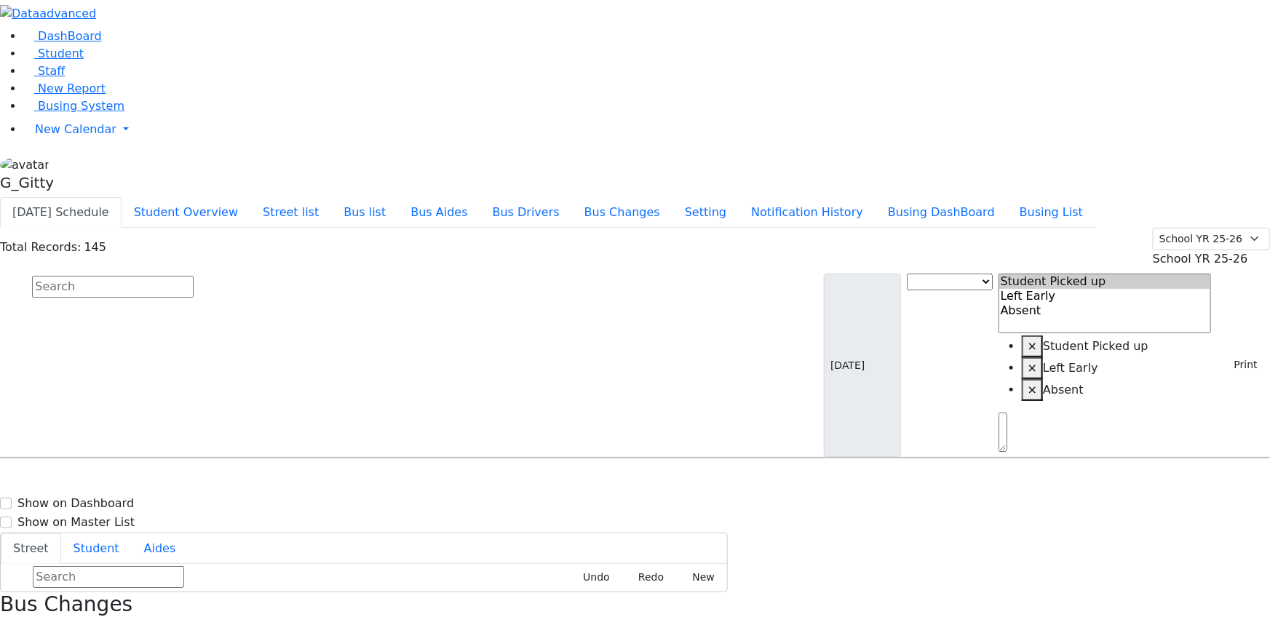
click at [44, 113] on span "Busing System" at bounding box center [81, 106] width 87 height 14
click at [194, 276] on input "text" at bounding box center [113, 287] width 162 height 22
type input "halb"
click at [116, 479] on h6 "[PERSON_NAME]" at bounding box center [62, 486] width 107 height 14
select select
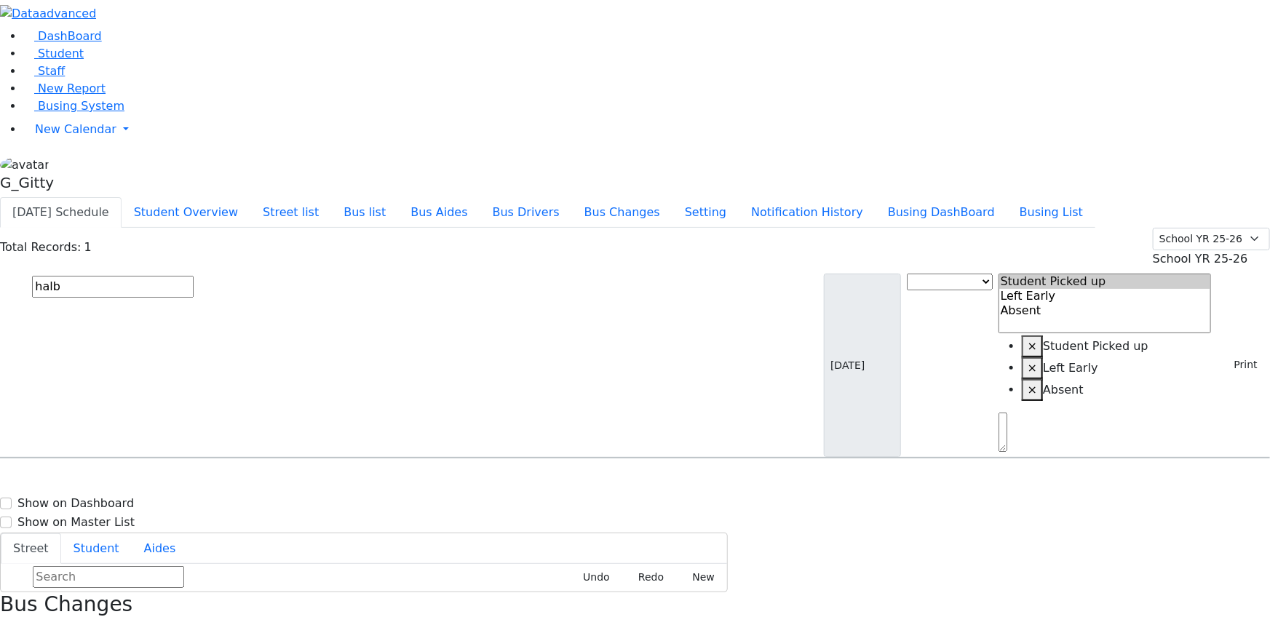
drag, startPoint x: 1131, startPoint y: 498, endPoint x: 1124, endPoint y: 502, distance: 7.5
click at [194, 276] on input "halb" at bounding box center [113, 287] width 162 height 22
click at [97, 113] on span "Busing System" at bounding box center [81, 106] width 87 height 14
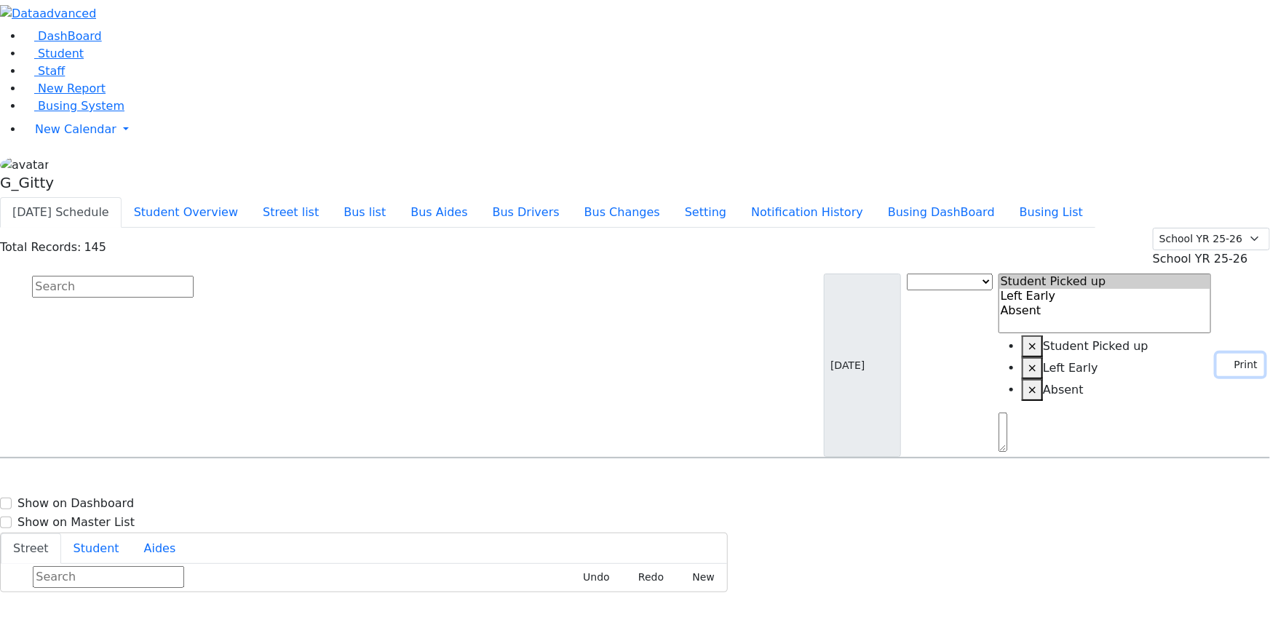
click at [1217, 354] on button "Print" at bounding box center [1240, 365] width 47 height 23
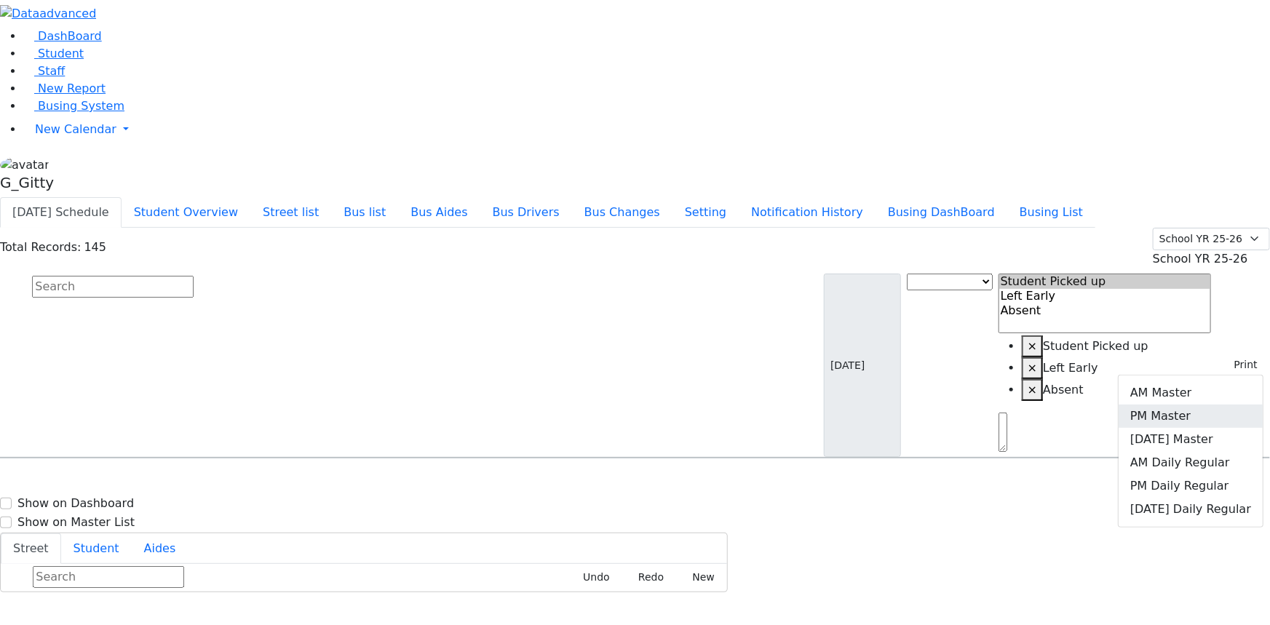
drag, startPoint x: 1204, startPoint y: 135, endPoint x: 1185, endPoint y: 140, distance: 20.5
click at [1203, 405] on link "PM Master" at bounding box center [1190, 416] width 144 height 23
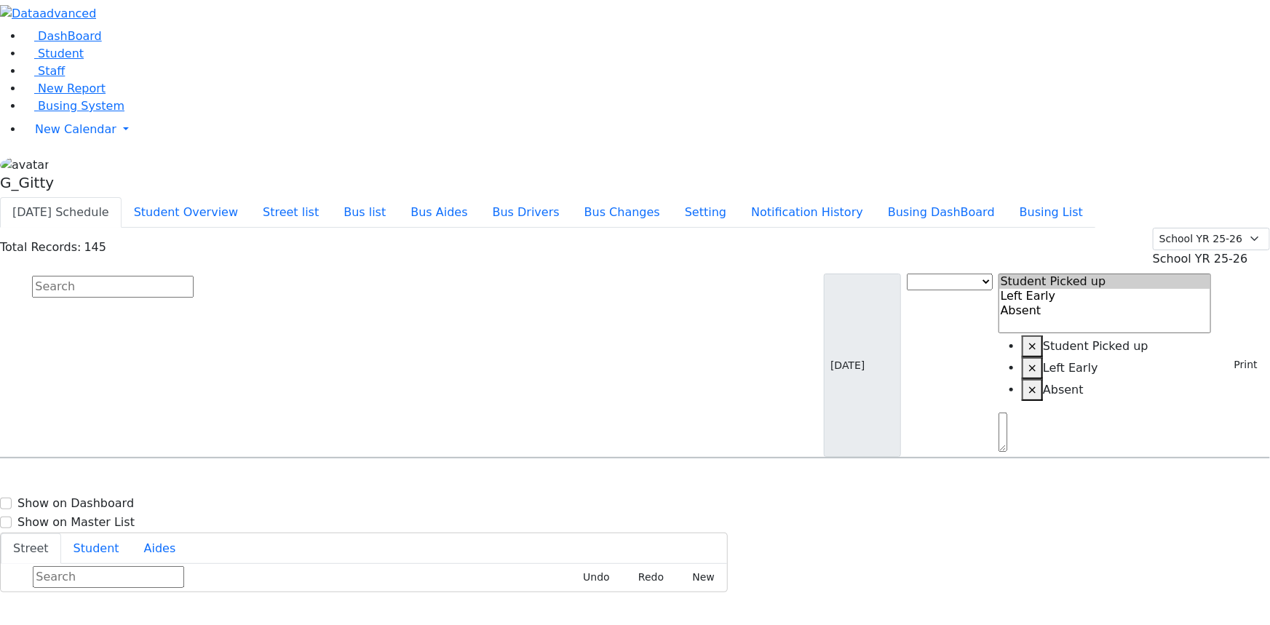
click at [81, 113] on link "Busing System" at bounding box center [73, 106] width 101 height 14
click at [194, 276] on input "text" at bounding box center [113, 287] width 162 height 22
click at [194, 276] on input "bru" at bounding box center [113, 287] width 162 height 22
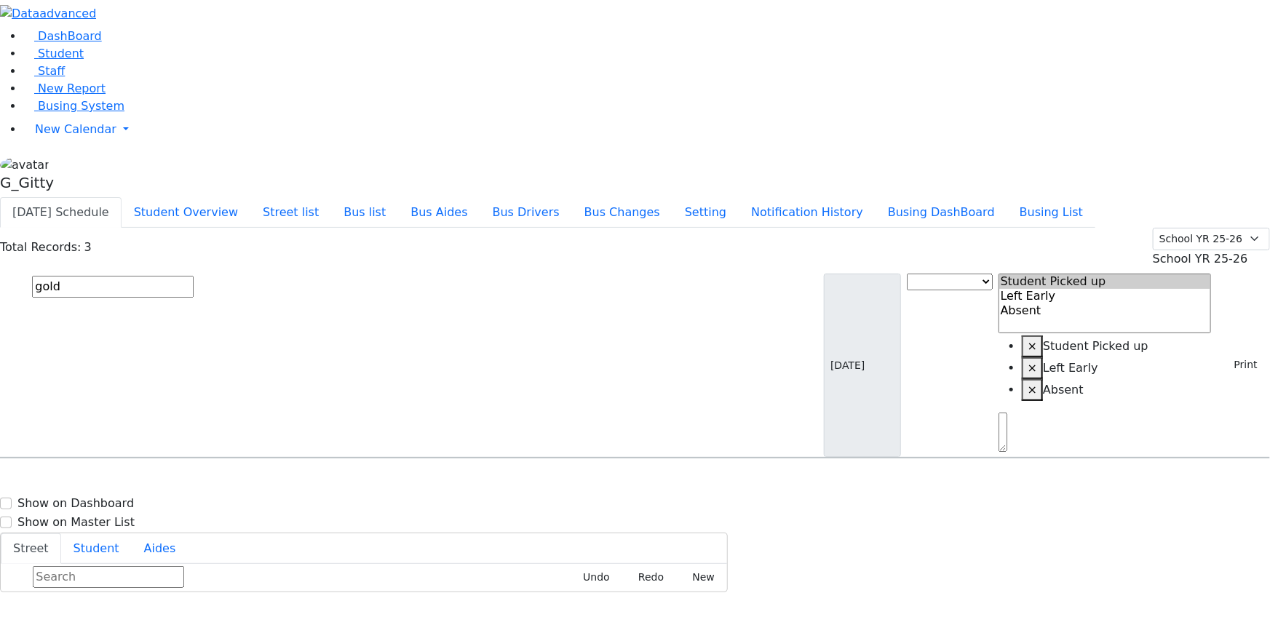
type input "gold"
click at [116, 515] on h6 "Goldman Chave" at bounding box center [62, 522] width 107 height 14
select select
drag, startPoint x: 1170, startPoint y: 159, endPoint x: 1168, endPoint y: 199, distance: 40.1
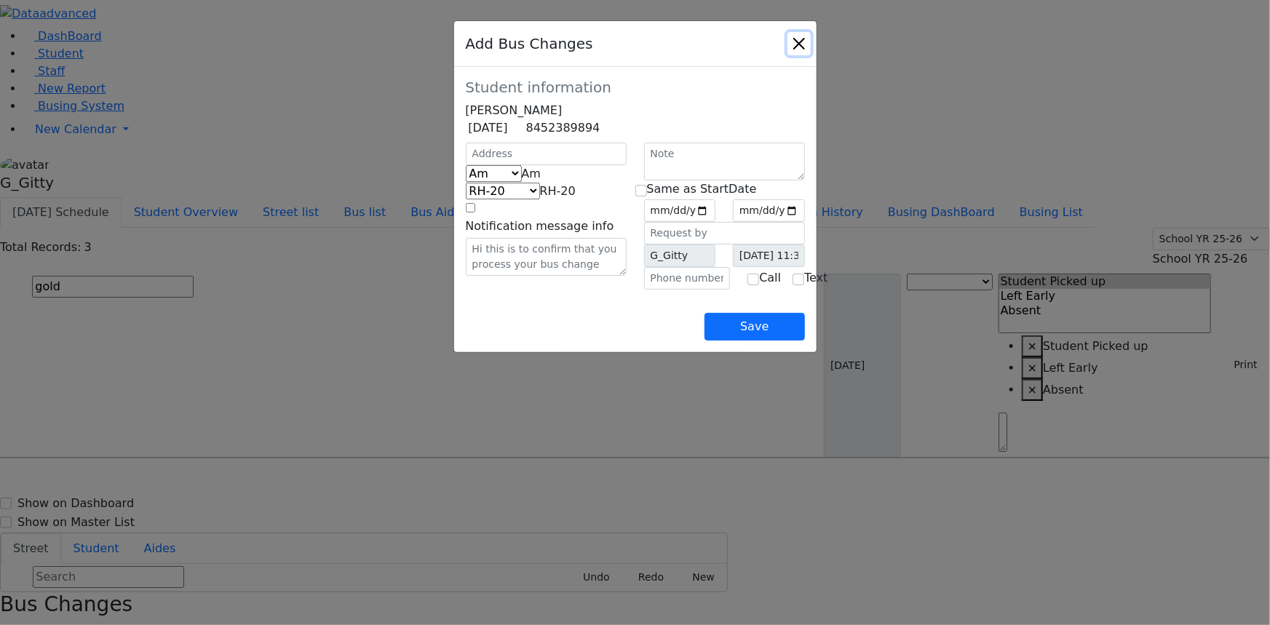
click at [811, 48] on button "Close" at bounding box center [798, 43] width 23 height 23
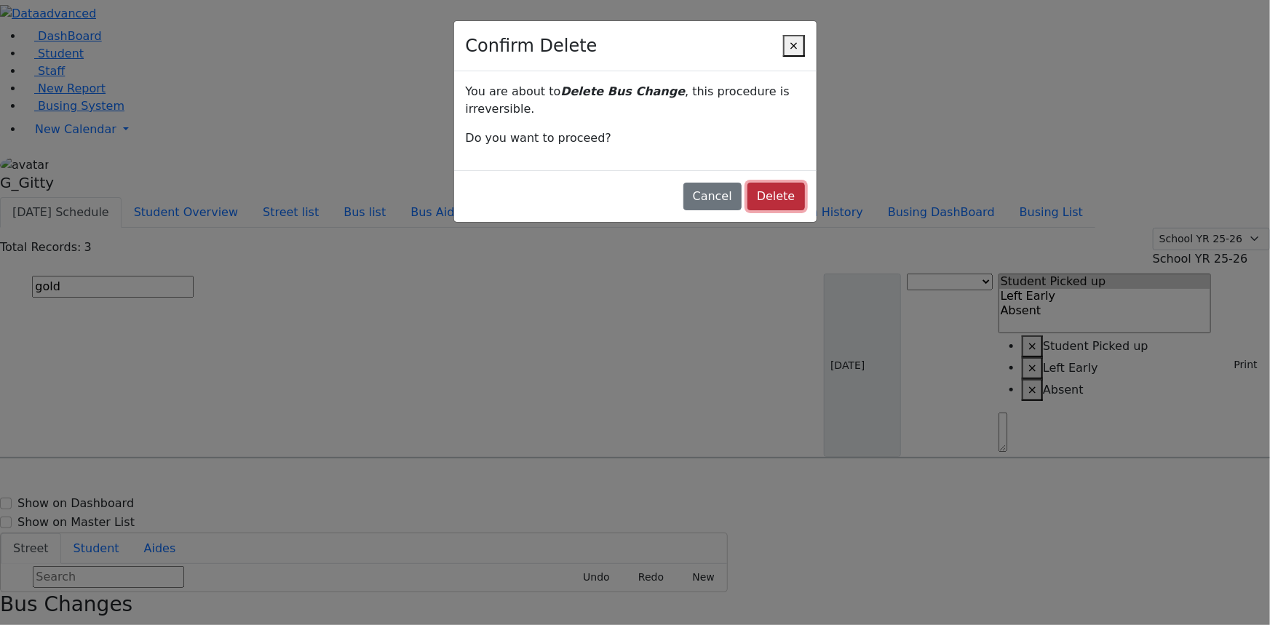
drag, startPoint x: 741, startPoint y: 149, endPoint x: 771, endPoint y: 180, distance: 42.7
click at [747, 183] on button "Delete" at bounding box center [775, 197] width 57 height 28
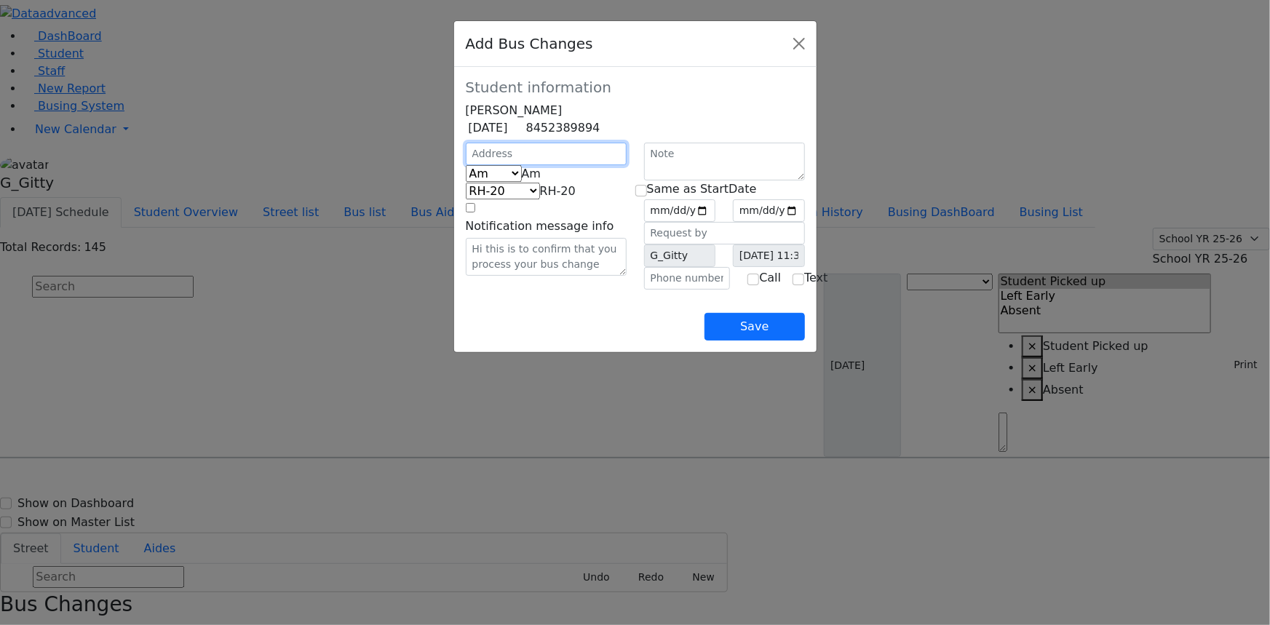
click at [488, 165] on input "text" at bounding box center [546, 154] width 161 height 23
type input "2"
click at [493, 341] on div "Save" at bounding box center [635, 315] width 339 height 51
drag, startPoint x: 891, startPoint y: 49, endPoint x: 751, endPoint y: 123, distance: 158.2
click at [811, 49] on button "Close" at bounding box center [798, 43] width 23 height 23
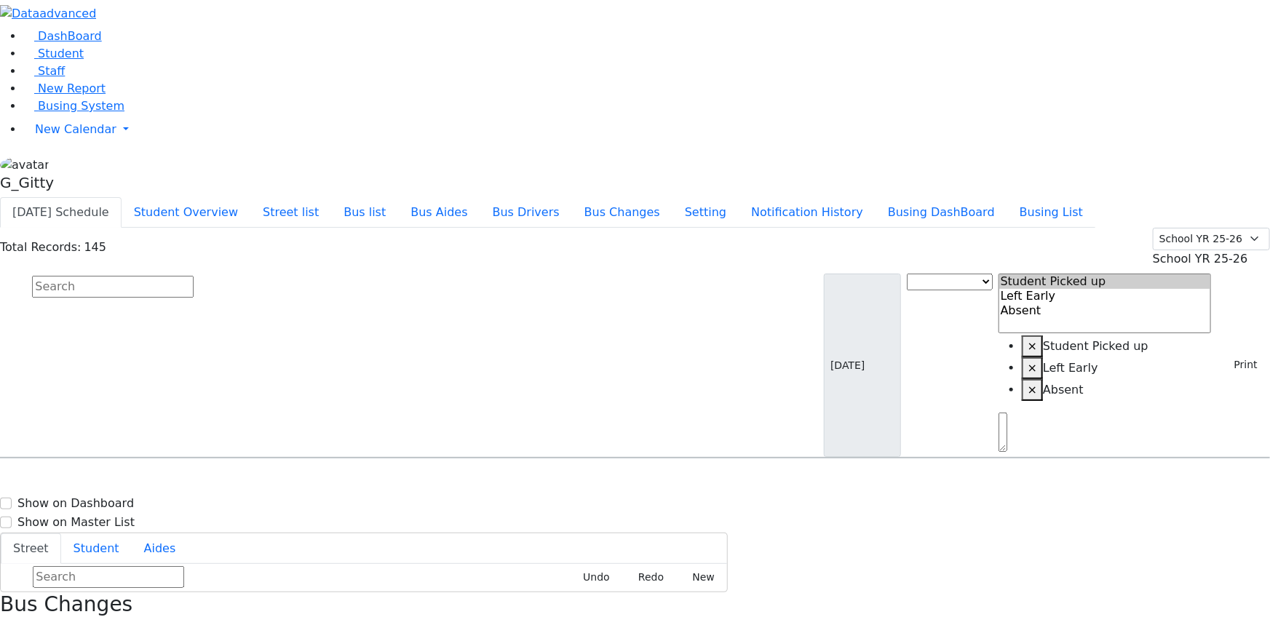
click at [194, 276] on input "text" at bounding box center [113, 287] width 162 height 22
type input "ba"
click at [116, 536] on span "8457826932" at bounding box center [83, 542] width 68 height 12
select select
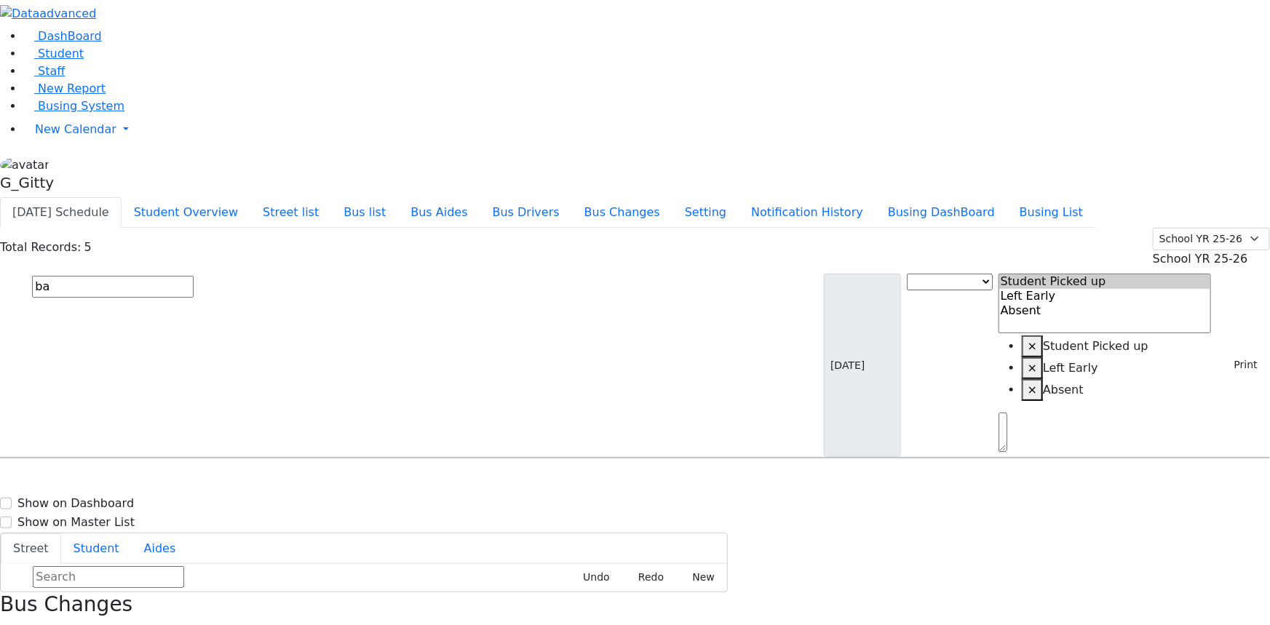
select select
click at [116, 588] on h6 "Teitelbaum Michael" at bounding box center [62, 595] width 107 height 14
select select
click at [194, 276] on input "ba" at bounding box center [113, 287] width 162 height 22
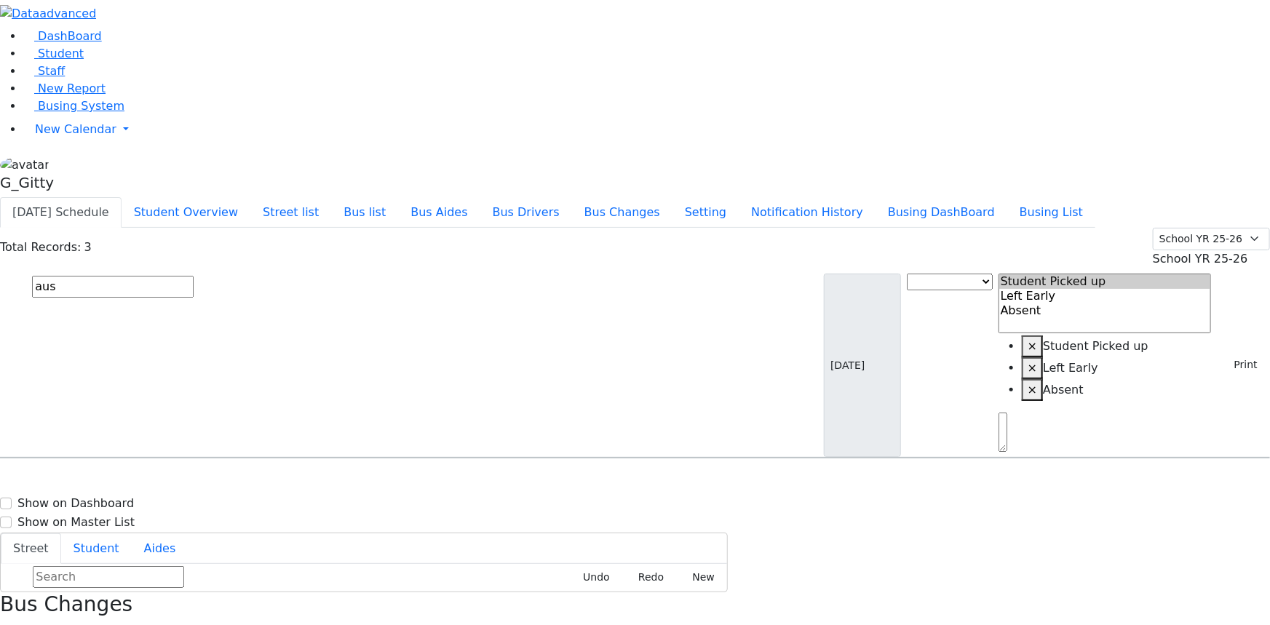
click at [194, 276] on input "aus" at bounding box center [113, 287] width 162 height 22
type input "aus"
click at [331, 197] on button "Street list" at bounding box center [290, 212] width 81 height 31
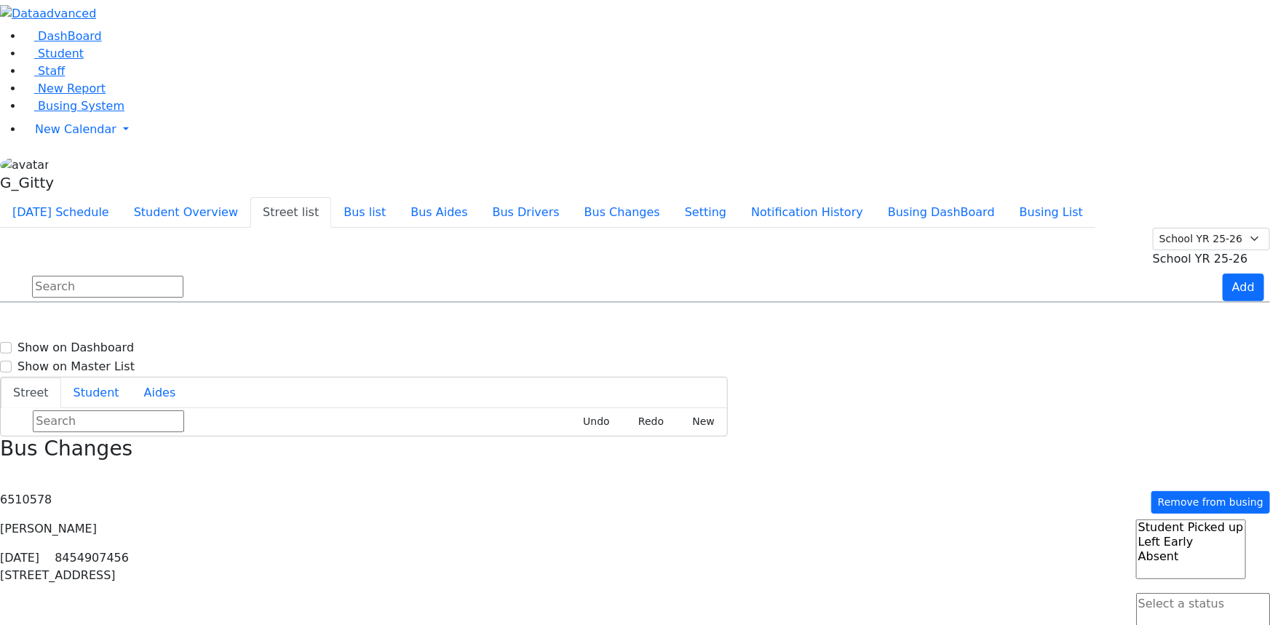
click at [183, 276] on input "text" at bounding box center [107, 287] width 151 height 22
drag, startPoint x: 238, startPoint y: 23, endPoint x: 247, endPoint y: 35, distance: 15.0
click at [122, 197] on button "[DATE] Schedule" at bounding box center [61, 212] width 122 height 31
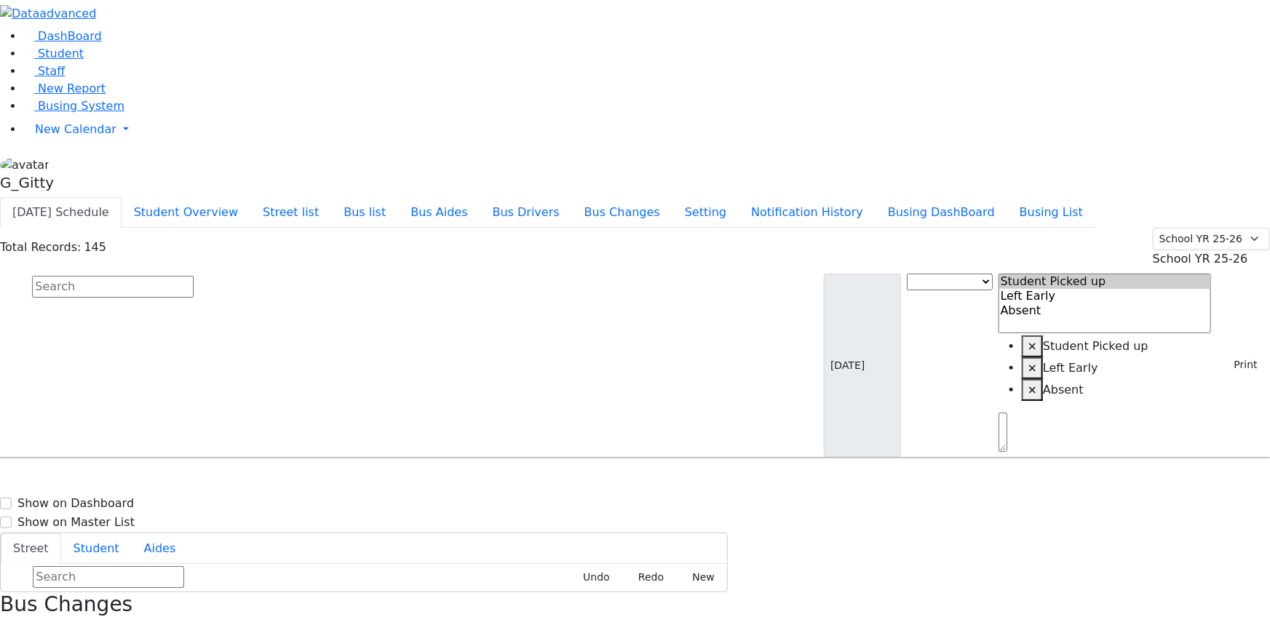
click at [194, 276] on input "text" at bounding box center [113, 287] width 162 height 22
type input "f"
type input "goldm"
click at [116, 479] on h6 "Goldman Chave" at bounding box center [62, 486] width 107 height 14
select select
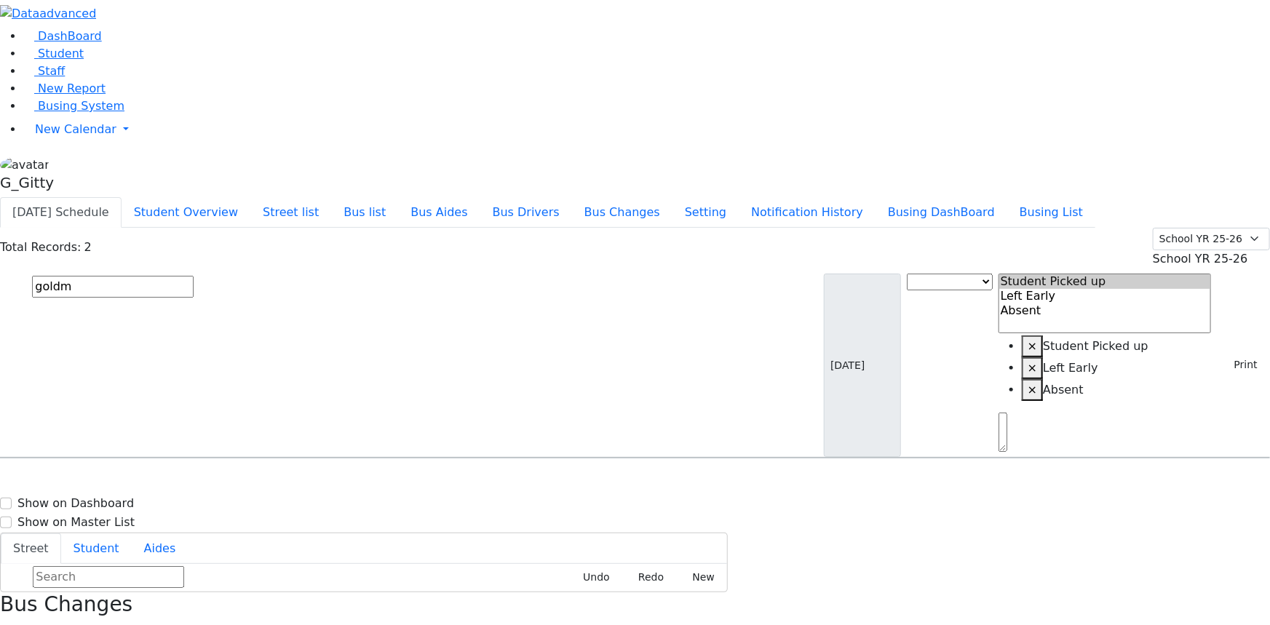
drag, startPoint x: 1193, startPoint y: 164, endPoint x: 1186, endPoint y: 257, distance: 92.6
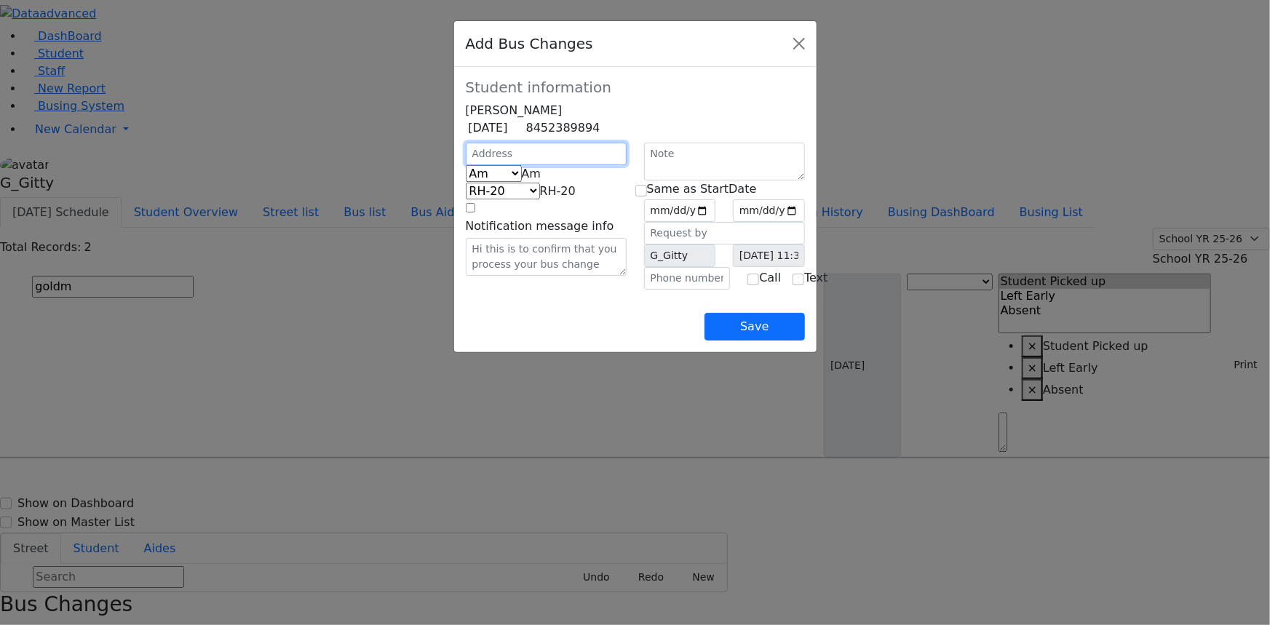
click at [466, 165] on input "text" at bounding box center [546, 154] width 161 height 23
type input "2 Beer Sheva St"
select select "395"
click at [522, 180] on span "Am" at bounding box center [532, 174] width 20 height 14
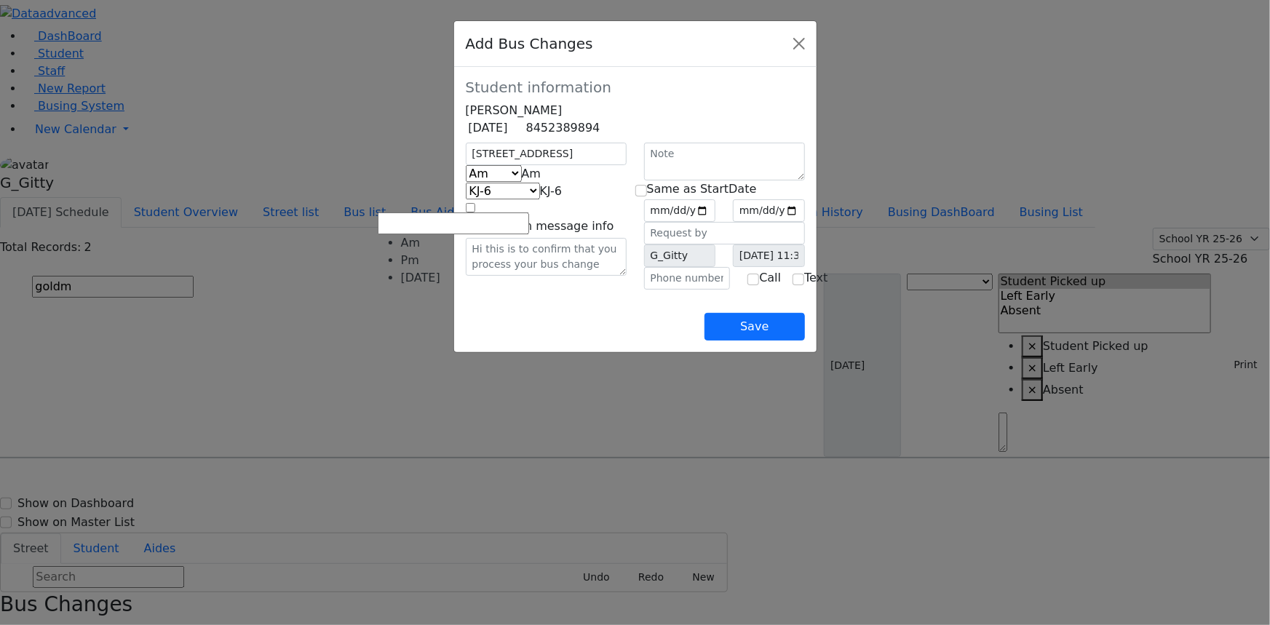
select select "2"
select select "400"
drag, startPoint x: 757, startPoint y: 229, endPoint x: 742, endPoint y: 241, distance: 18.6
click at [716, 222] on input "date" at bounding box center [680, 210] width 72 height 23
type input "[DATE]"
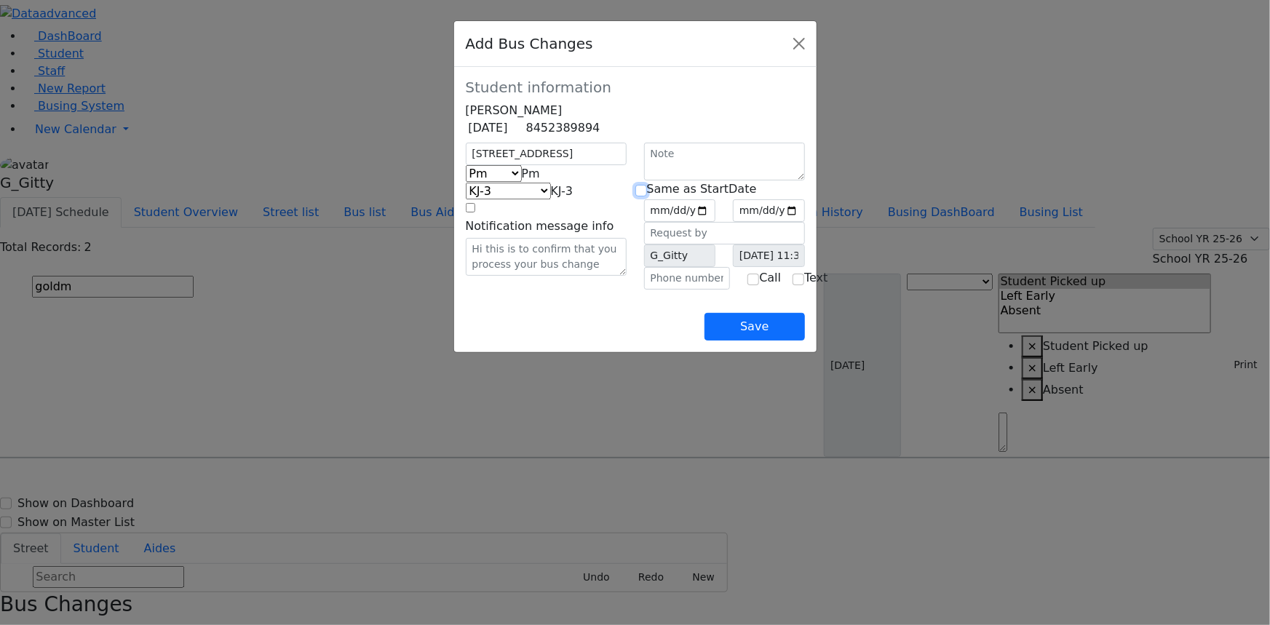
click at [645, 196] on input "checkbox" at bounding box center [641, 191] width 12 height 12
checkbox input "true"
type input "[DATE]"
click at [669, 290] on input "text" at bounding box center [687, 278] width 87 height 23
type input "(845) 776-9367"
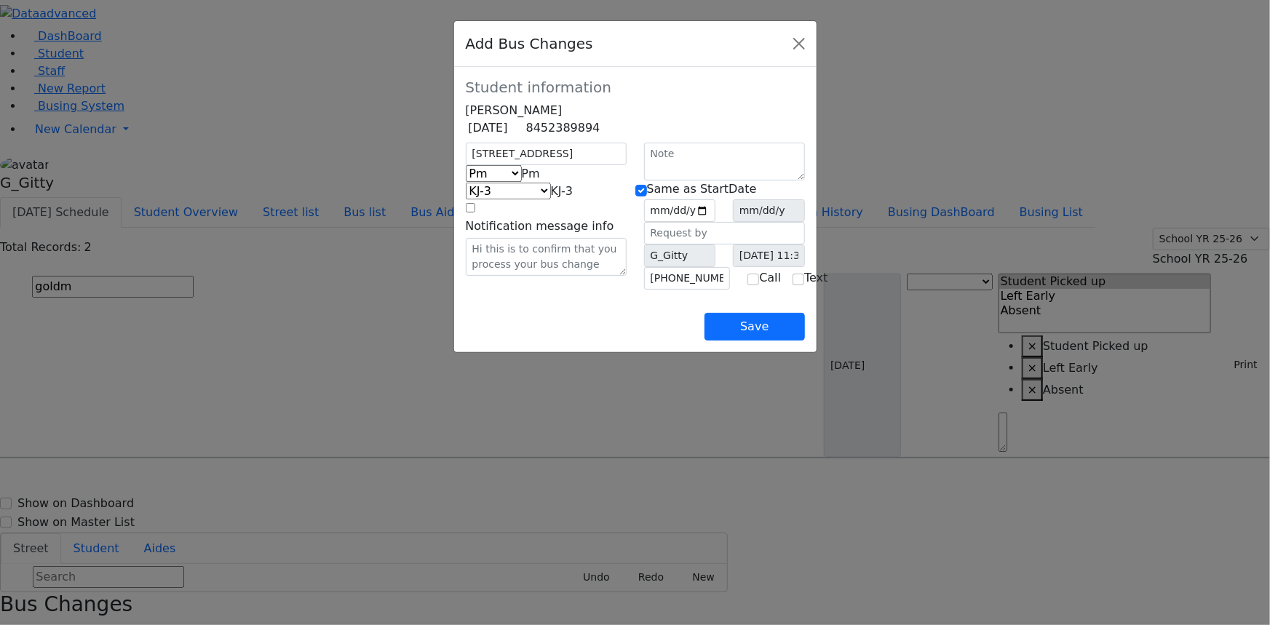
click at [582, 341] on div "Save" at bounding box center [635, 315] width 339 height 51
click at [673, 341] on div "Save" at bounding box center [635, 315] width 339 height 51
click at [804, 341] on button "Save" at bounding box center [754, 327] width 100 height 28
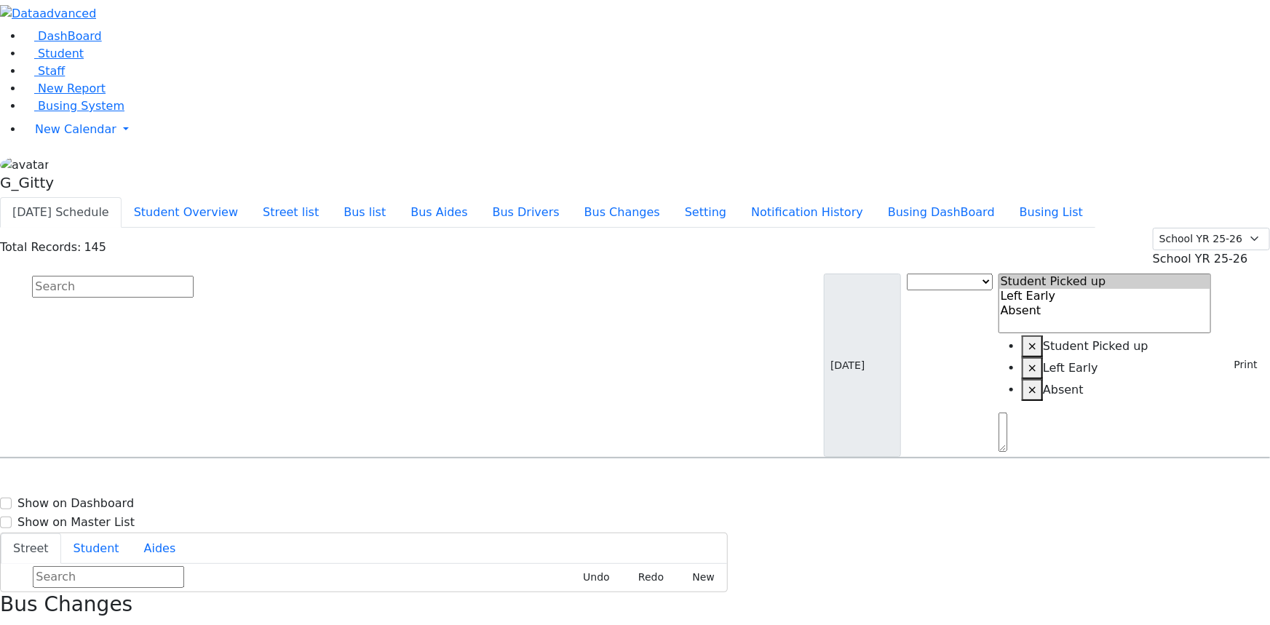
click at [194, 276] on input "text" at bounding box center [113, 287] width 162 height 22
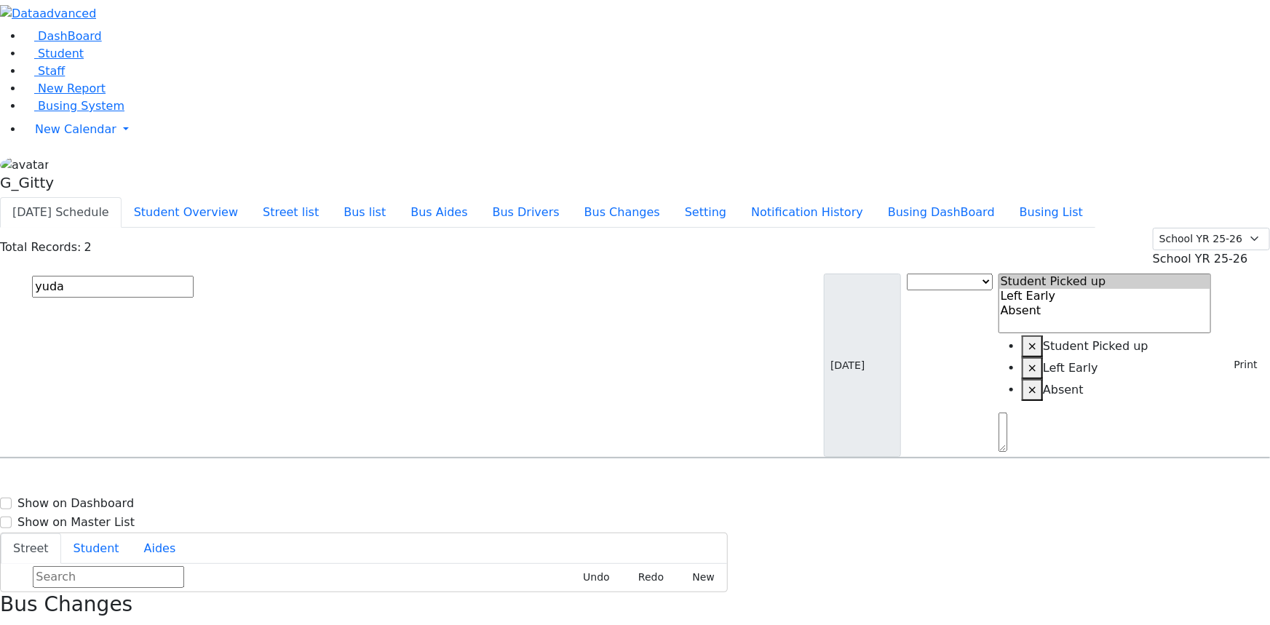
type input "yuda"
click at [180, 517] on div "Sandel Yuda 3/30/2007 8457832212" at bounding box center [91, 535] width 180 height 36
select select
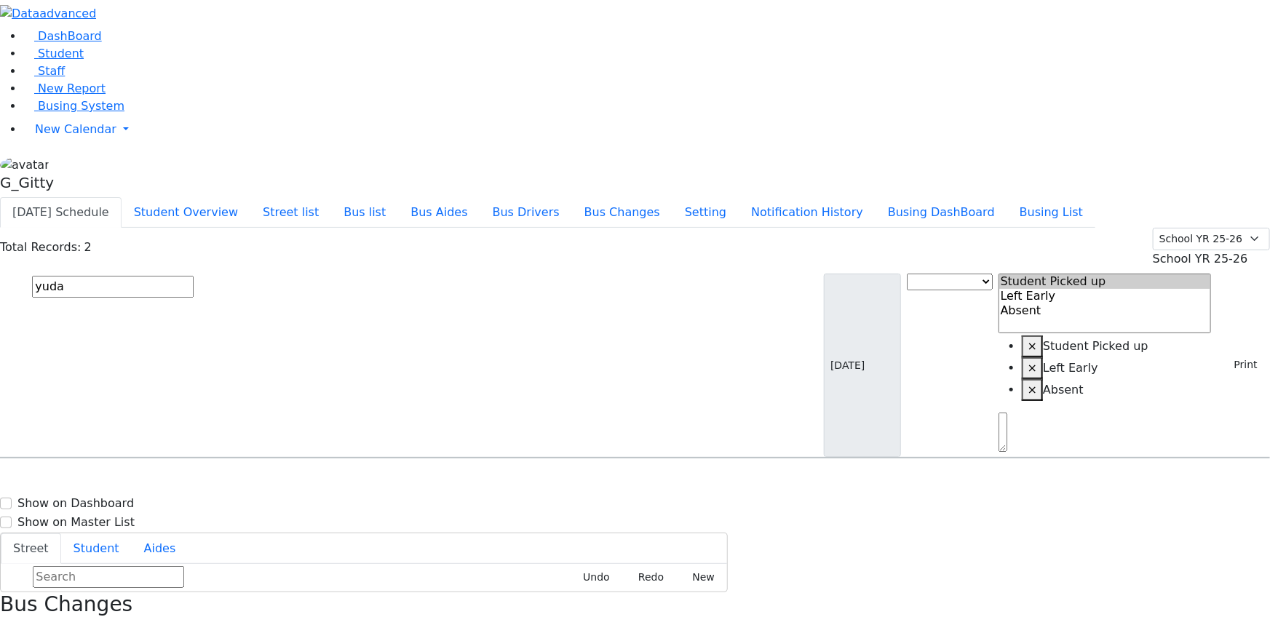
drag, startPoint x: 1055, startPoint y: 263, endPoint x: 1089, endPoint y: 382, distance: 123.2
drag, startPoint x: 1117, startPoint y: 351, endPoint x: 1046, endPoint y: 363, distance: 71.7
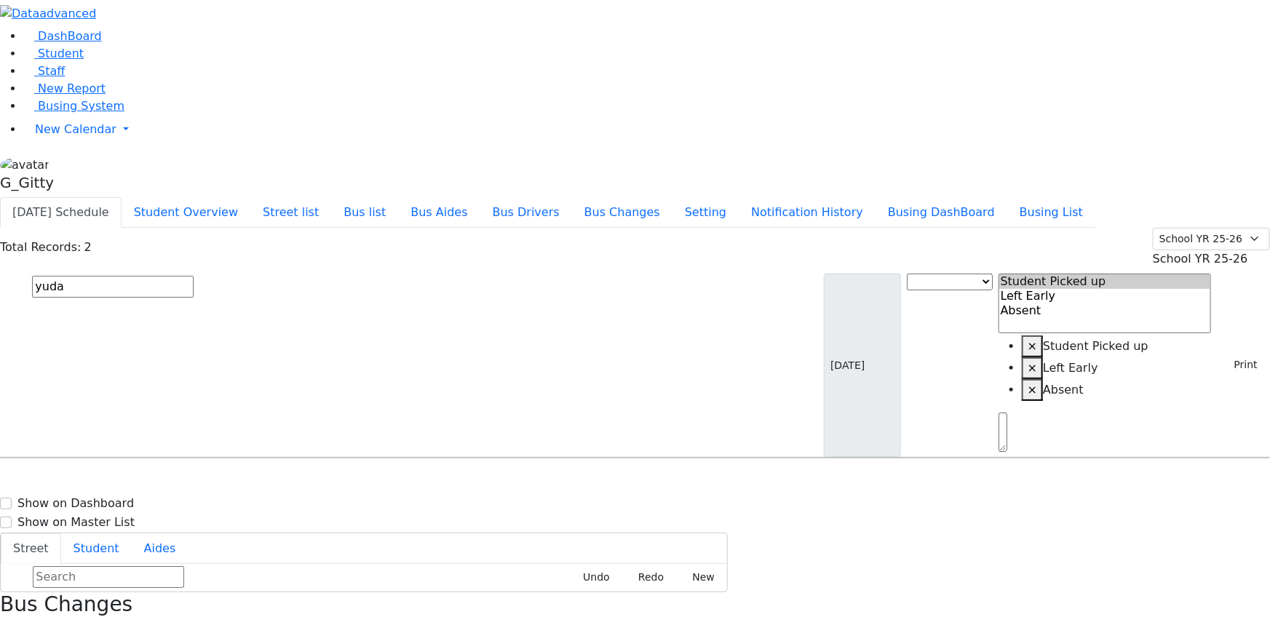
drag, startPoint x: 1094, startPoint y: 343, endPoint x: 1046, endPoint y: 341, distance: 48.8
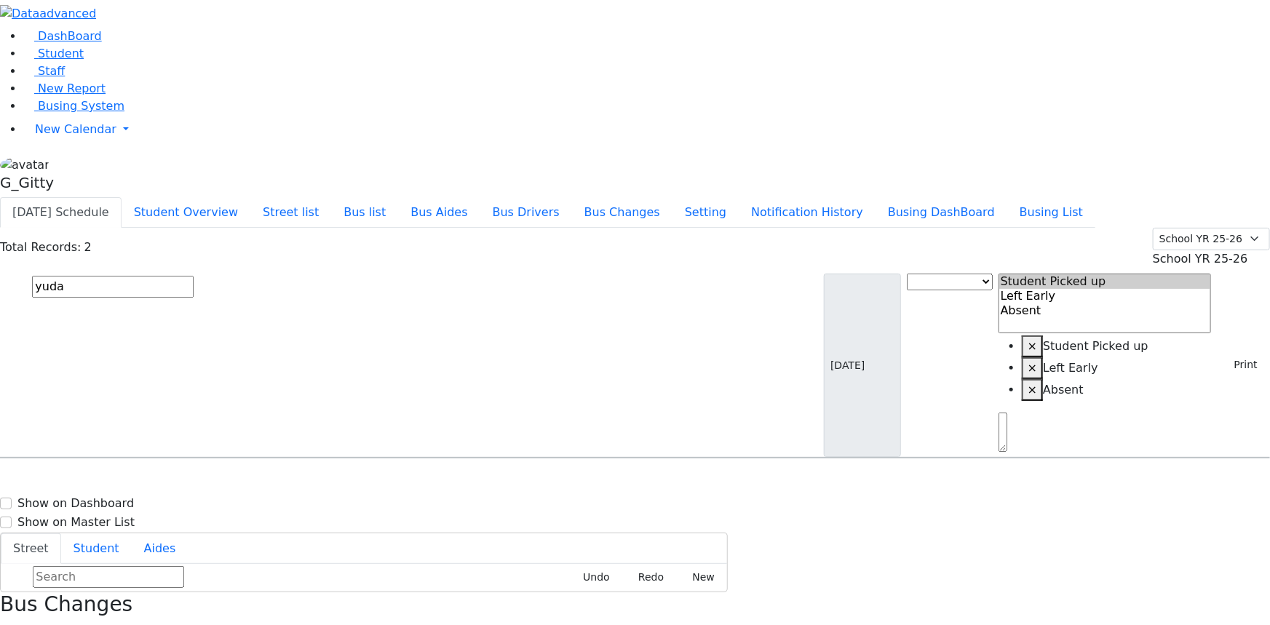
drag, startPoint x: 1091, startPoint y: 346, endPoint x: 1041, endPoint y: 349, distance: 49.6
drag, startPoint x: 1098, startPoint y: 333, endPoint x: 1056, endPoint y: 341, distance: 43.1
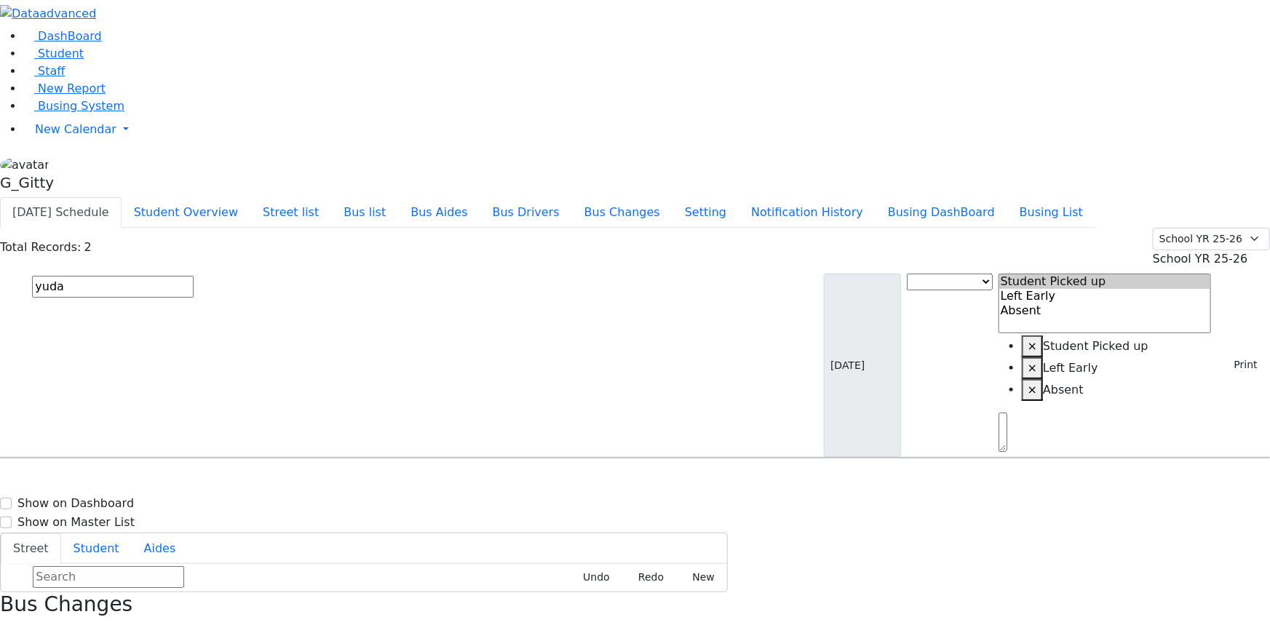
drag, startPoint x: 941, startPoint y: 218, endPoint x: 1158, endPoint y: 430, distance: 303.1
click at [1, 624] on use "button" at bounding box center [1, 628] width 0 height 0
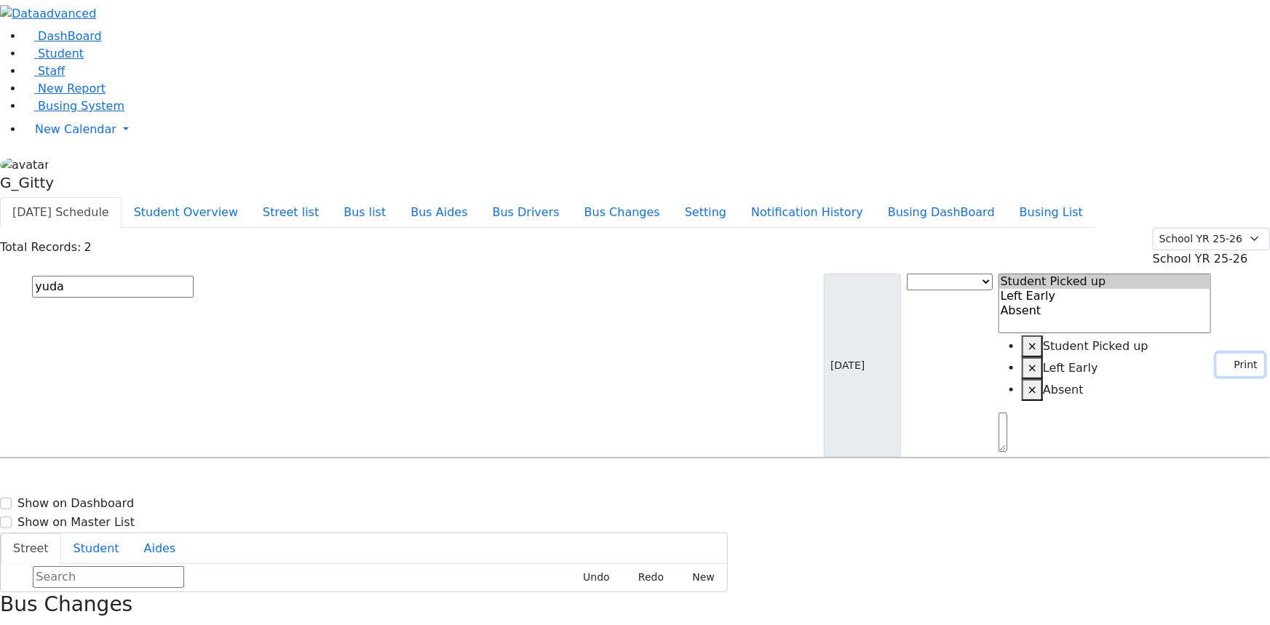
click at [1227, 354] on button "Print" at bounding box center [1240, 365] width 47 height 23
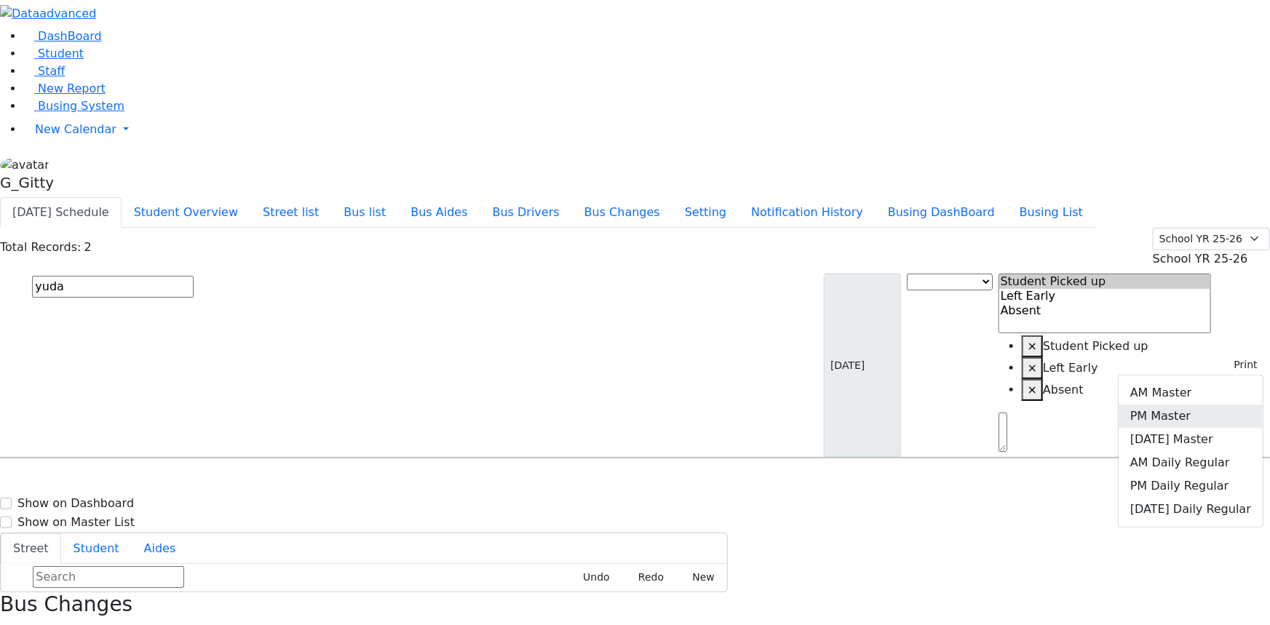
click at [1182, 405] on link "PM Master" at bounding box center [1190, 416] width 144 height 23
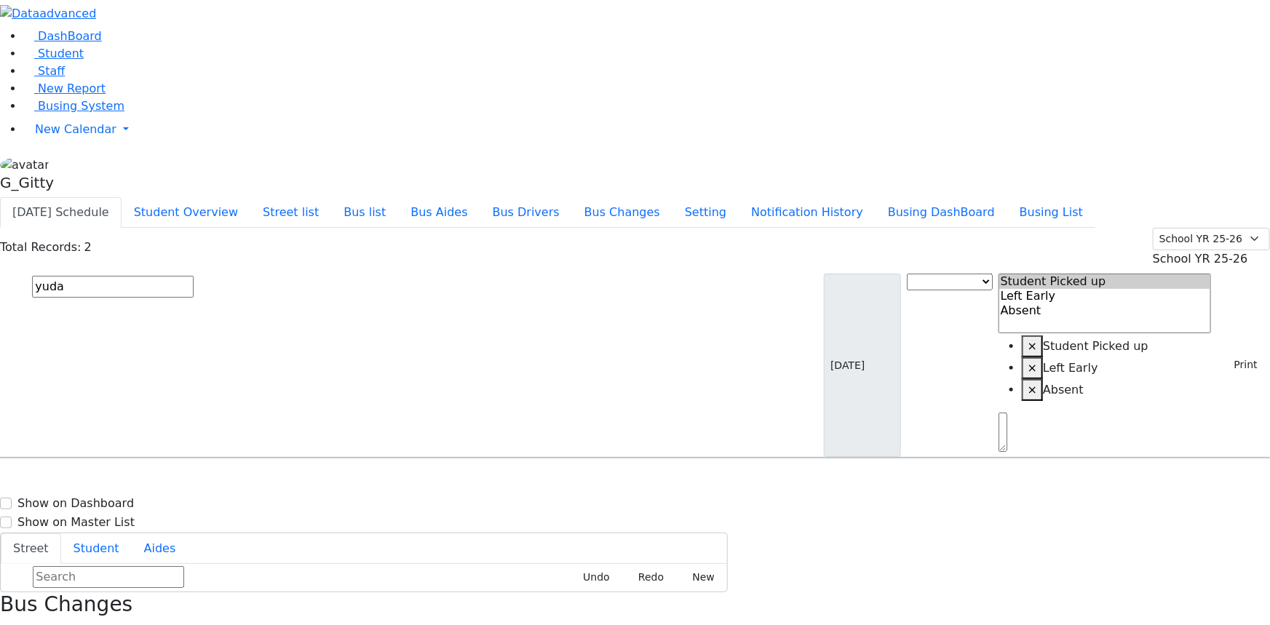
scroll to position [0, 0]
click at [194, 276] on input "yuda" at bounding box center [113, 287] width 162 height 22
type input "pol"
click at [116, 479] on span "Polatsek Yisroel 12/20/2007 8457832575" at bounding box center [62, 498] width 107 height 39
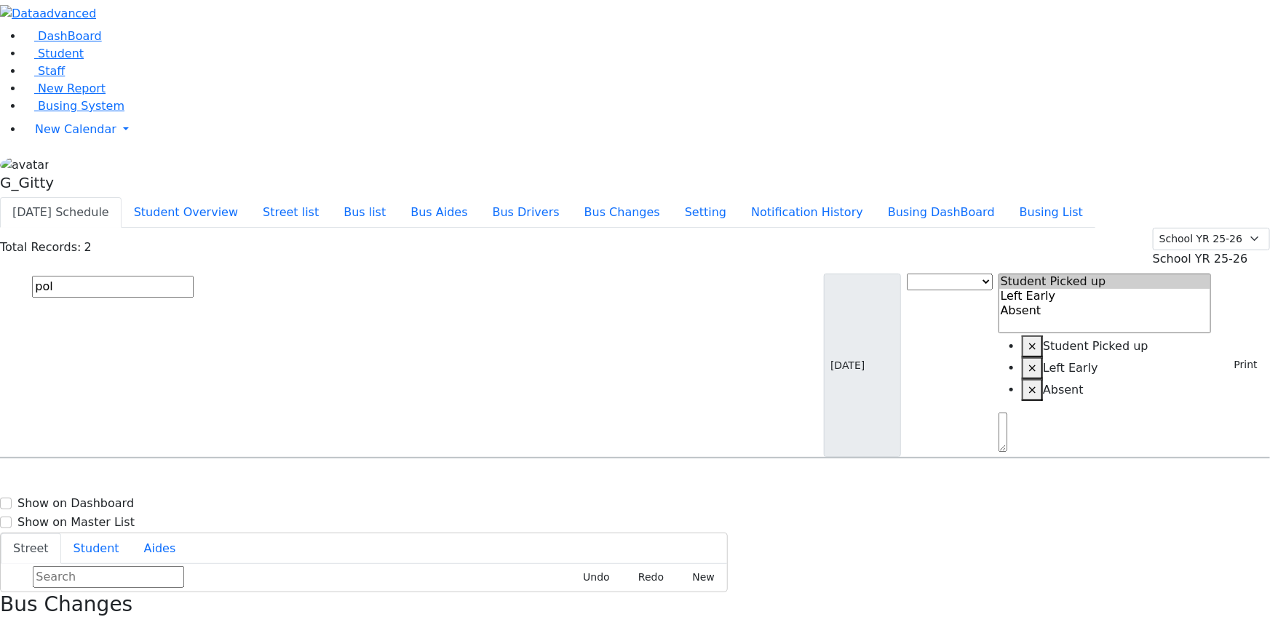
select select
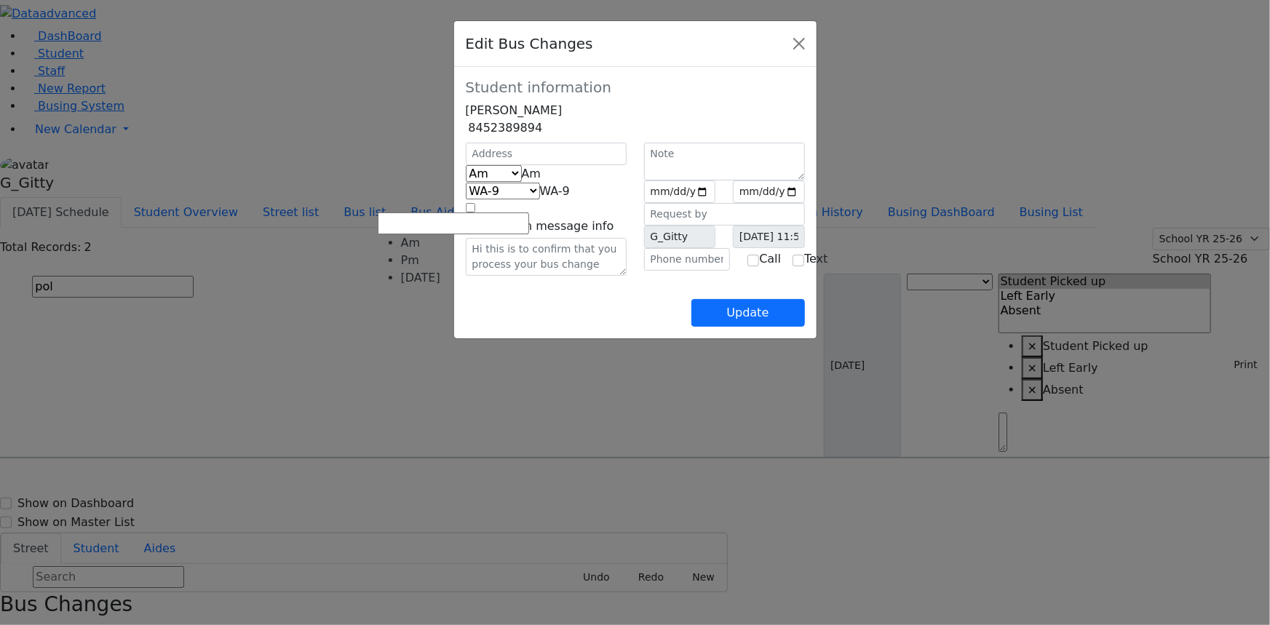
click at [522, 180] on span "Am" at bounding box center [532, 174] width 20 height 14
select select "2"
click at [544, 327] on div "Update" at bounding box center [635, 301] width 339 height 51
click at [457, 183] on div "Am Pm Friday Pm" at bounding box center [546, 173] width 178 height 17
click at [551, 198] on span "KJ-4" at bounding box center [562, 191] width 23 height 14
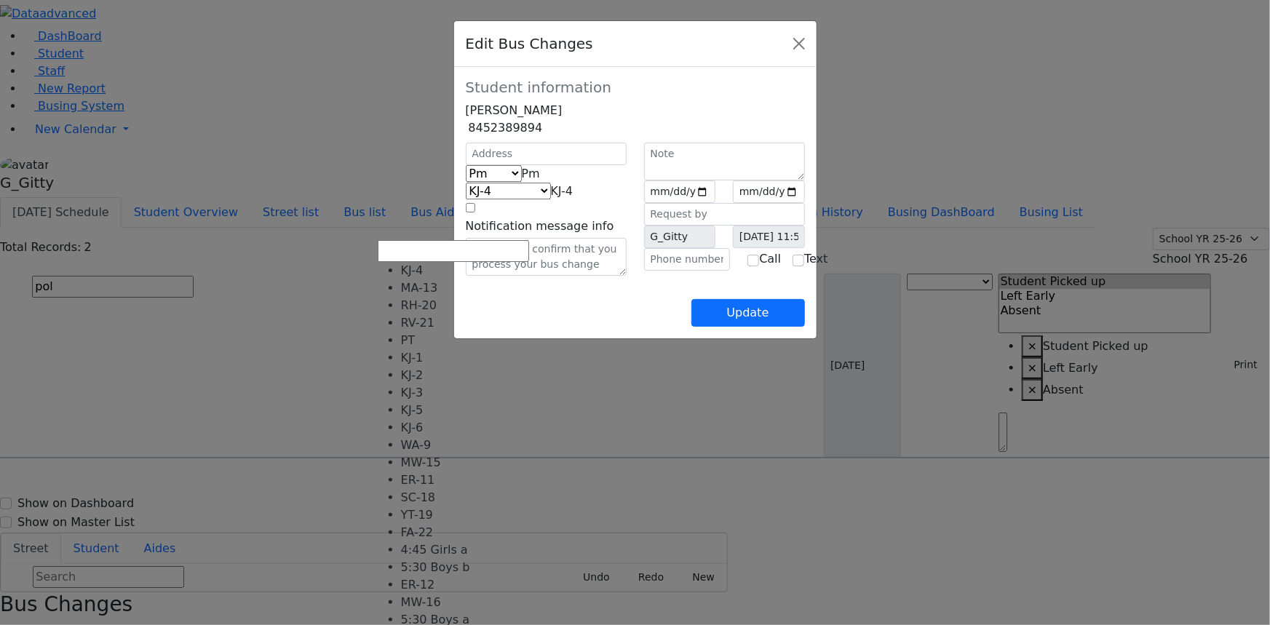
scroll to position [65, 0]
select select "418"
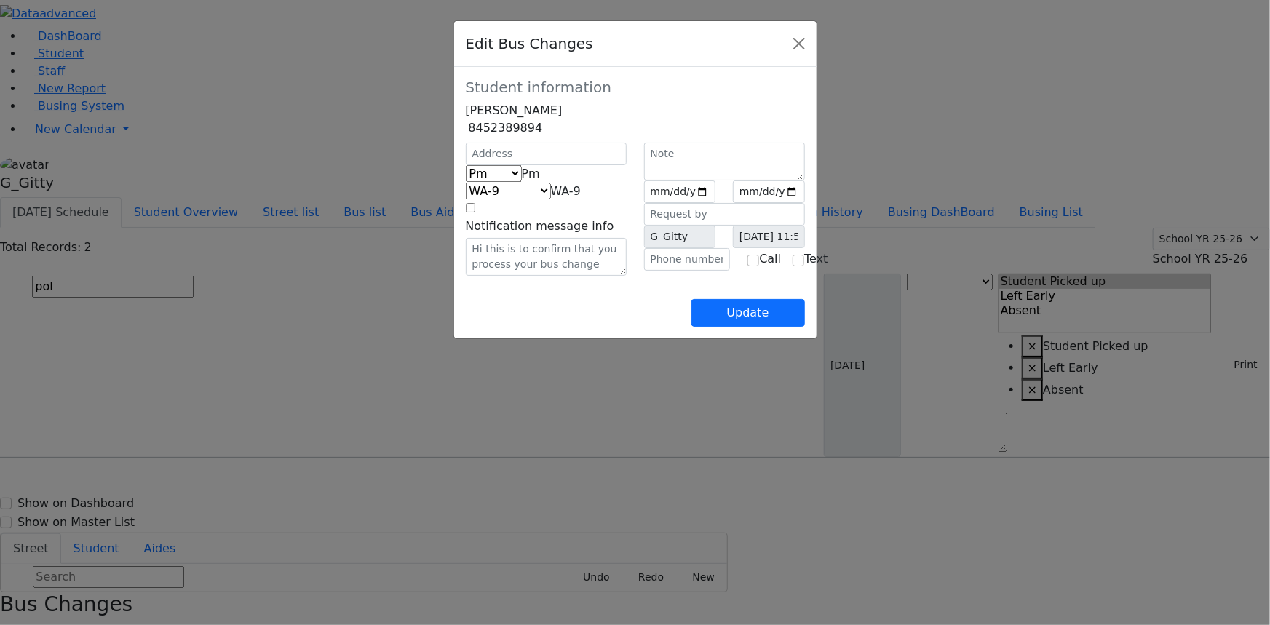
click at [514, 327] on div "Update" at bounding box center [635, 301] width 339 height 51
drag, startPoint x: 845, startPoint y: 362, endPoint x: 827, endPoint y: 359, distance: 18.4
click at [805, 327] on button "Update" at bounding box center [748, 313] width 114 height 28
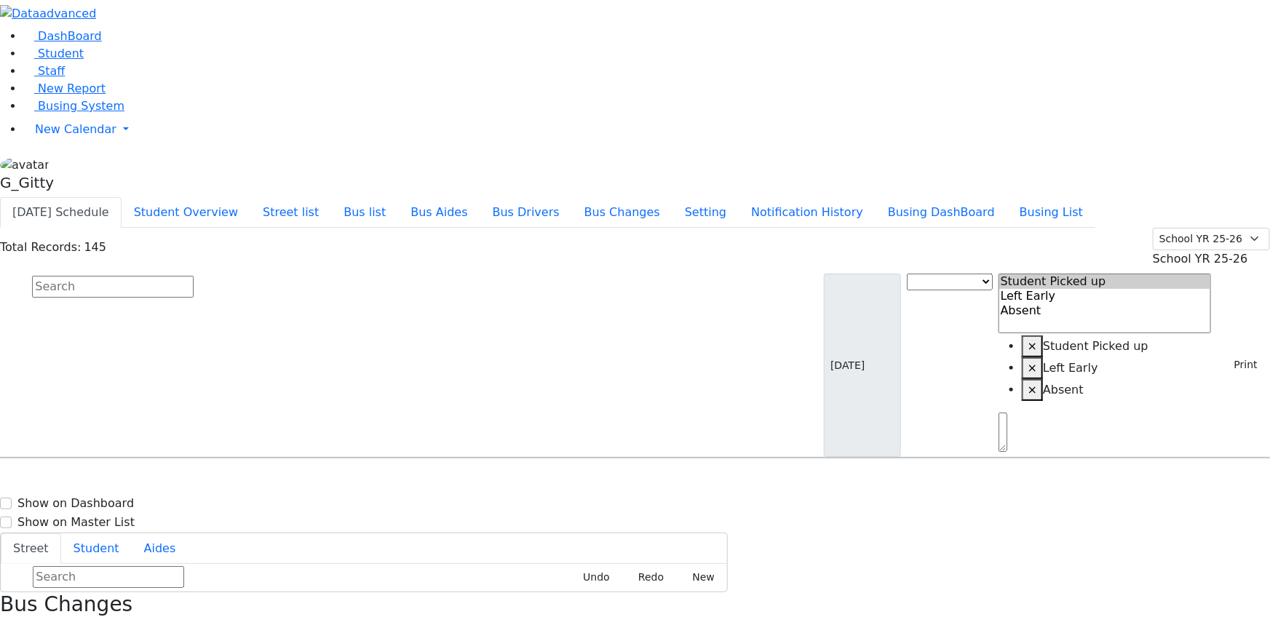
drag, startPoint x: 1241, startPoint y: 20, endPoint x: 1222, endPoint y: 44, distance: 30.6
click at [9, 624] on icon "button" at bounding box center [5, 632] width 8 height 8
click at [1222, 354] on button "Print" at bounding box center [1240, 365] width 47 height 23
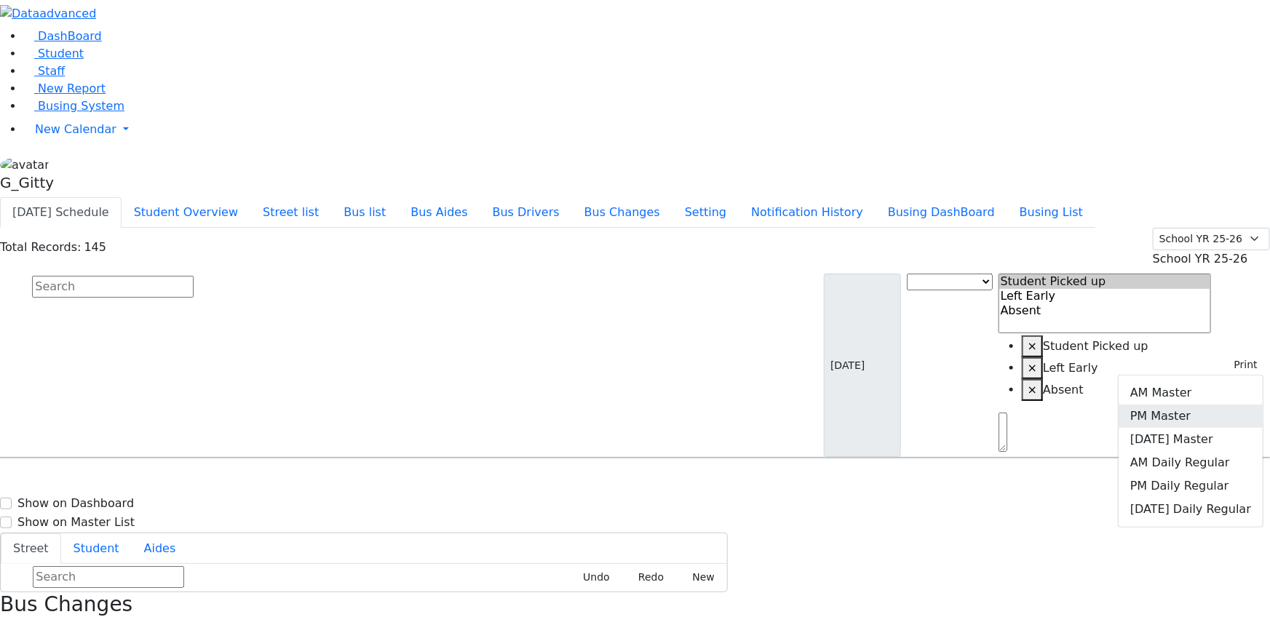
drag, startPoint x: 1190, startPoint y: 139, endPoint x: 1167, endPoint y: 149, distance: 24.7
click at [1189, 405] on link "PM Master" at bounding box center [1190, 416] width 144 height 23
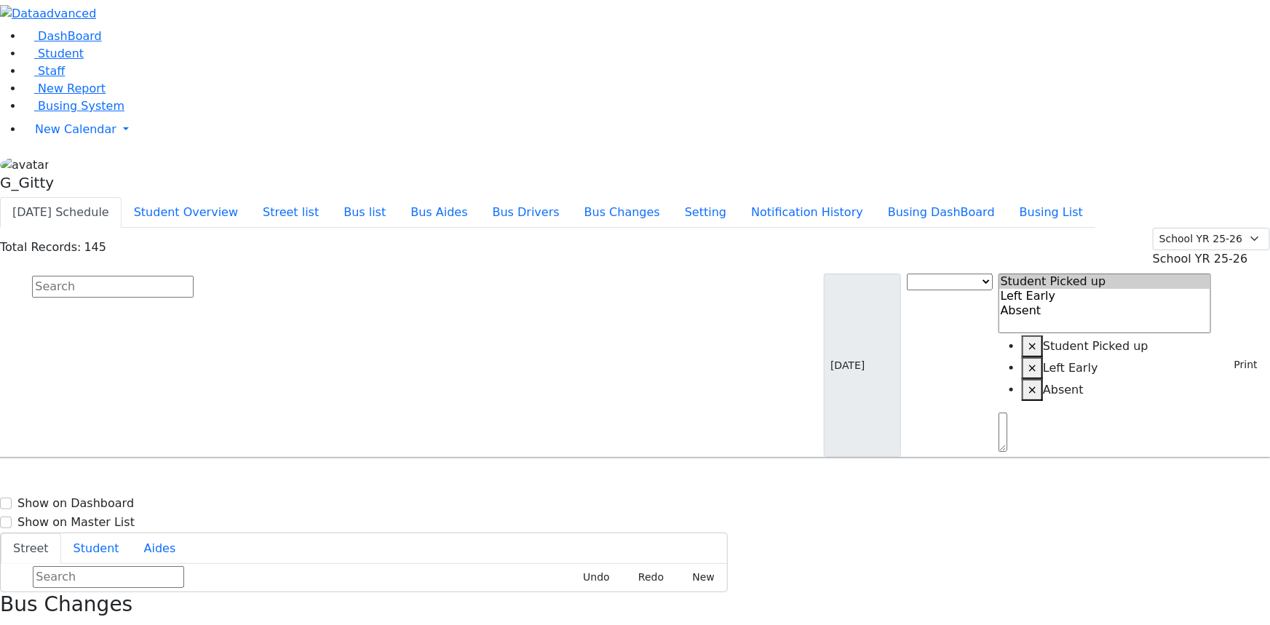
scroll to position [0, 0]
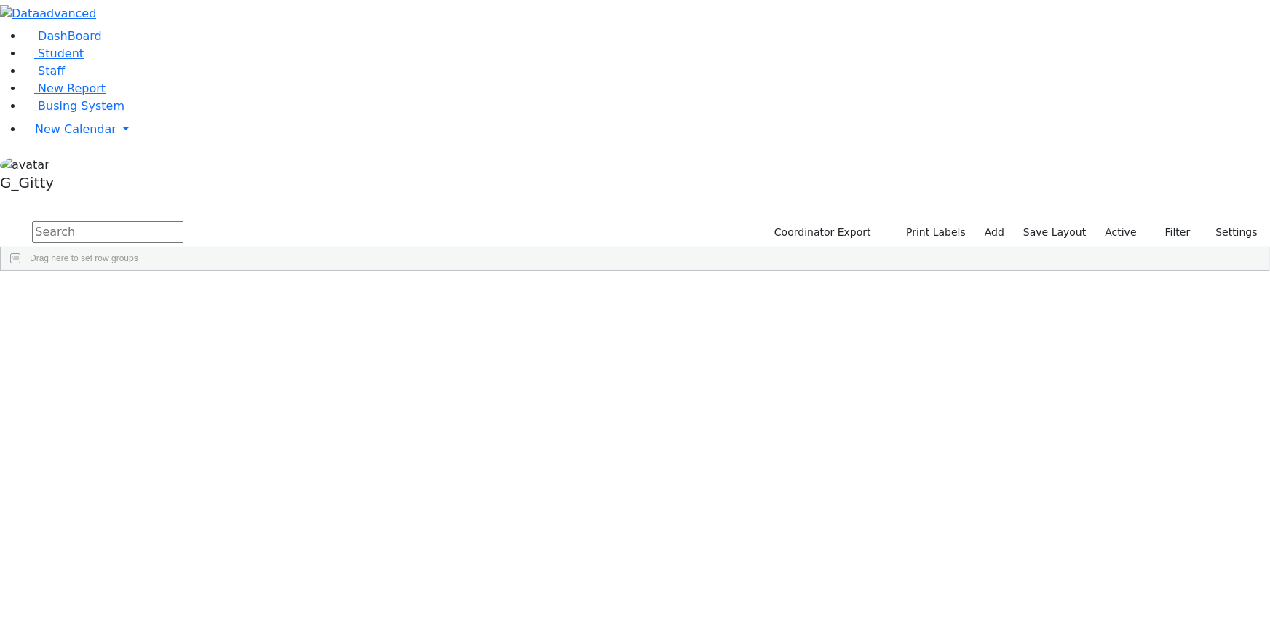
click at [183, 221] on input "text" at bounding box center [107, 232] width 151 height 22
type input "shulem"
click at [184, 431] on div "Schwartz" at bounding box center [138, 441] width 92 height 20
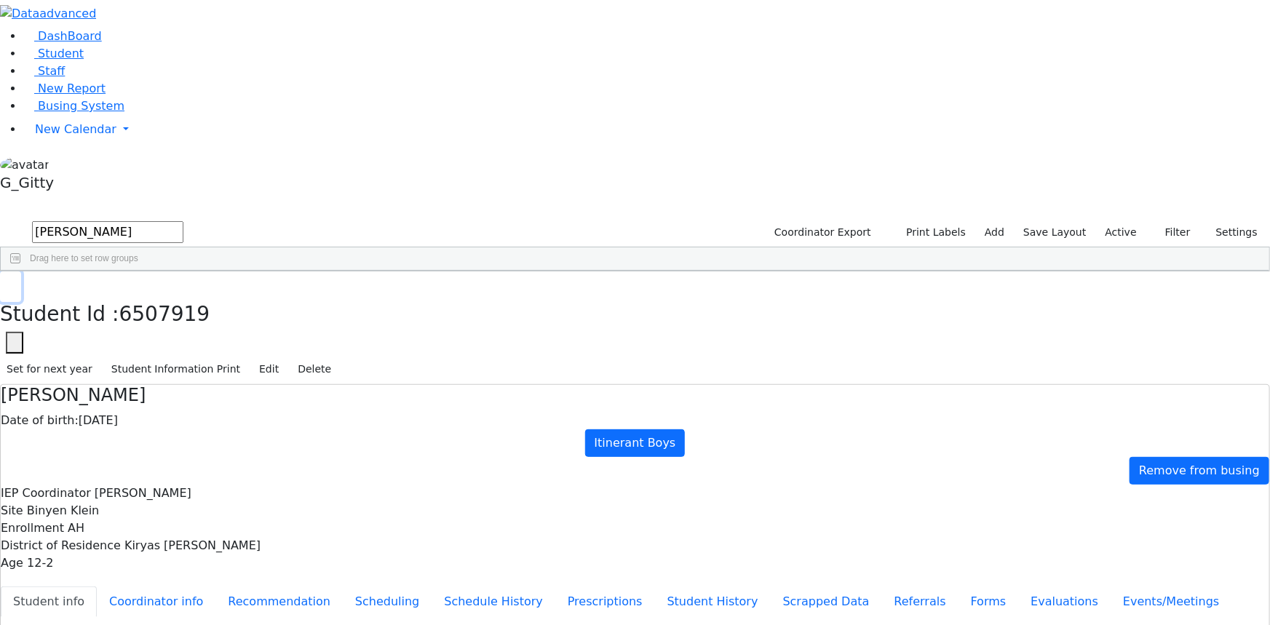
drag, startPoint x: 248, startPoint y: 23, endPoint x: 251, endPoint y: 42, distance: 19.1
click at [15, 282] on icon "button" at bounding box center [11, 286] width 8 height 9
click at [95, 115] on li "Busing System" at bounding box center [646, 106] width 1246 height 17
click at [93, 113] on link "Busing System" at bounding box center [73, 106] width 101 height 14
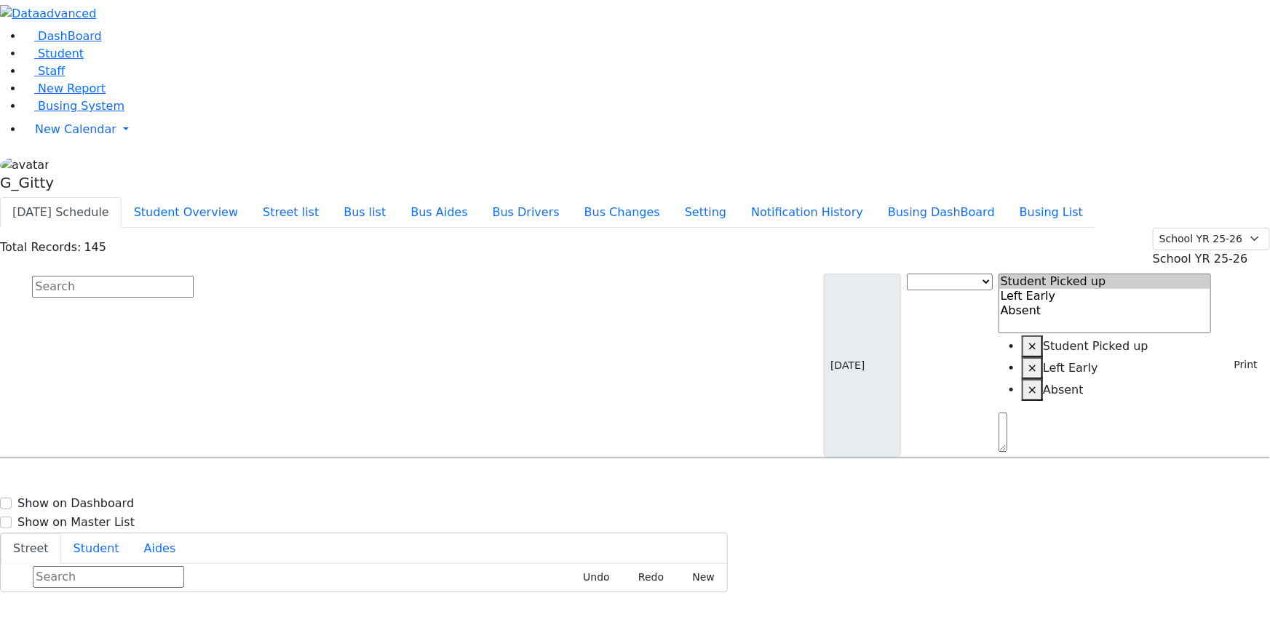
click at [194, 276] on input "text" at bounding box center [113, 287] width 162 height 22
click at [1223, 361] on use "button" at bounding box center [1223, 361] width 0 height 0
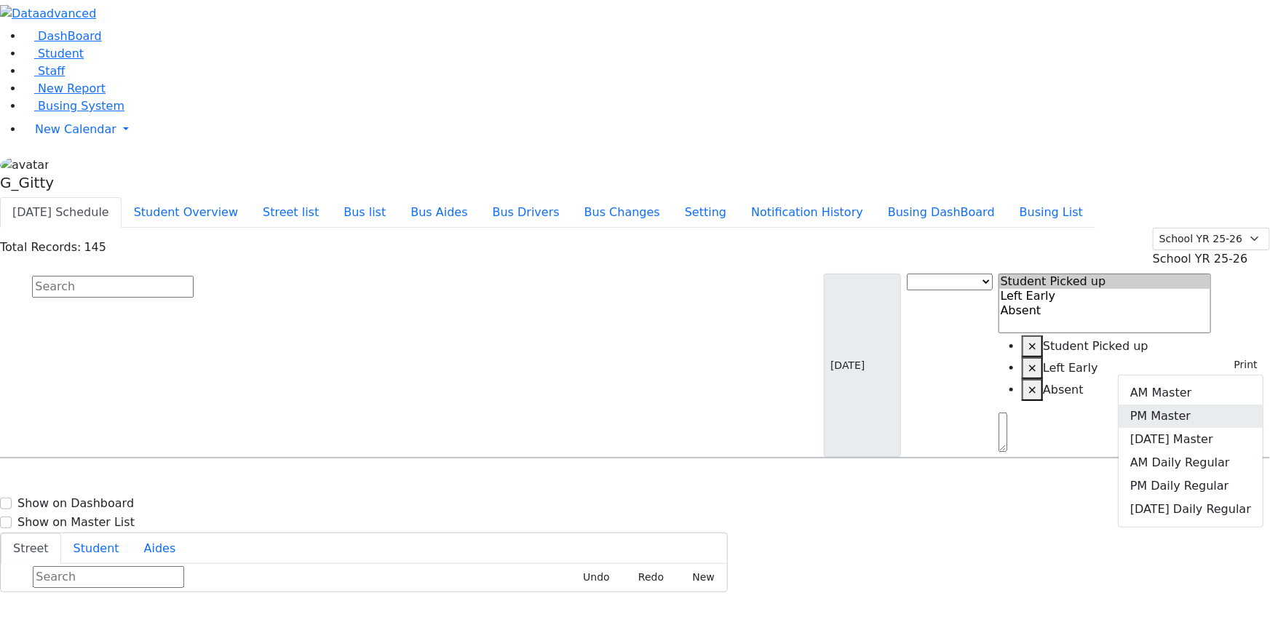
click at [1181, 405] on link "PM Master" at bounding box center [1190, 416] width 144 height 23
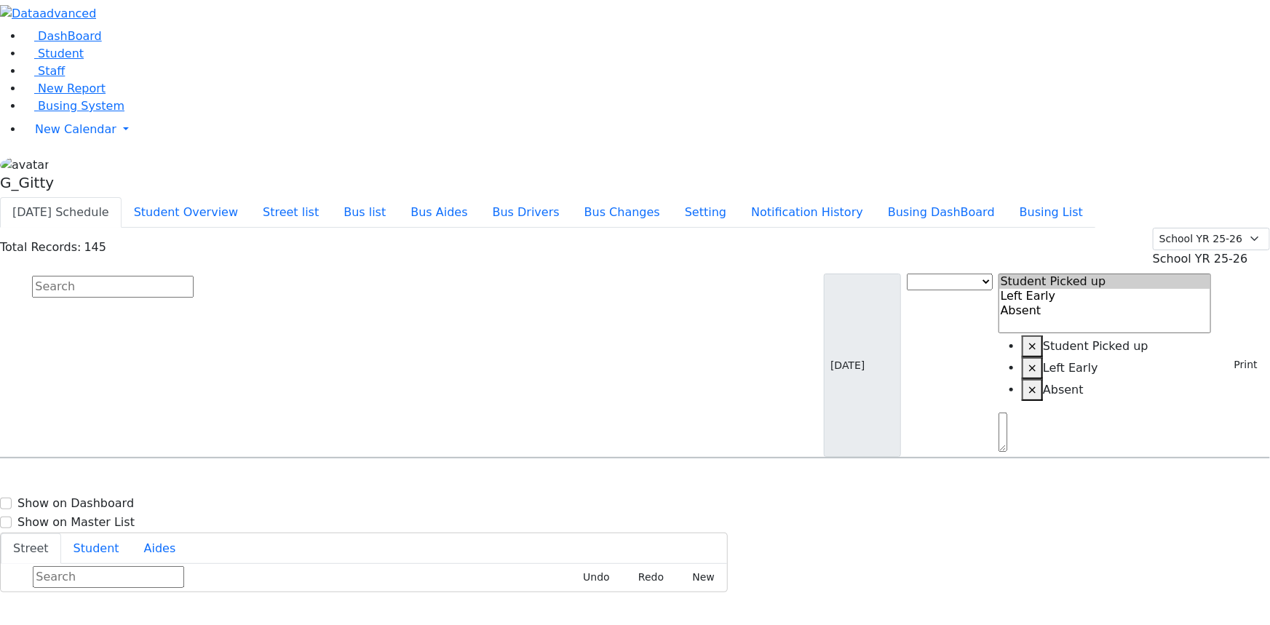
click at [194, 276] on input "text" at bounding box center [113, 287] width 162 height 22
drag, startPoint x: 1233, startPoint y: 95, endPoint x: 1211, endPoint y: 123, distance: 36.2
click at [1233, 354] on button "Print" at bounding box center [1240, 365] width 47 height 23
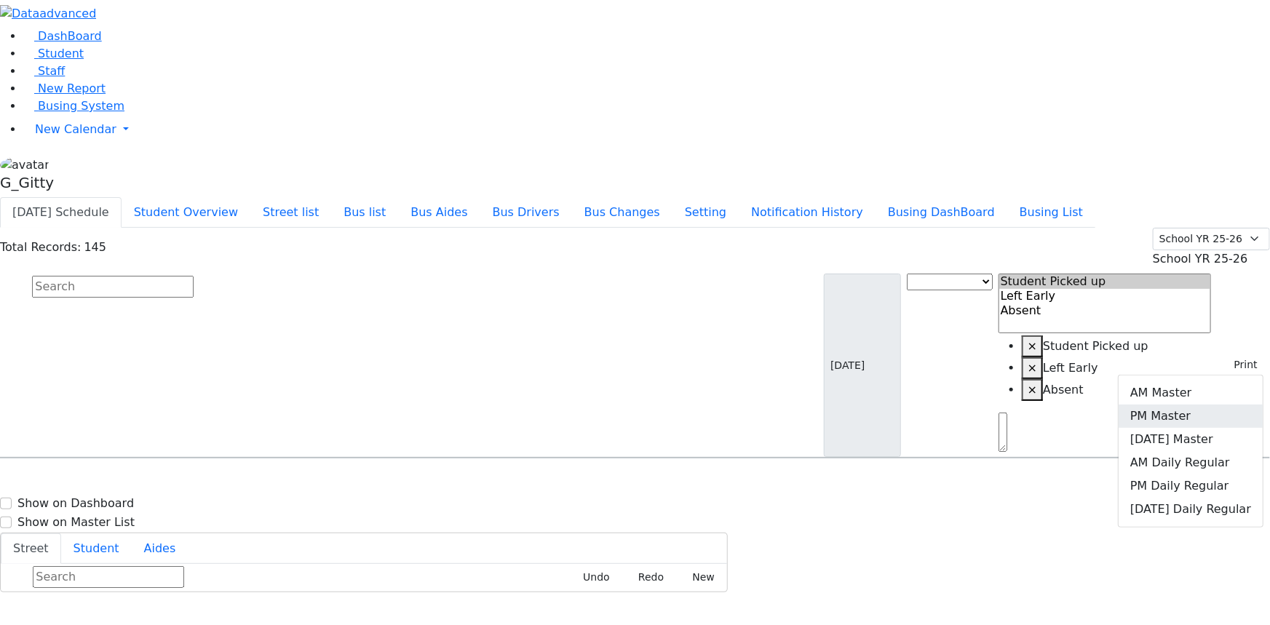
click at [1175, 405] on link "PM Master" at bounding box center [1190, 416] width 144 height 23
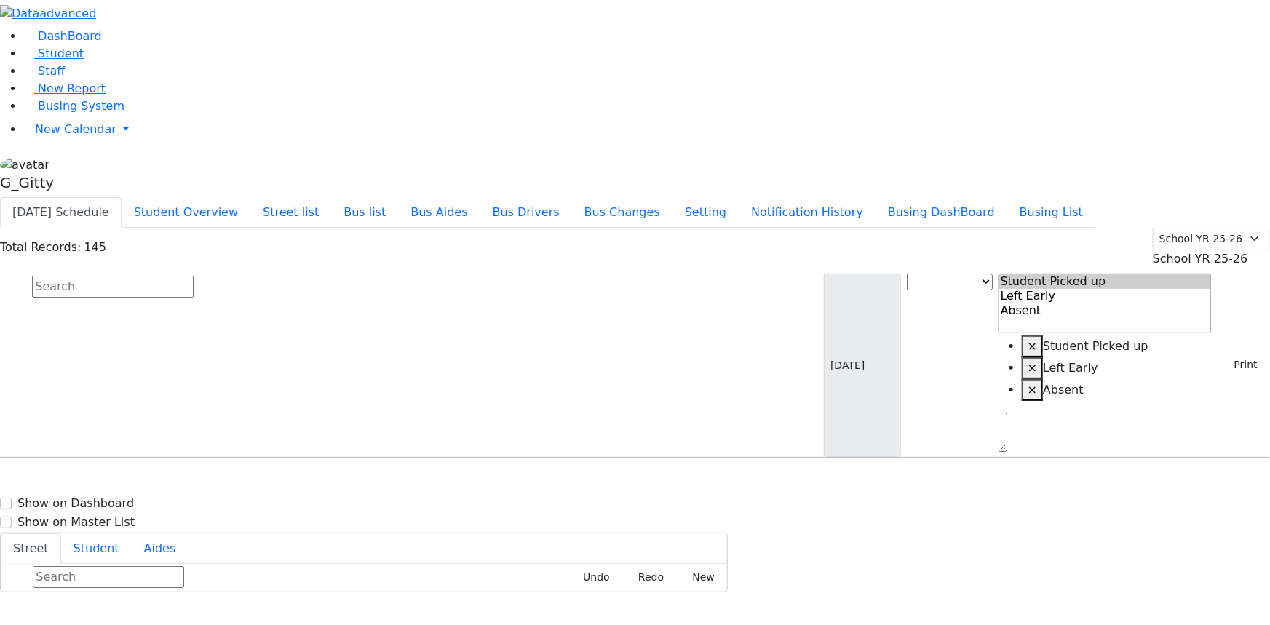
click at [194, 276] on input "text" at bounding box center [113, 287] width 162 height 22
type input "drum"
click at [157, 479] on h6 "Drummer [PERSON_NAME]" at bounding box center [83, 486] width 148 height 14
select select
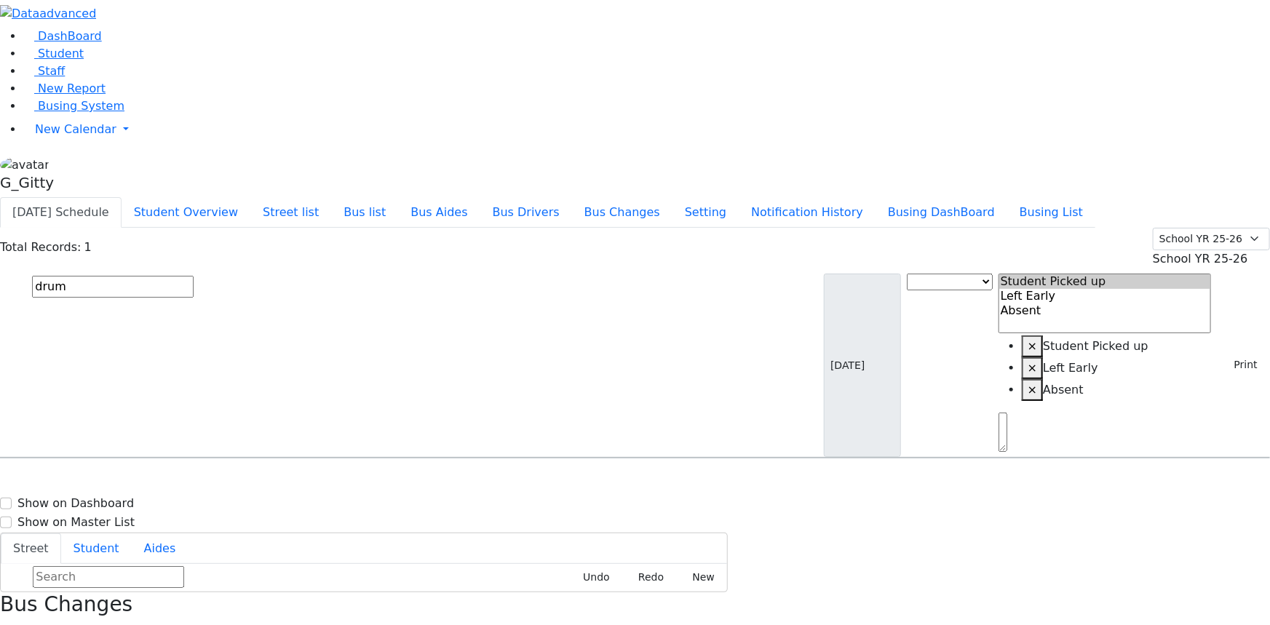
drag, startPoint x: 1162, startPoint y: 146, endPoint x: 1182, endPoint y: 168, distance: 29.4
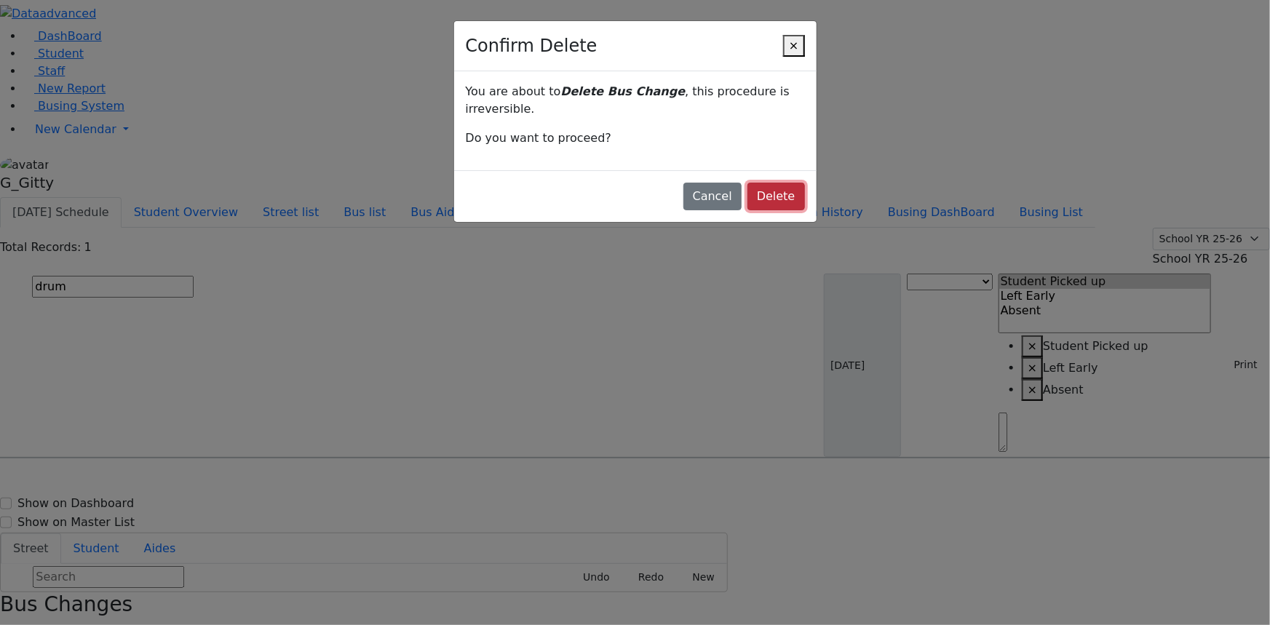
click at [747, 183] on button "Delete" at bounding box center [775, 197] width 57 height 28
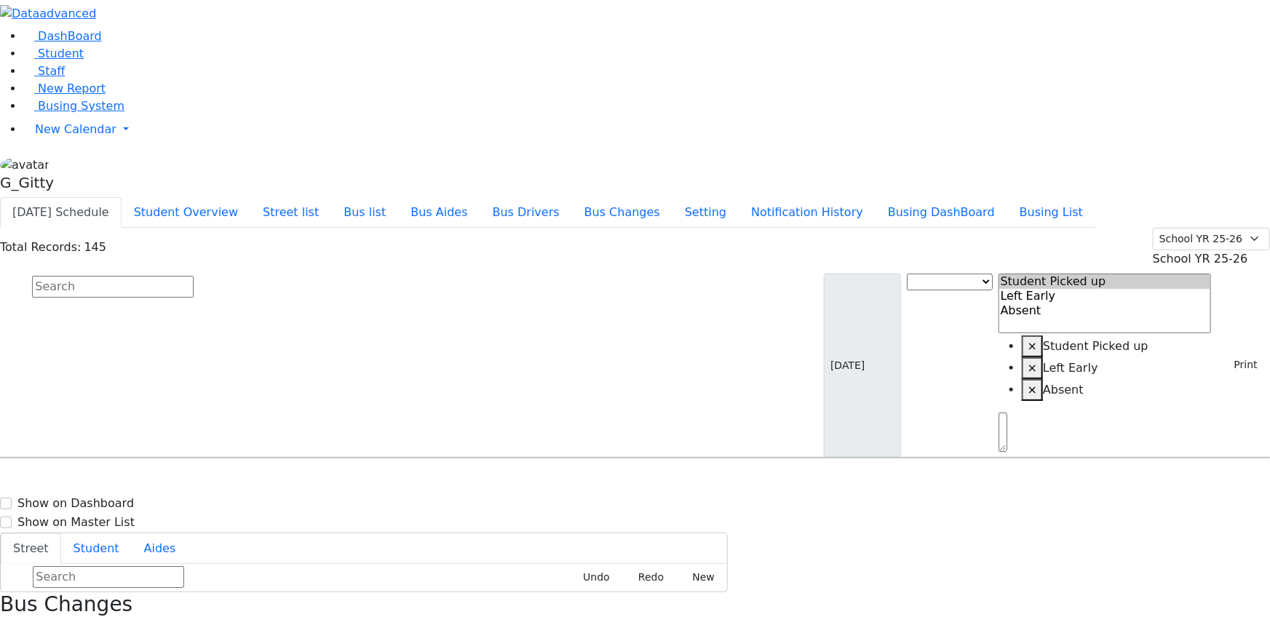
drag, startPoint x: 1204, startPoint y: 599, endPoint x: 1158, endPoint y: 557, distance: 62.4
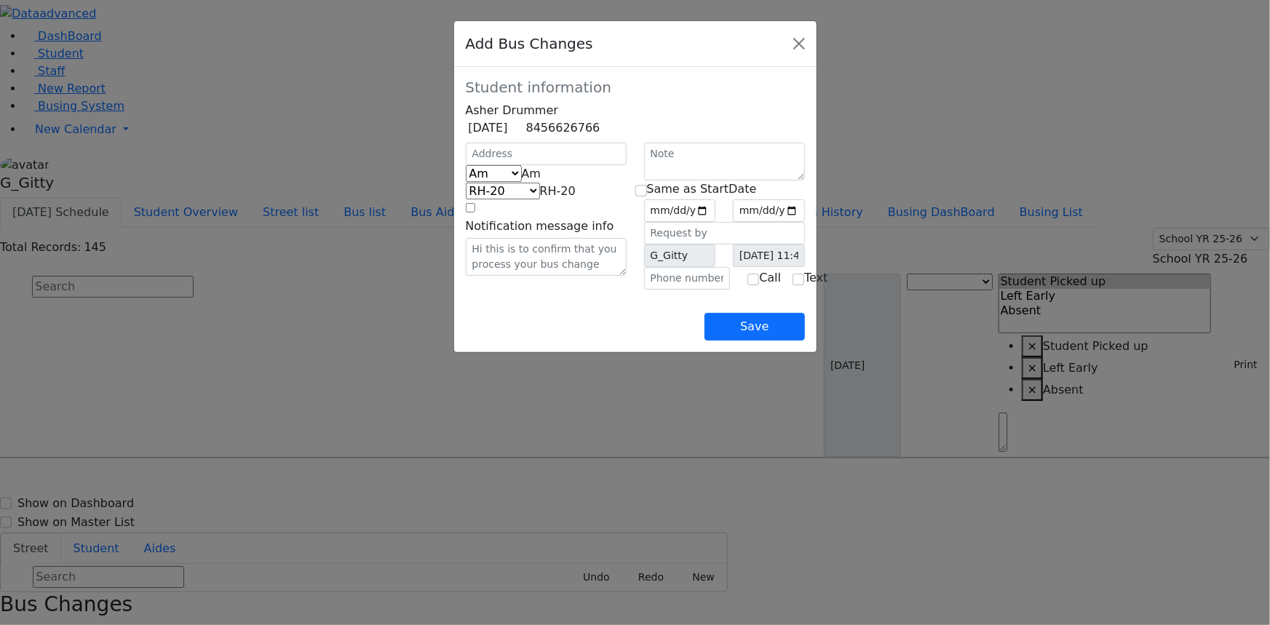
click at [522, 180] on span "Am" at bounding box center [532, 174] width 20 height 14
select select "2"
click at [551, 198] on span "KJ-4" at bounding box center [562, 191] width 23 height 14
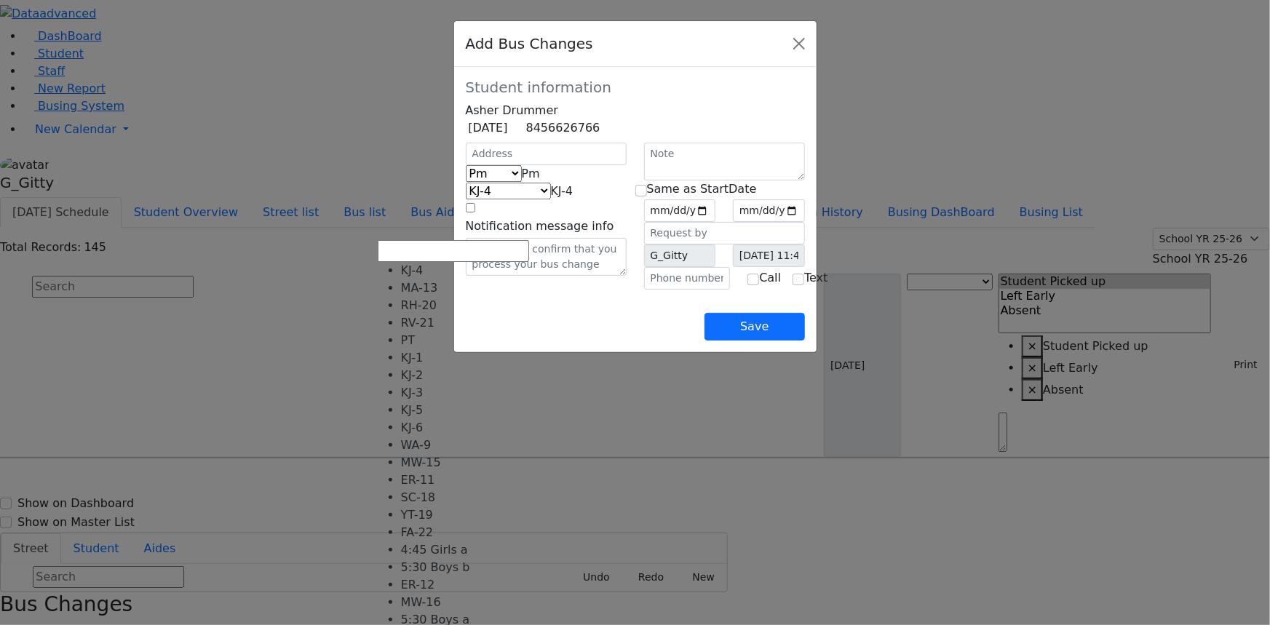
select select "402"
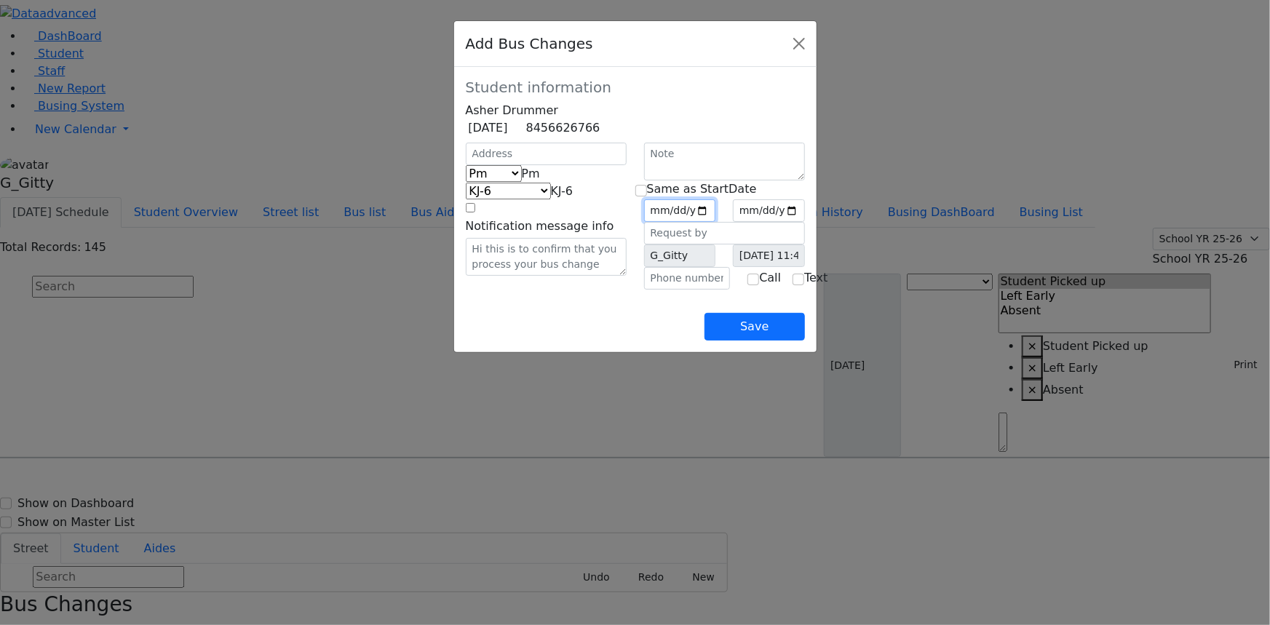
click at [716, 222] on input "date" at bounding box center [680, 210] width 72 height 23
drag, startPoint x: 647, startPoint y: 213, endPoint x: 643, endPoint y: 270, distance: 56.9
click at [647, 196] on input "checkbox" at bounding box center [641, 191] width 12 height 12
click at [630, 341] on div "Save" at bounding box center [635, 315] width 339 height 51
click at [804, 341] on button "Save" at bounding box center [754, 327] width 100 height 28
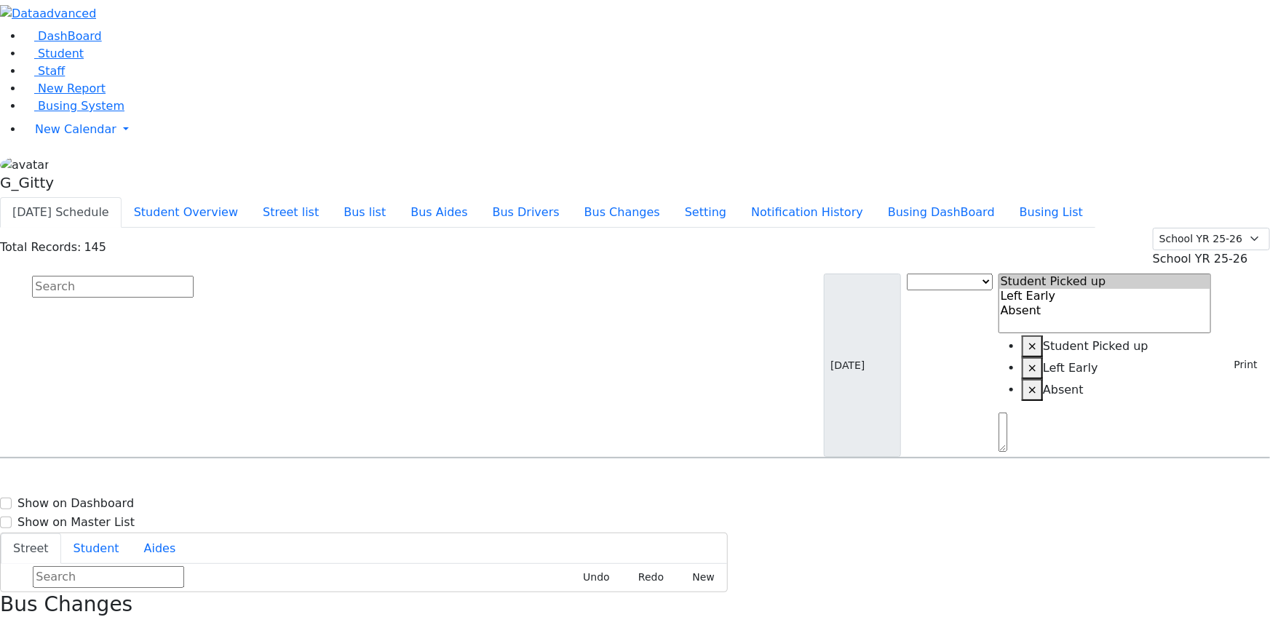
click at [194, 276] on input "text" at bounding box center [113, 287] width 162 height 22
type input "[PERSON_NAME]"
click at [116, 499] on h6 "[DATE] 8457833320" at bounding box center [62, 506] width 107 height 14
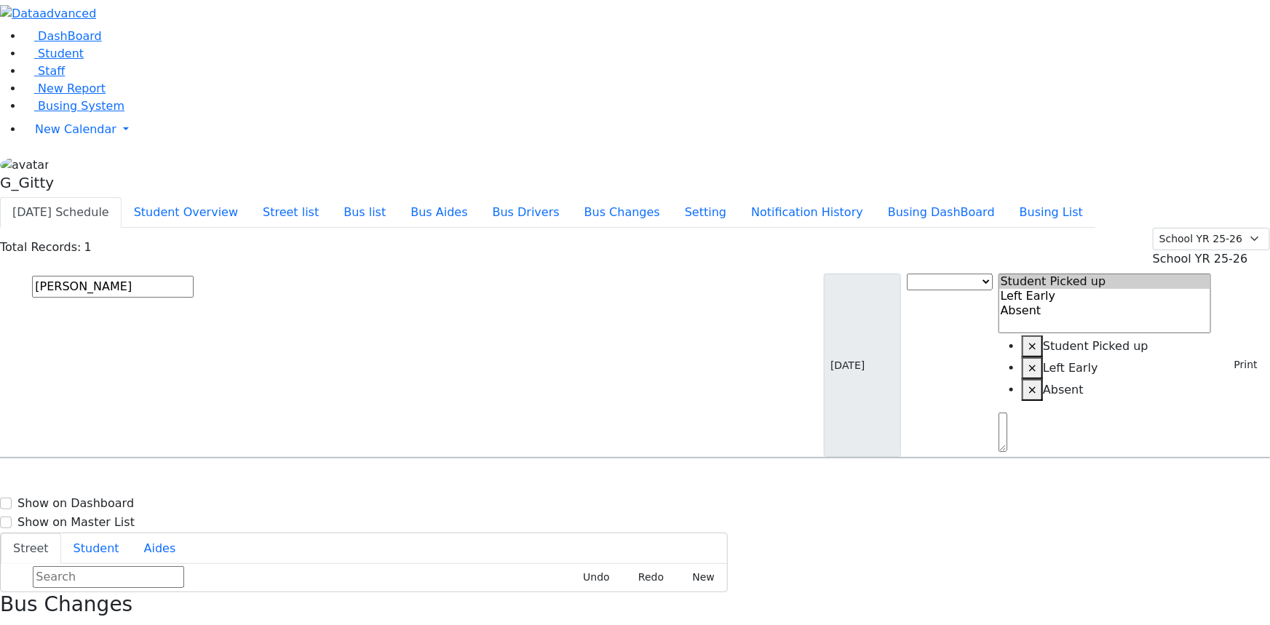
select select
drag, startPoint x: 1208, startPoint y: 154, endPoint x: 1188, endPoint y: 202, distance: 52.6
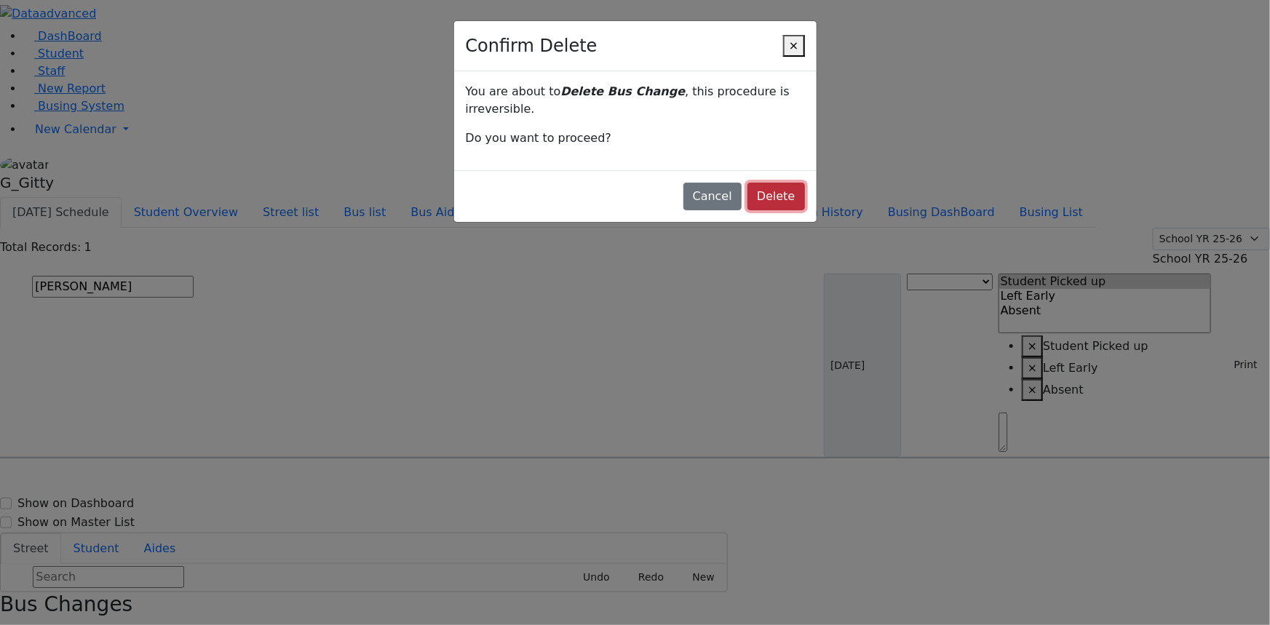
click at [756, 183] on button "Delete" at bounding box center [775, 197] width 57 height 28
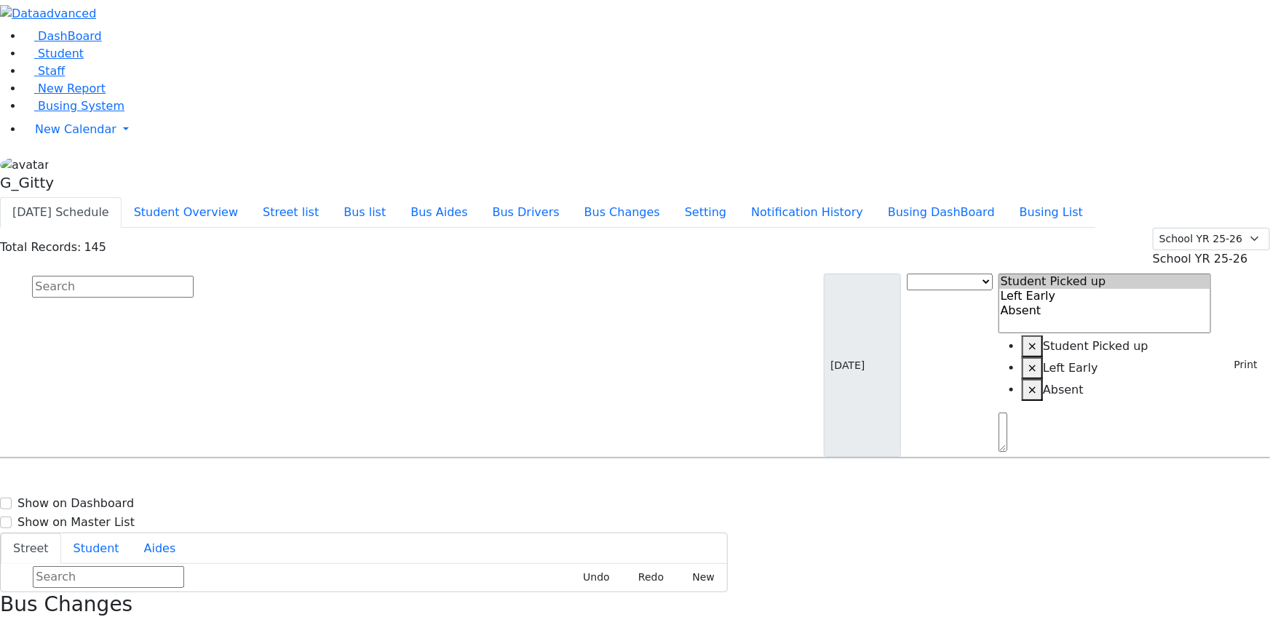
click at [9, 624] on icon "button" at bounding box center [5, 632] width 8 height 8
click at [1241, 354] on button "Print" at bounding box center [1240, 365] width 47 height 23
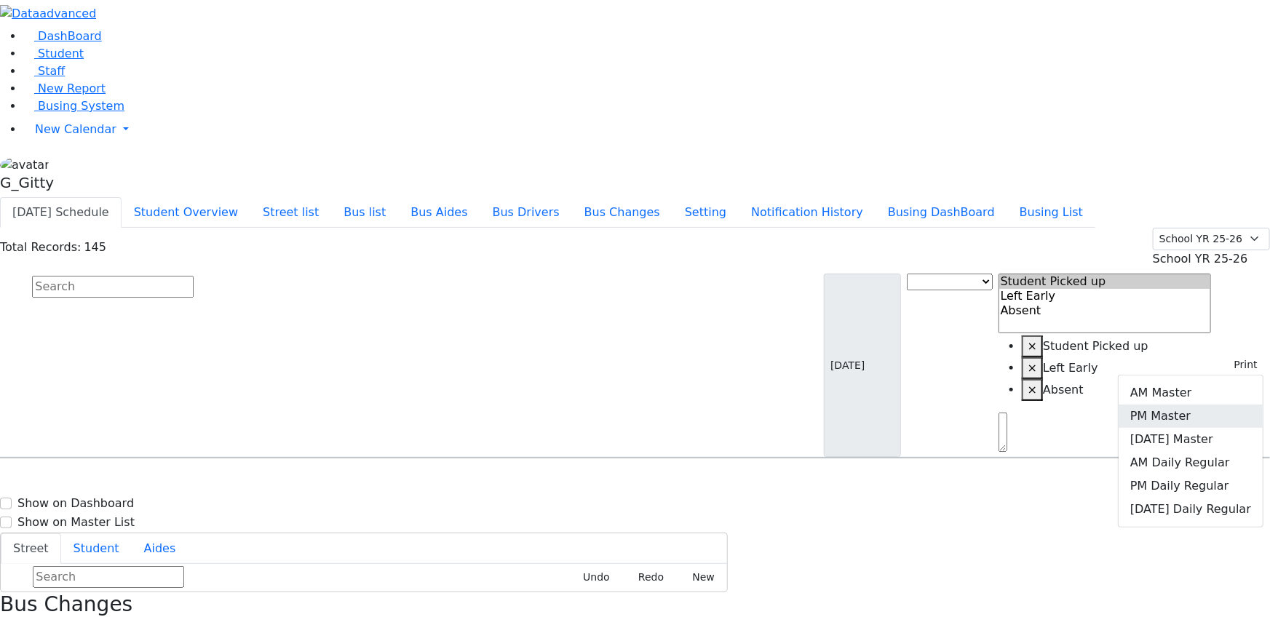
click at [1194, 405] on link "PM Master" at bounding box center [1190, 416] width 144 height 23
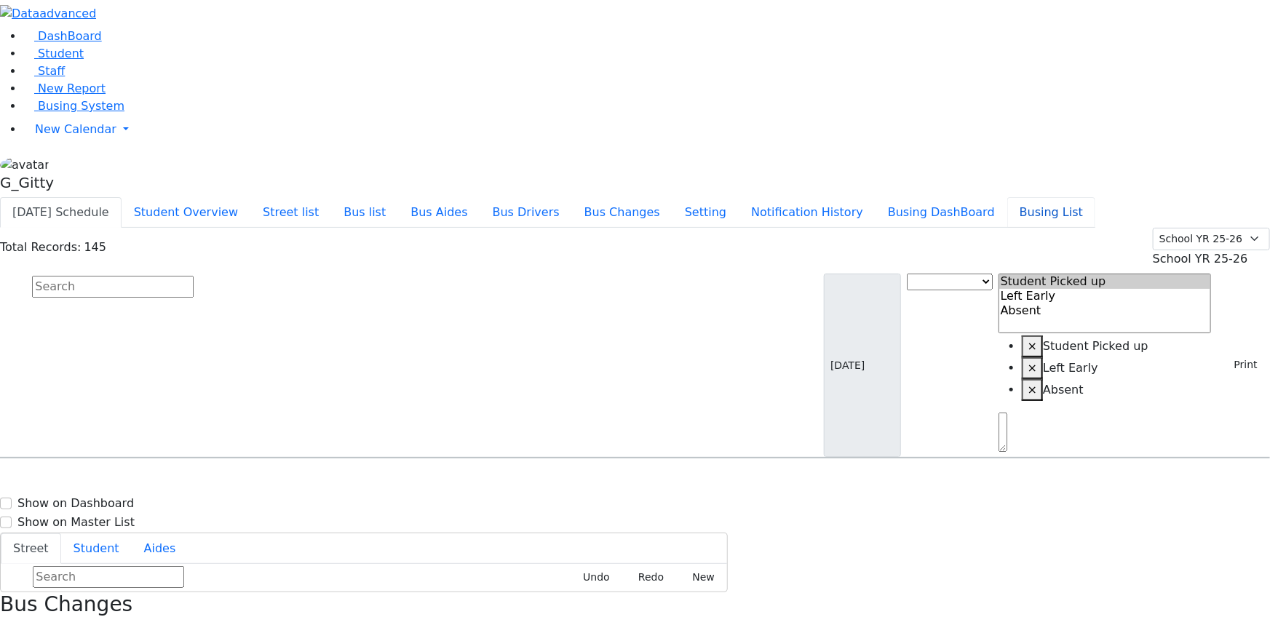
click at [1103, 197] on div "[DATE] Schedule Student Overview Street list Bus list Bus Aides Bus Drivers Bus…" at bounding box center [635, 212] width 1270 height 31
click at [1069, 197] on button "Busing List" at bounding box center [1051, 212] width 88 height 31
